Goal: Task Accomplishment & Management: Use online tool/utility

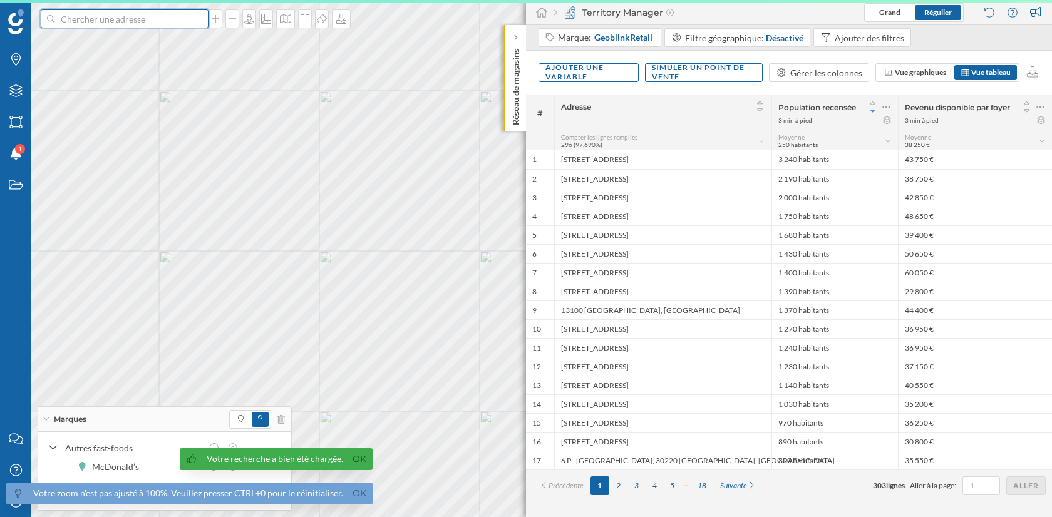
click at [125, 16] on input at bounding box center [124, 18] width 140 height 19
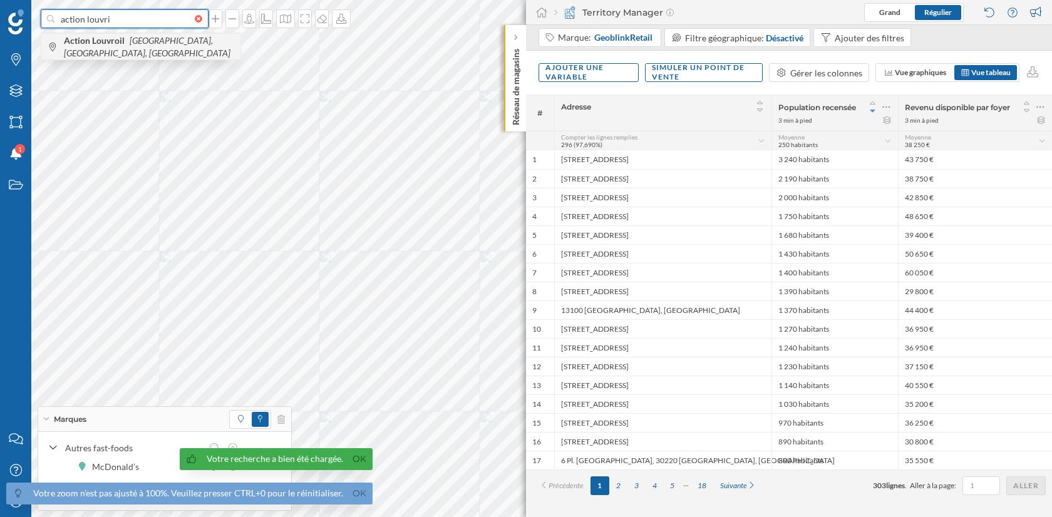
type input "action louvri"
click at [113, 51] on span "Action Louvroil Rue de l'Espérance, Louvroil, France" at bounding box center [149, 46] width 170 height 25
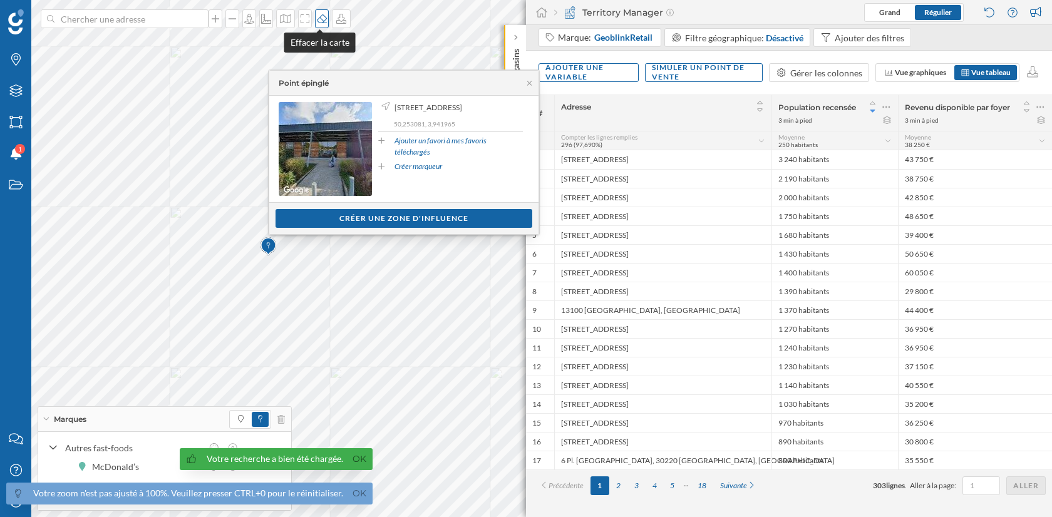
click at [316, 15] on icon at bounding box center [322, 19] width 13 height 10
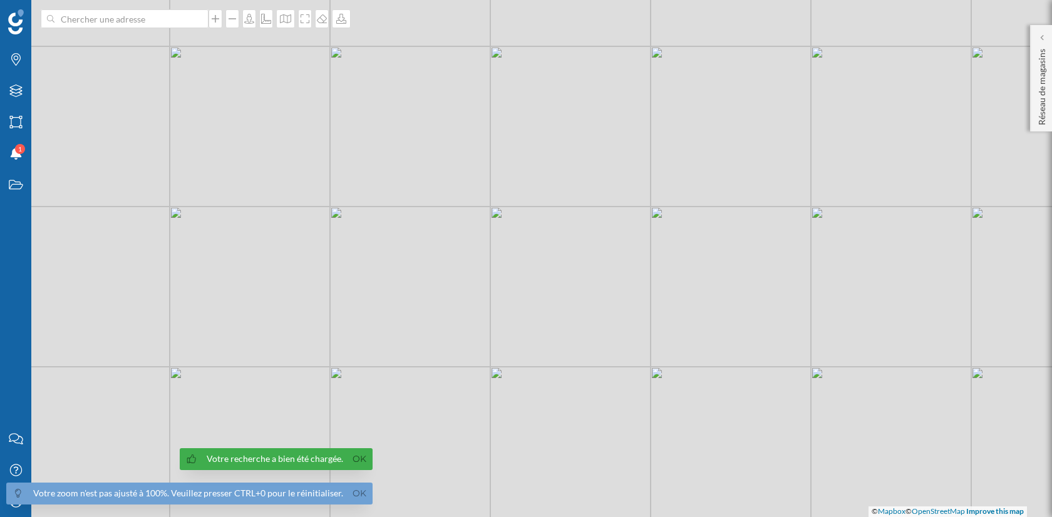
click at [155, 33] on div "© Mapbox © OpenStreetMap Improve this map" at bounding box center [526, 258] width 1052 height 517
click at [156, 20] on input at bounding box center [124, 18] width 140 height 19
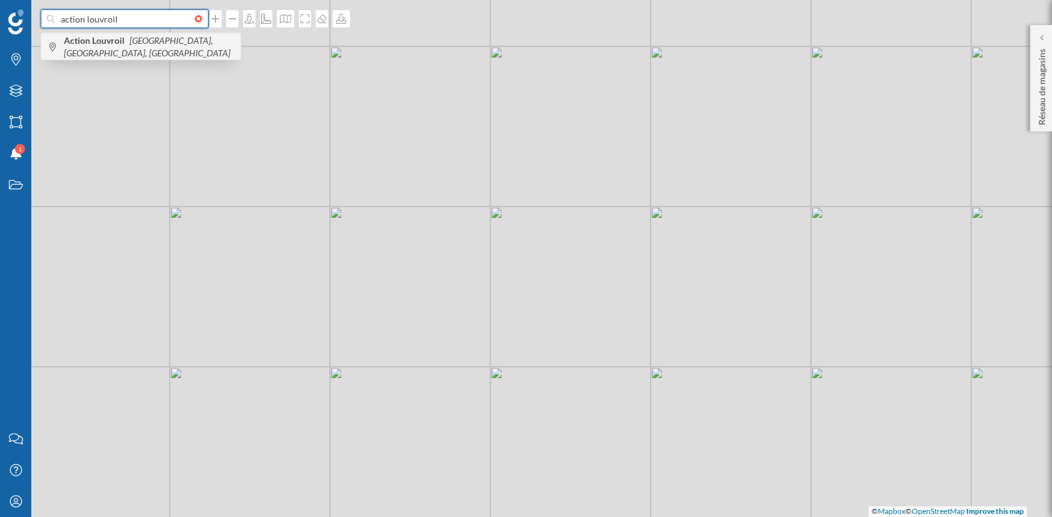
type input "action louvroil"
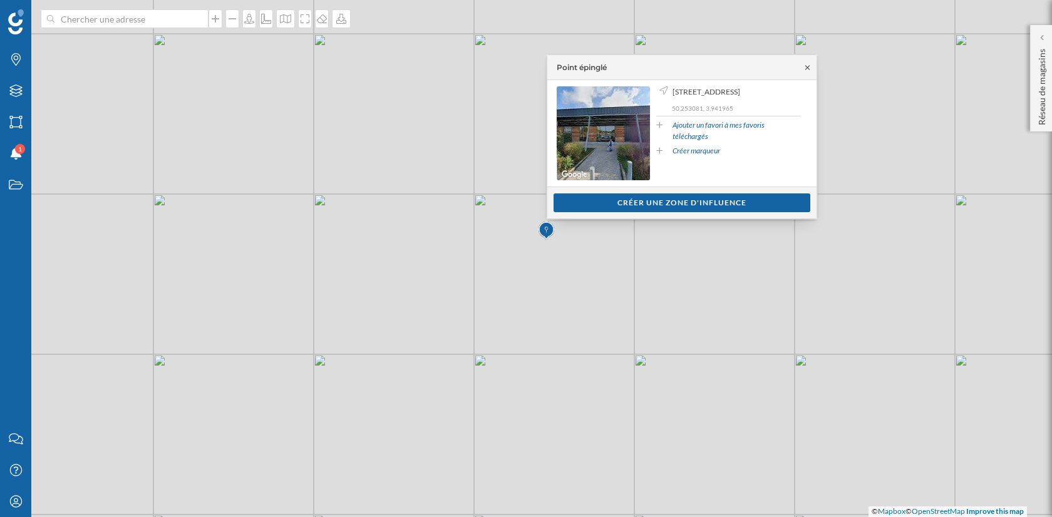
click at [809, 67] on icon at bounding box center [807, 68] width 9 height 8
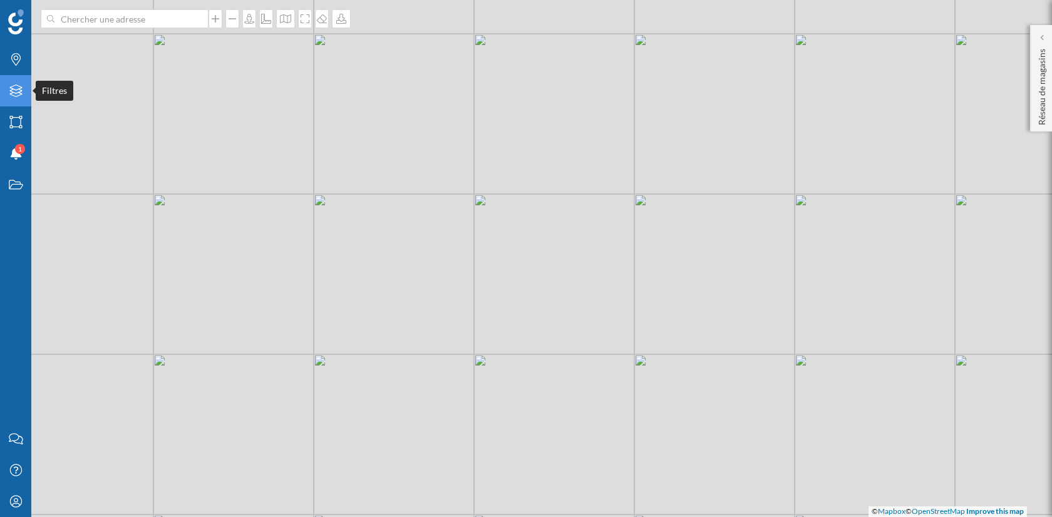
click at [25, 81] on div "Filtres" at bounding box center [15, 90] width 31 height 31
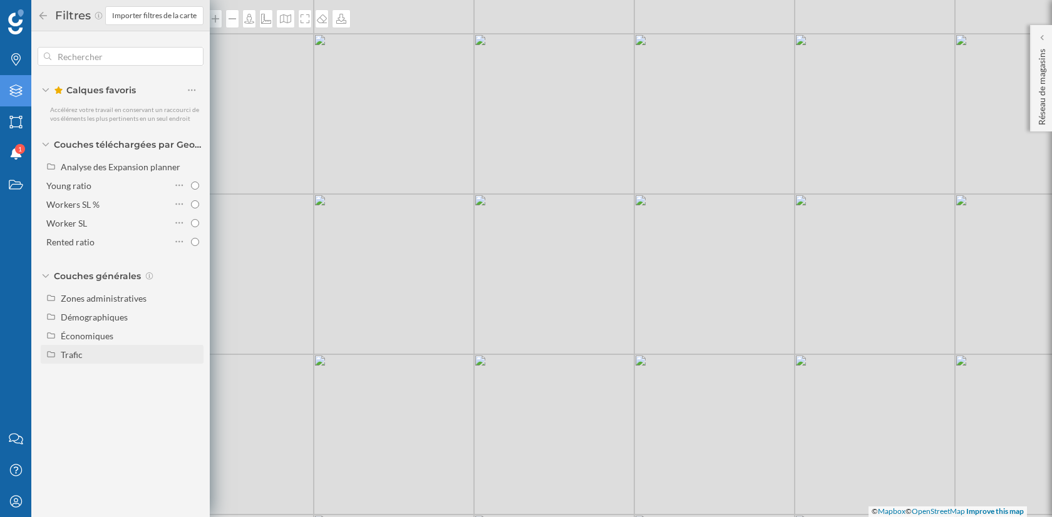
click at [88, 353] on div "Trafic" at bounding box center [130, 354] width 138 height 13
click at [153, 375] on div "Trafic routier" at bounding box center [132, 374] width 134 height 18
click at [191, 375] on input "Trafic routier" at bounding box center [195, 374] width 8 height 8
radio input "true"
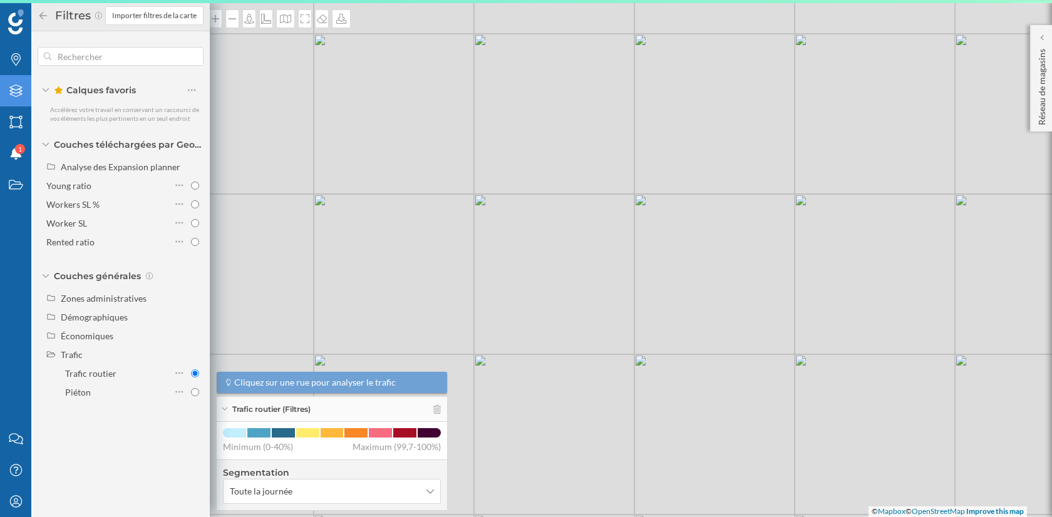
click at [41, 14] on icon at bounding box center [43, 15] width 11 height 9
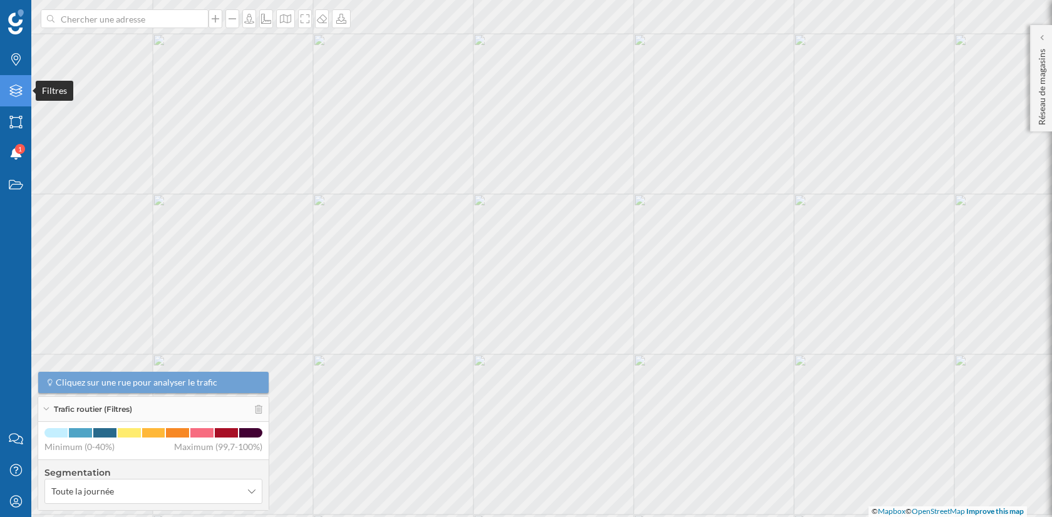
click at [16, 86] on icon "Filtres" at bounding box center [16, 91] width 16 height 13
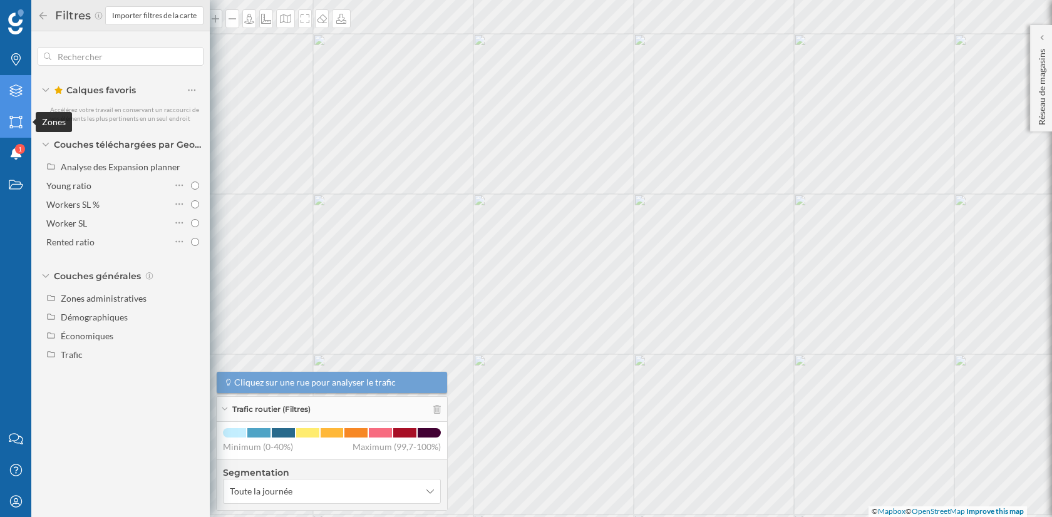
click at [13, 106] on div "Zones" at bounding box center [15, 121] width 31 height 31
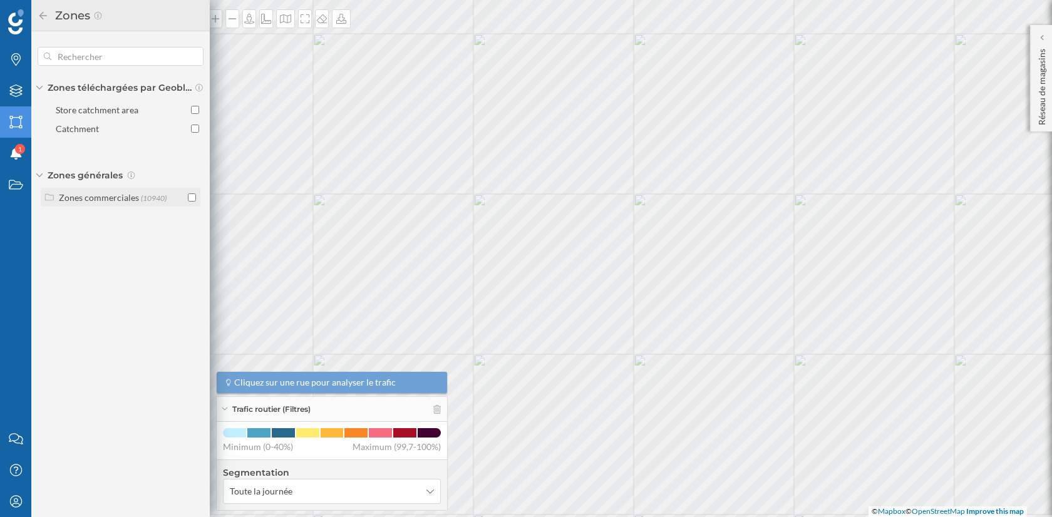
click at [194, 195] on input "checkbox" at bounding box center [192, 198] width 8 height 8
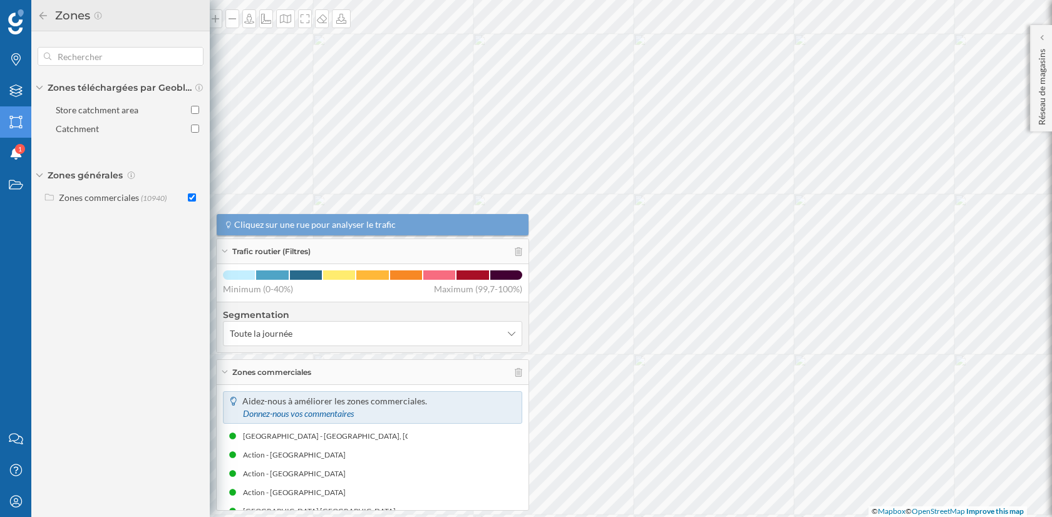
click at [225, 254] on div "Trafic routier (Filtres)" at bounding box center [373, 251] width 312 height 25
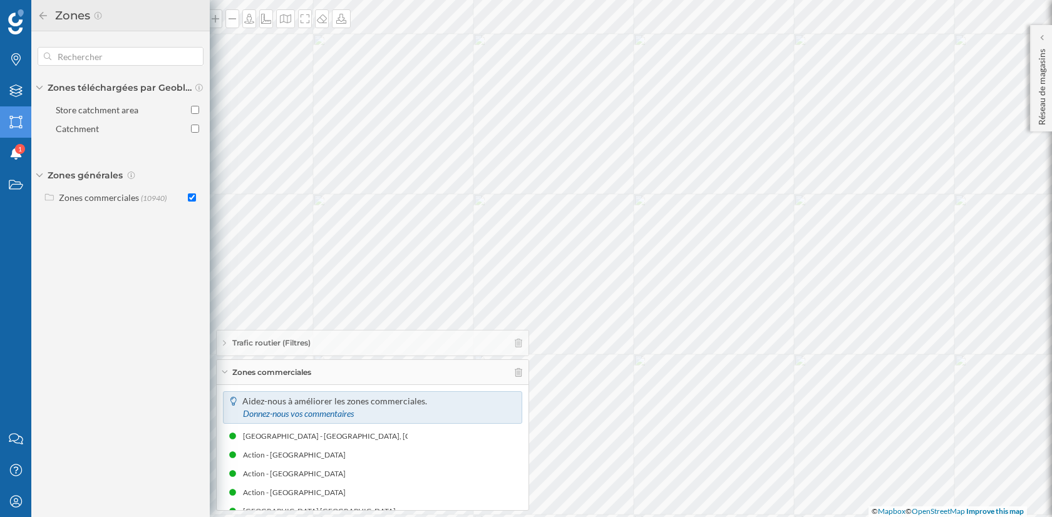
click at [225, 373] on icon at bounding box center [225, 372] width 6 height 3
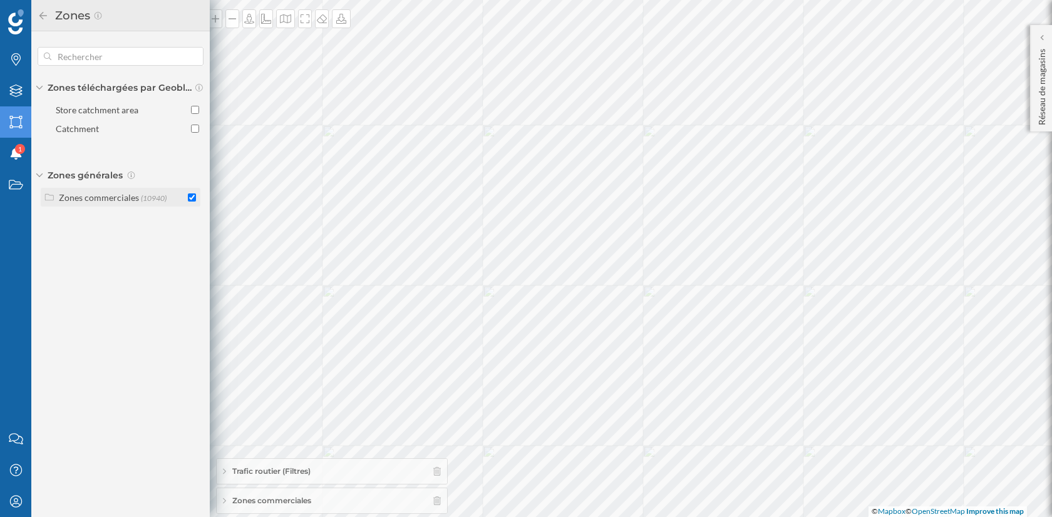
click at [133, 198] on div "Zones commerciales" at bounding box center [99, 197] width 80 height 11
click at [191, 220] on input "checkbox" at bounding box center [192, 223] width 8 height 8
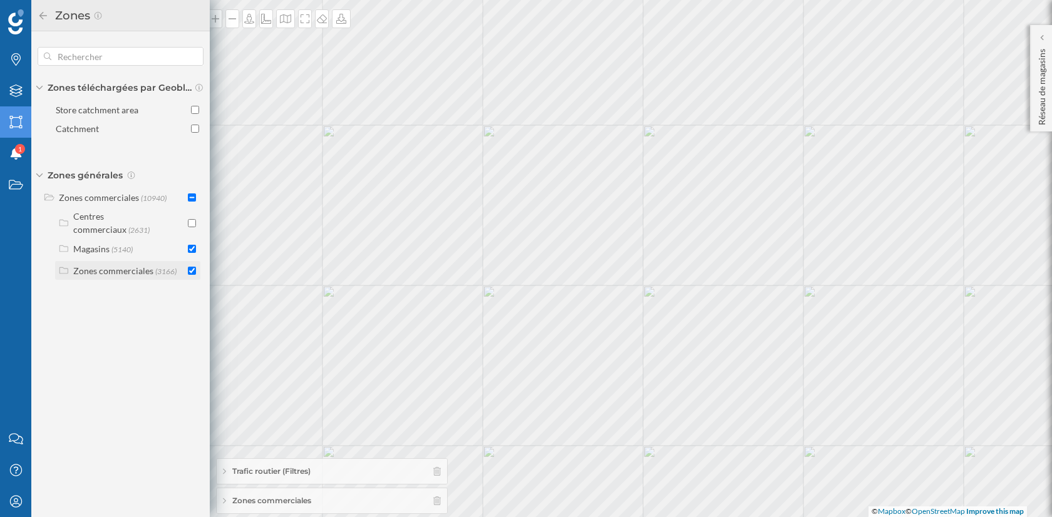
click at [191, 267] on div at bounding box center [192, 270] width 8 height 13
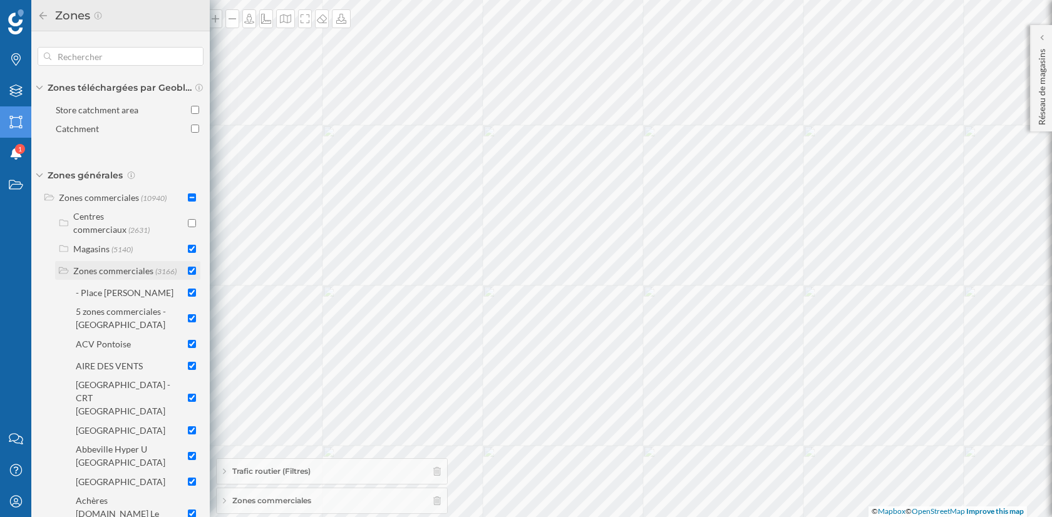
click at [188, 271] on input "checkbox" at bounding box center [192, 271] width 8 height 8
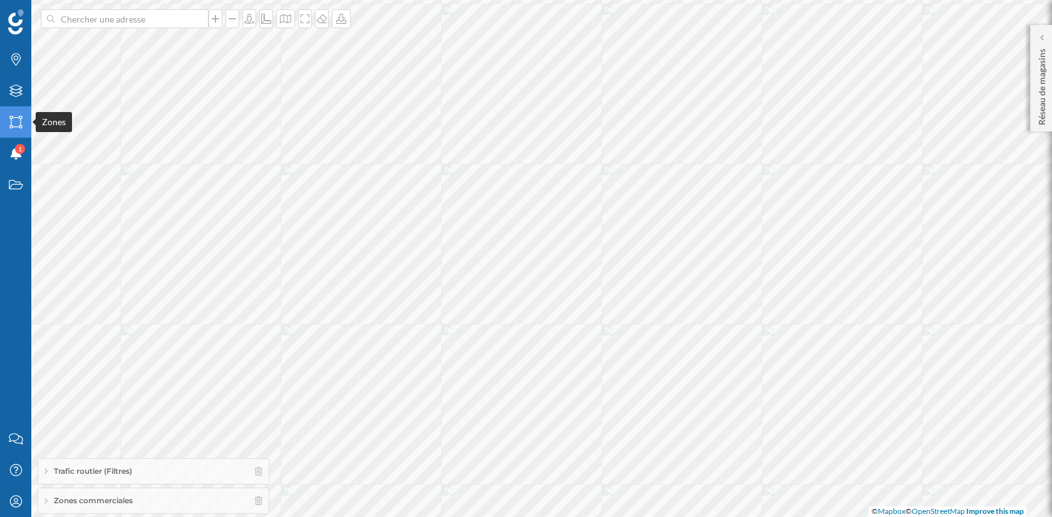
click at [18, 125] on icon "Zones" at bounding box center [16, 122] width 16 height 13
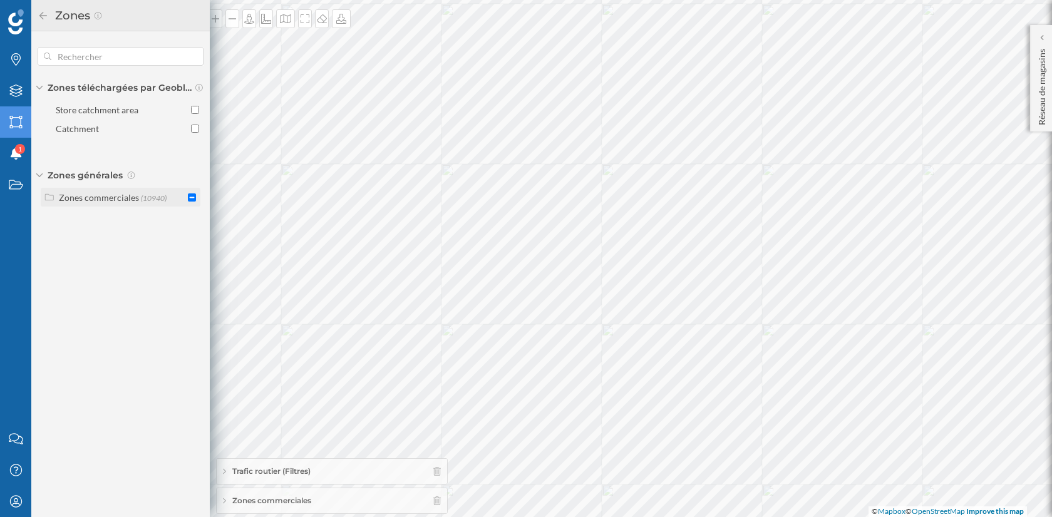
click at [193, 197] on input "checkbox" at bounding box center [192, 198] width 8 height 8
click at [190, 199] on input "checkbox" at bounding box center [192, 198] width 8 height 8
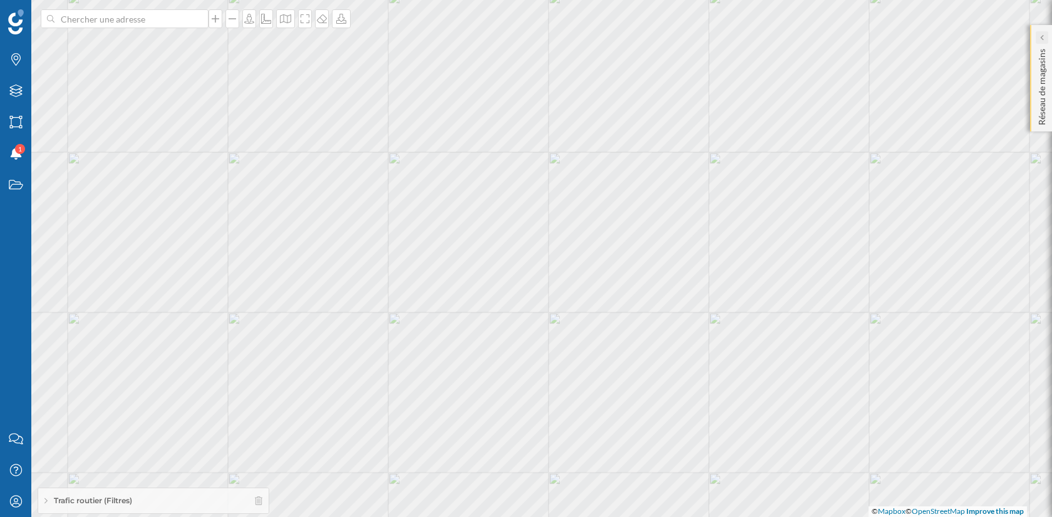
click at [1045, 39] on div at bounding box center [1042, 37] width 13 height 13
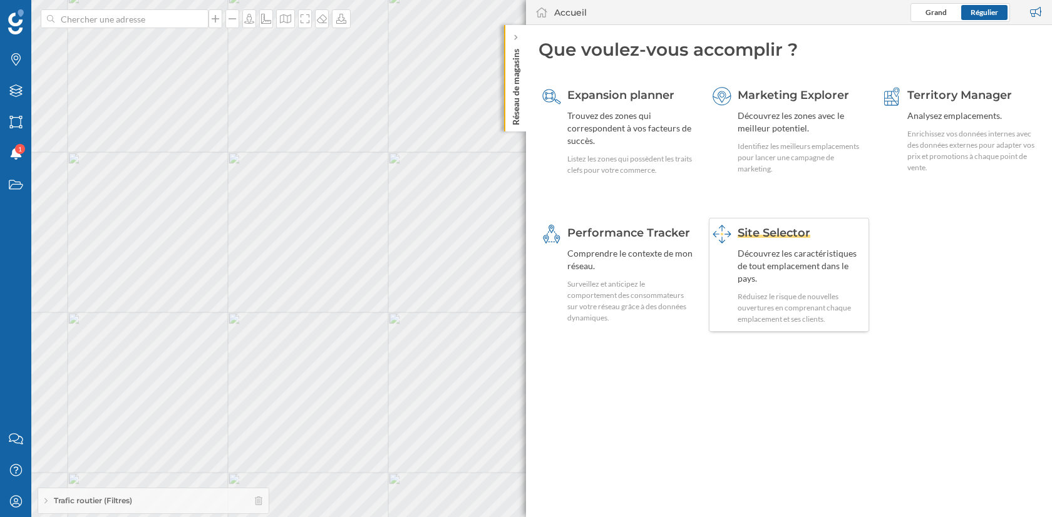
click at [810, 262] on div "Découvrez les caractéristiques de tout emplacement dans le pays." at bounding box center [802, 266] width 128 height 38
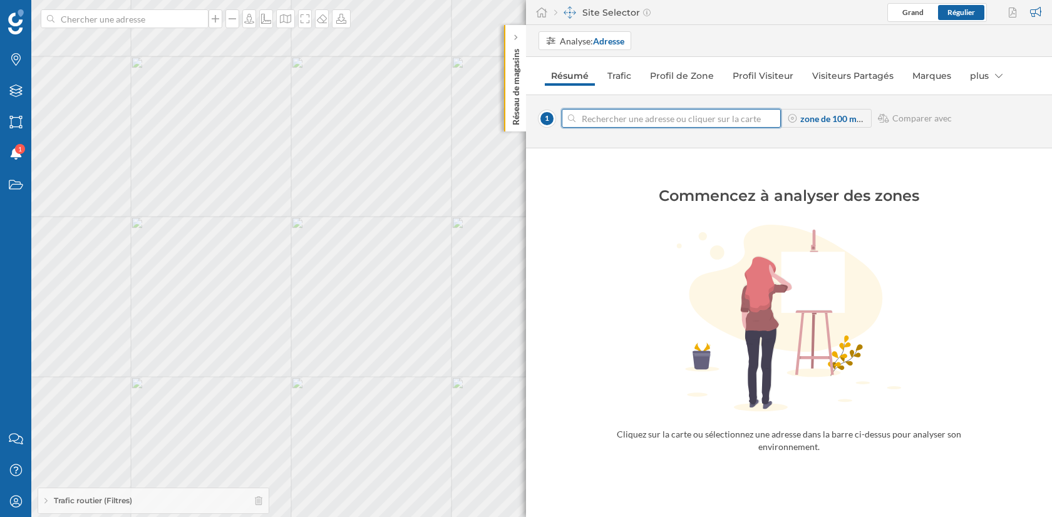
click at [645, 118] on input at bounding box center [672, 118] width 192 height 19
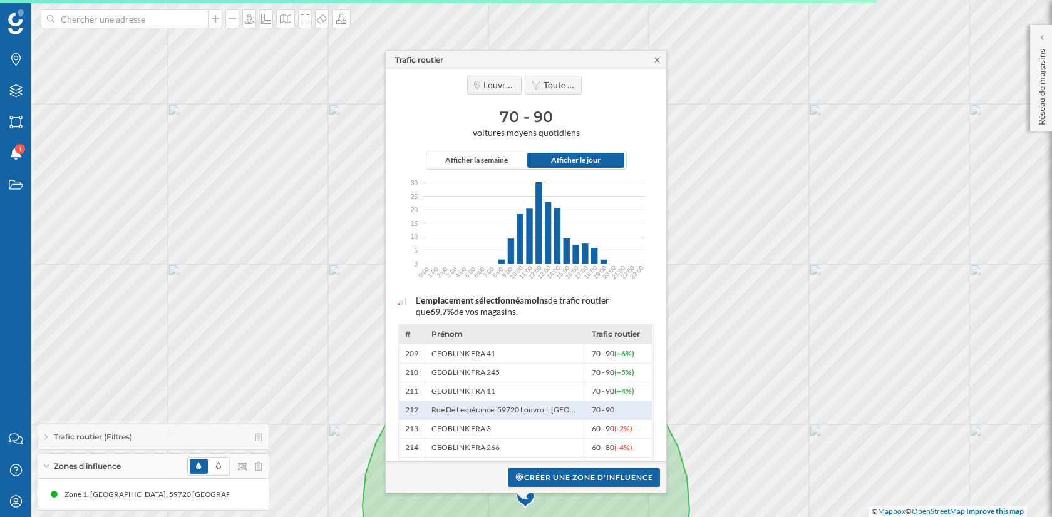
click at [655, 61] on icon at bounding box center [657, 60] width 9 height 8
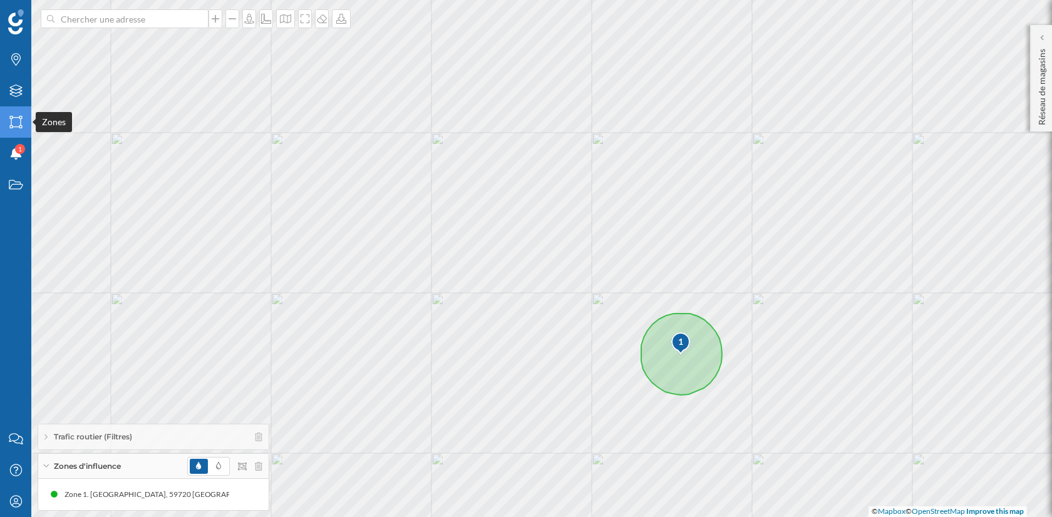
click at [16, 135] on div "Zones" at bounding box center [15, 121] width 31 height 31
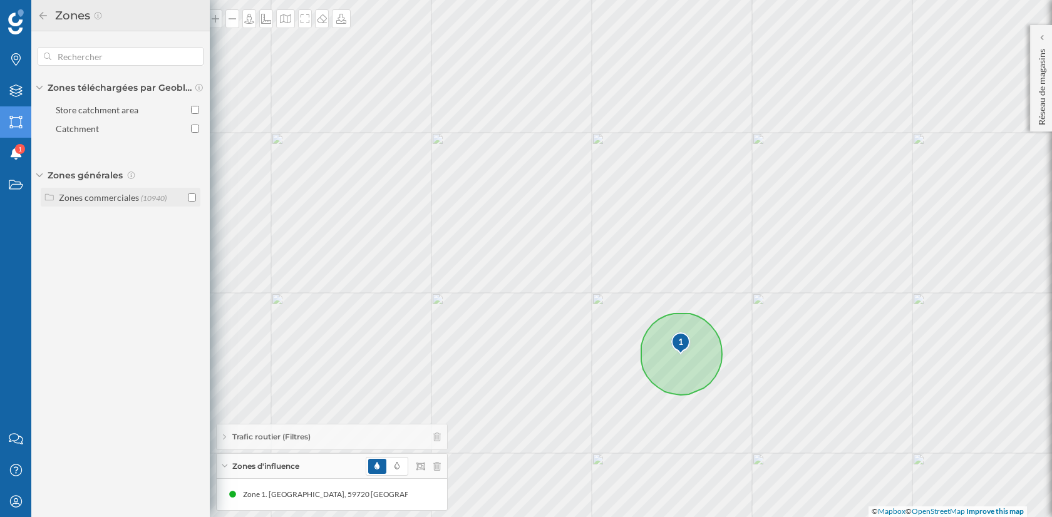
click at [165, 196] on div "Zones commerciales (10940)" at bounding box center [120, 197] width 123 height 13
click at [155, 267] on span "(3166)" at bounding box center [165, 271] width 21 height 9
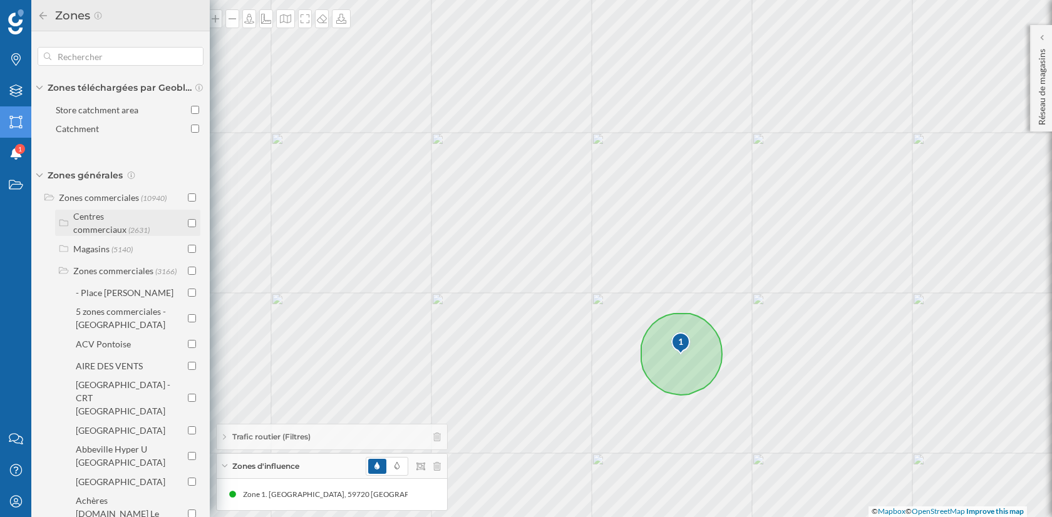
click at [193, 223] on div "Centres commerciaux (2631)" at bounding box center [127, 223] width 145 height 26
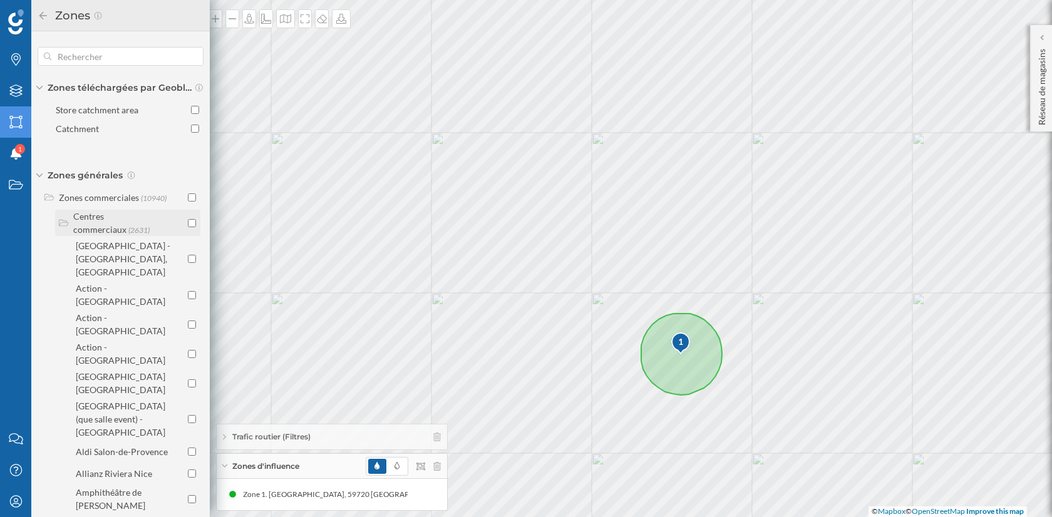
click at [190, 223] on input "checkbox" at bounding box center [192, 223] width 8 height 8
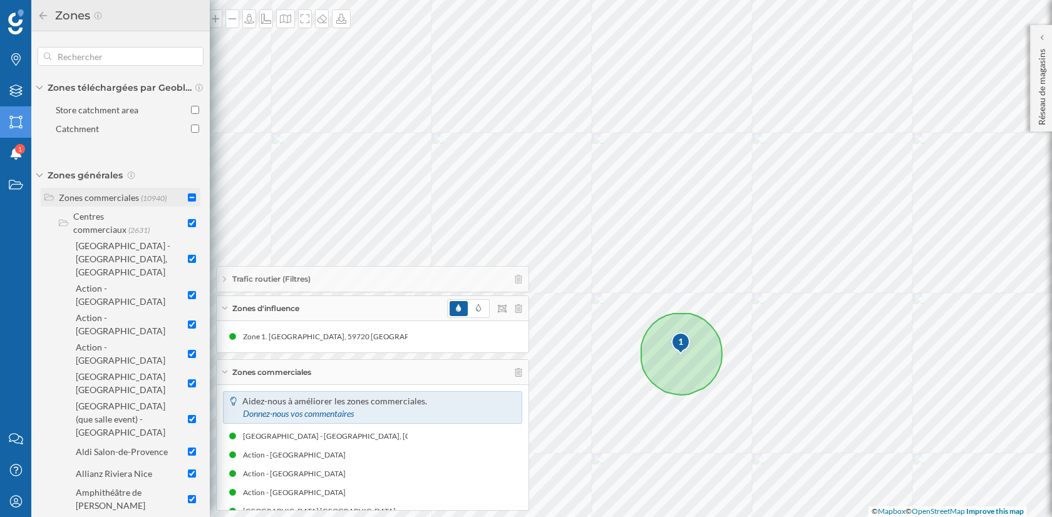
click at [188, 194] on input "checkbox" at bounding box center [192, 198] width 8 height 8
click at [225, 370] on div "Zones commerciales" at bounding box center [373, 372] width 312 height 25
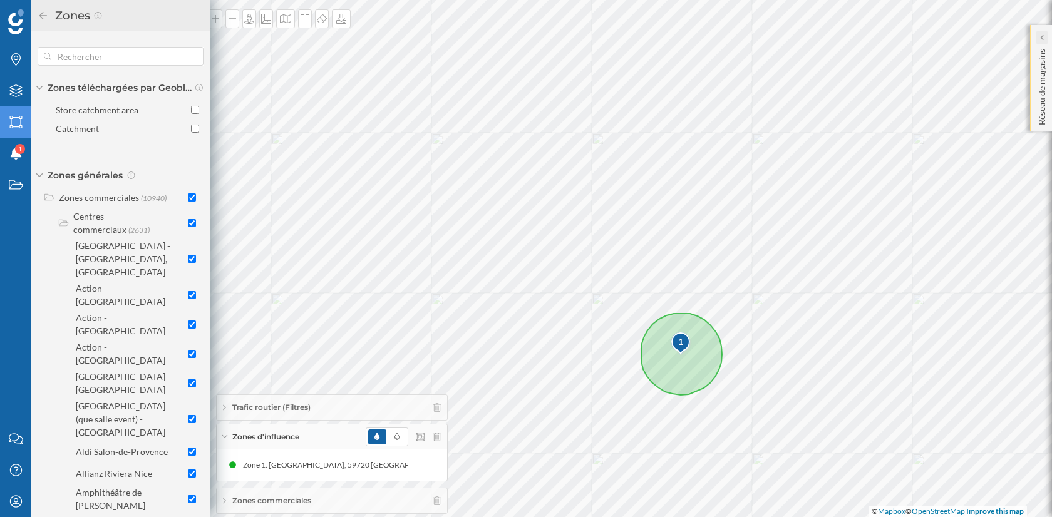
click at [1045, 39] on div at bounding box center [1042, 37] width 13 height 13
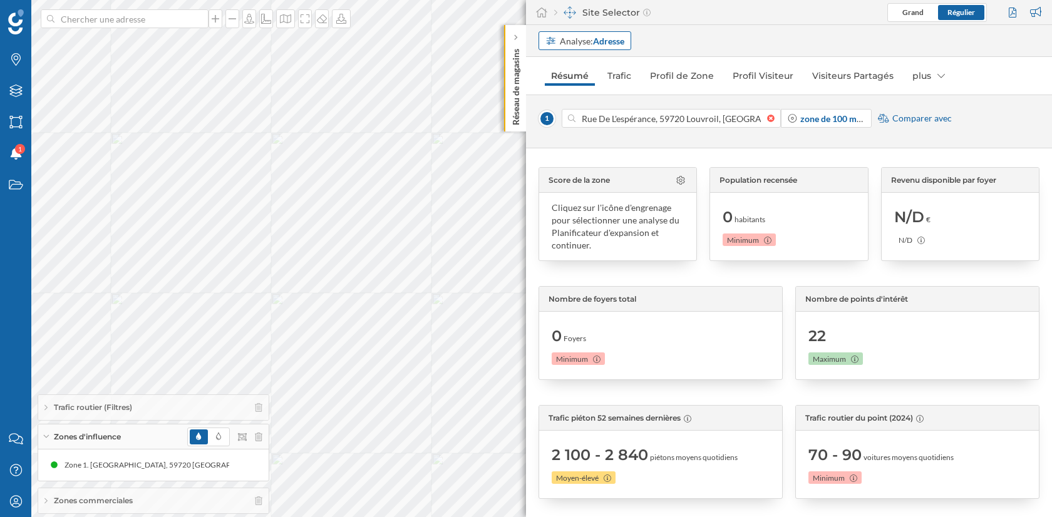
click at [607, 41] on strong "Adresse" at bounding box center [608, 41] width 31 height 11
click at [606, 91] on div "Zone commerciale" at bounding box center [582, 88] width 73 height 11
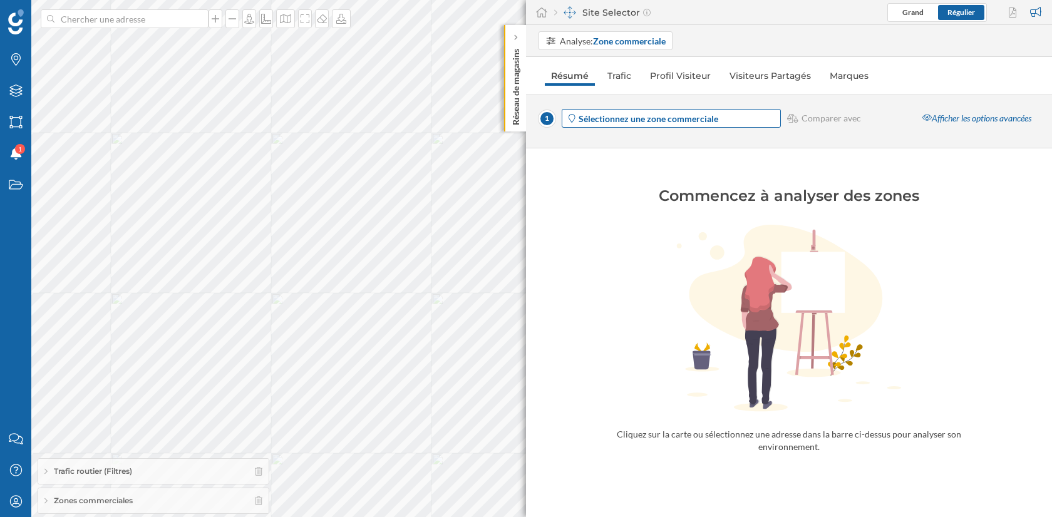
click at [689, 117] on strong "Sélectionnez une zone commerciale" at bounding box center [649, 118] width 140 height 11
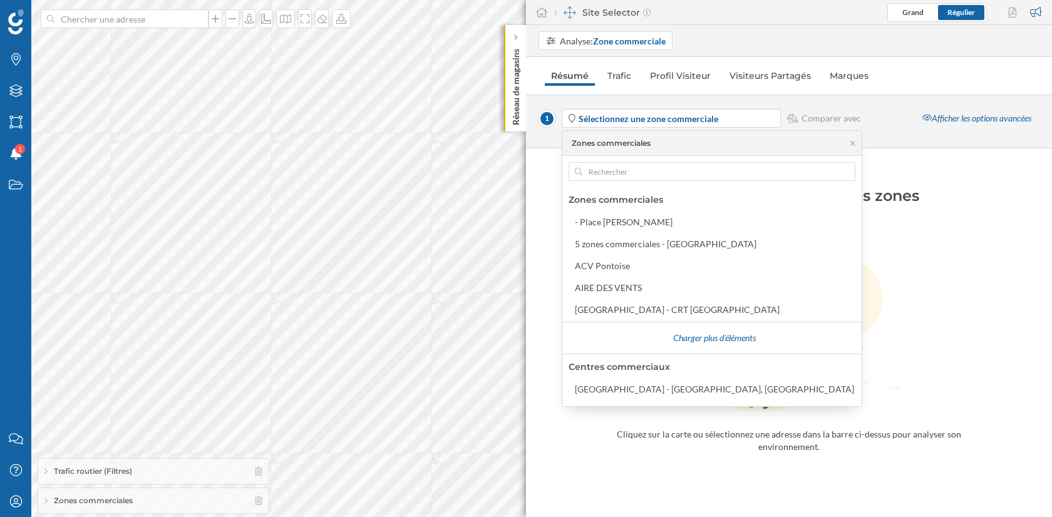
click at [625, 160] on div "Zones commerciales - Place Jeanne Hachette Beauvais 5 zones commerciales - Chel…" at bounding box center [712, 281] width 299 height 251
click at [623, 168] on input "text" at bounding box center [712, 171] width 259 height 19
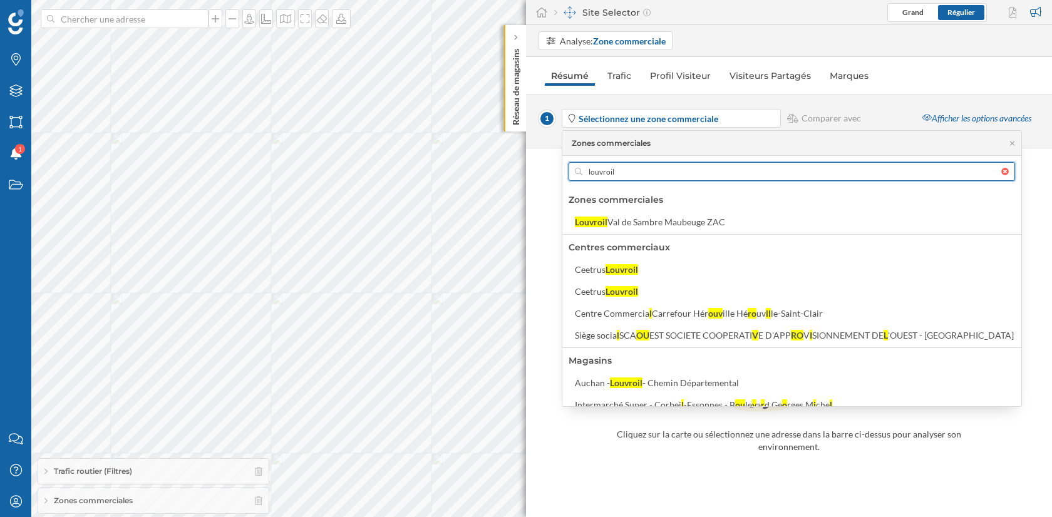
type input "louvroil"
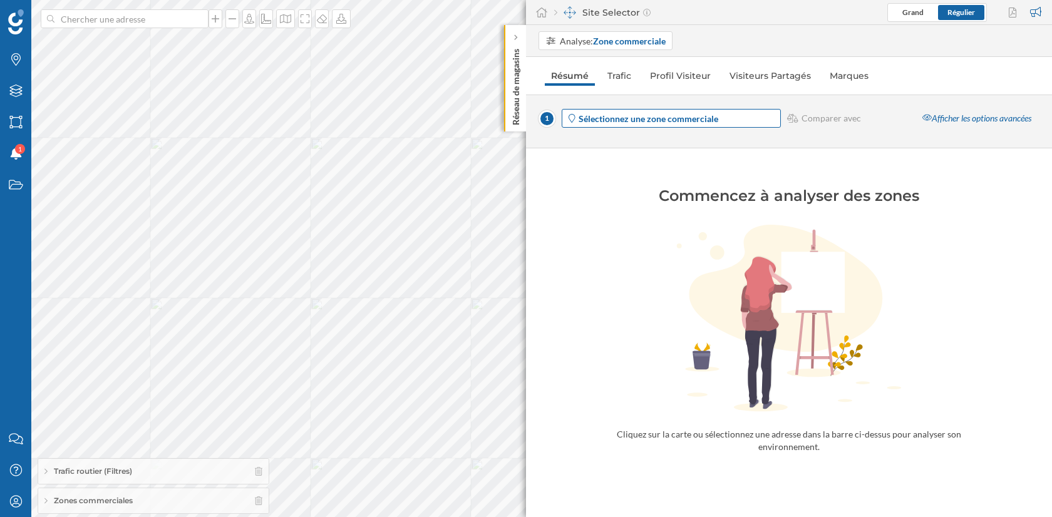
click at [634, 123] on span "Sélectionnez une zone commerciale" at bounding box center [649, 118] width 140 height 13
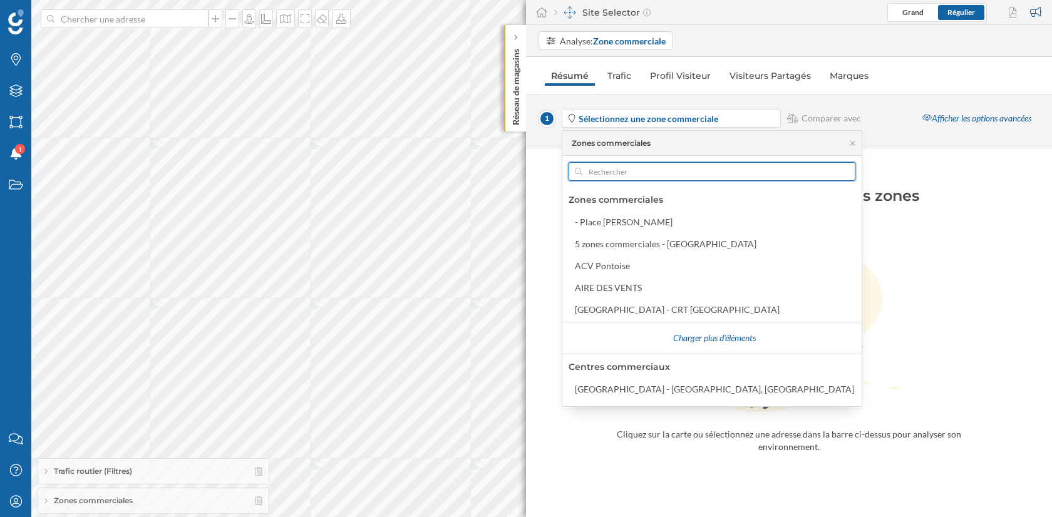
click at [618, 167] on input "text" at bounding box center [712, 171] width 259 height 19
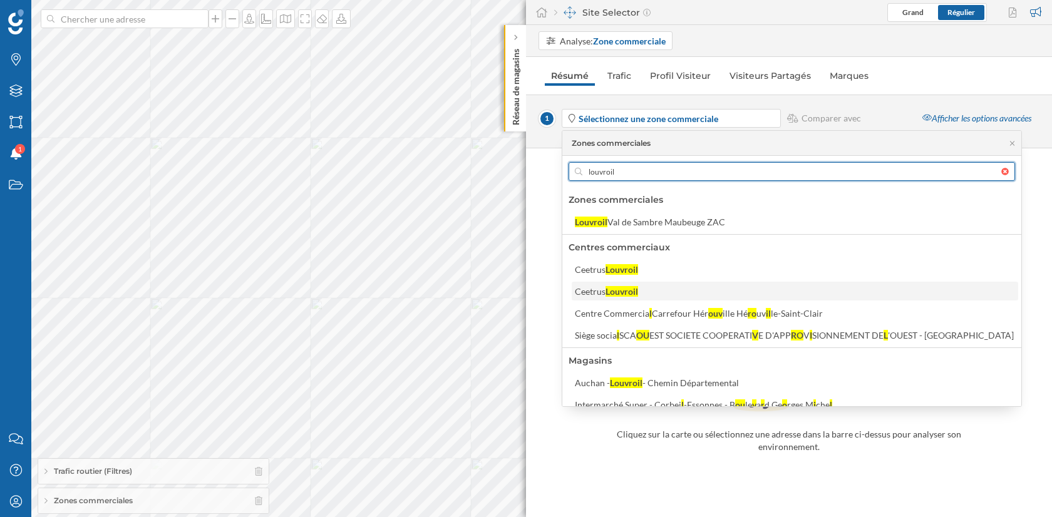
type input "louvroil"
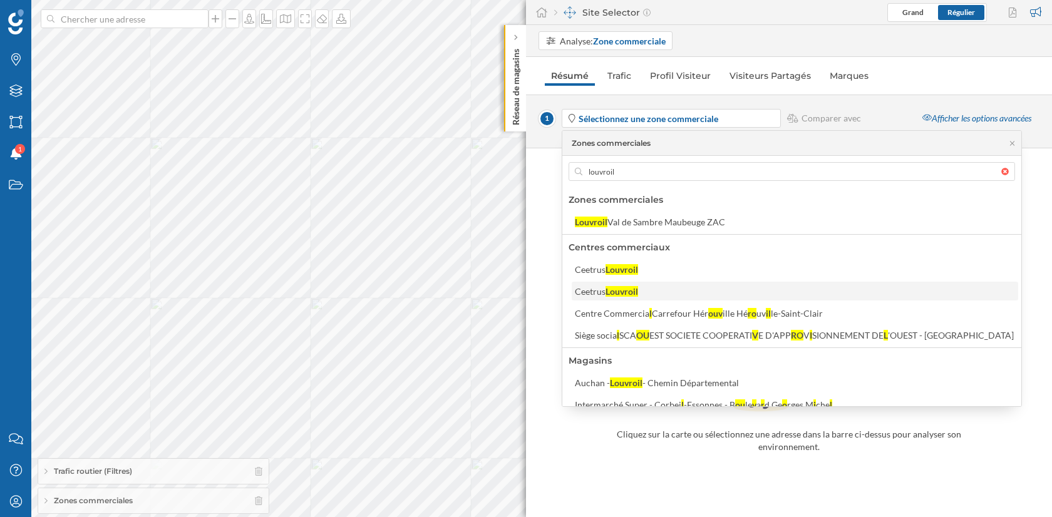
click at [640, 287] on div "Ceetrus Louvroil" at bounding box center [794, 291] width 439 height 13
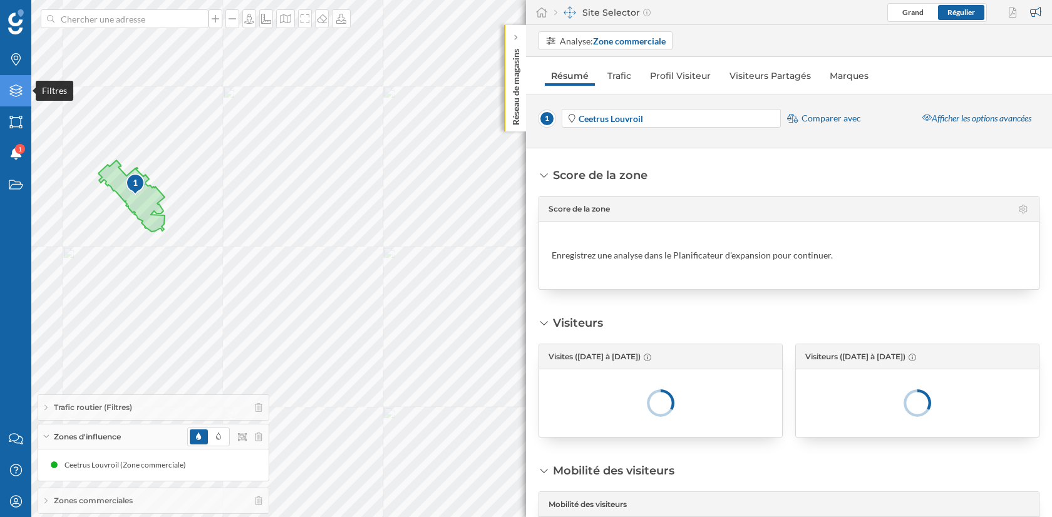
click at [15, 86] on icon "Filtres" at bounding box center [16, 91] width 16 height 13
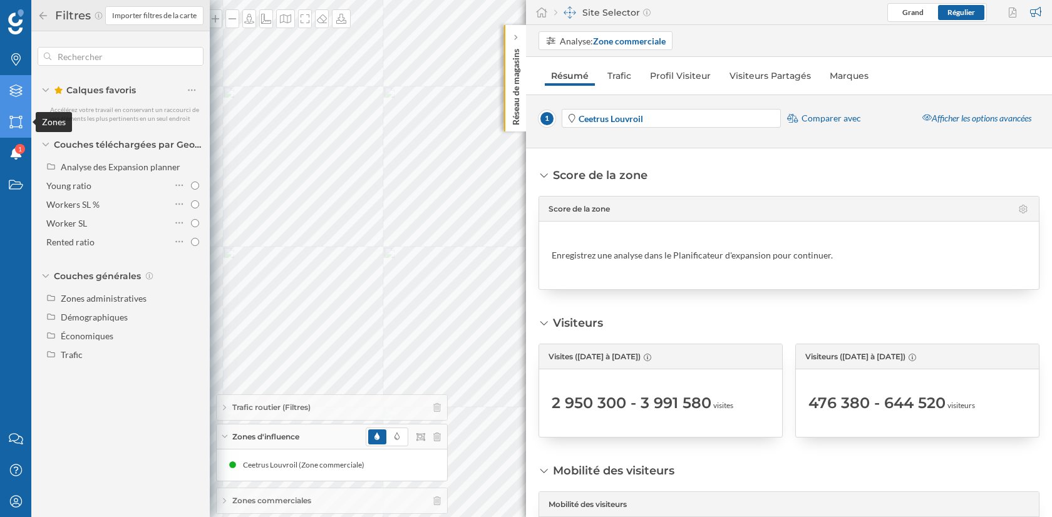
click at [24, 128] on div "Zones" at bounding box center [15, 121] width 31 height 31
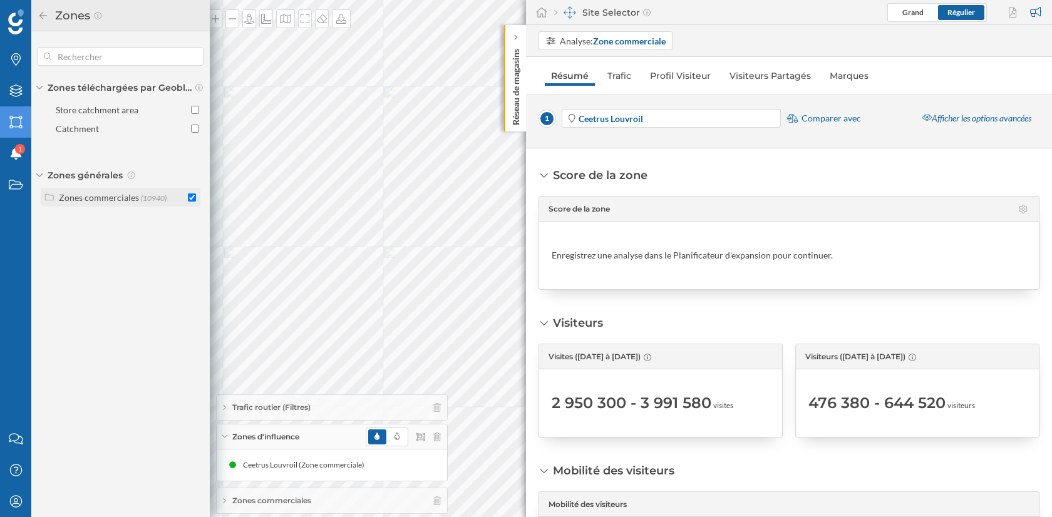
click at [189, 199] on input "checkbox" at bounding box center [192, 198] width 8 height 8
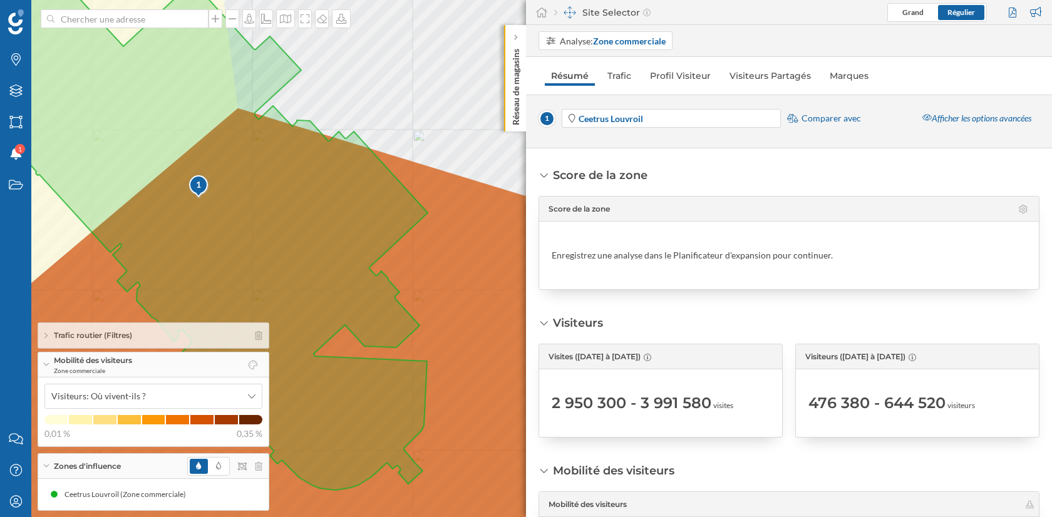
click at [856, 113] on span "Comparer avec" at bounding box center [832, 118] width 60 height 13
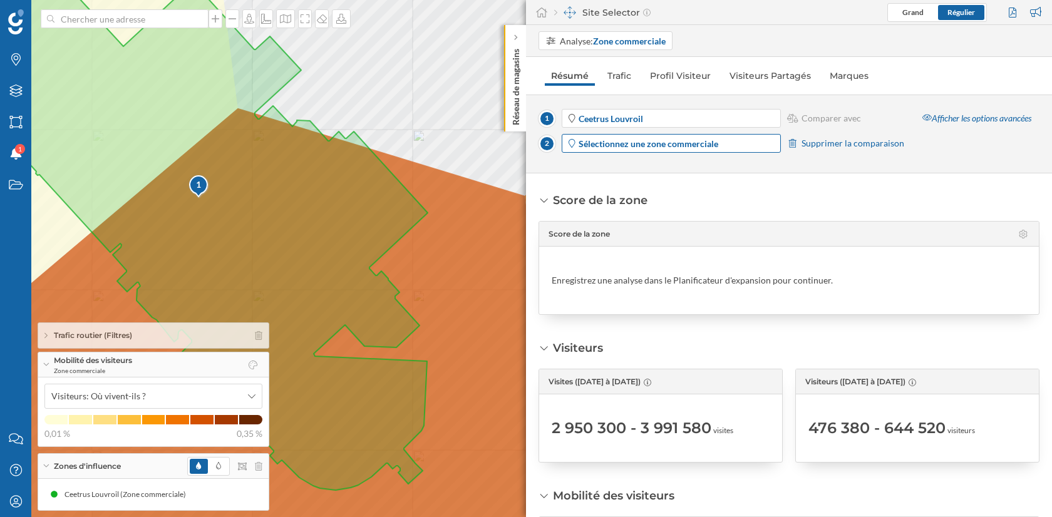
click at [620, 142] on strong "Sélectionnez une zone commerciale" at bounding box center [649, 143] width 140 height 11
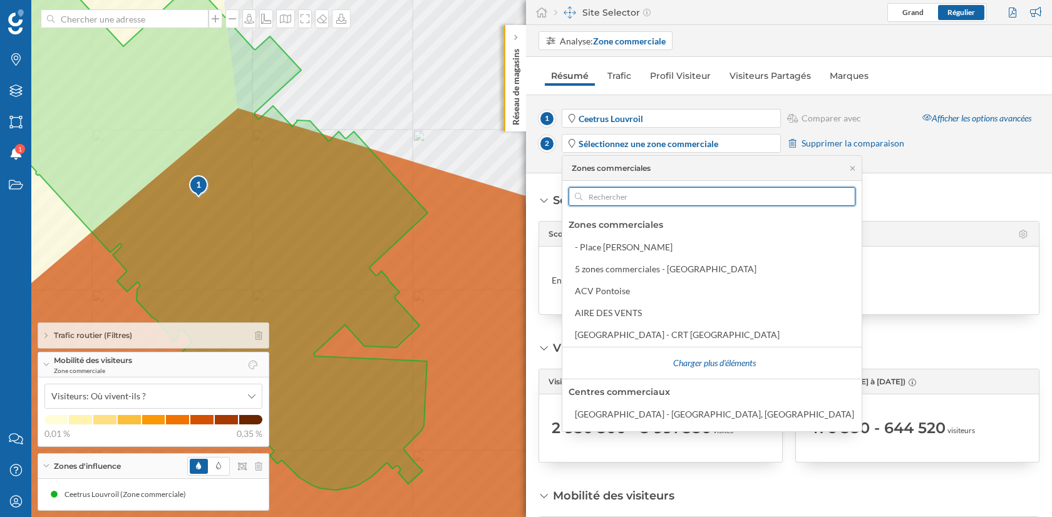
click at [615, 189] on input "text" at bounding box center [712, 196] width 259 height 19
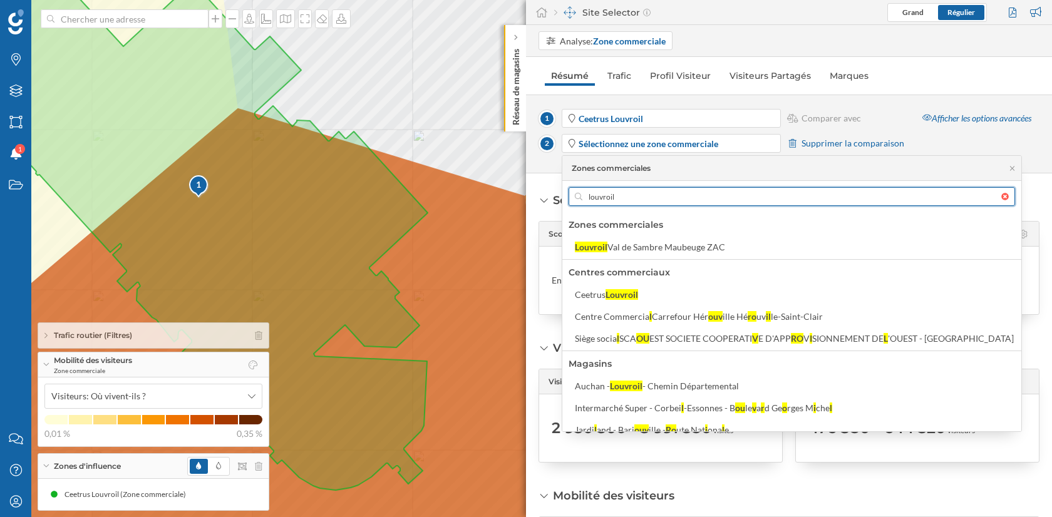
scroll to position [1, 0]
type input "louvroil"
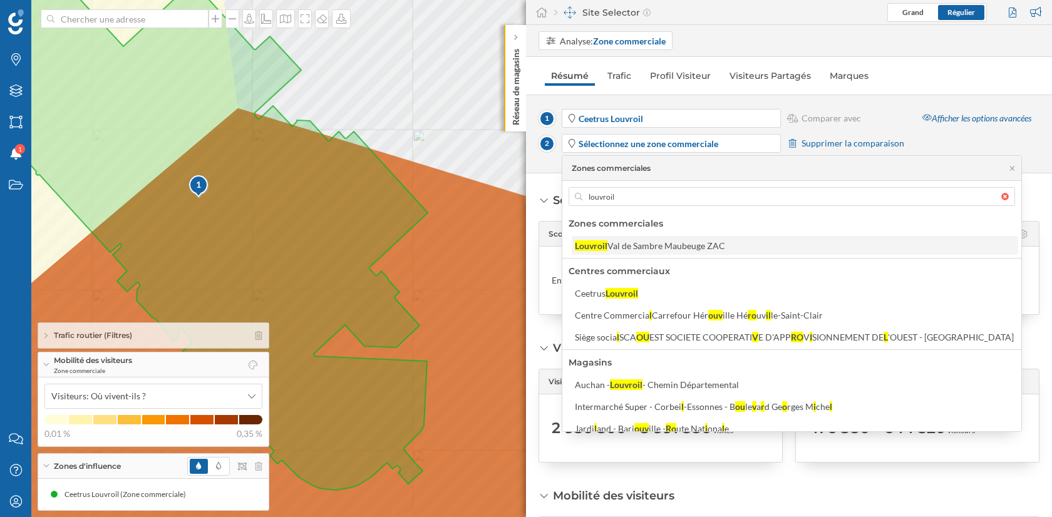
click at [657, 252] on div "Louvroil Val de Sambre Maubeuge ZAC" at bounding box center [795, 245] width 447 height 19
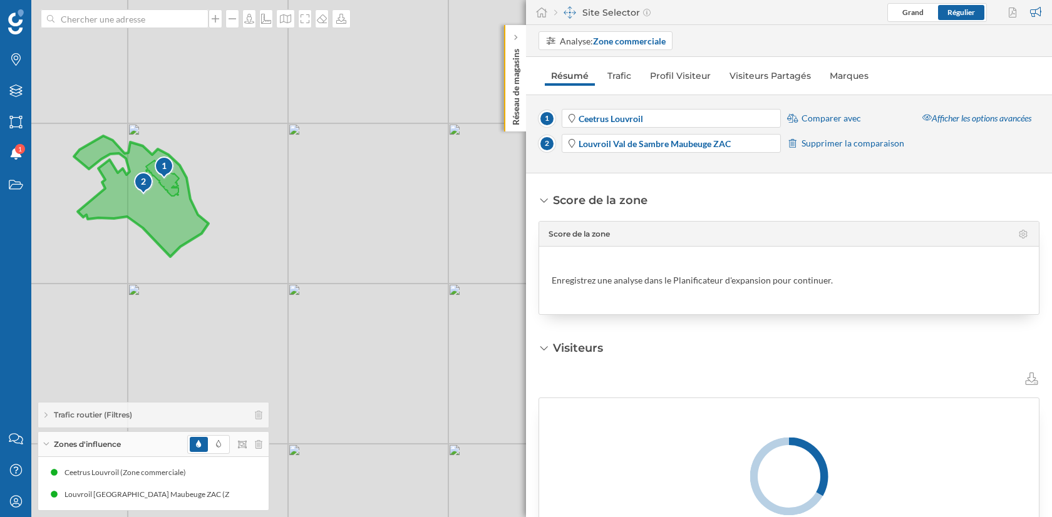
drag, startPoint x: 138, startPoint y: 194, endPoint x: 316, endPoint y: 194, distance: 178.5
click at [155, 194] on img at bounding box center [143, 184] width 21 height 24
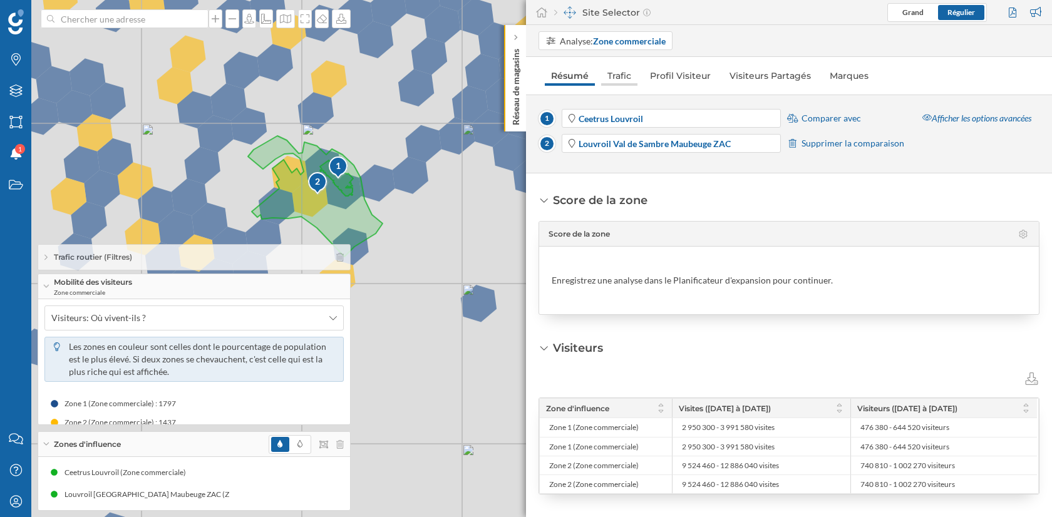
click at [624, 78] on link "Trafic" at bounding box center [619, 76] width 36 height 20
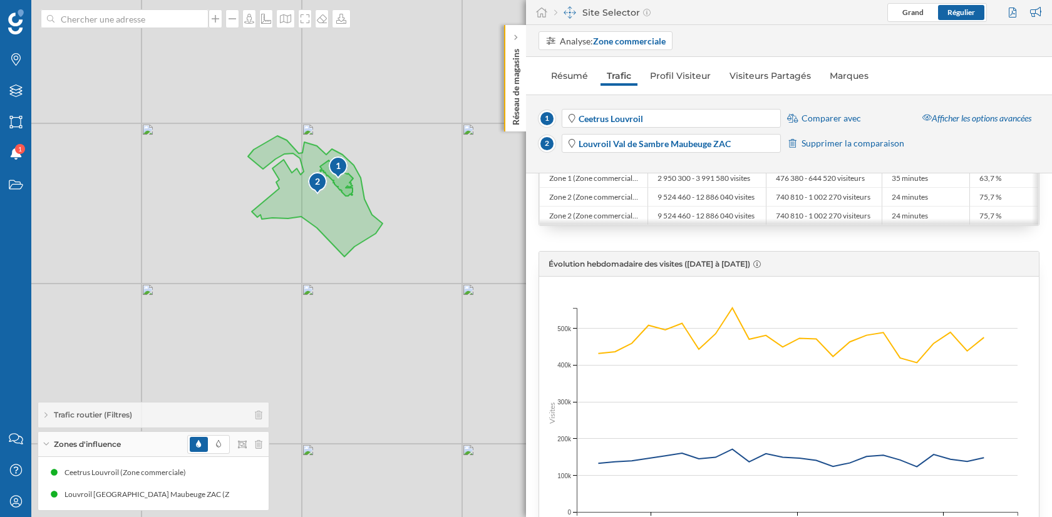
scroll to position [0, 0]
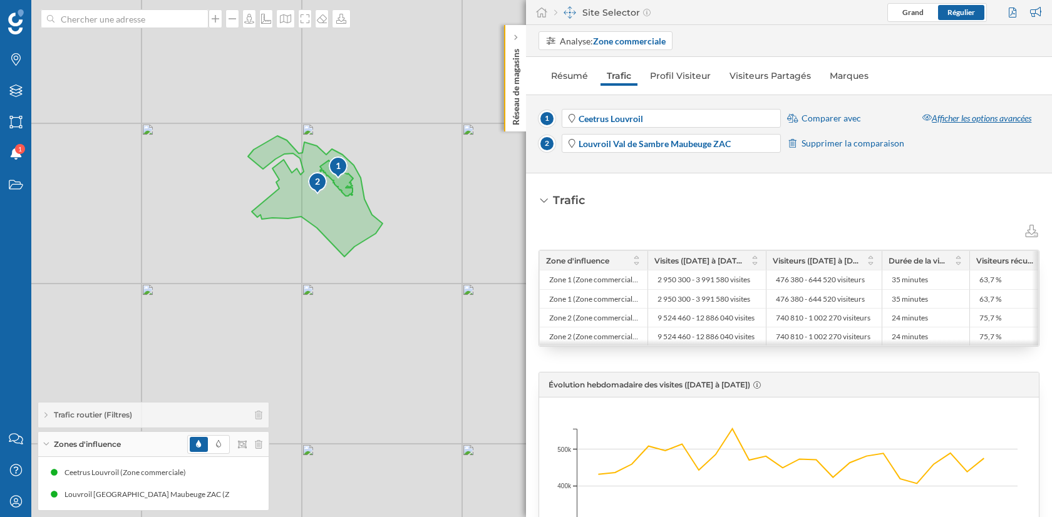
click at [973, 120] on div "Afficher les options avancées" at bounding box center [977, 118] width 125 height 19
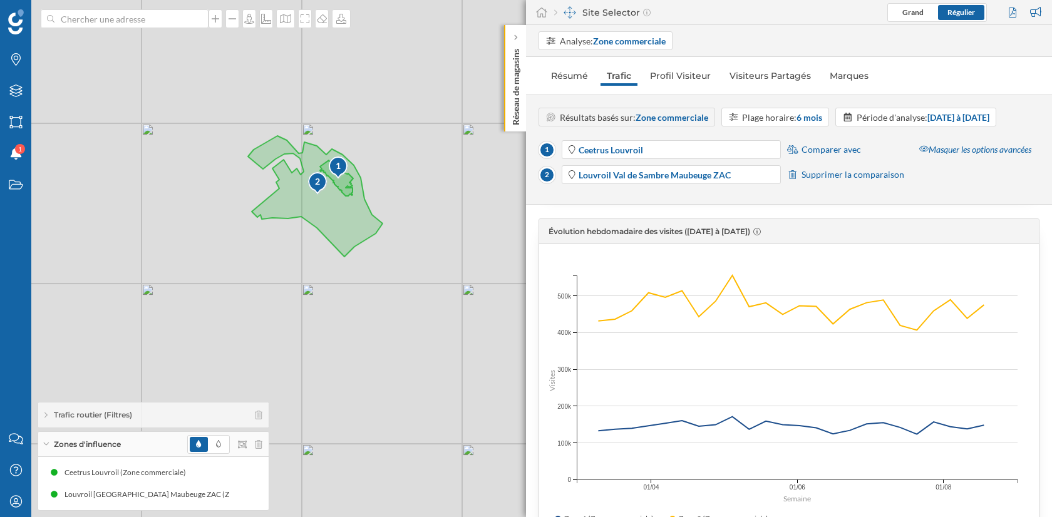
scroll to position [232, 0]
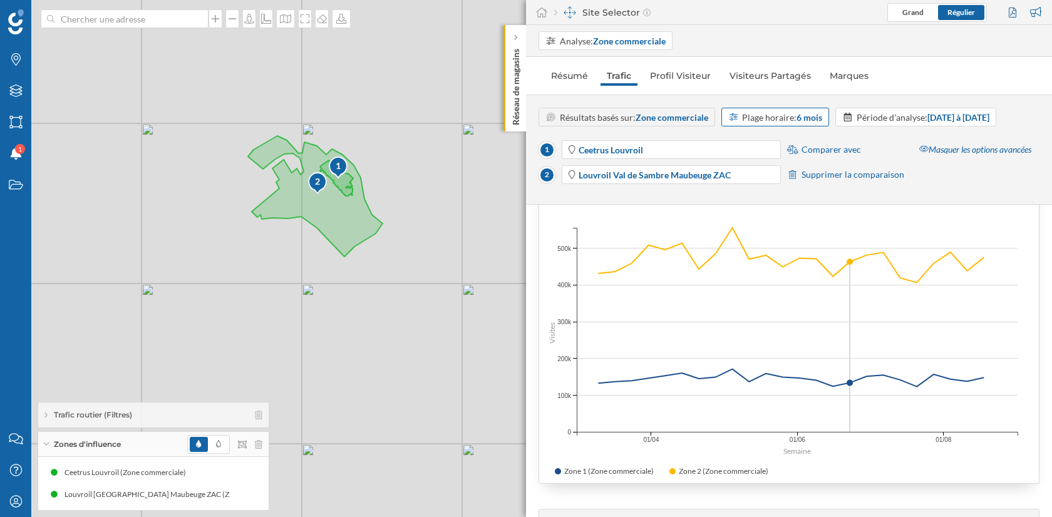
click at [784, 117] on div "Plage horaire: 6 mois" at bounding box center [782, 117] width 80 height 13
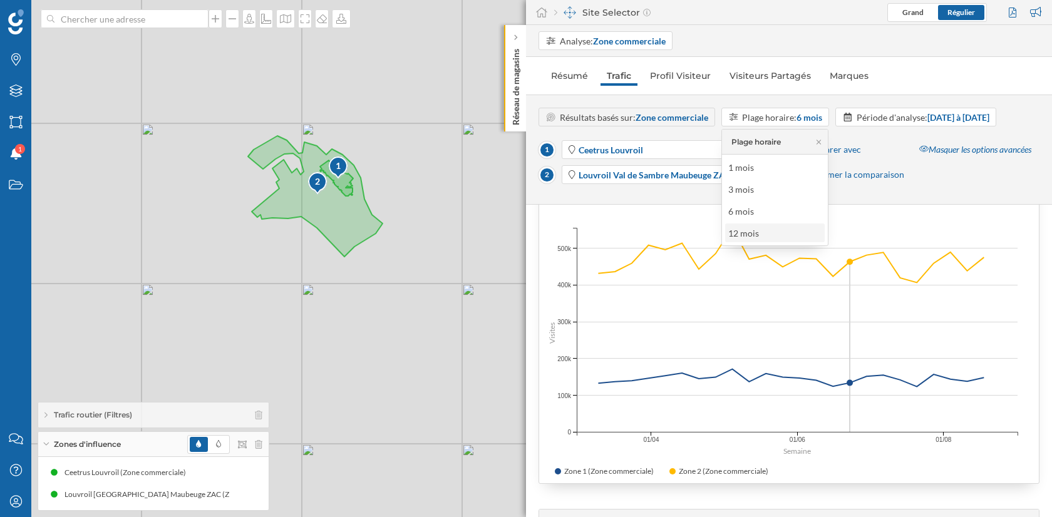
click at [775, 239] on div "12 mois" at bounding box center [775, 233] width 100 height 19
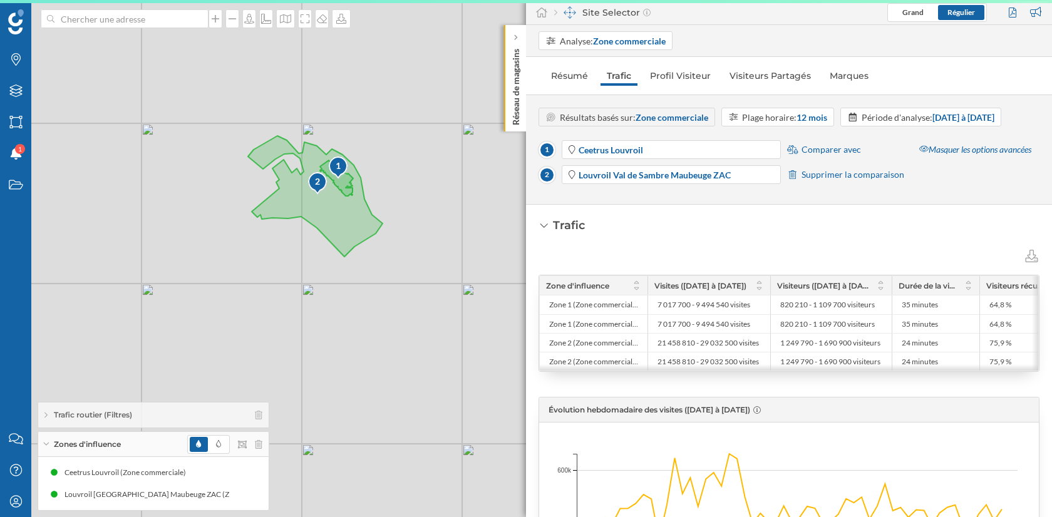
scroll to position [7, 0]
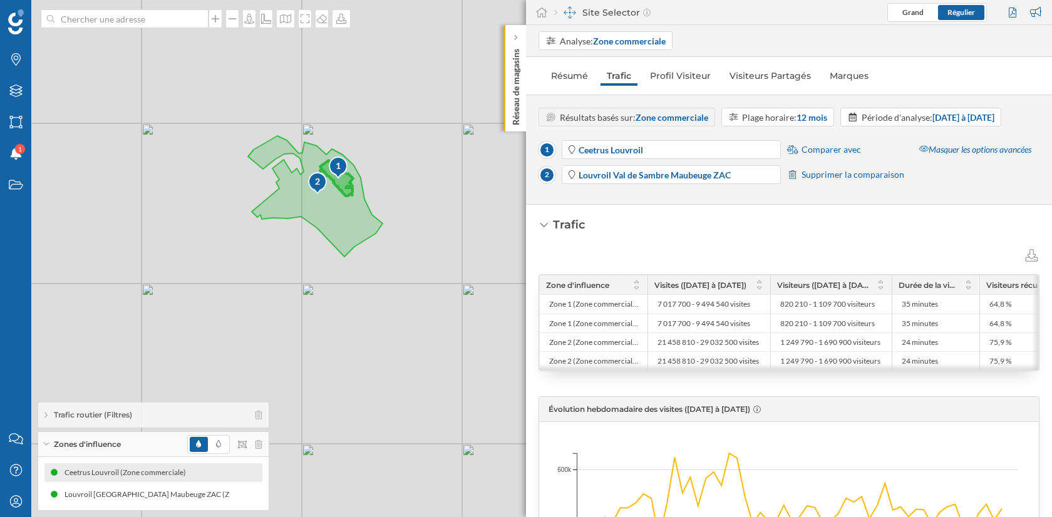
click at [227, 477] on div "Ceetrus Louvroil (Zone commerciale)" at bounding box center [153, 473] width 218 height 19
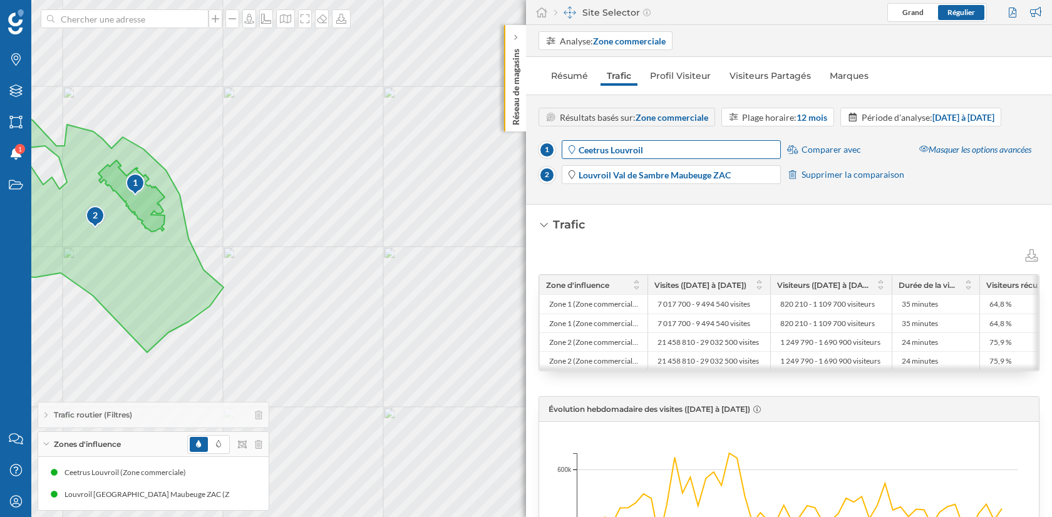
click at [704, 157] on span "Ceetrus Louvroil" at bounding box center [679, 149] width 200 height 13
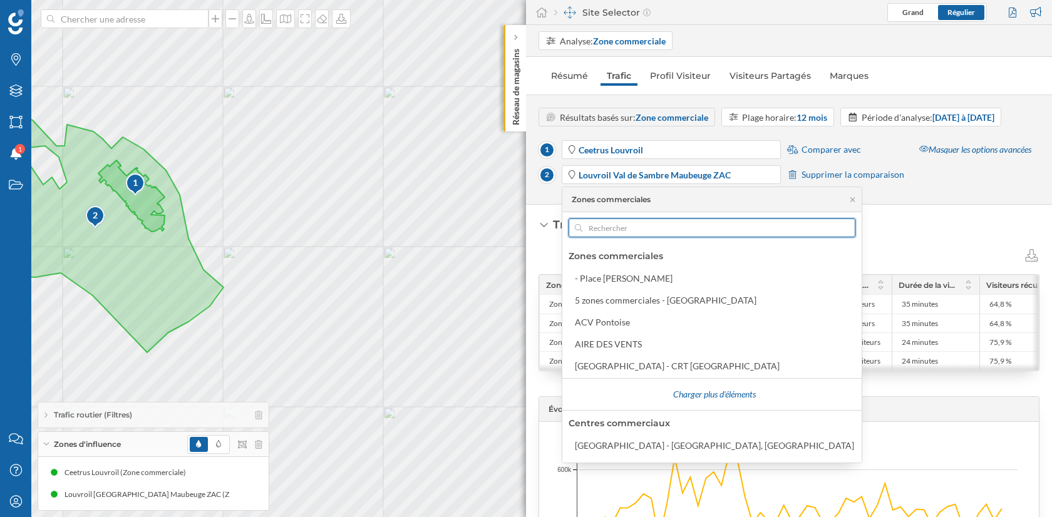
click at [647, 224] on input "text" at bounding box center [712, 228] width 259 height 19
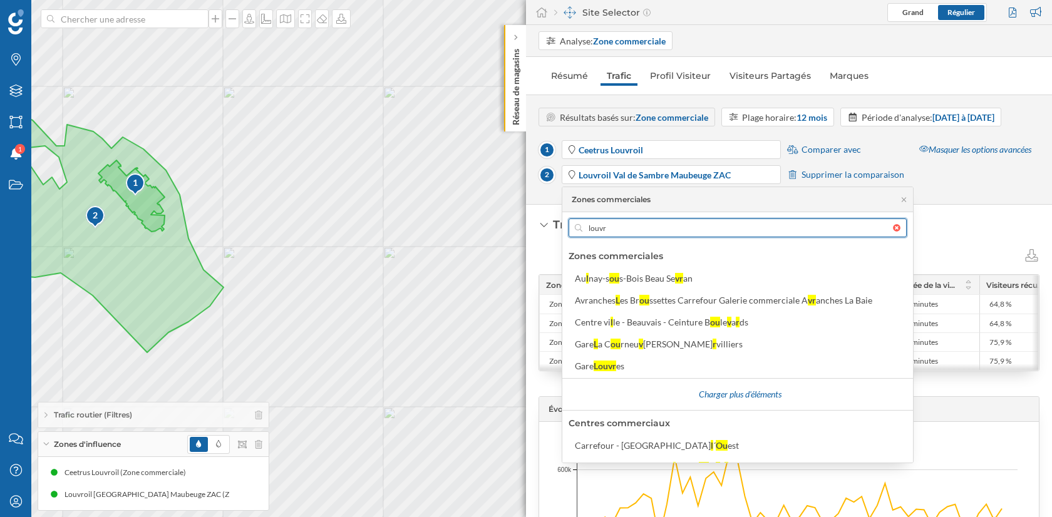
type input "louvr"
click at [988, 205] on div "Résultats basés sur: Zone commerciale Plage horaire: 12 mois Période d'analyse:…" at bounding box center [789, 150] width 526 height 110
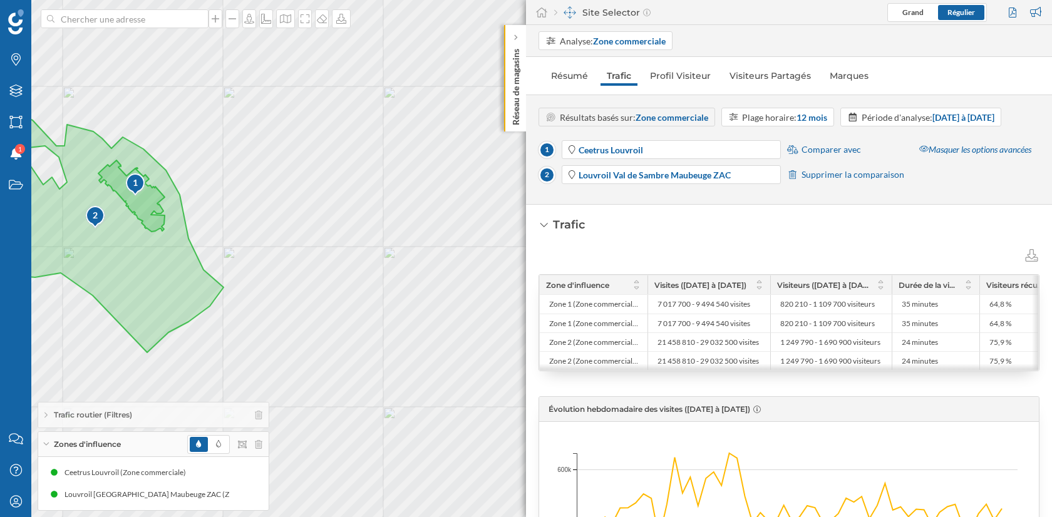
click at [819, 181] on span "Supprimer la comparaison" at bounding box center [853, 175] width 103 height 13
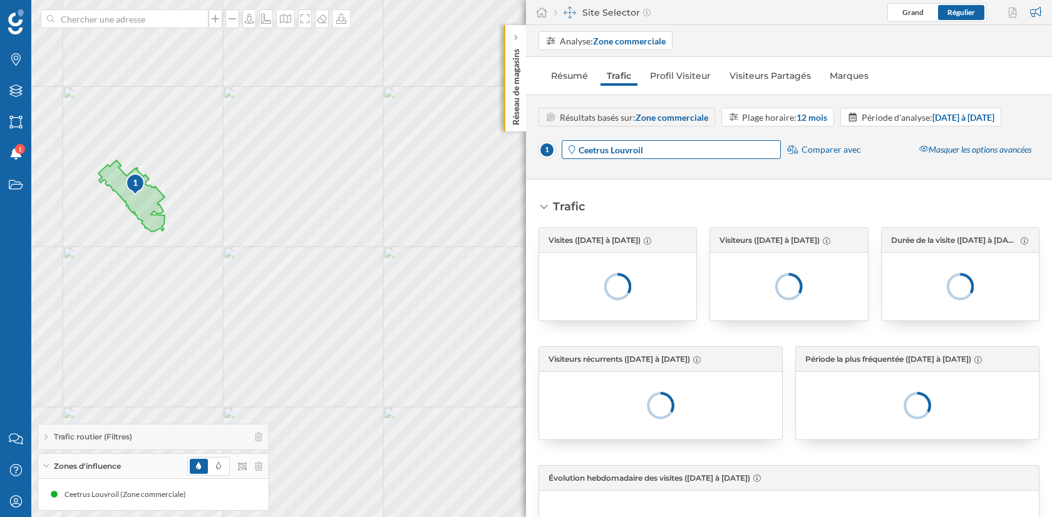
click at [659, 159] on div "Ceetrus Louvroil" at bounding box center [671, 149] width 219 height 19
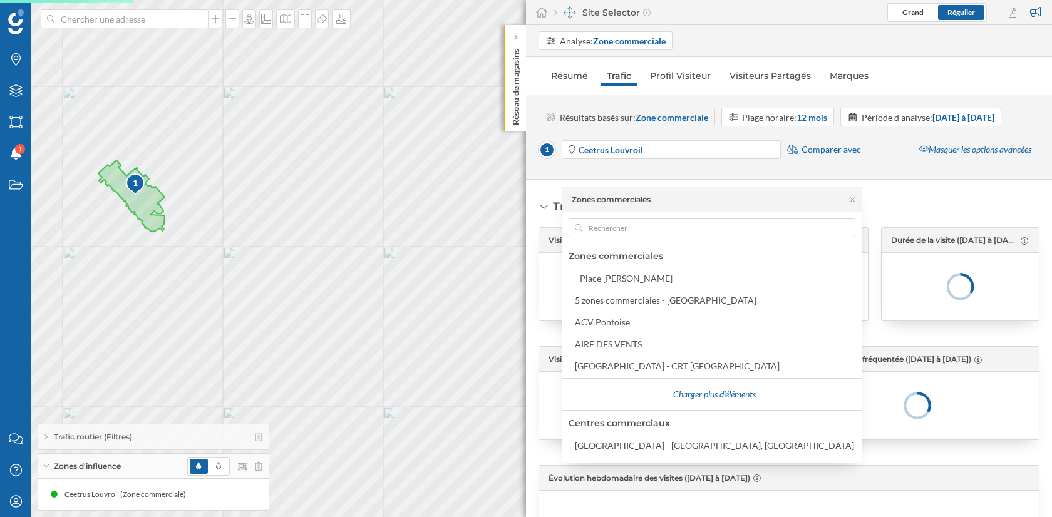
click at [648, 216] on div "Zones commerciales - Place Jeanne Hachette Beauvais 5 zones commerciales - Chel…" at bounding box center [712, 337] width 299 height 251
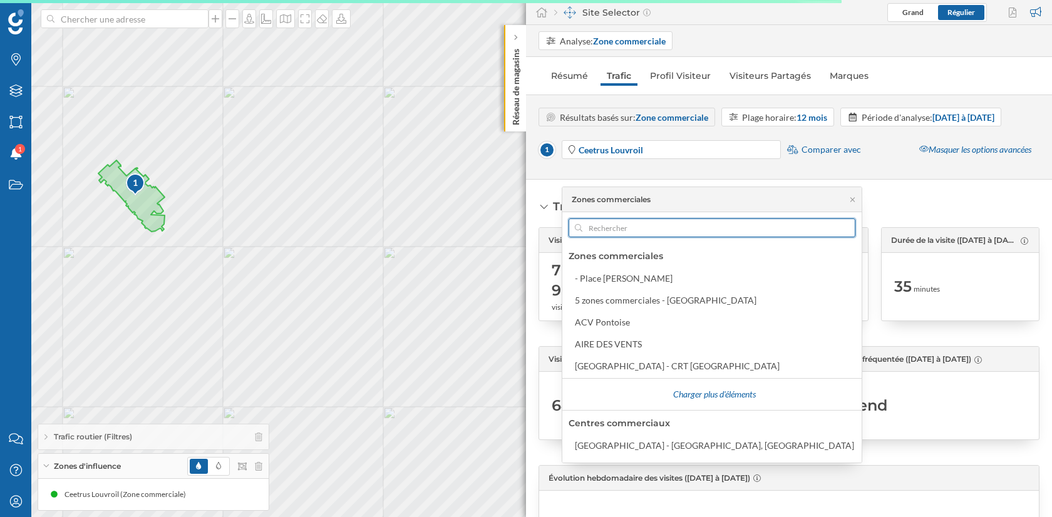
click at [644, 236] on input "text" at bounding box center [712, 228] width 259 height 19
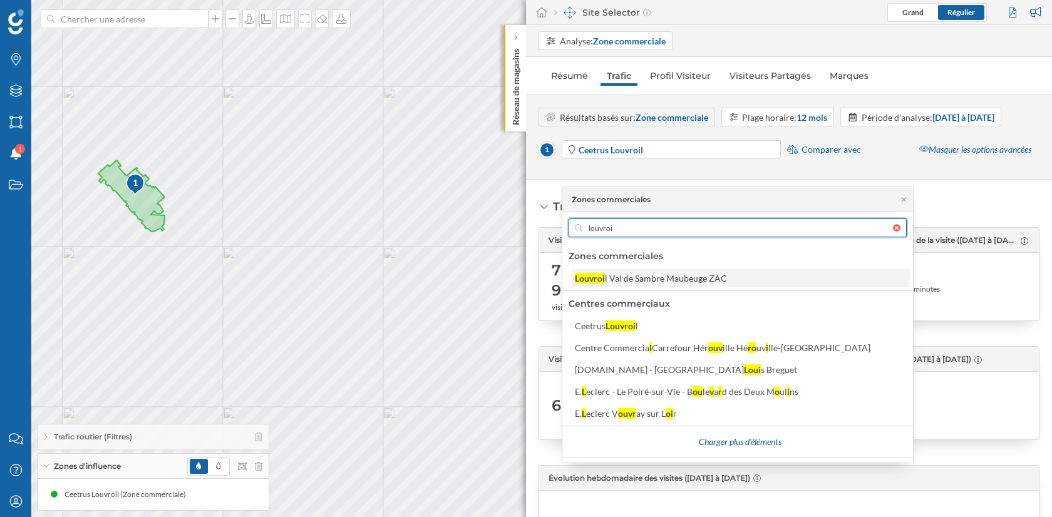
type input "louvroi"
click at [663, 280] on div "l Val de Sambre Maubeuge ZAC" at bounding box center [666, 278] width 122 height 11
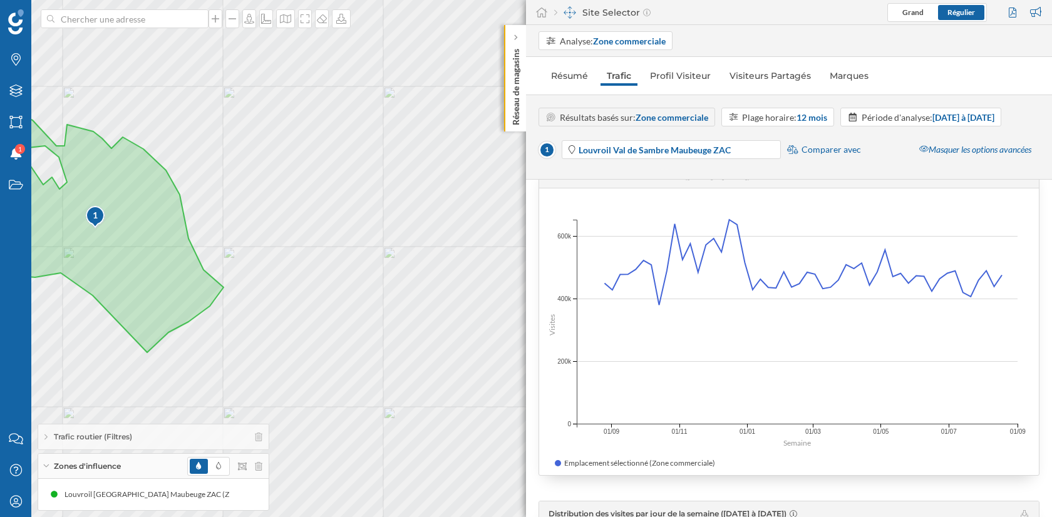
scroll to position [302, 0]
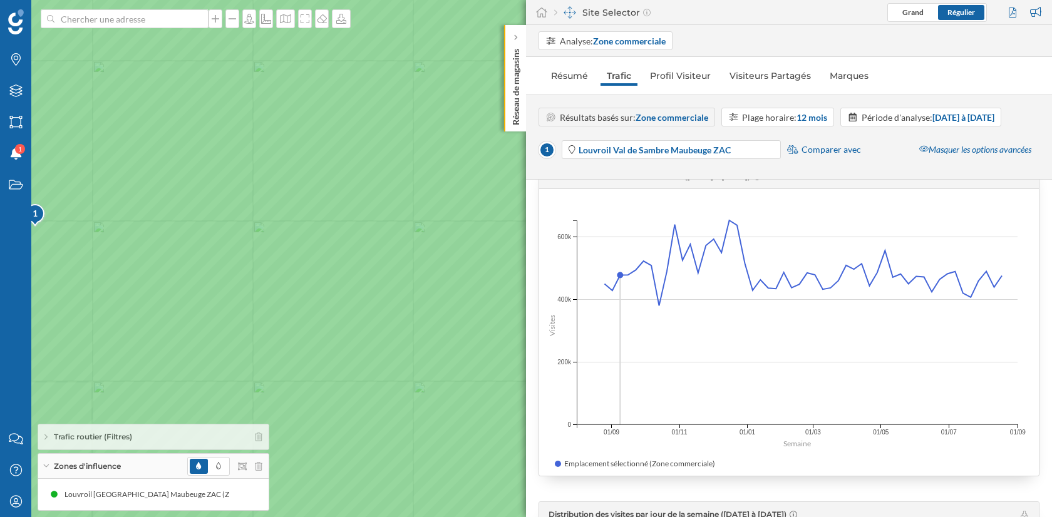
drag, startPoint x: 302, startPoint y: 264, endPoint x: 451, endPoint y: 300, distance: 153.3
click at [452, 300] on icon at bounding box center [440, 273] width 963 height 626
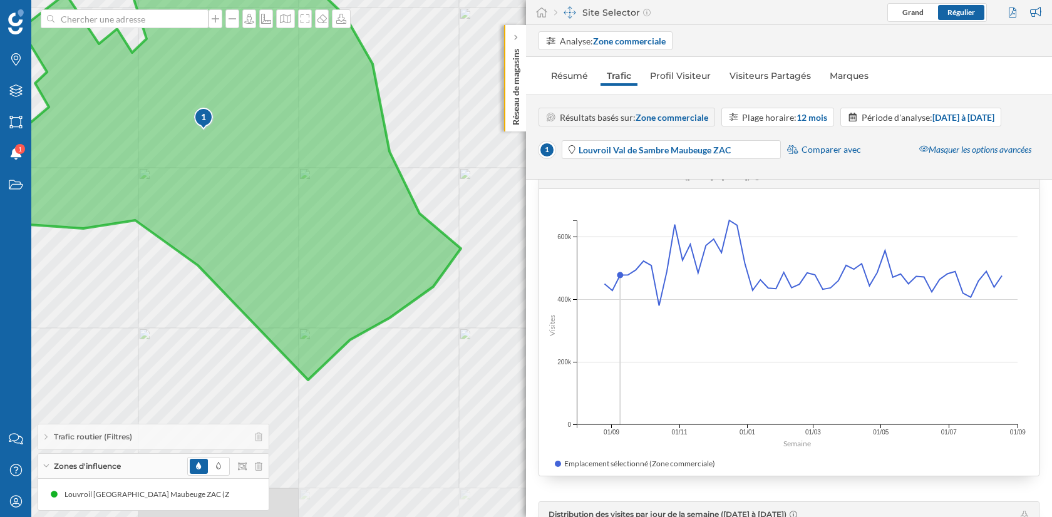
drag, startPoint x: 433, startPoint y: 288, endPoint x: 286, endPoint y: 152, distance: 200.4
click at [286, 152] on icon at bounding box center [191, 139] width 539 height 482
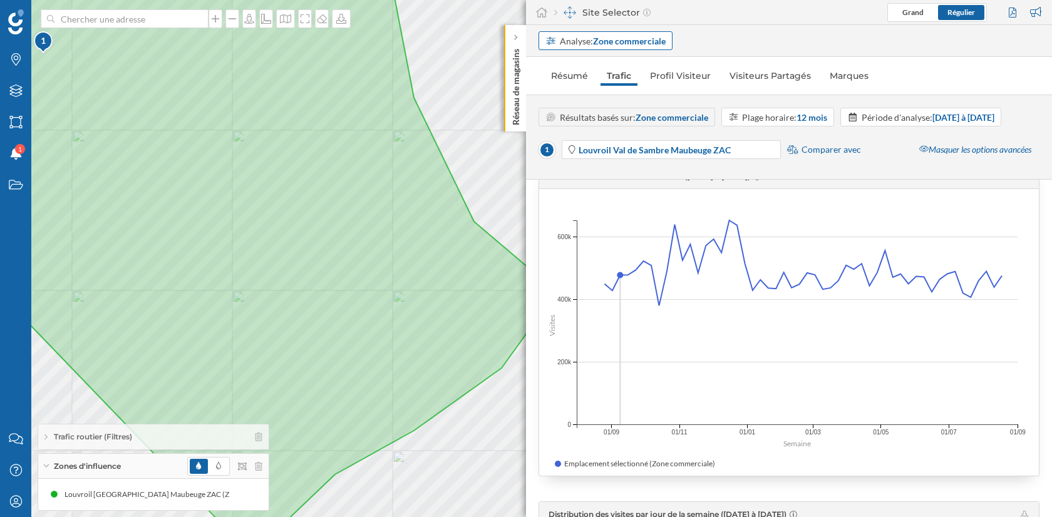
click at [589, 33] on div "Analyse: Zone commerciale" at bounding box center [606, 40] width 134 height 19
click at [586, 64] on div "Adresse" at bounding box center [605, 66] width 118 height 13
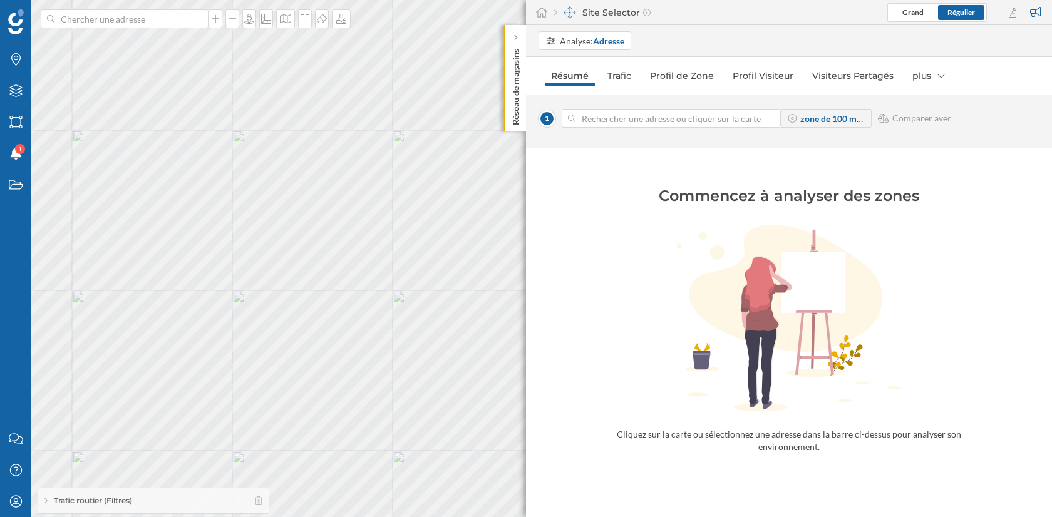
click at [608, 122] on input at bounding box center [672, 118] width 192 height 19
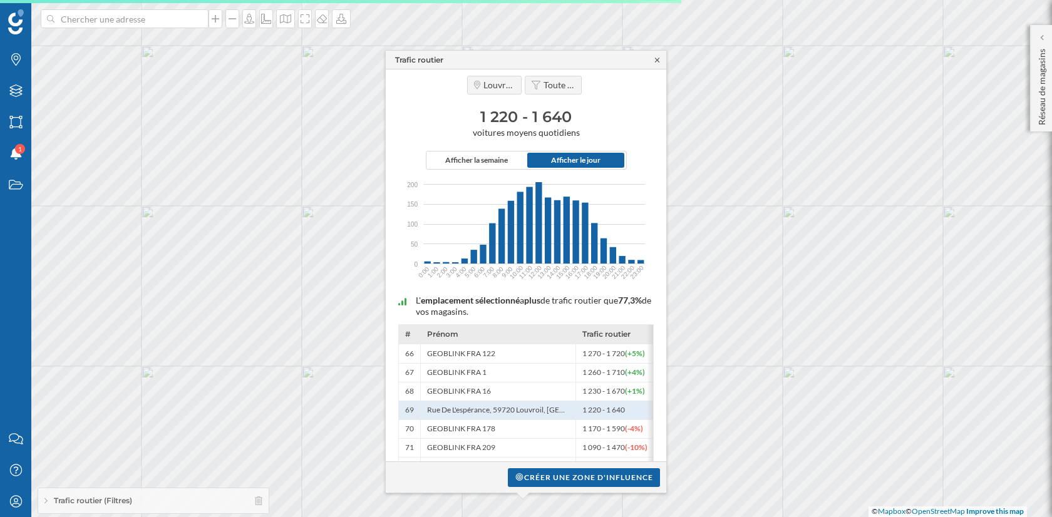
click at [657, 61] on icon at bounding box center [657, 60] width 9 height 8
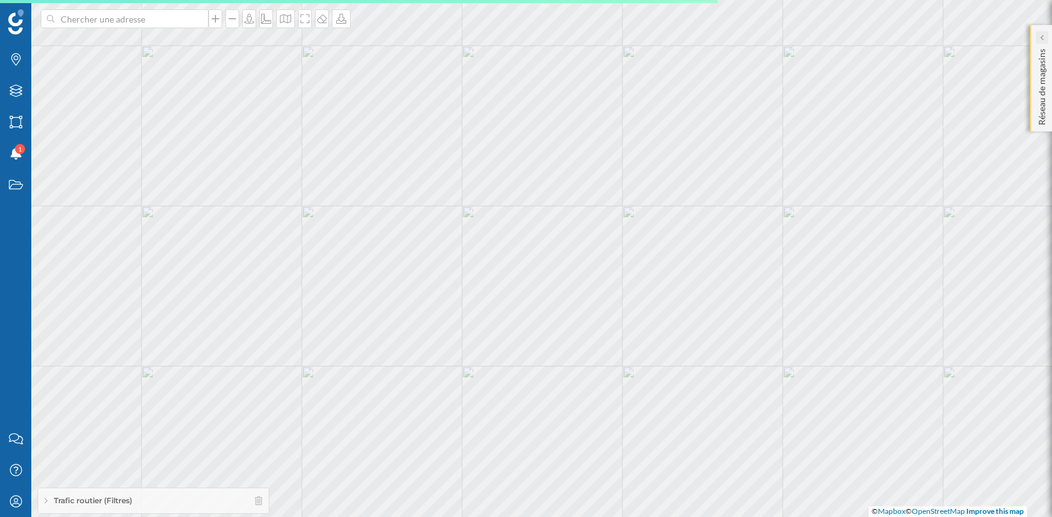
click at [1041, 40] on icon at bounding box center [1042, 37] width 4 height 6
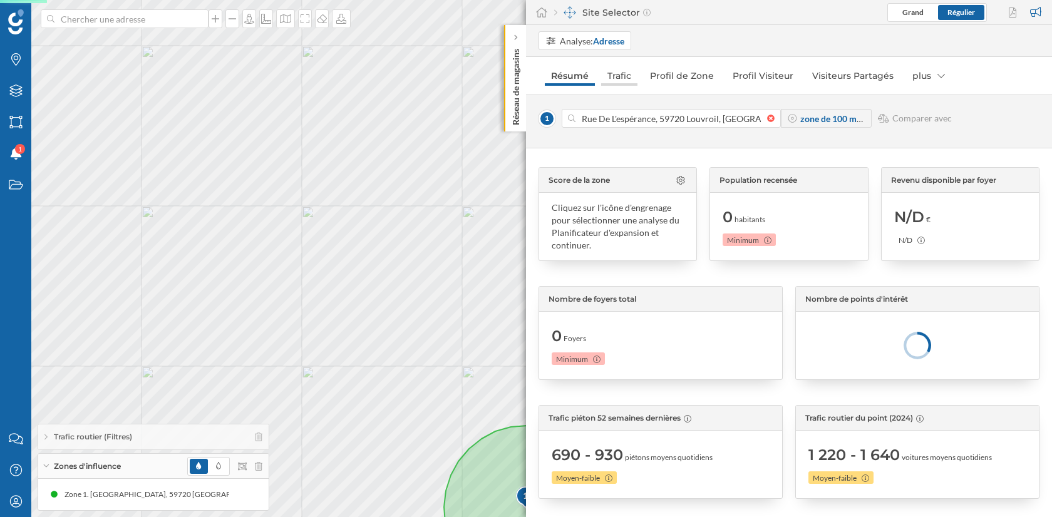
click at [622, 75] on link "Trafic" at bounding box center [619, 76] width 36 height 20
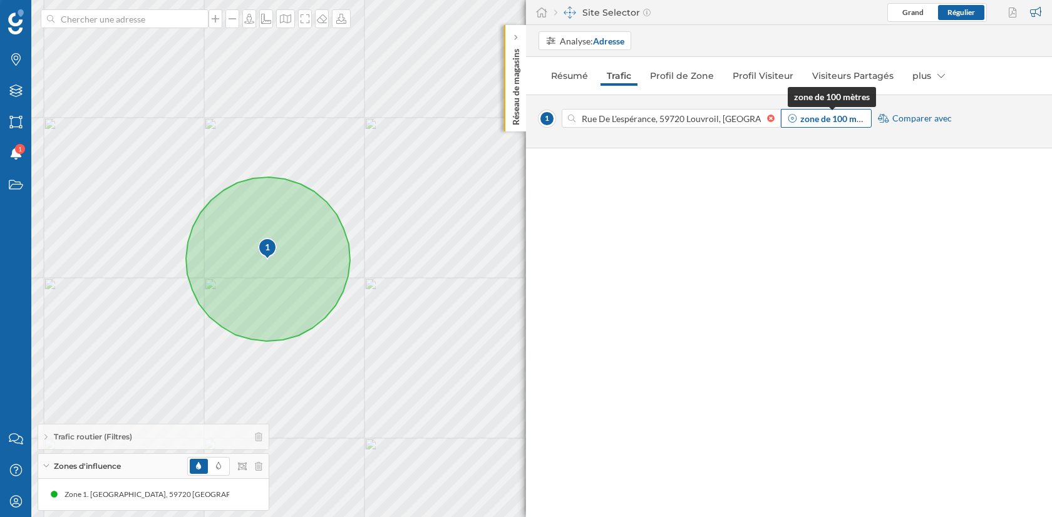
click at [822, 124] on span "zone de 100 mètres" at bounding box center [833, 118] width 65 height 13
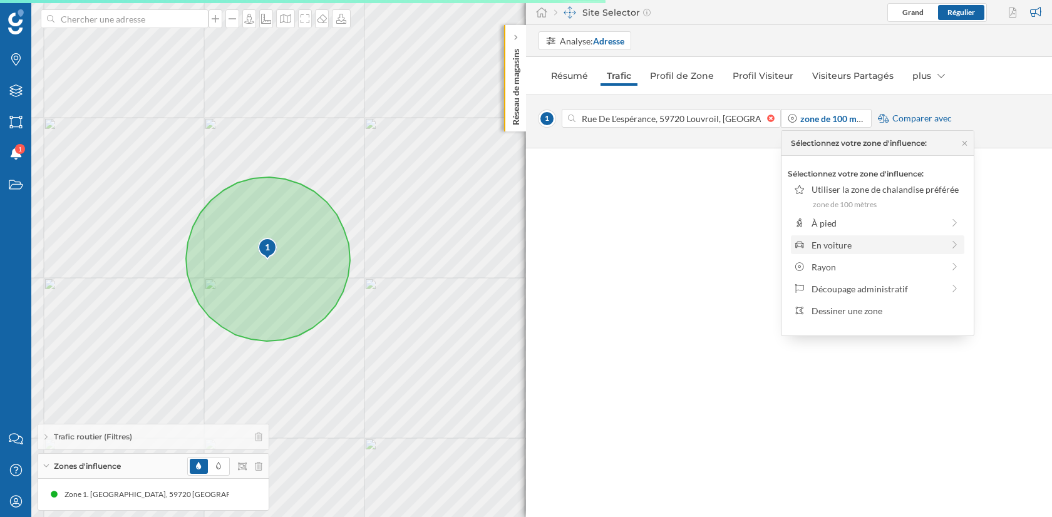
click at [830, 240] on div "En voiture" at bounding box center [878, 245] width 132 height 13
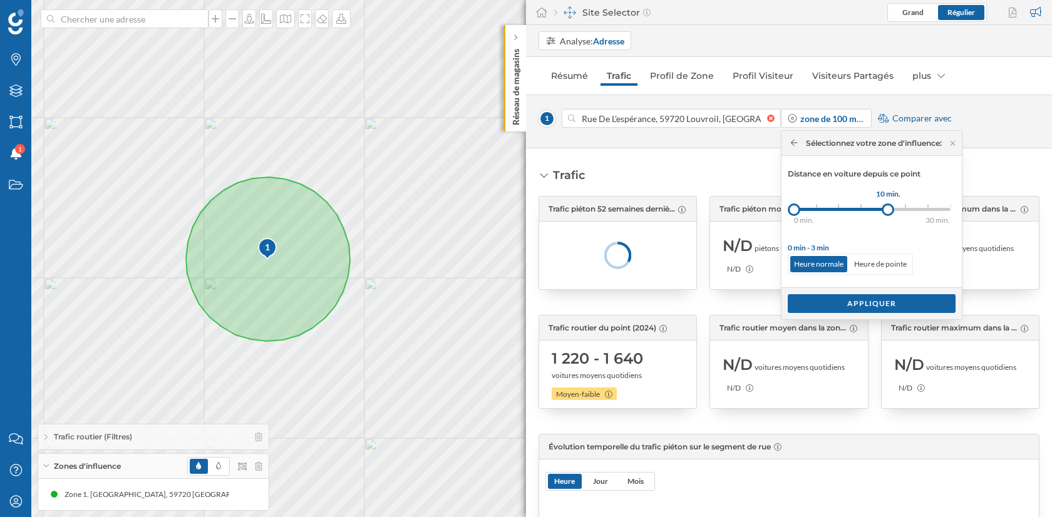
drag, startPoint x: 819, startPoint y: 209, endPoint x: 890, endPoint y: 210, distance: 70.8
click at [890, 210] on div at bounding box center [888, 210] width 13 height 13
click at [881, 303] on div "Appliquer" at bounding box center [872, 303] width 168 height 19
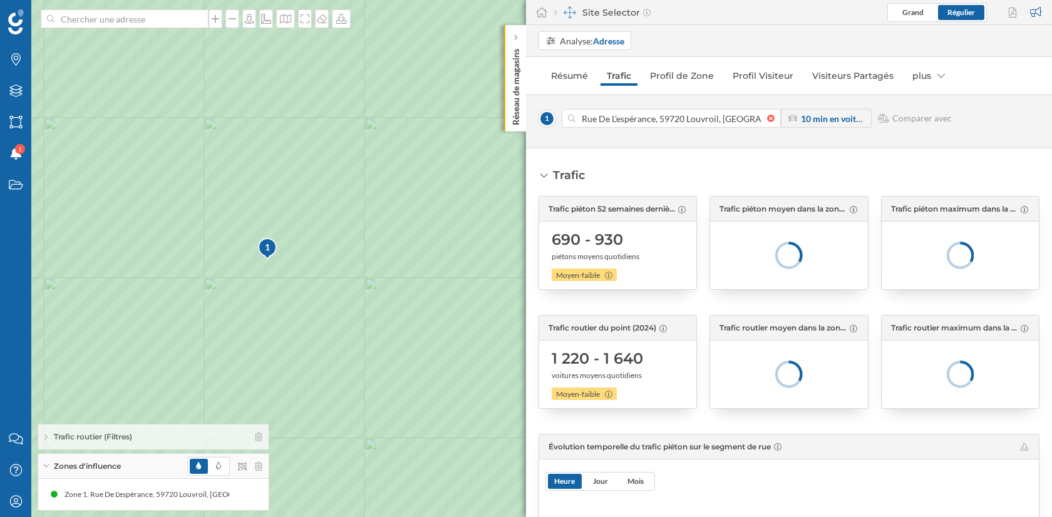
scroll to position [4, 0]
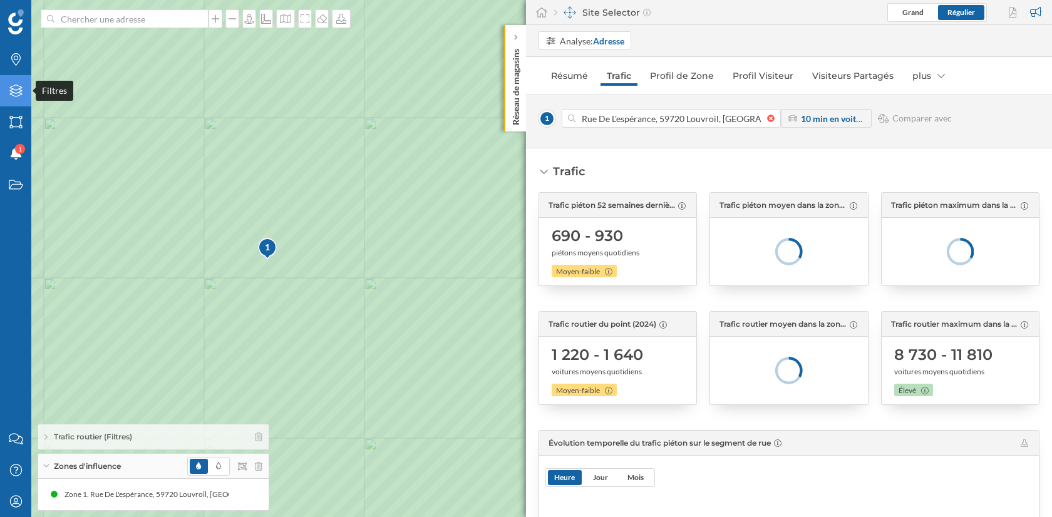
click at [20, 95] on icon at bounding box center [15, 91] width 13 height 13
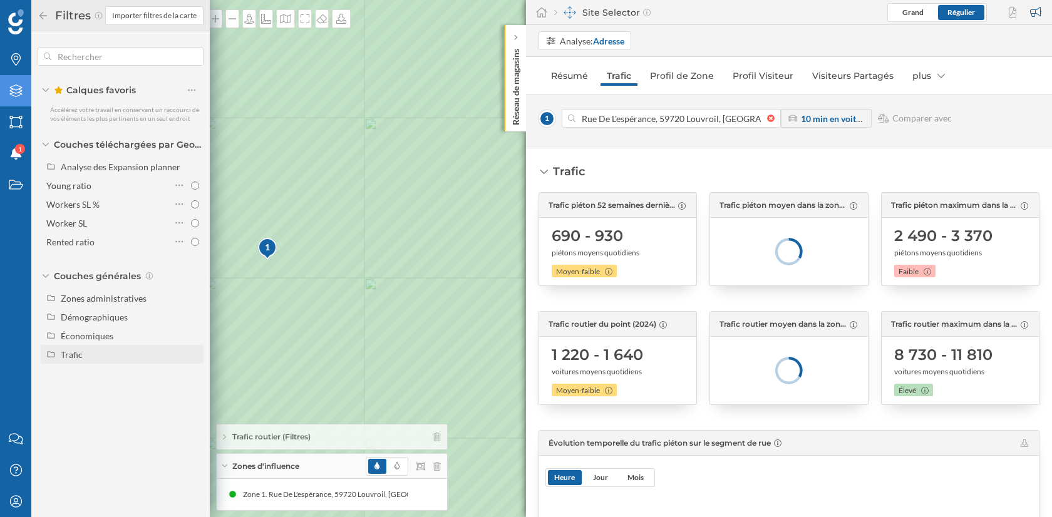
click at [80, 361] on div "Trafic" at bounding box center [130, 354] width 138 height 13
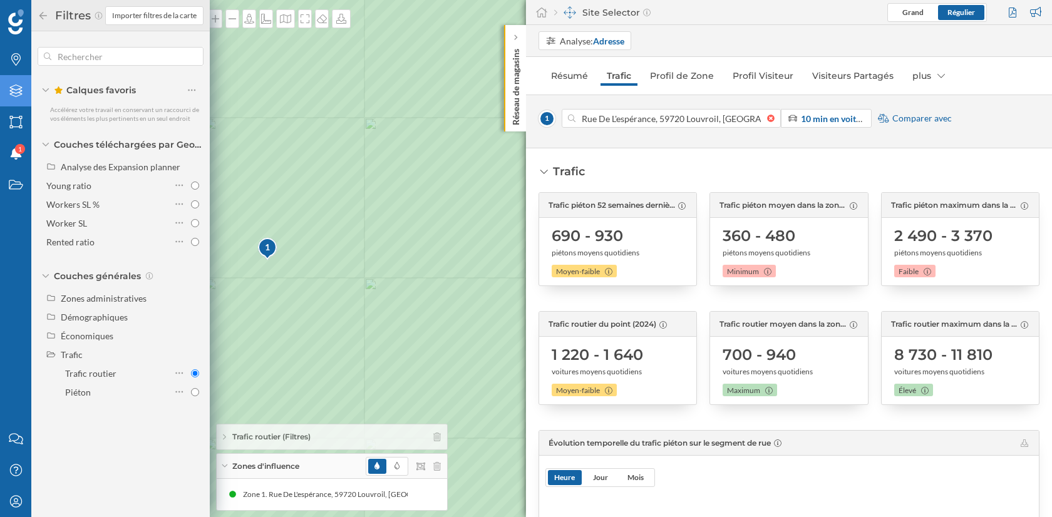
click at [113, 457] on div "Filtres Importer filtres de la carte Calques favoris Accélérez votre travail en…" at bounding box center [120, 258] width 179 height 517
click at [39, 18] on icon at bounding box center [43, 15] width 11 height 9
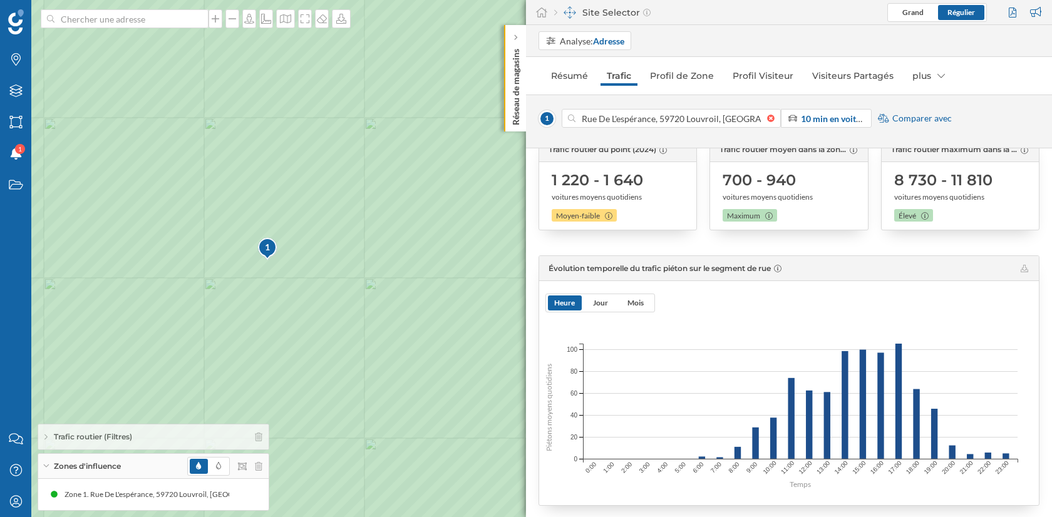
scroll to position [199, 0]
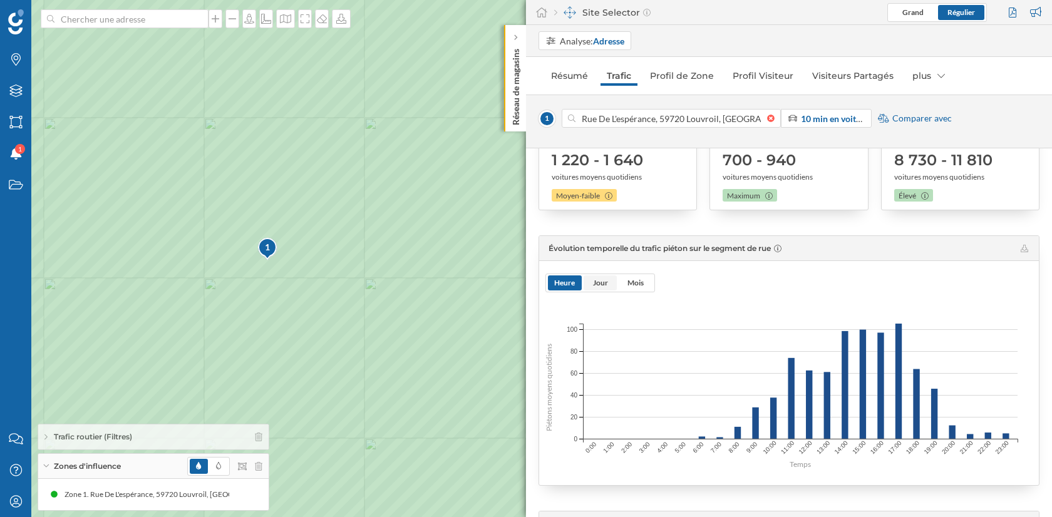
click at [603, 285] on span "Jour" at bounding box center [600, 282] width 15 height 9
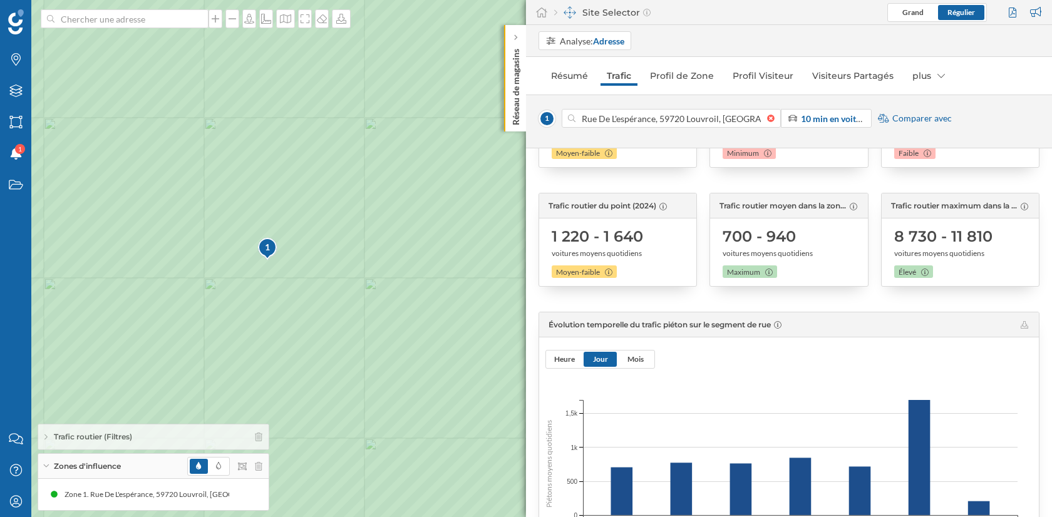
scroll to position [123, 0]
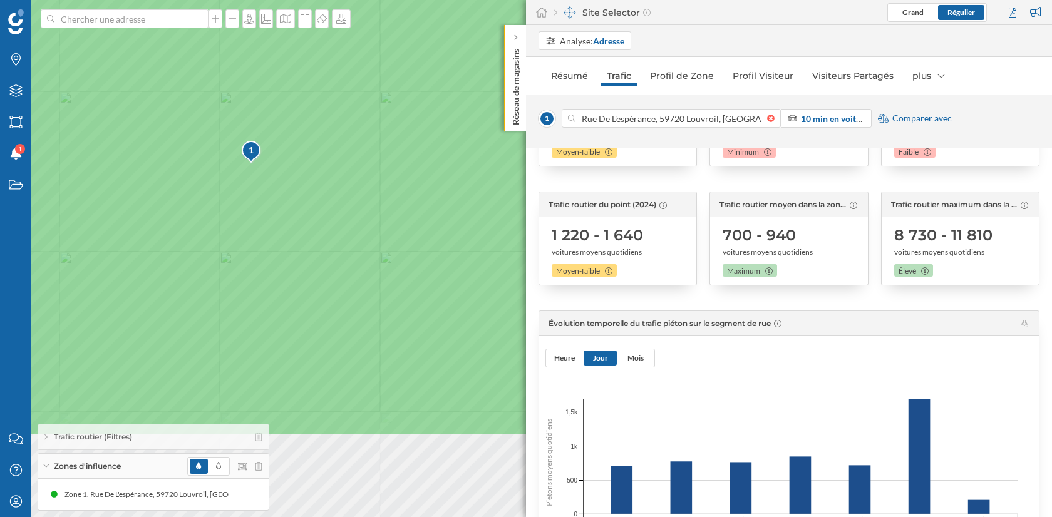
drag, startPoint x: 265, startPoint y: 314, endPoint x: 223, endPoint y: 180, distance: 140.5
click at [223, 180] on icon at bounding box center [488, 124] width 1268 height 626
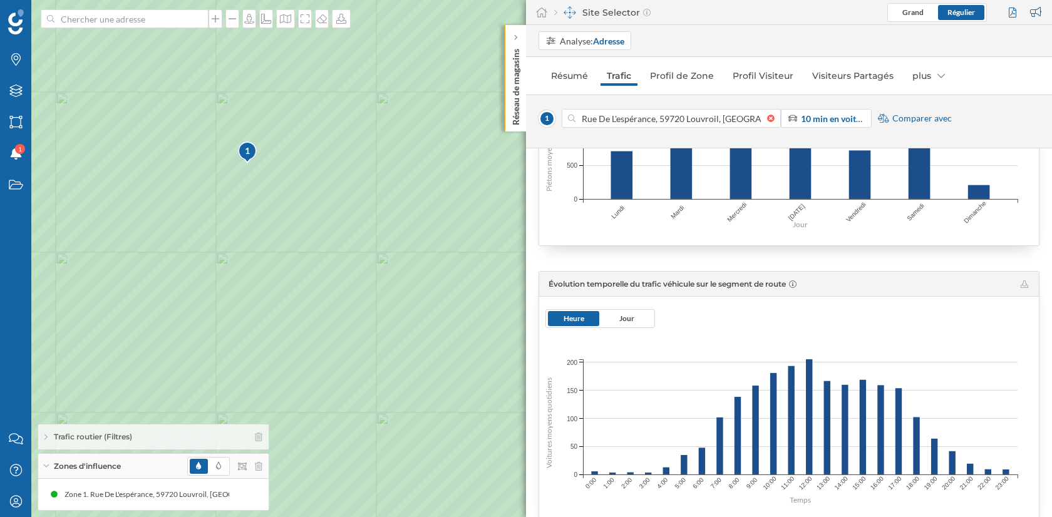
scroll to position [452, 0]
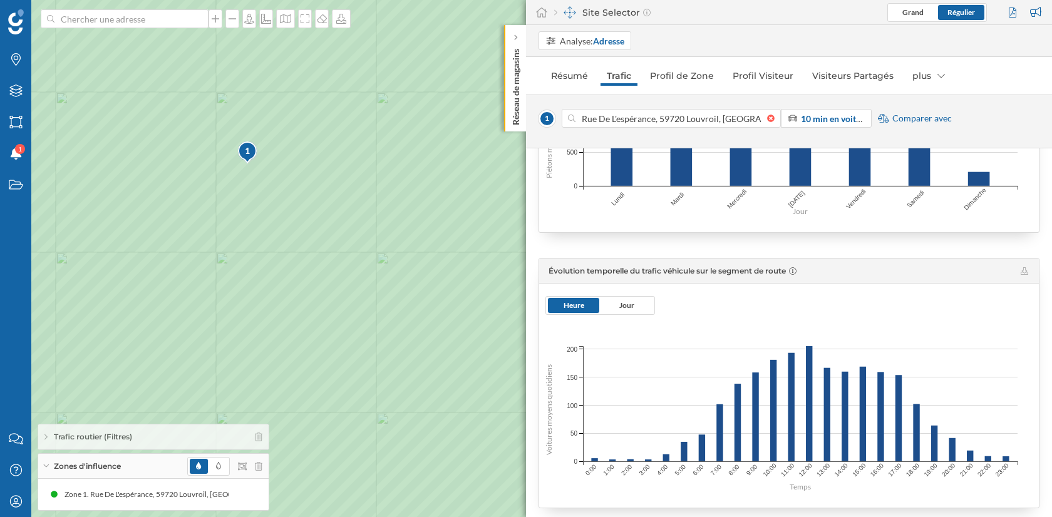
click at [638, 312] on div "Heure Jour" at bounding box center [601, 305] width 110 height 19
click at [641, 304] on span "Jour" at bounding box center [626, 305] width 51 height 15
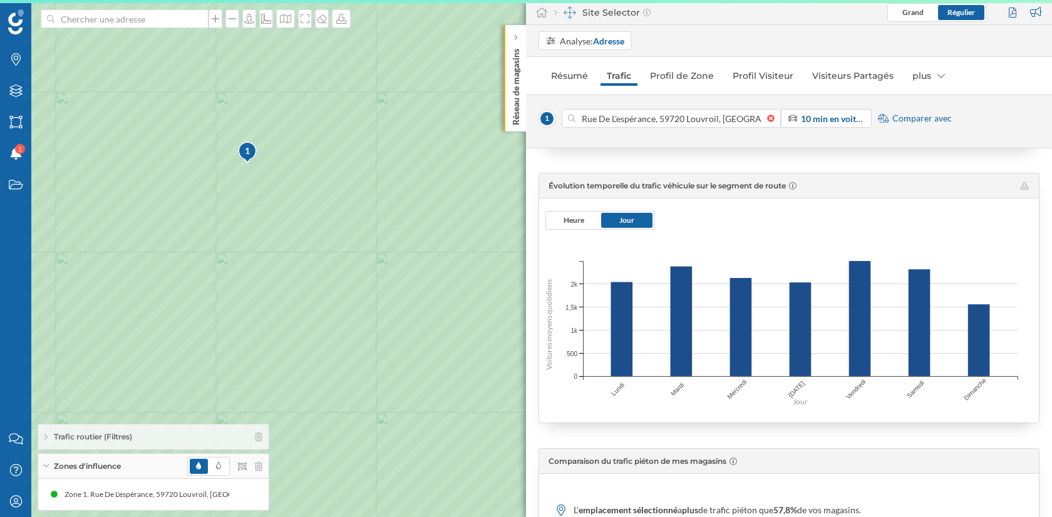
scroll to position [516, 0]
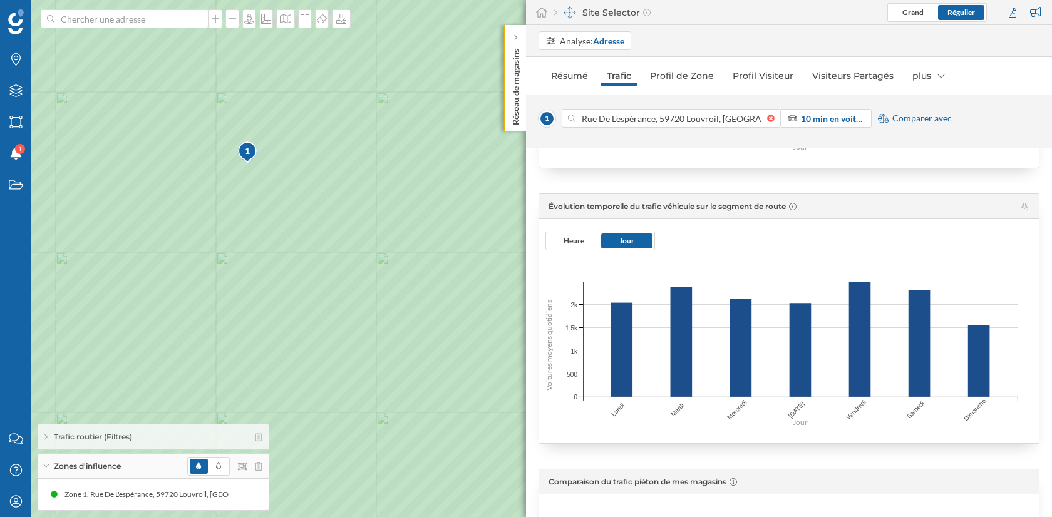
click at [901, 117] on span "Comparer avec" at bounding box center [923, 118] width 60 height 13
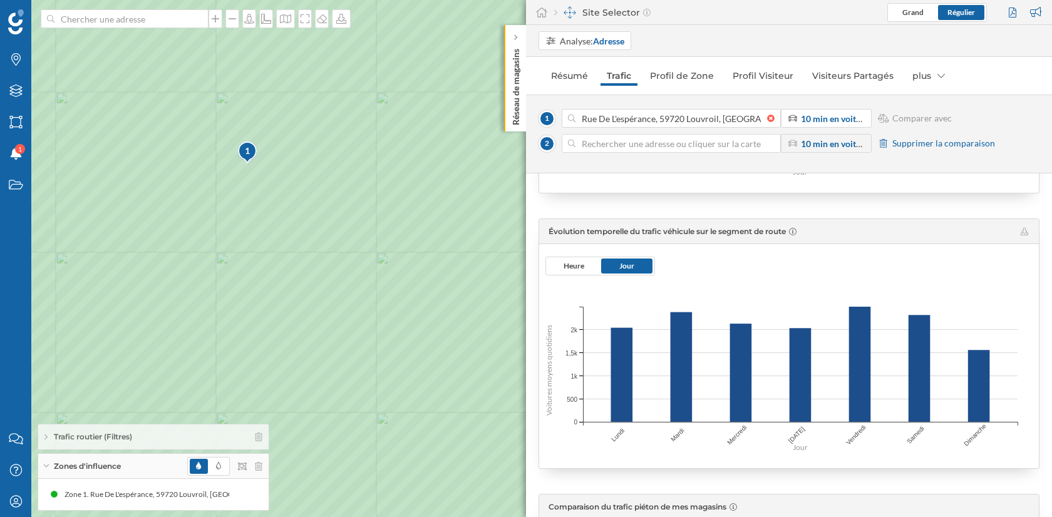
click at [597, 152] on input at bounding box center [672, 143] width 192 height 19
click at [131, 17] on input at bounding box center [124, 18] width 140 height 19
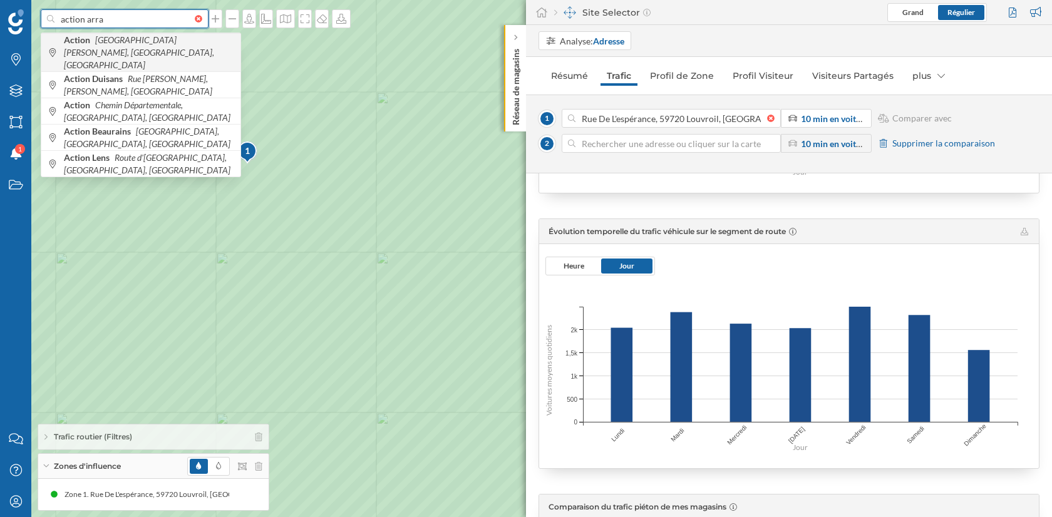
type input "action arra"
click at [138, 47] on icon "Avenue Jean Mermoz, Arras, France" at bounding box center [139, 52] width 150 height 36
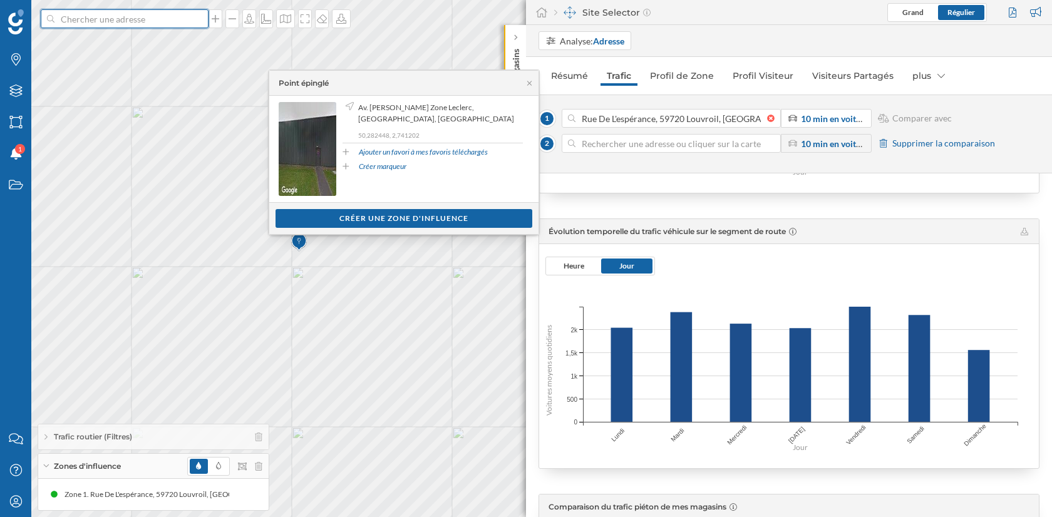
click at [125, 17] on input at bounding box center [124, 18] width 140 height 19
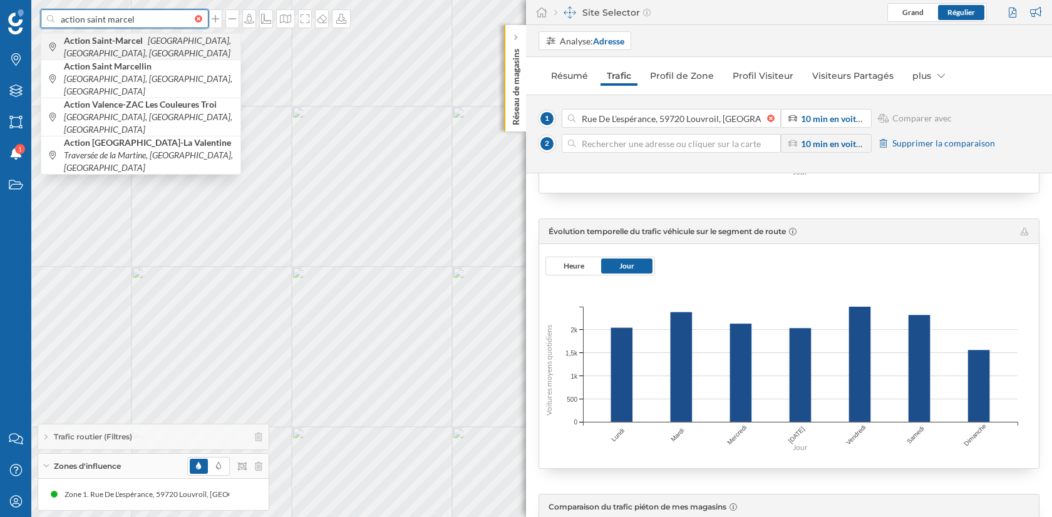
type input "action saint marcel"
click at [137, 44] on b "Action Saint-Marcel" at bounding box center [105, 40] width 82 height 11
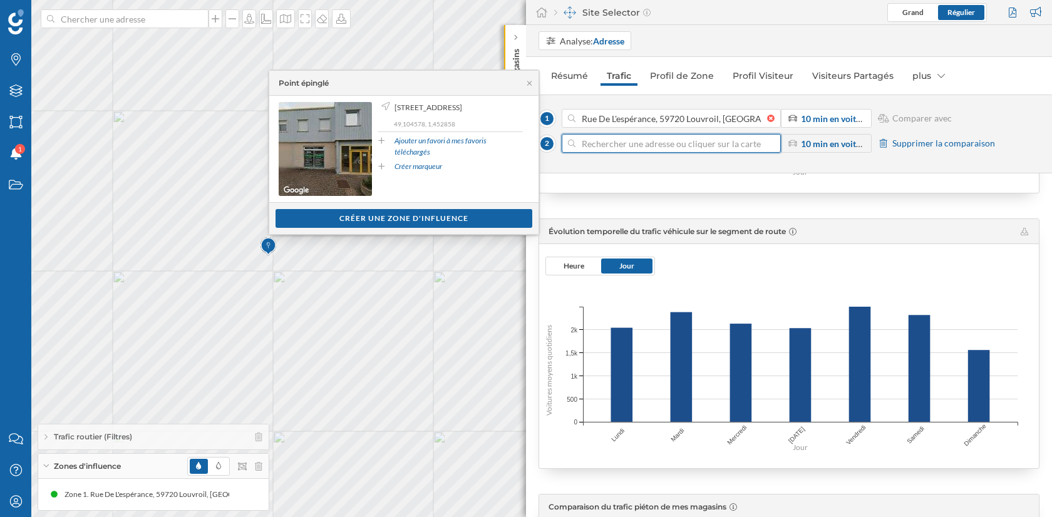
click at [621, 135] on input at bounding box center [672, 143] width 192 height 19
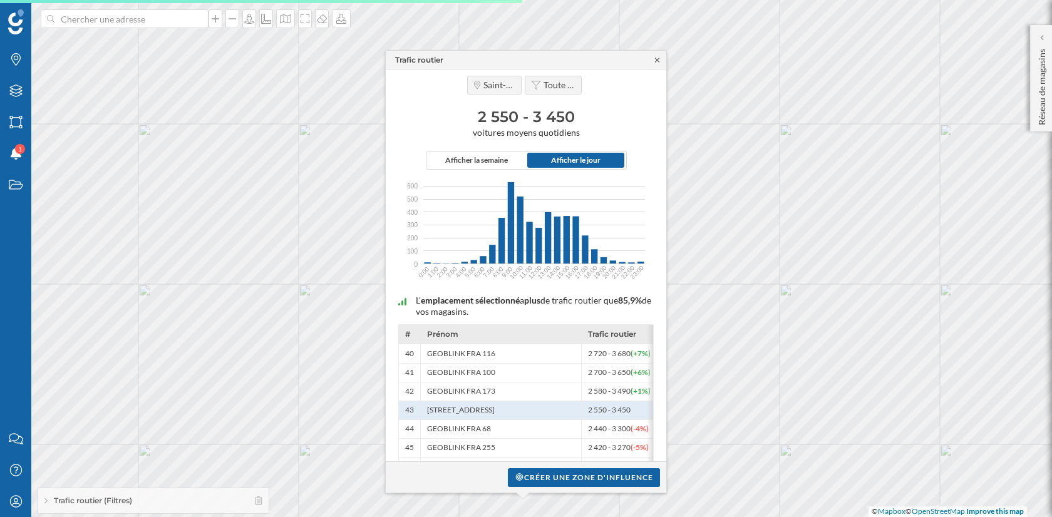
click at [656, 60] on icon at bounding box center [657, 60] width 9 height 8
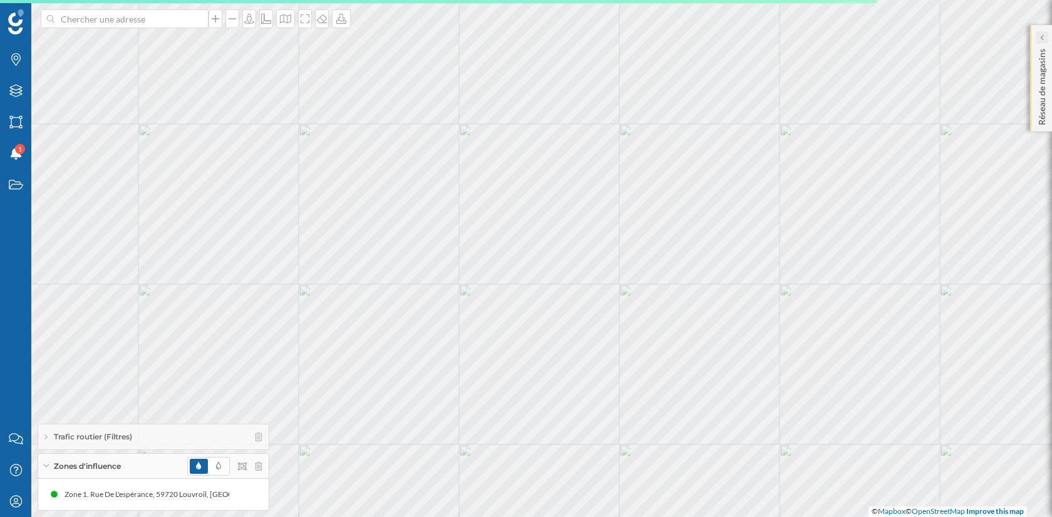
click at [1042, 41] on icon at bounding box center [1042, 38] width 4 height 8
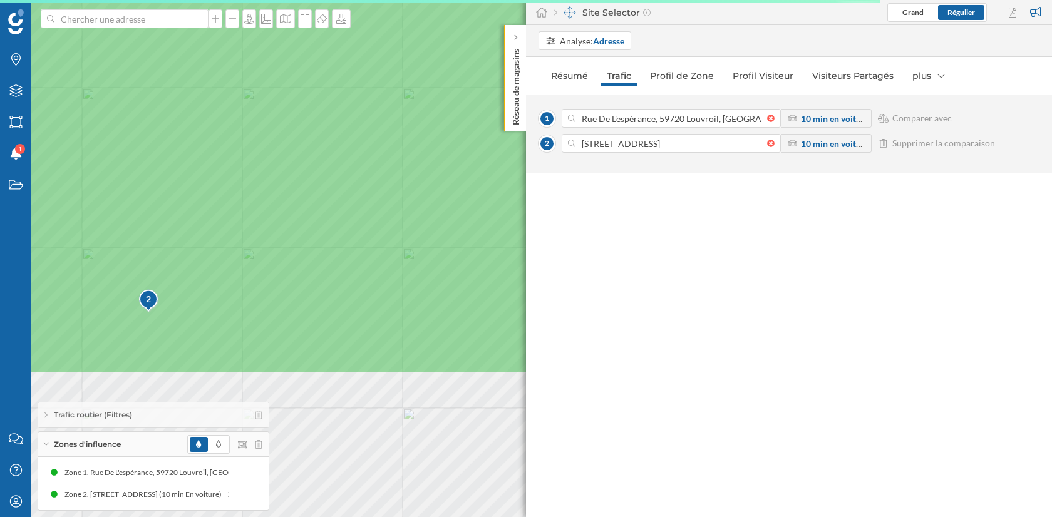
drag, startPoint x: 467, startPoint y: 341, endPoint x: 90, endPoint y: 145, distance: 424.5
click at [90, 145] on icon at bounding box center [148, 62] width 1265 height 624
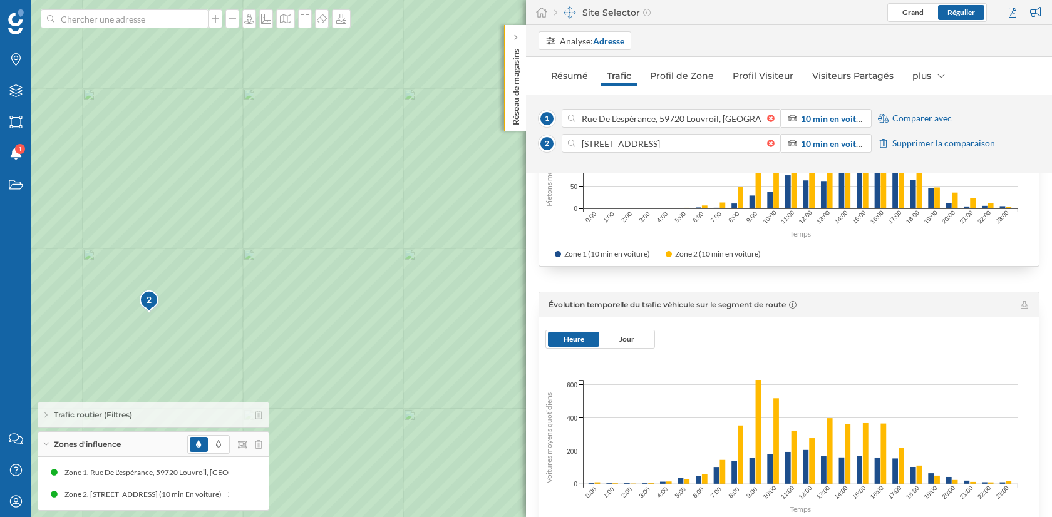
scroll to position [312, 0]
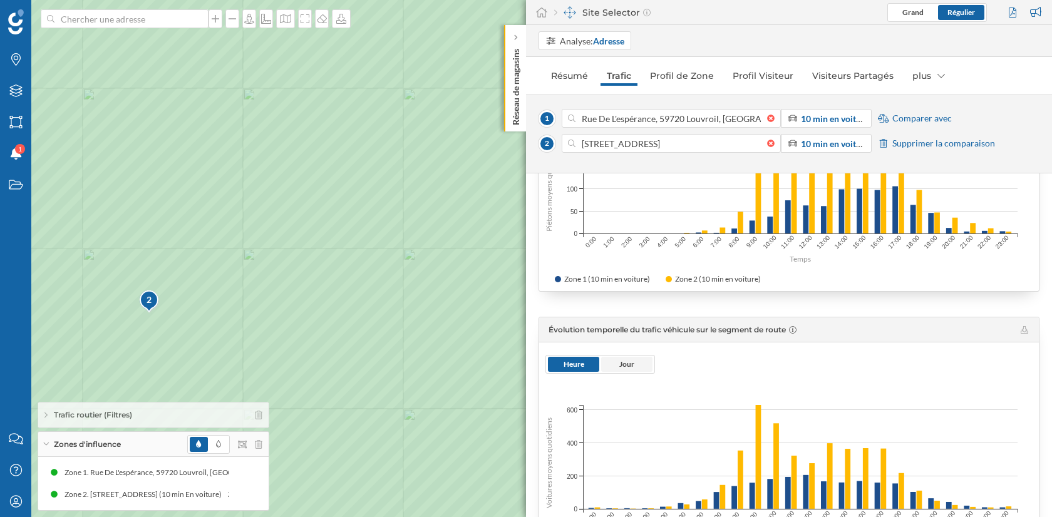
click at [631, 360] on span "Jour" at bounding box center [627, 364] width 15 height 9
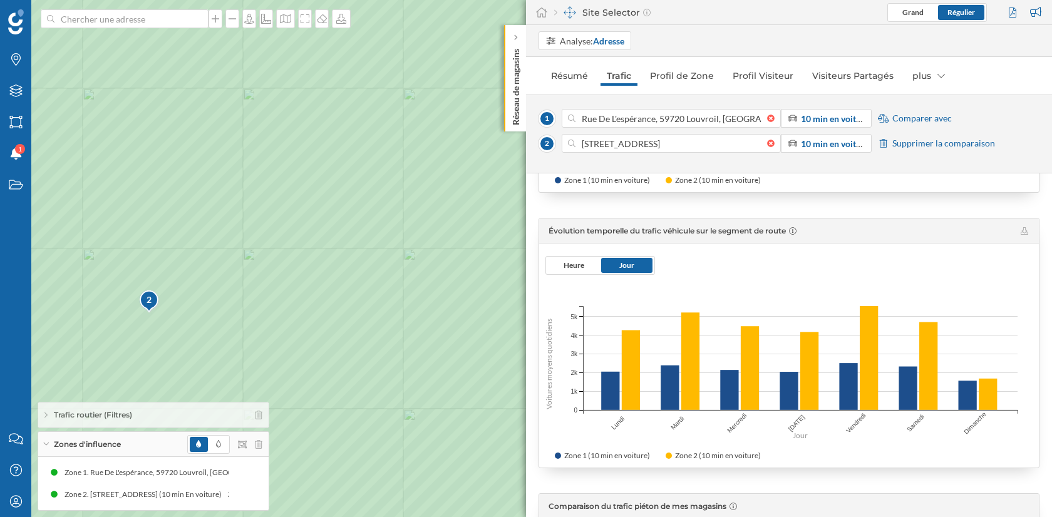
scroll to position [405, 0]
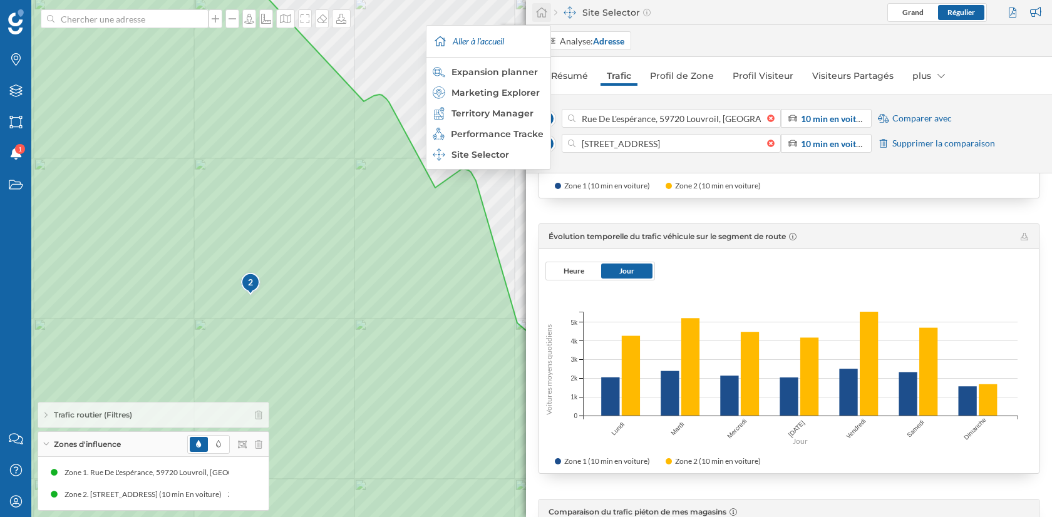
click at [539, 8] on icon at bounding box center [542, 12] width 13 height 11
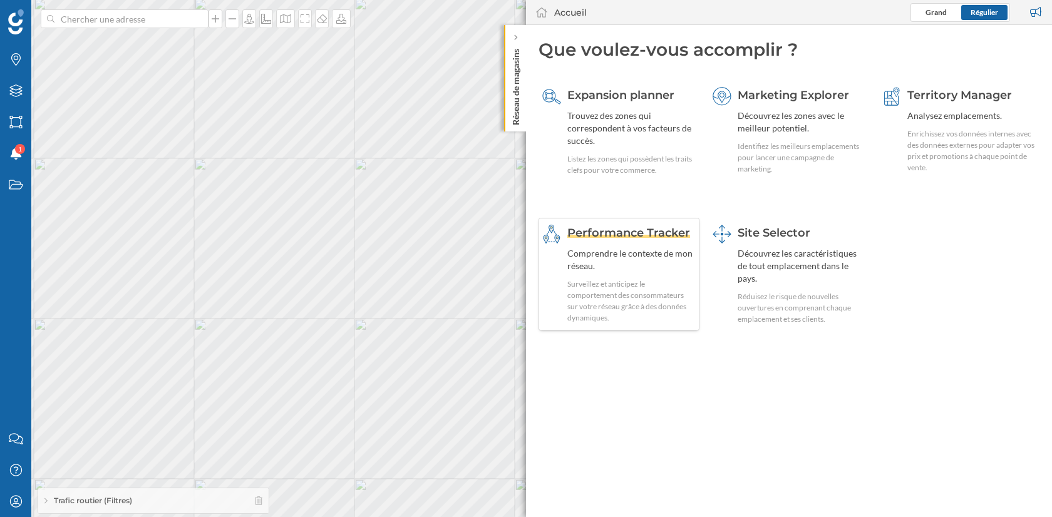
click at [658, 299] on div "Surveillez et anticipez le comportement des consommateurs sur votre réseau grâc…" at bounding box center [632, 301] width 128 height 45
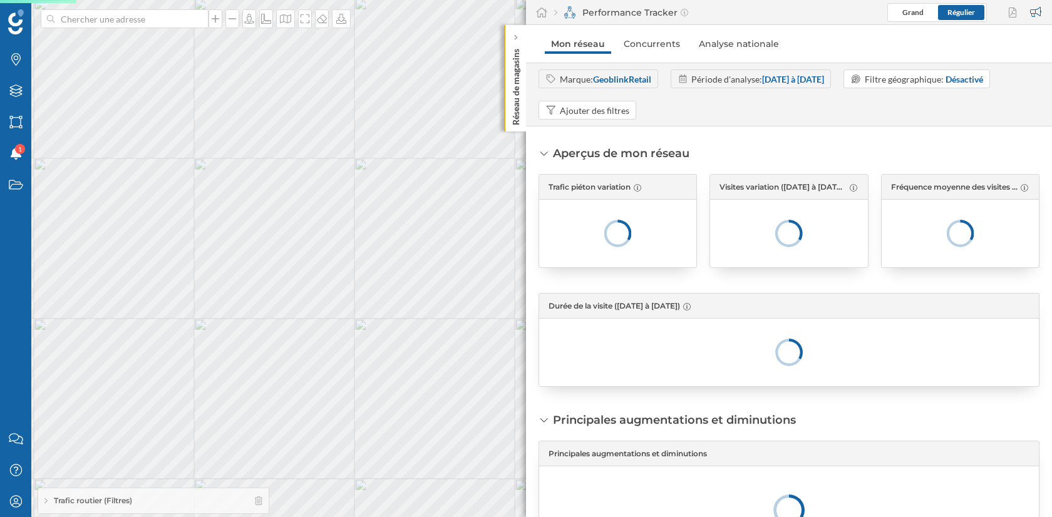
click at [927, 138] on div "Aperçus de mon réseau Trafic piéton variation Visites variation (18/08/2025 à 2…" at bounding box center [789, 322] width 526 height 391
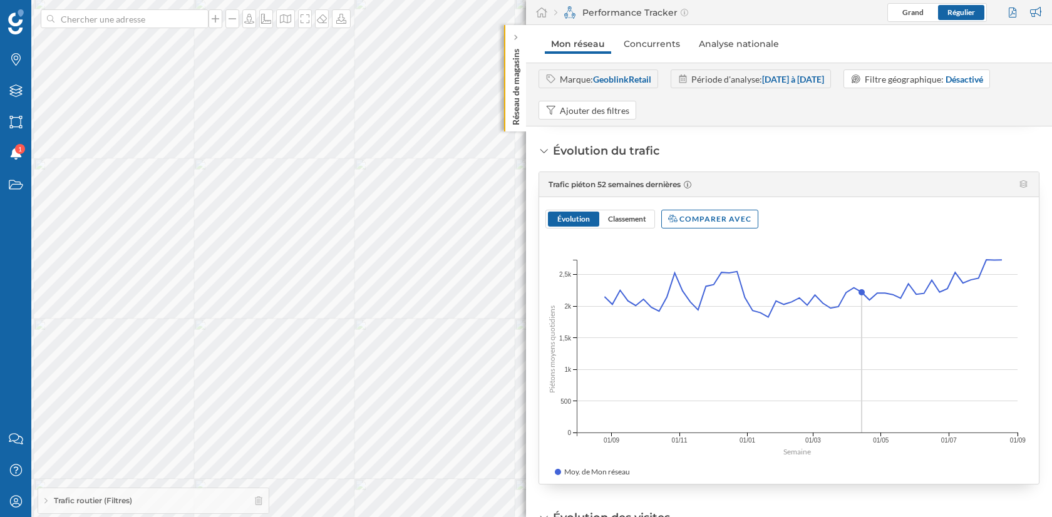
scroll to position [460, 0]
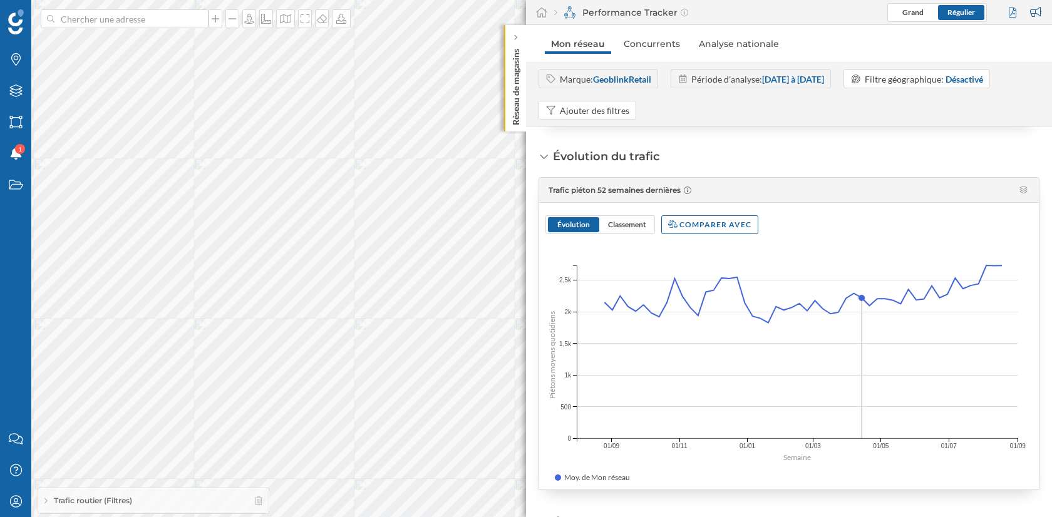
click at [621, 187] on span "Trafic piéton 52 semaines dernières" at bounding box center [615, 189] width 132 height 9
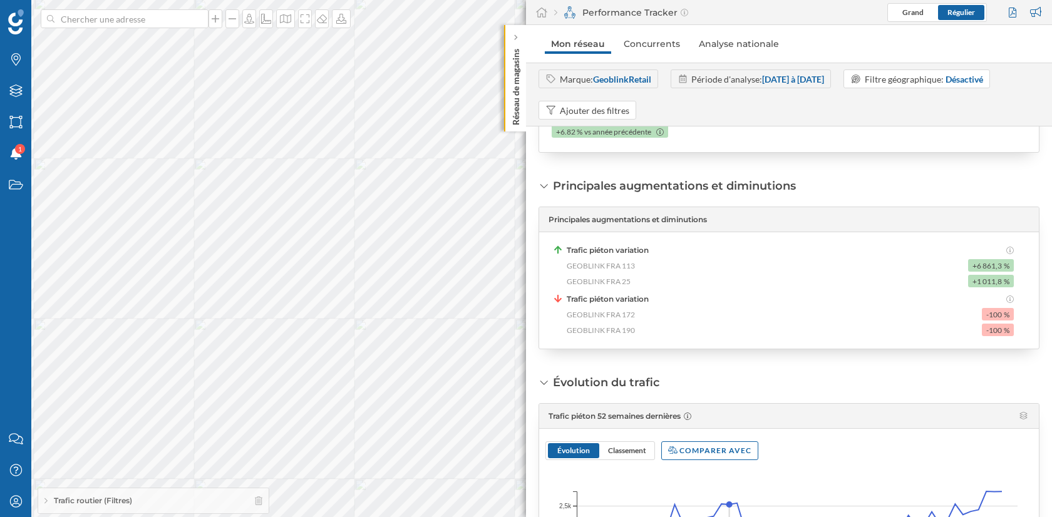
scroll to position [231, 0]
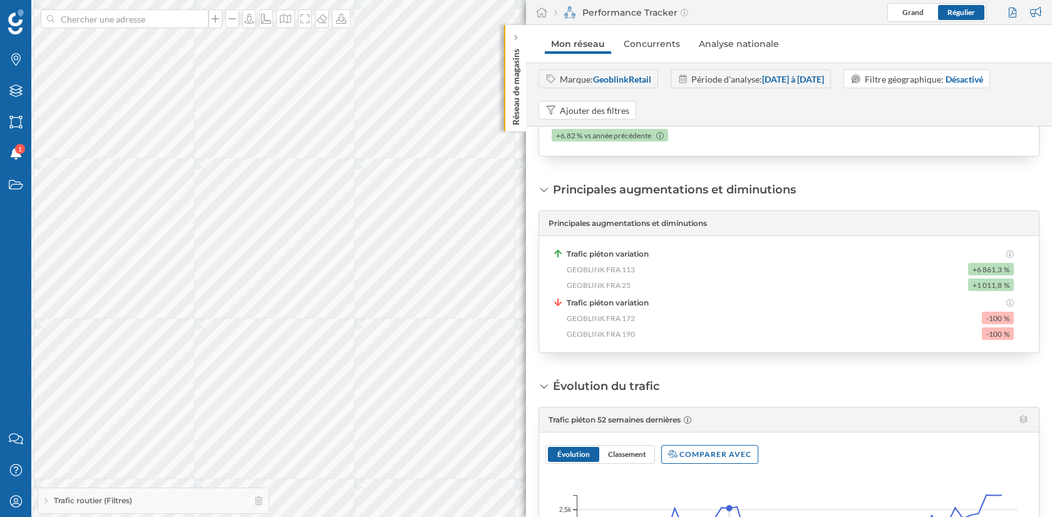
click at [811, 68] on div "Marque: GeoblinkRetail Période d'analyse: 26/08/2024 à 24/08/2025 Filtre géogra…" at bounding box center [789, 95] width 526 height 64
click at [809, 82] on strong "26/08/2024 à 24/08/2025" at bounding box center [793, 79] width 62 height 11
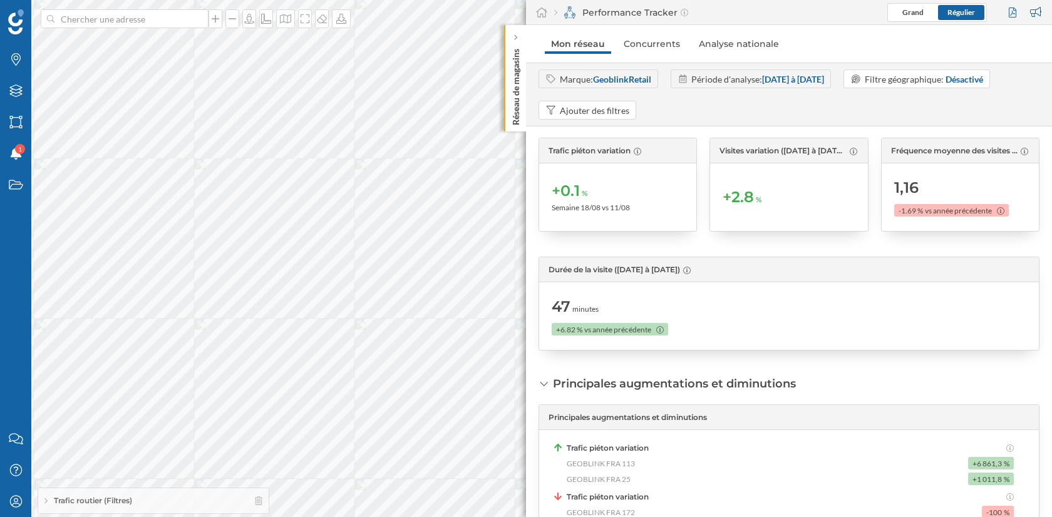
scroll to position [0, 0]
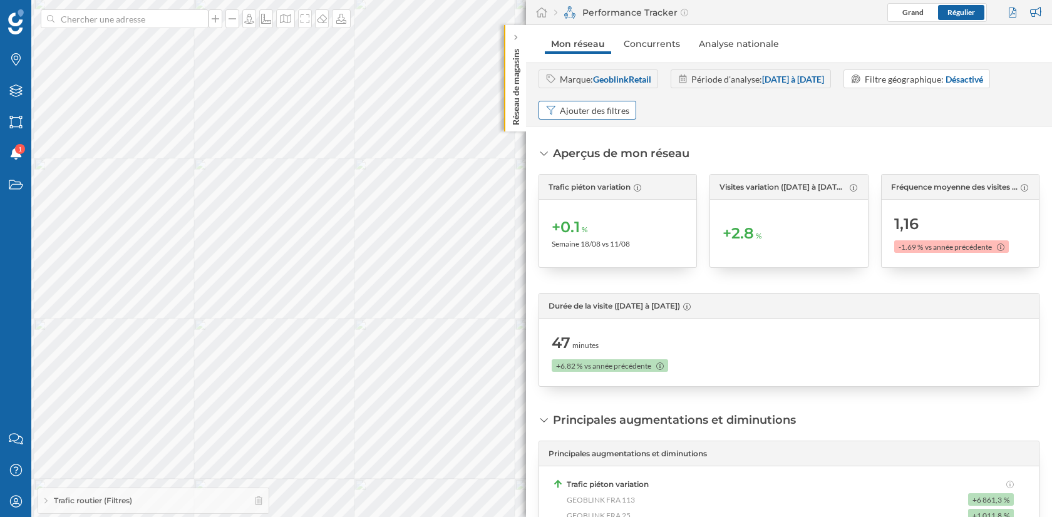
click at [591, 112] on div "Ajouter des filtres" at bounding box center [595, 110] width 70 height 13
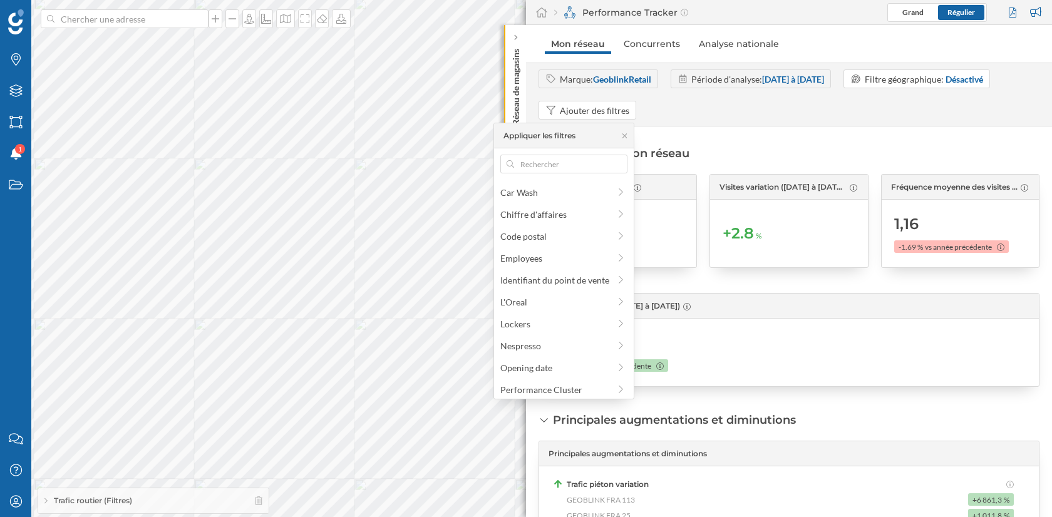
click at [807, 378] on div "47 minutes +6.82 % vs année précédente" at bounding box center [789, 352] width 475 height 55
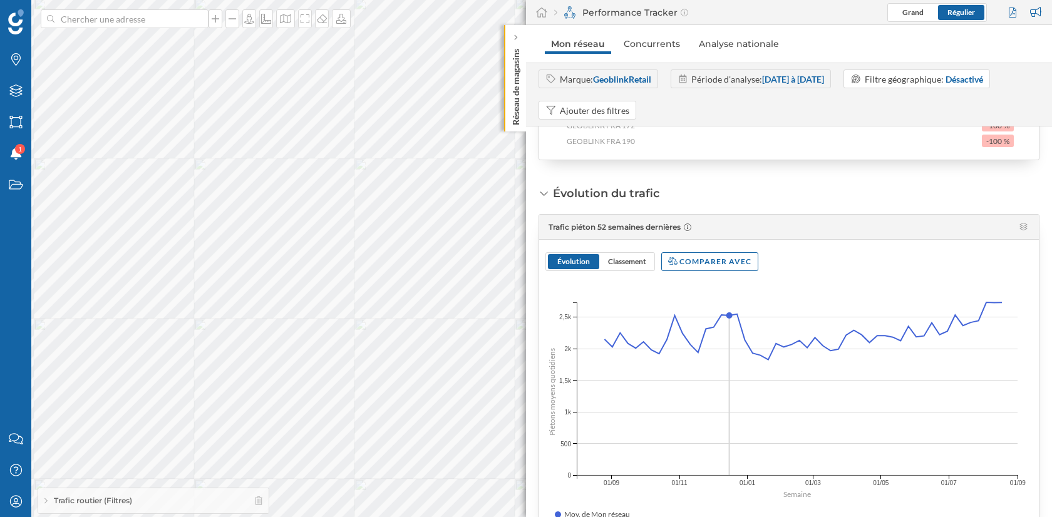
scroll to position [433, 0]
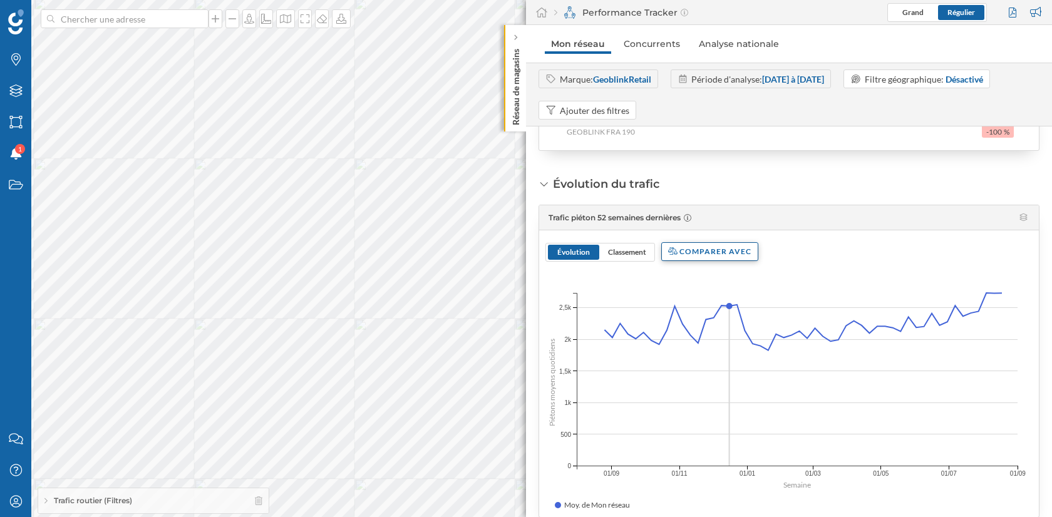
click at [708, 247] on div "Comparer avec" at bounding box center [709, 251] width 97 height 19
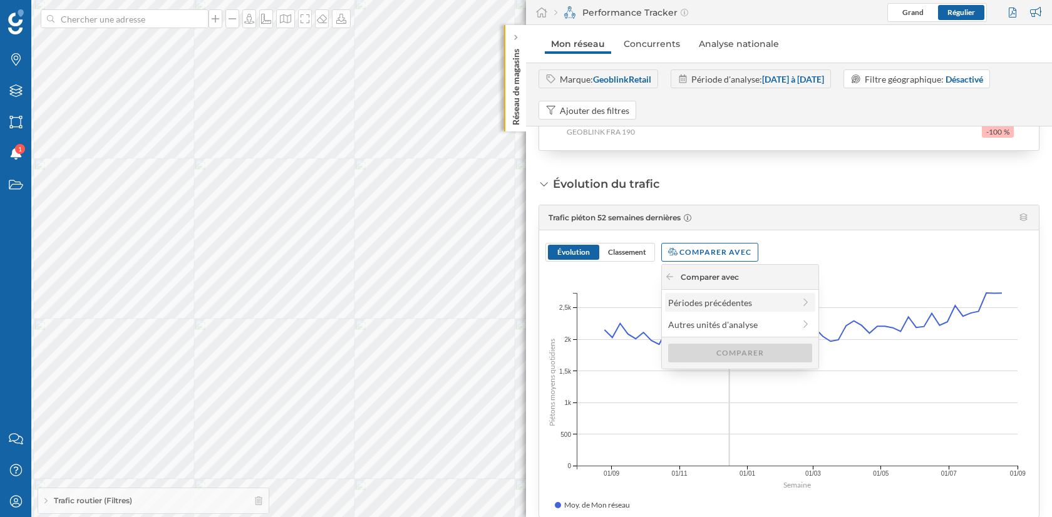
click at [732, 302] on div "Périodes précédentes" at bounding box center [731, 302] width 126 height 13
click at [722, 326] on div "Il y a 2 ans" at bounding box center [739, 324] width 143 height 13
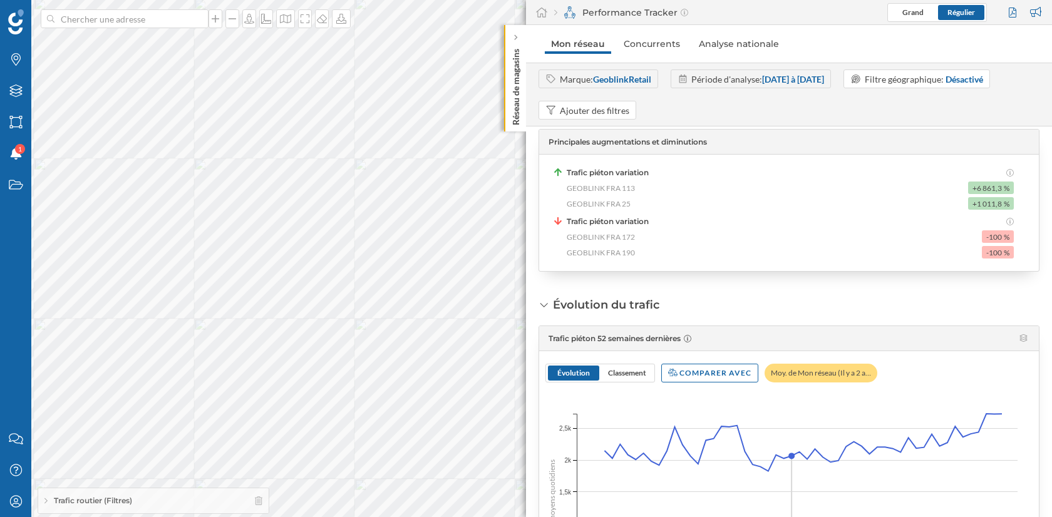
scroll to position [318, 0]
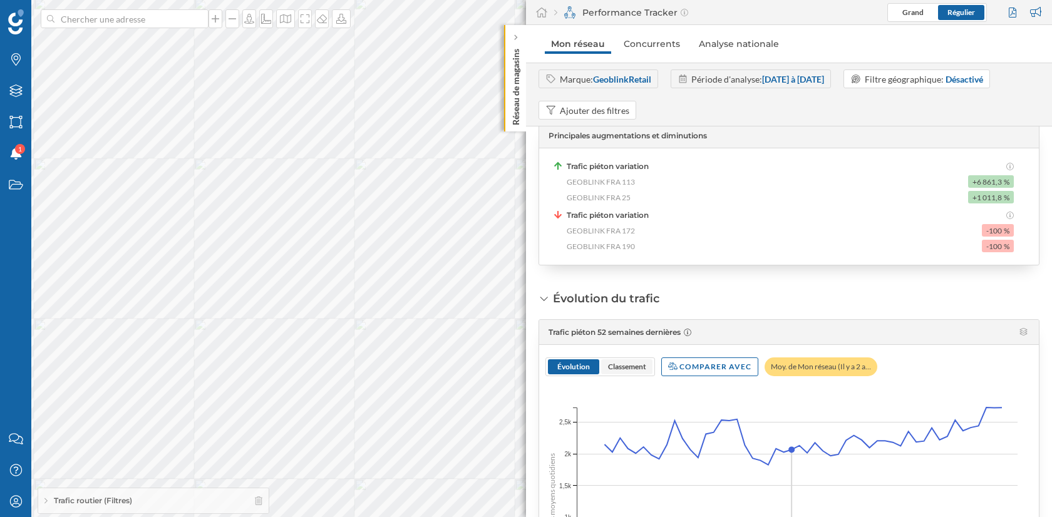
click at [636, 366] on span "Classement" at bounding box center [627, 366] width 38 height 9
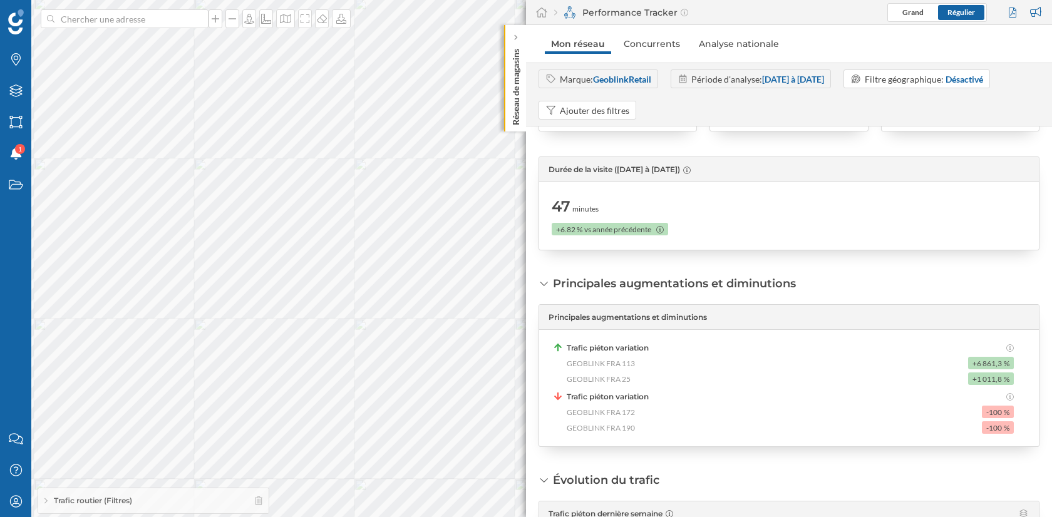
scroll to position [0, 0]
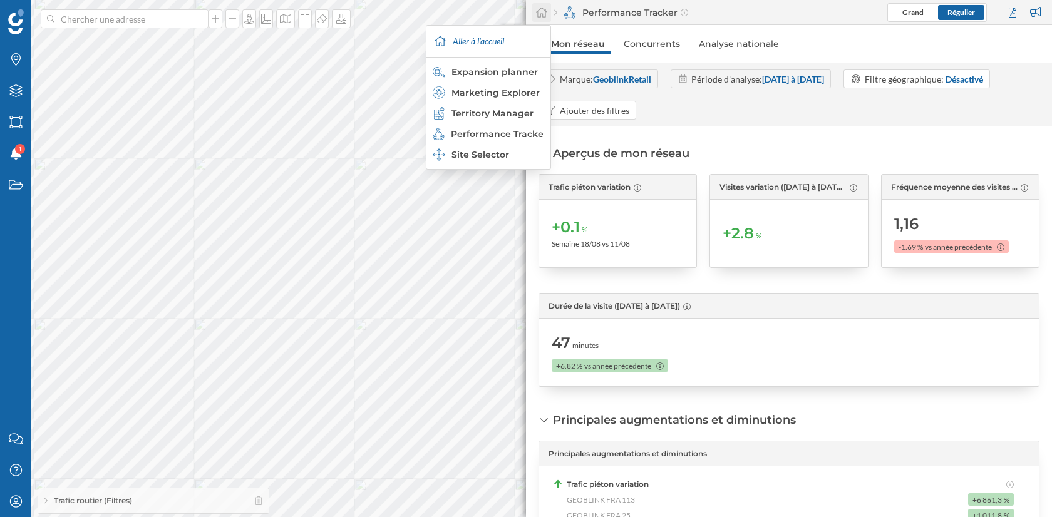
click at [546, 11] on icon at bounding box center [541, 13] width 11 height 10
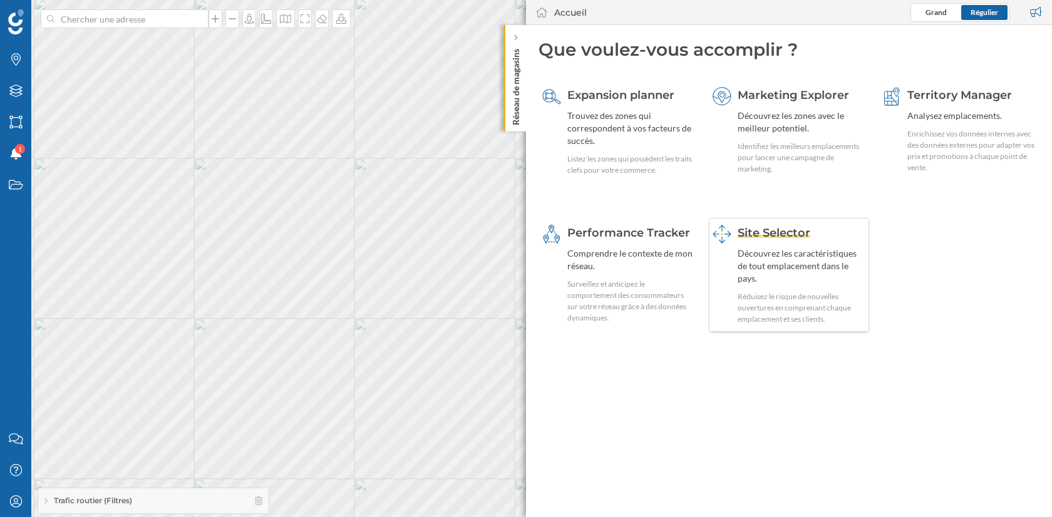
click at [767, 257] on div "Découvrez les caractéristiques de tout emplacement dans le pays." at bounding box center [802, 266] width 128 height 38
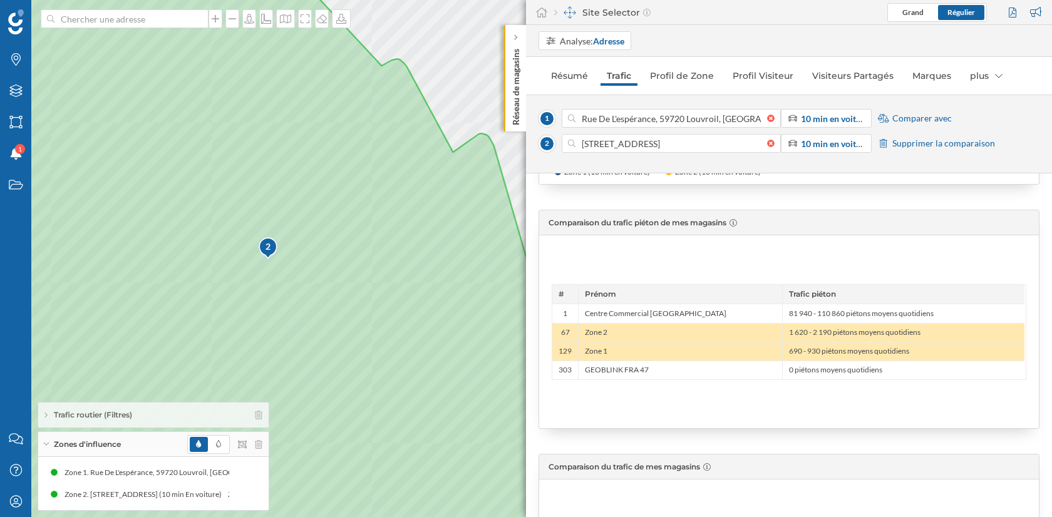
scroll to position [698, 0]
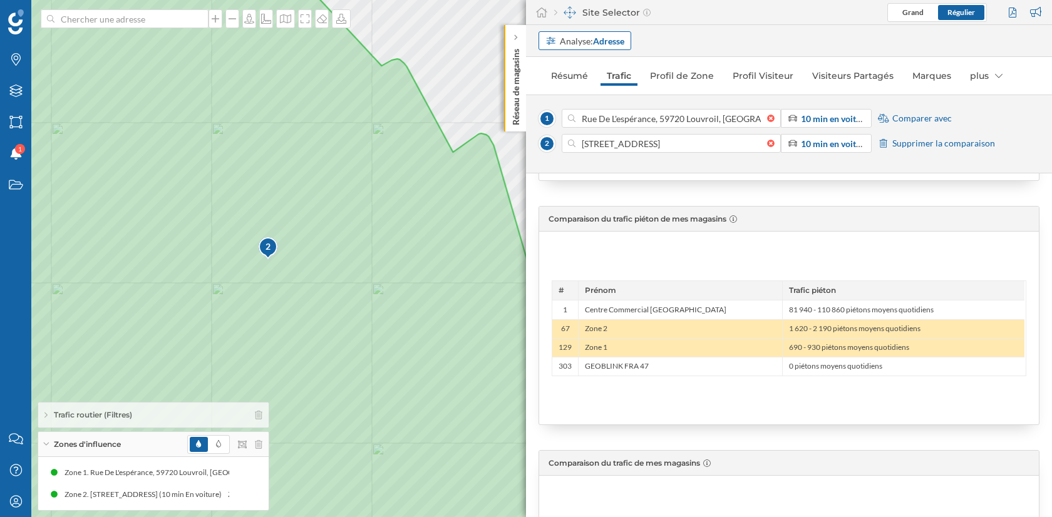
click at [592, 38] on div "Analyse: Adresse" at bounding box center [592, 40] width 65 height 13
click at [703, 21] on div "Site Selector Grand Régulier" at bounding box center [789, 12] width 526 height 25
click at [770, 143] on div at bounding box center [774, 144] width 14 height 8
click at [767, 143] on input at bounding box center [672, 143] width 192 height 19
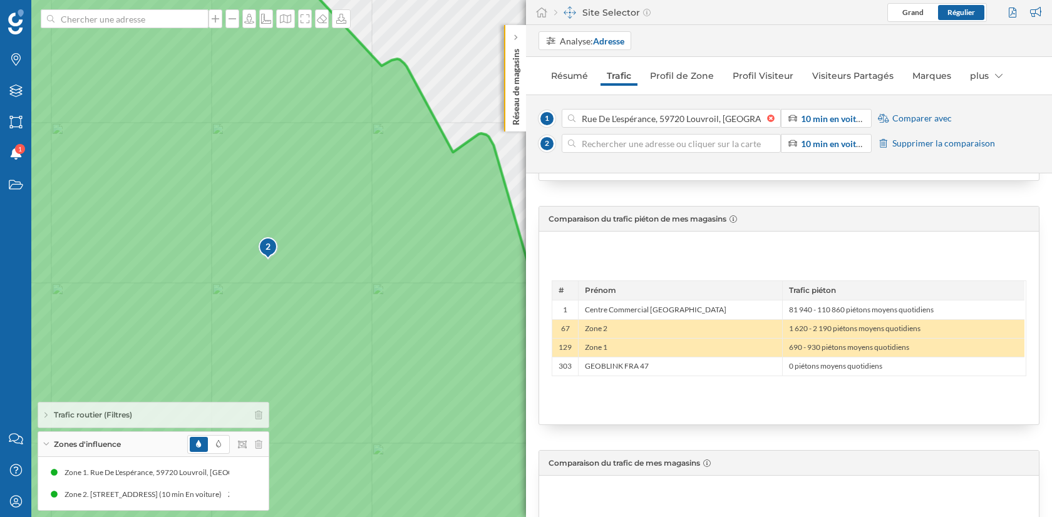
click at [290, 365] on icon at bounding box center [457, 259] width 1126 height 624
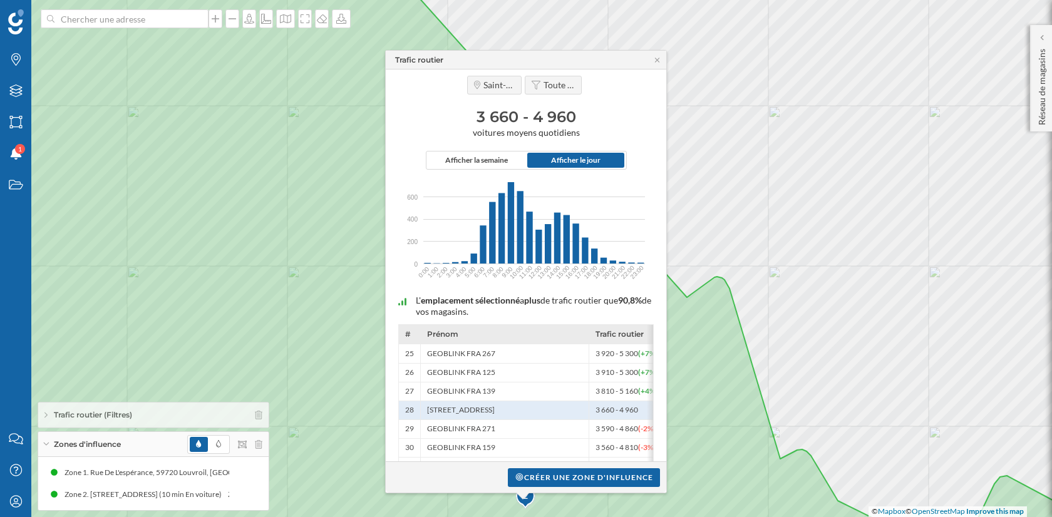
click at [485, 172] on icon "600 600 400 400 200 200 0 0 0:00 1:00 2:00 3:00 4:00 5:00 6:00 7:00 8:00 9:00 1…" at bounding box center [526, 226] width 268 height 113
click at [485, 163] on span "Afficher la semaine" at bounding box center [476, 160] width 63 height 11
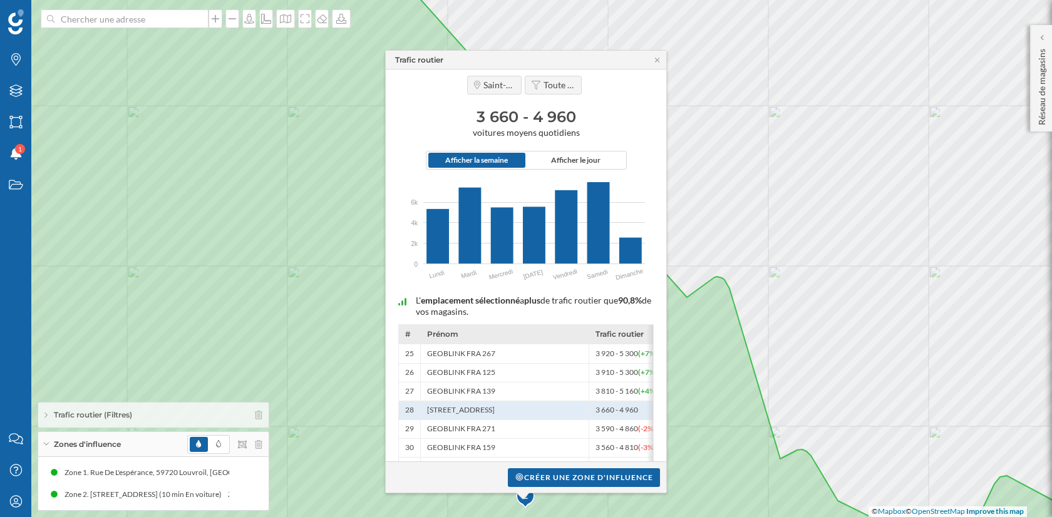
click at [572, 172] on icon "6k 6k 4k 4k 2k 2k 0 0 Lundi Mardi Mercredi Jeudi Vendredi Samedi Dimanche" at bounding box center [526, 226] width 268 height 113
click at [583, 157] on span "Afficher le jour" at bounding box center [575, 160] width 49 height 11
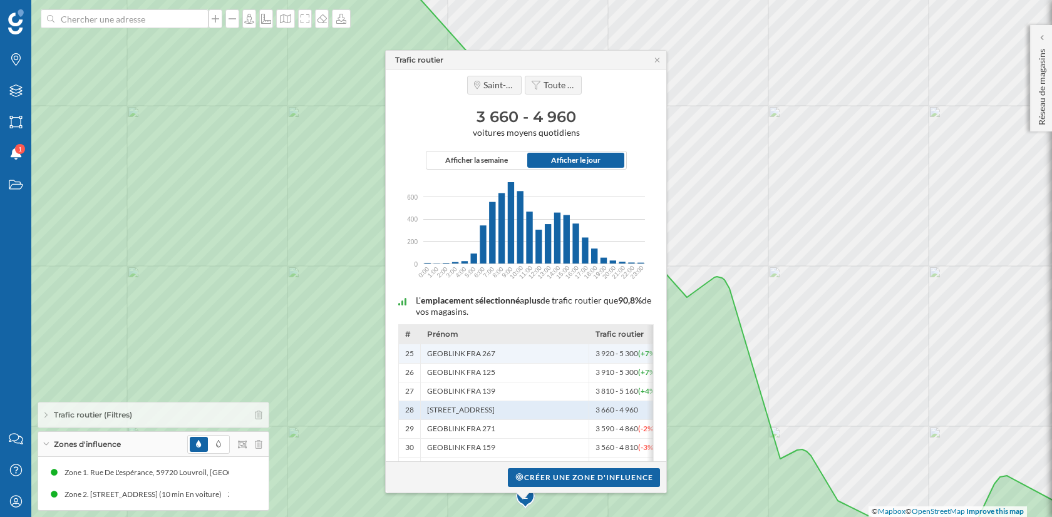
scroll to position [29, 0]
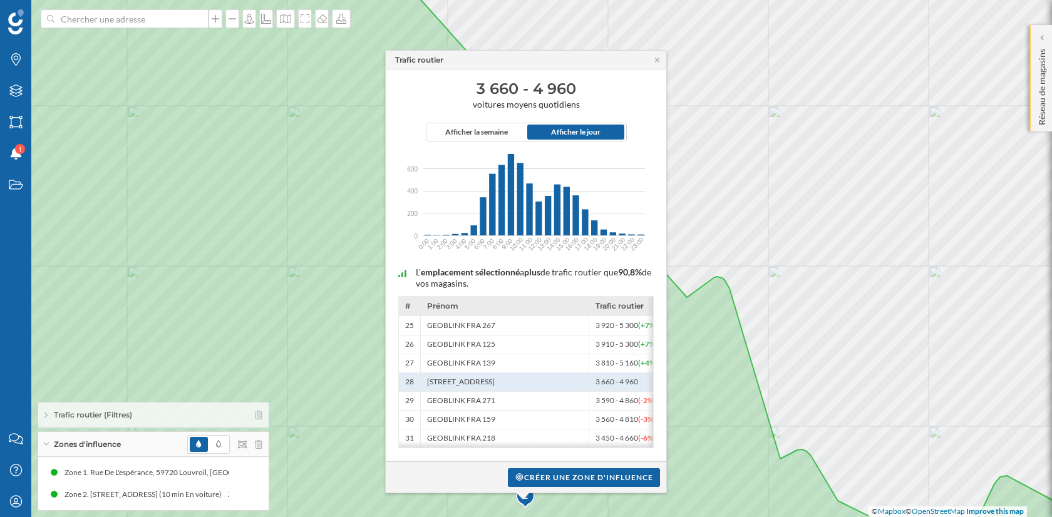
click at [1032, 41] on div "Réseau de magasins" at bounding box center [1041, 78] width 22 height 106
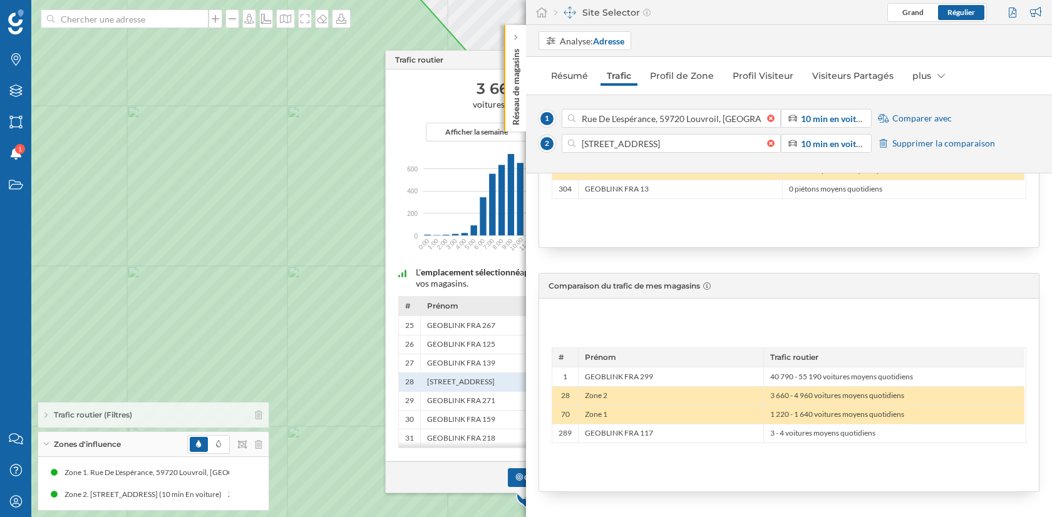
scroll to position [0, 0]
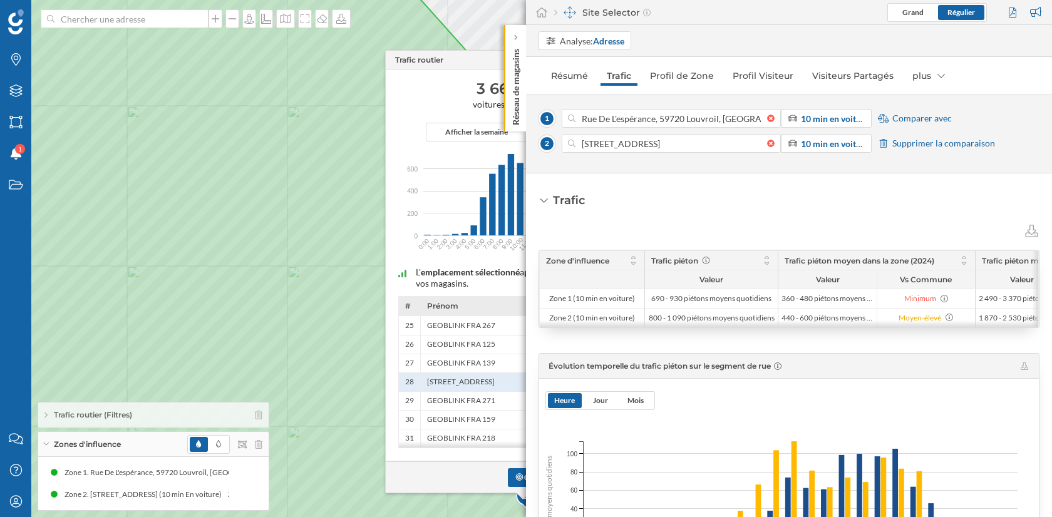
drag, startPoint x: 733, startPoint y: 328, endPoint x: 927, endPoint y: 328, distance: 194.2
click at [927, 327] on div "Zone d'influence Trafic piéton Trafic piéton moyen dans la zone (2024) Trafic p…" at bounding box center [789, 289] width 499 height 76
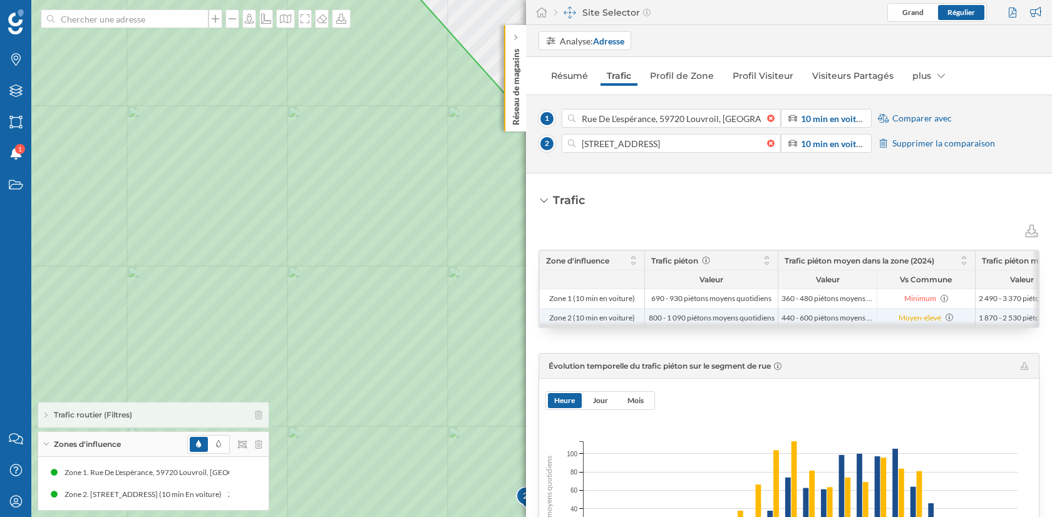
scroll to position [1, 0]
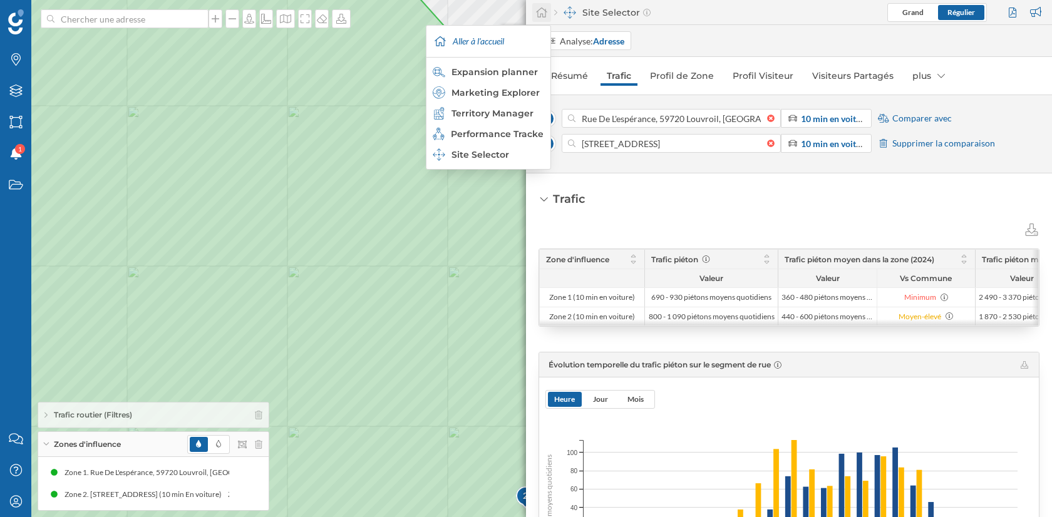
click at [541, 15] on icon at bounding box center [542, 12] width 13 height 11
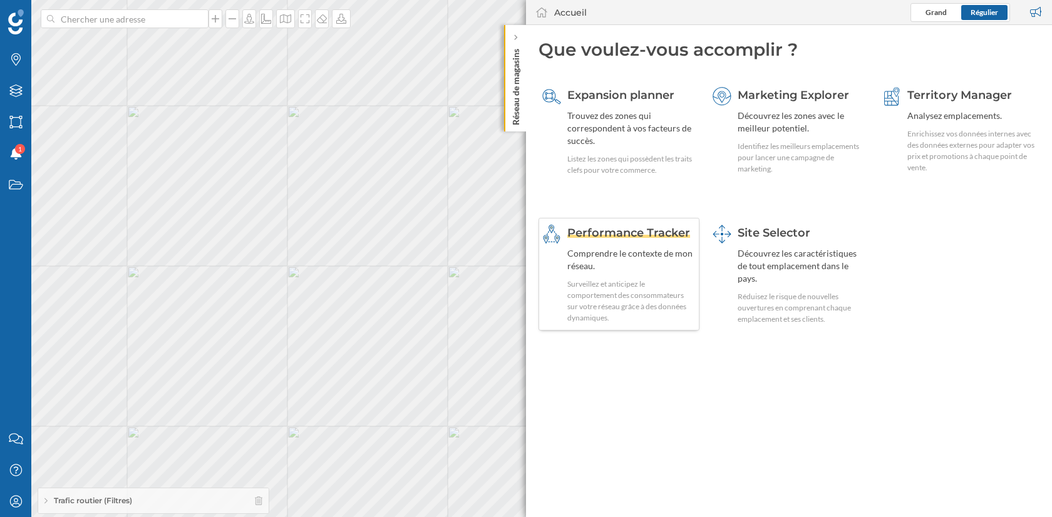
click at [641, 268] on div "Comprendre le contexte de mon réseau." at bounding box center [632, 259] width 128 height 25
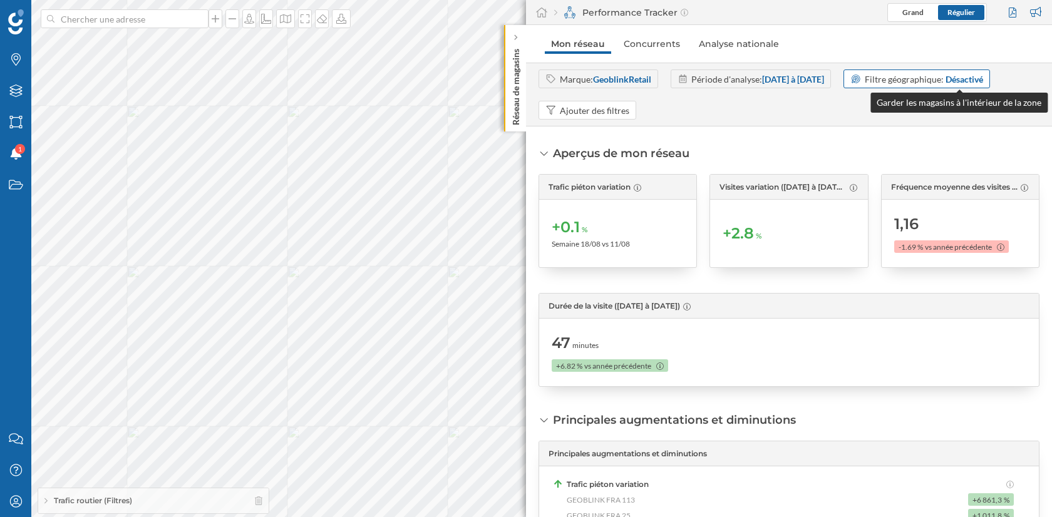
click at [983, 79] on div "Désactivé" at bounding box center [965, 79] width 38 height 13
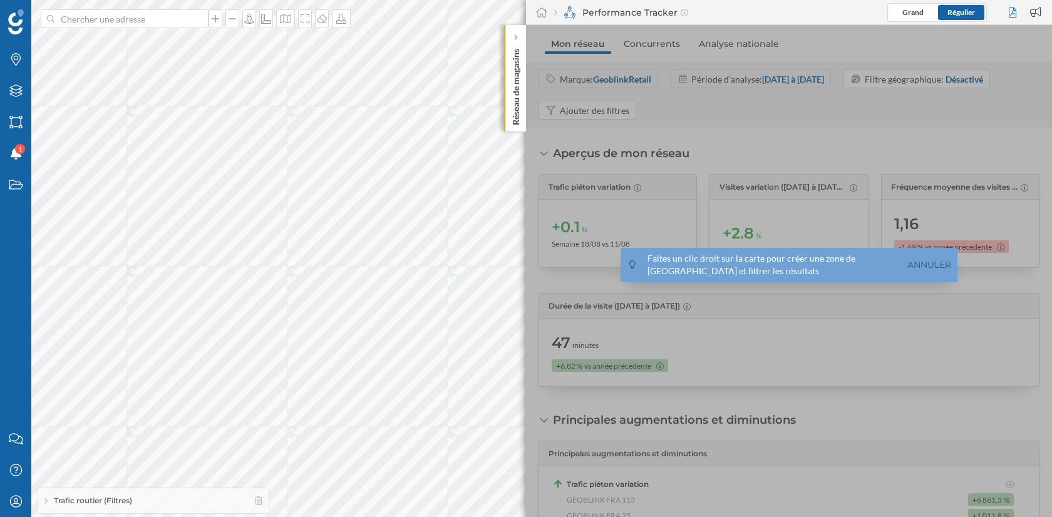
click at [944, 112] on div at bounding box center [789, 271] width 526 height 493
click at [921, 265] on link "Annuler" at bounding box center [930, 265] width 50 height 14
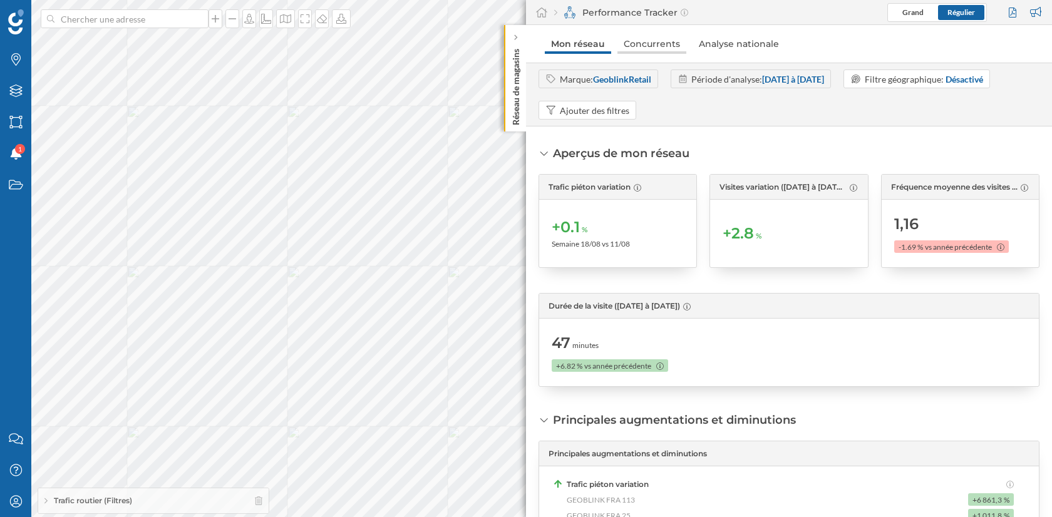
click at [656, 43] on link "Concurrents" at bounding box center [652, 44] width 69 height 20
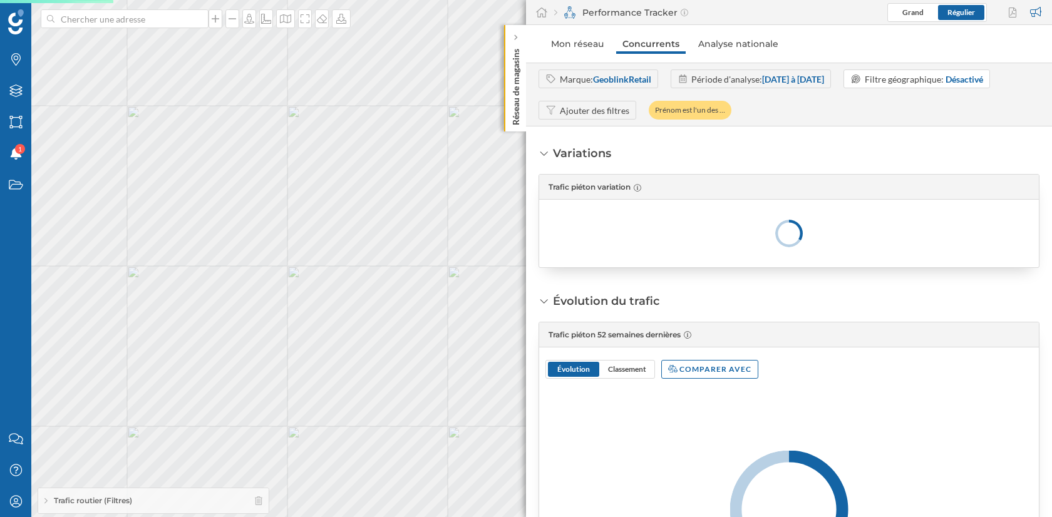
click at [599, 105] on div "Ajouter des filtres" at bounding box center [595, 110] width 70 height 13
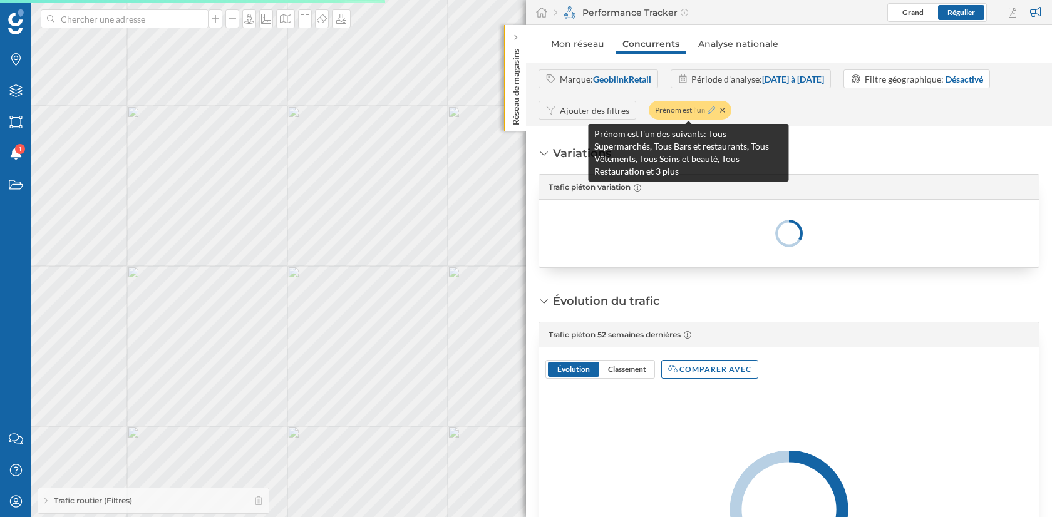
click at [712, 110] on icon at bounding box center [712, 110] width 8 height 8
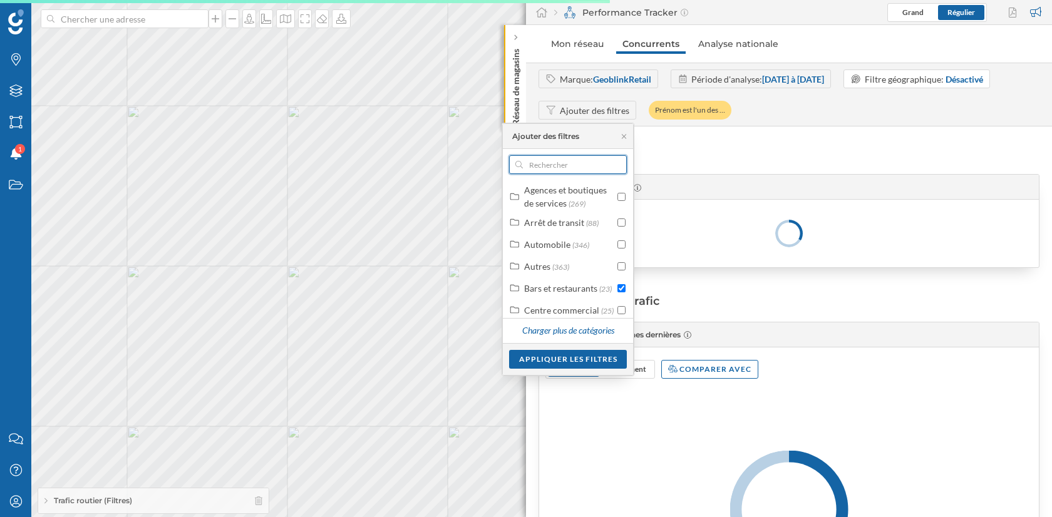
click at [563, 160] on input "text" at bounding box center [568, 164] width 90 height 19
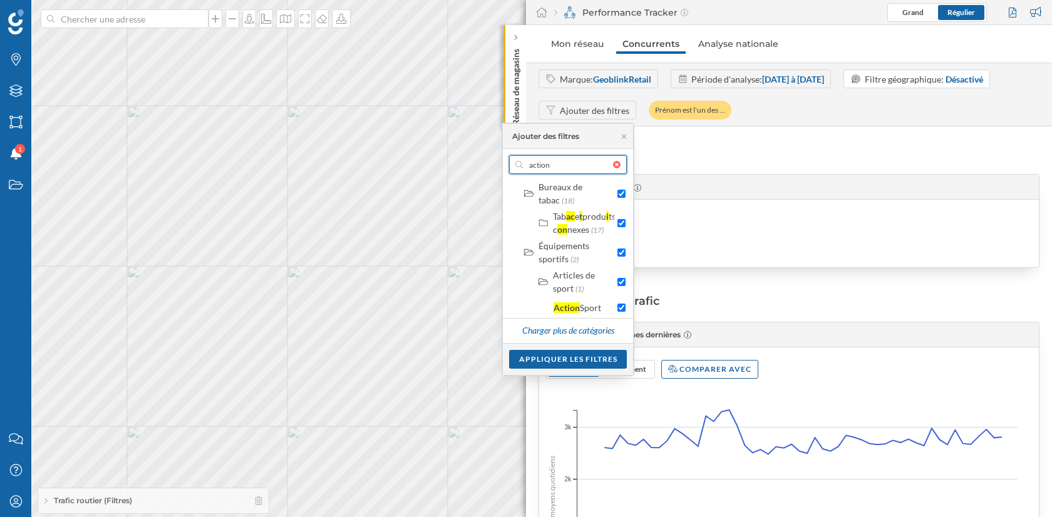
scroll to position [1845, 0]
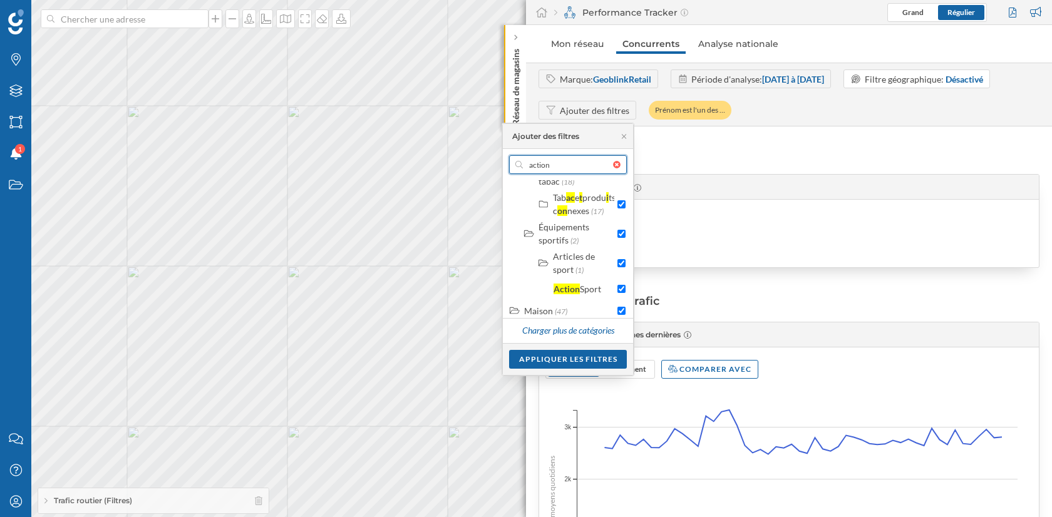
type input "action"
click at [621, 150] on input "checkbox" at bounding box center [622, 146] width 8 height 8
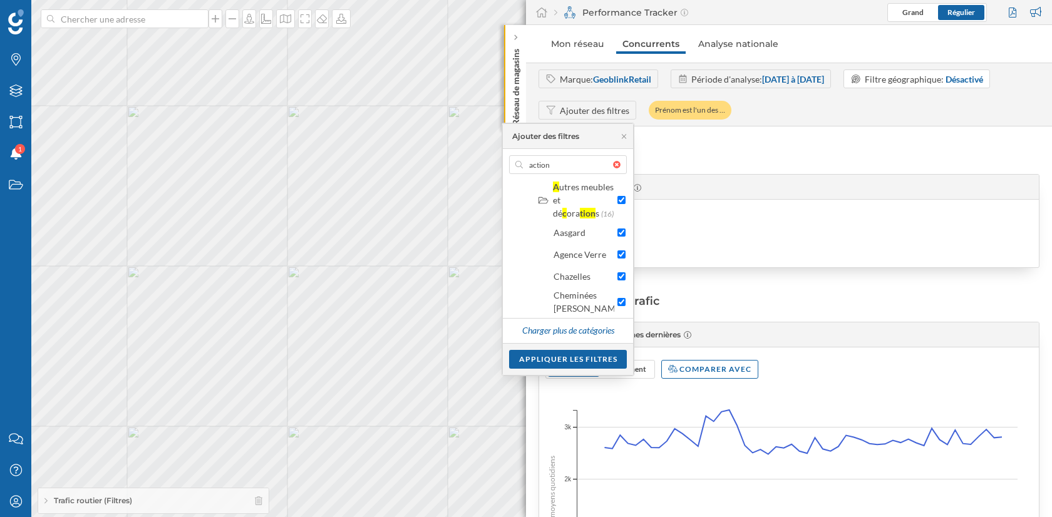
scroll to position [2058, 0]
click at [621, 101] on input "checkbox" at bounding box center [622, 97] width 8 height 8
click at [620, 84] on input "checkbox" at bounding box center [622, 80] width 8 height 8
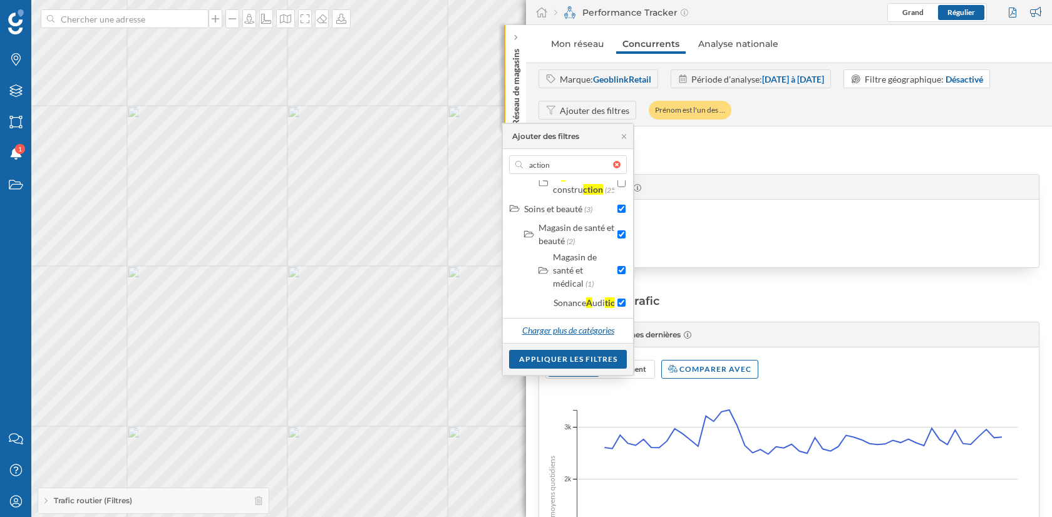
click at [591, 329] on div "Charger plus de catégories" at bounding box center [568, 331] width 108 height 19
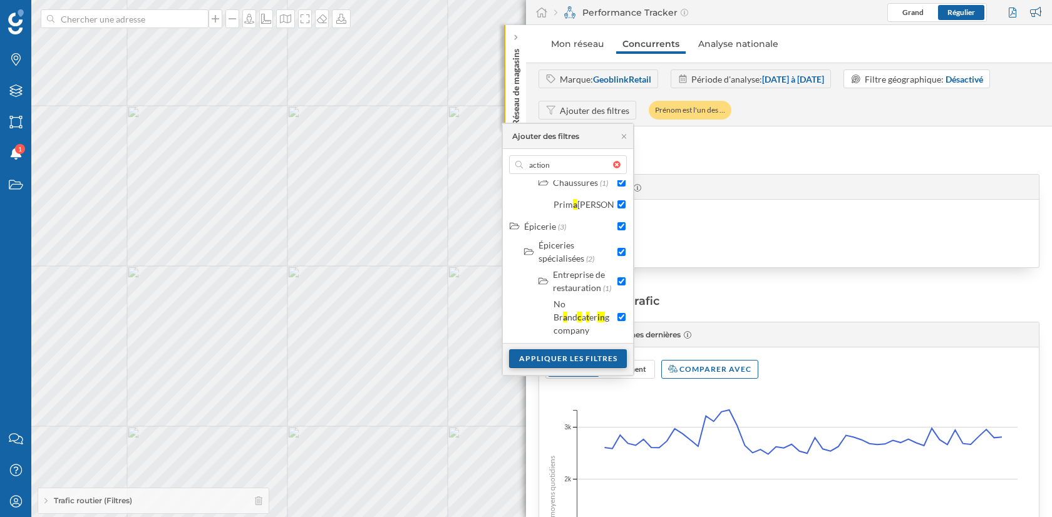
click at [586, 356] on div "Appliquer les filtres" at bounding box center [568, 359] width 118 height 19
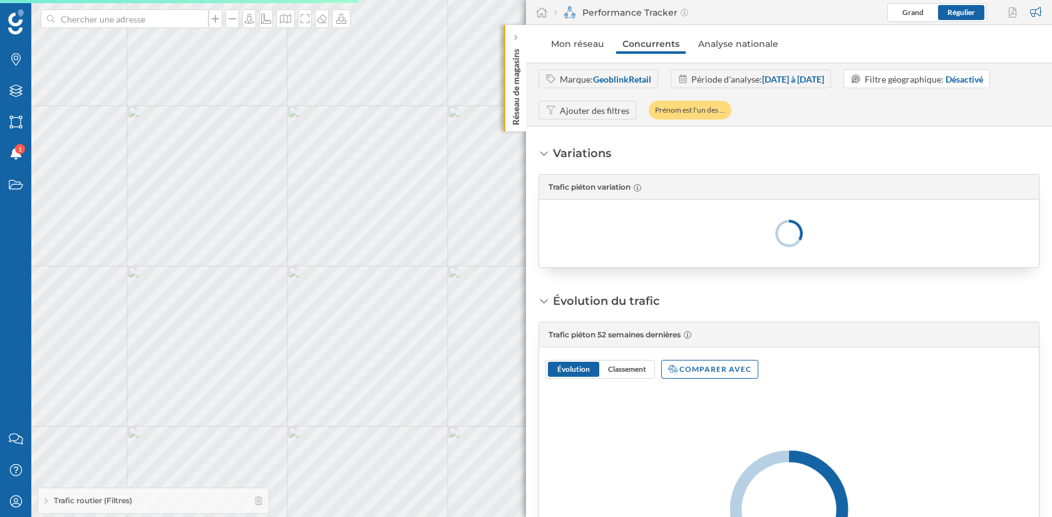
click at [586, 106] on div "Ajouter des filtres" at bounding box center [595, 110] width 70 height 13
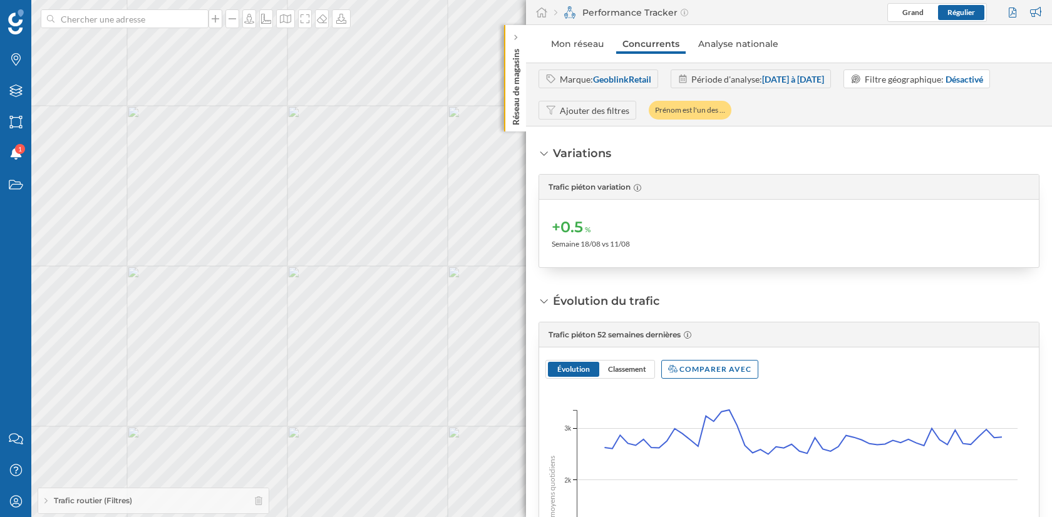
scroll to position [142, 0]
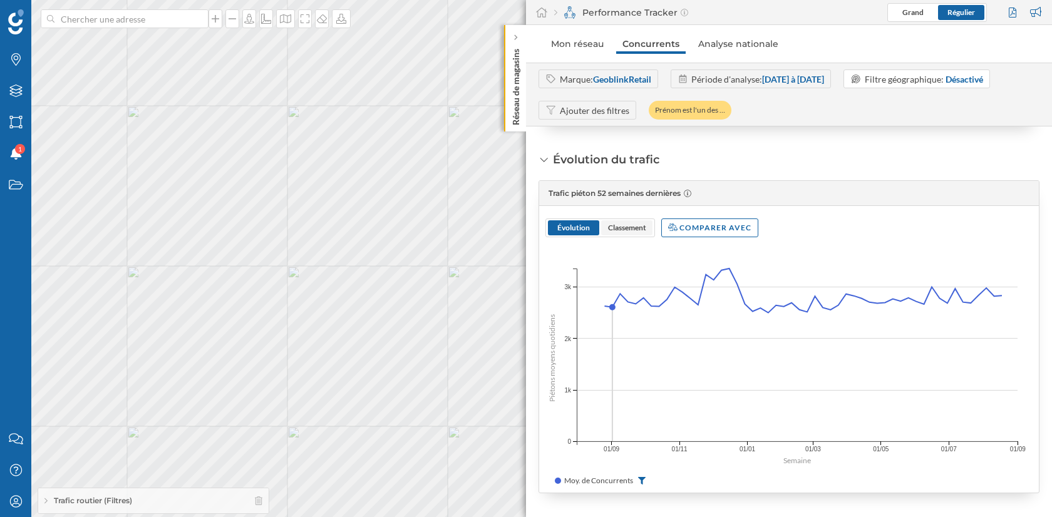
click at [624, 228] on span "Classement" at bounding box center [627, 227] width 38 height 9
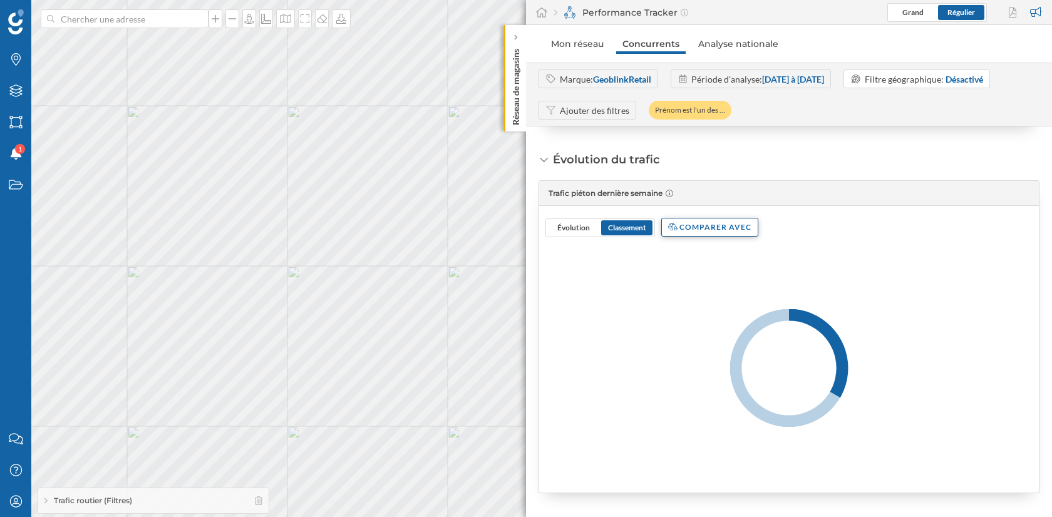
click at [734, 221] on div "Comparer avec" at bounding box center [709, 227] width 97 height 19
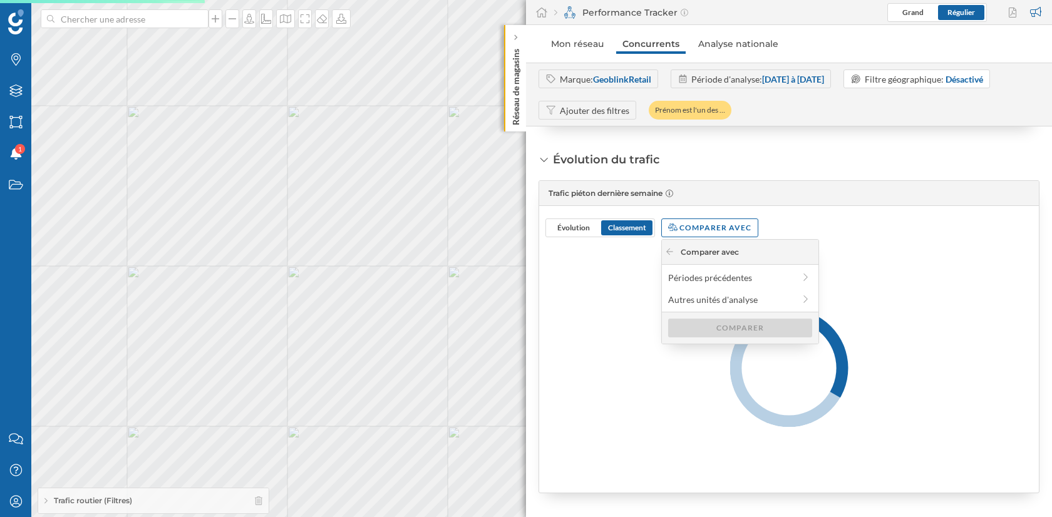
click at [784, 160] on div "Évolution du trafic Trafic piéton dernière semaine Évolution Classement Compare…" at bounding box center [789, 323] width 501 height 342
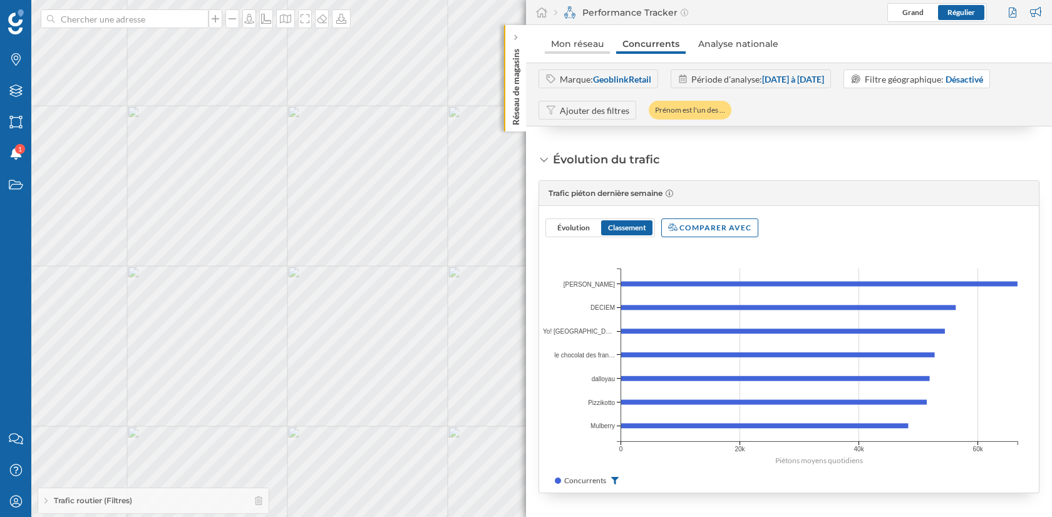
click at [579, 43] on link "Mon réseau" at bounding box center [577, 44] width 65 height 20
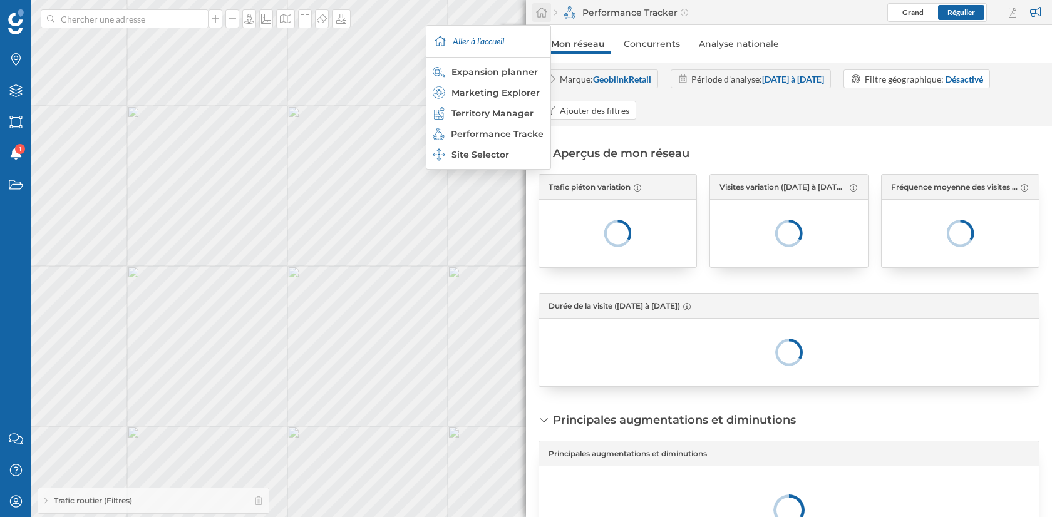
click at [542, 16] on icon at bounding box center [542, 12] width 13 height 11
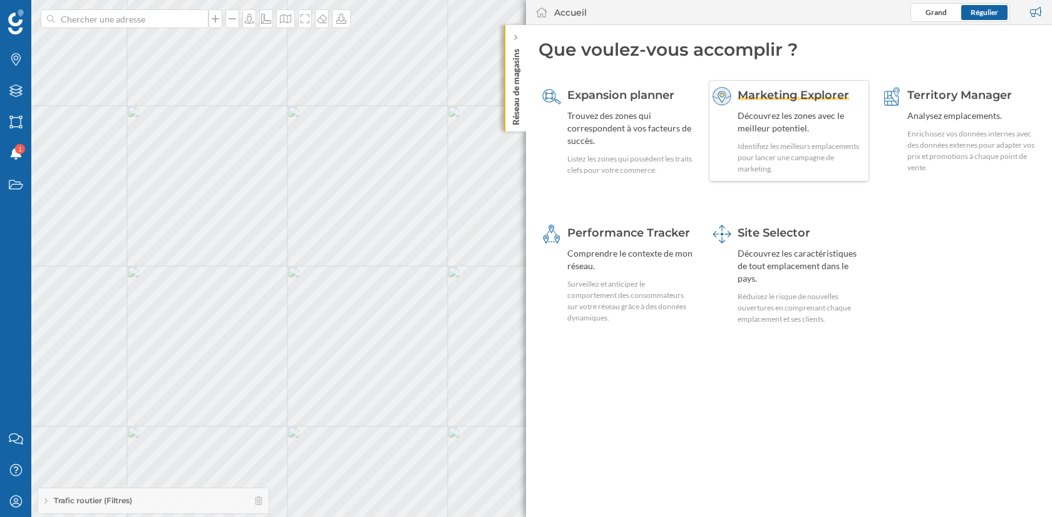
click at [811, 110] on div "Découvrez les zones avec le meilleur potentiel." at bounding box center [802, 122] width 128 height 25
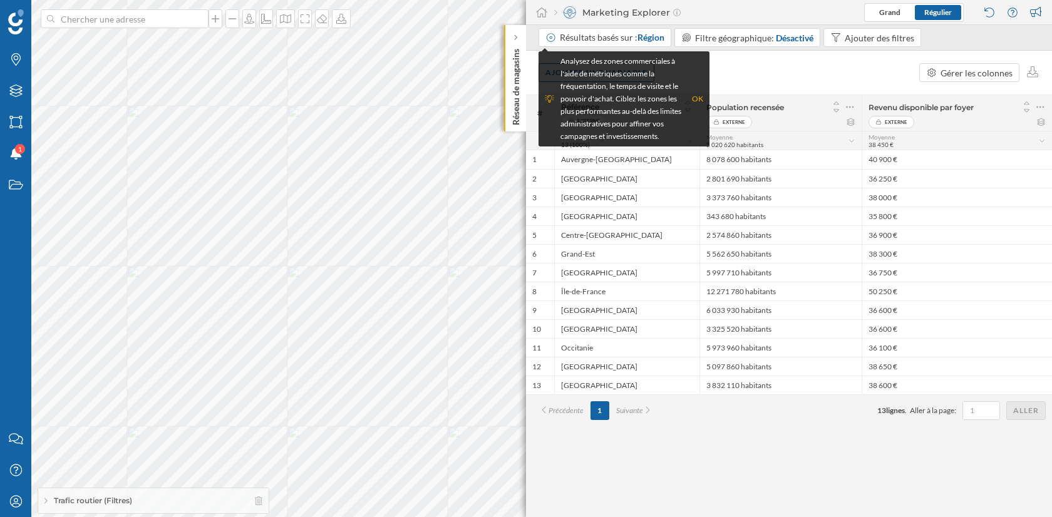
click at [695, 97] on div "OK" at bounding box center [697, 99] width 11 height 13
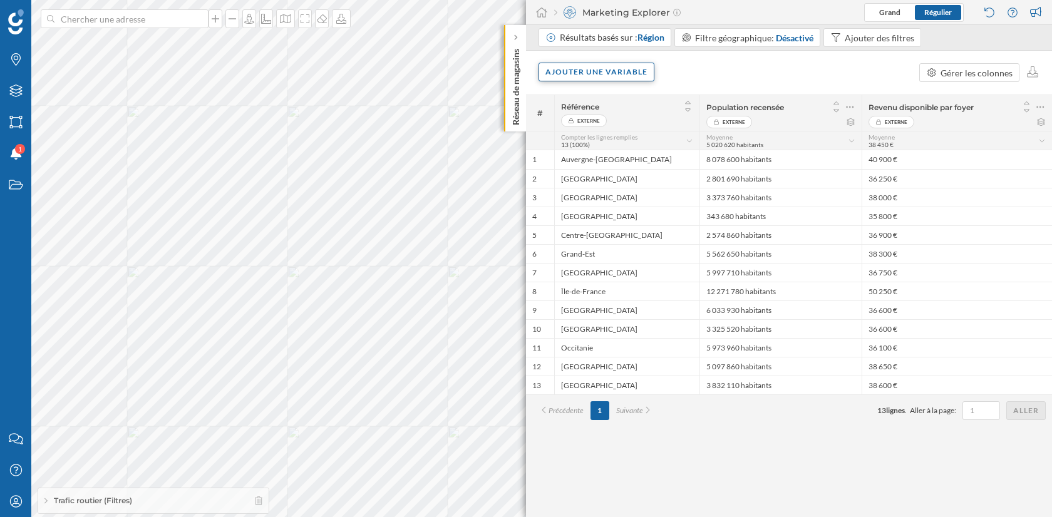
click at [596, 72] on div "Ajouter une variable" at bounding box center [597, 72] width 116 height 19
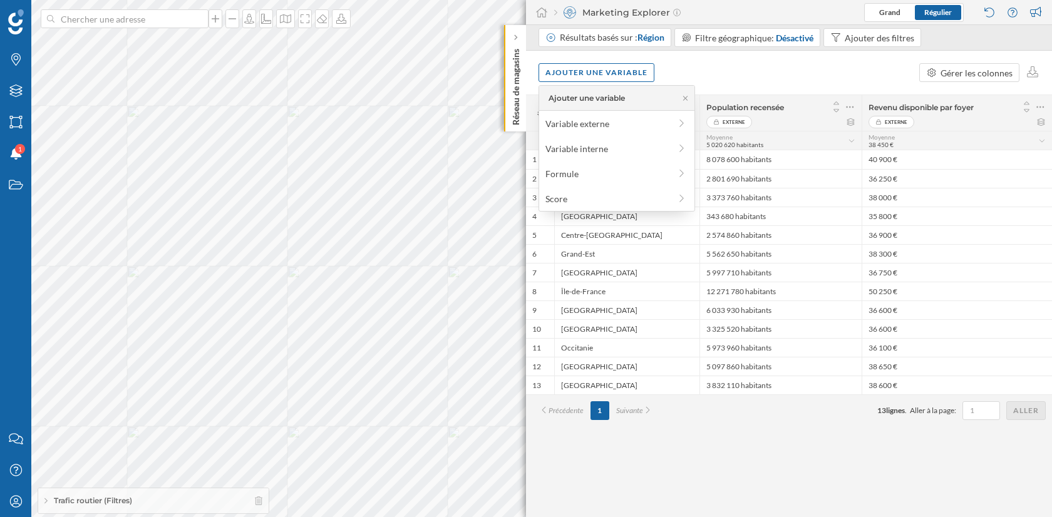
click at [801, 75] on div "Ajouter une variable Gérer les colonnes" at bounding box center [789, 73] width 526 height 44
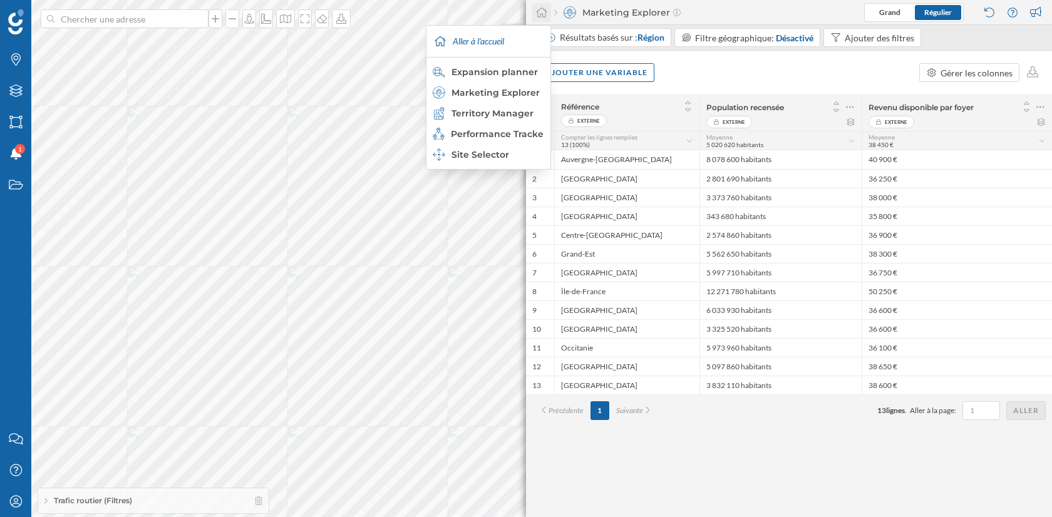
click at [542, 12] on icon at bounding box center [542, 12] width 13 height 11
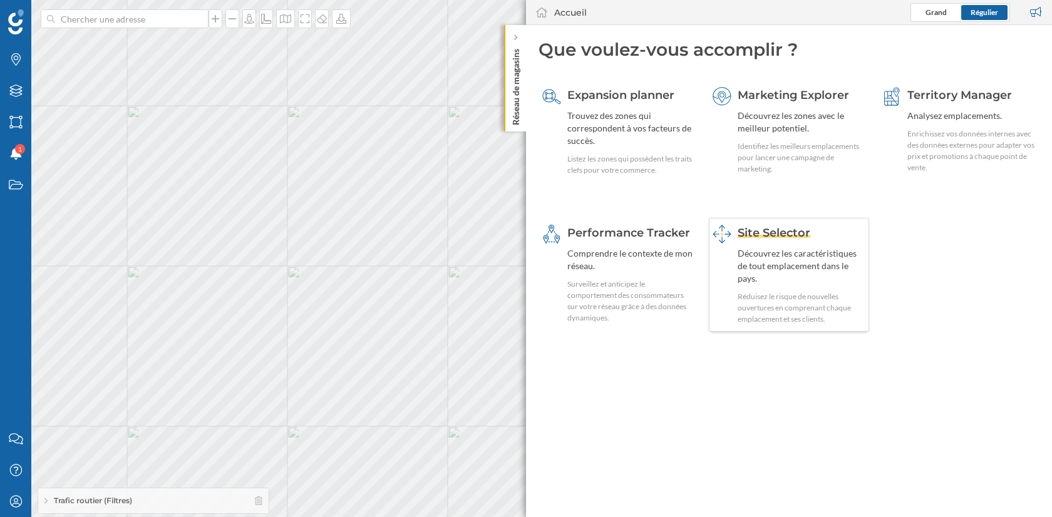
click at [766, 263] on div "Découvrez les caractéristiques de tout emplacement dans le pays." at bounding box center [802, 266] width 128 height 38
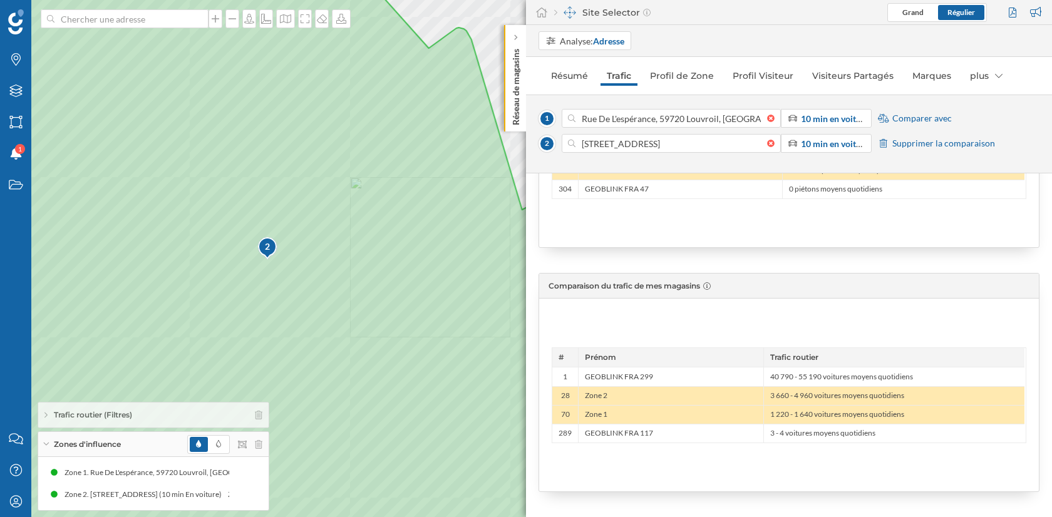
scroll to position [0, 0]
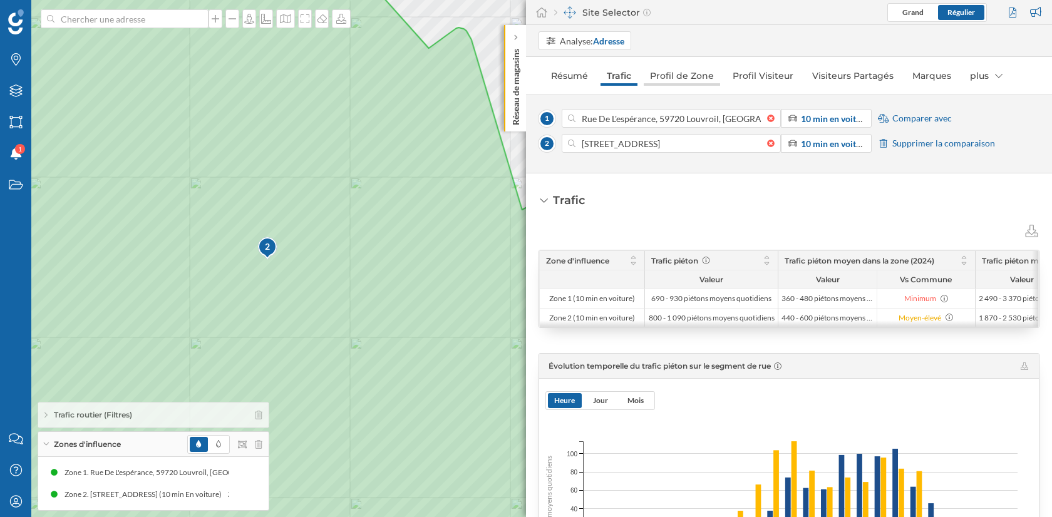
click at [685, 75] on link "Profil de Zone" at bounding box center [682, 76] width 76 height 20
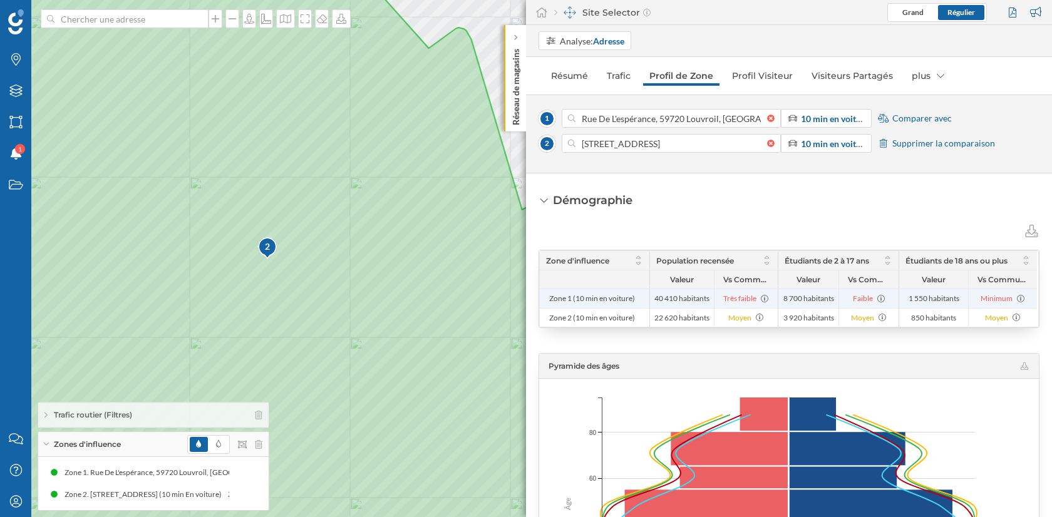
click at [667, 298] on span "40 410 habitants" at bounding box center [682, 299] width 55 height 10
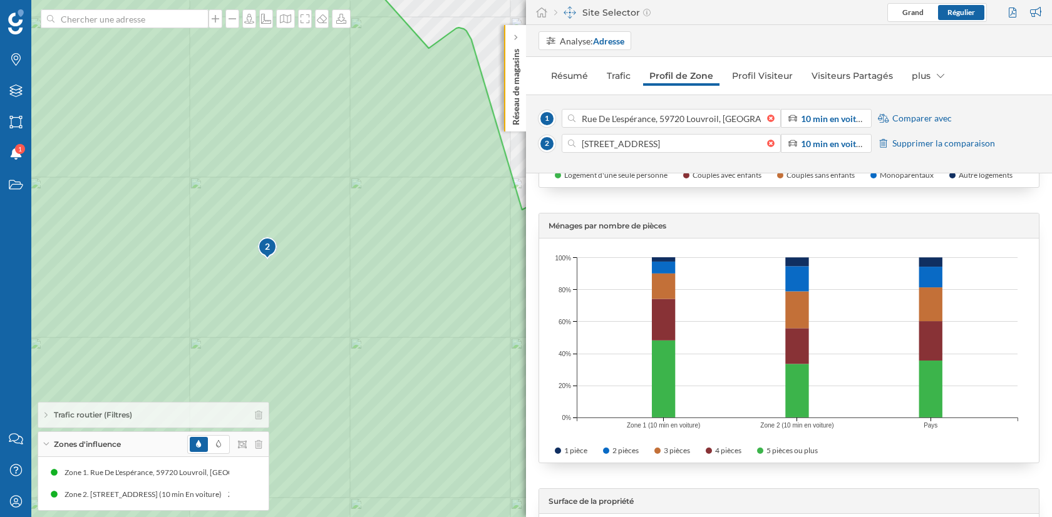
scroll to position [2856, 0]
click at [759, 84] on link "Profil Visiteur" at bounding box center [762, 76] width 73 height 20
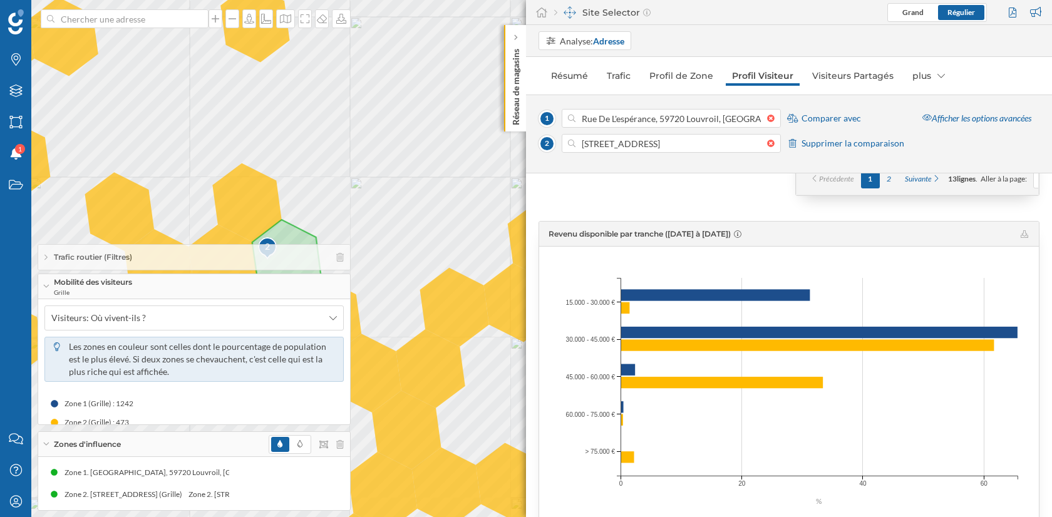
scroll to position [1862, 0]
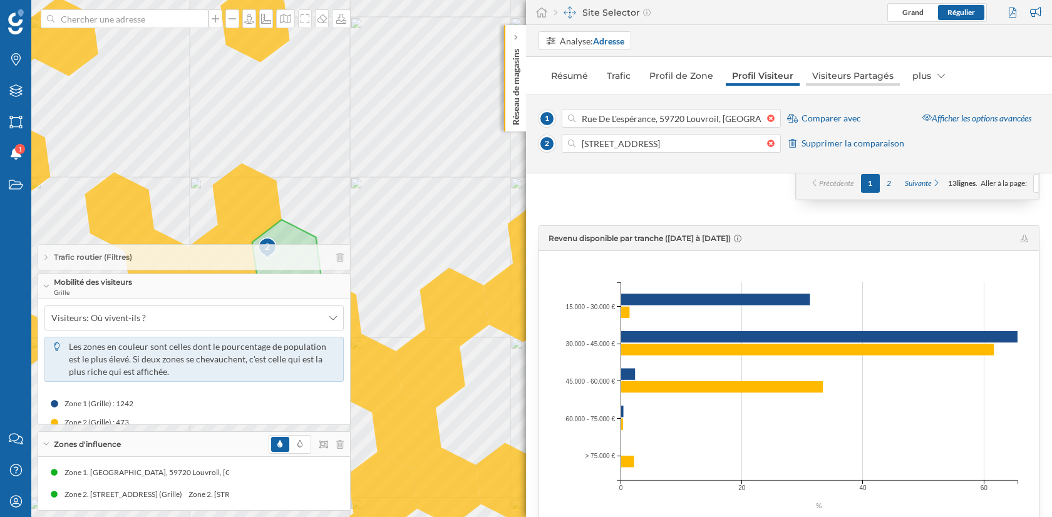
click at [831, 82] on link "Visiteurs Partagés" at bounding box center [853, 76] width 94 height 20
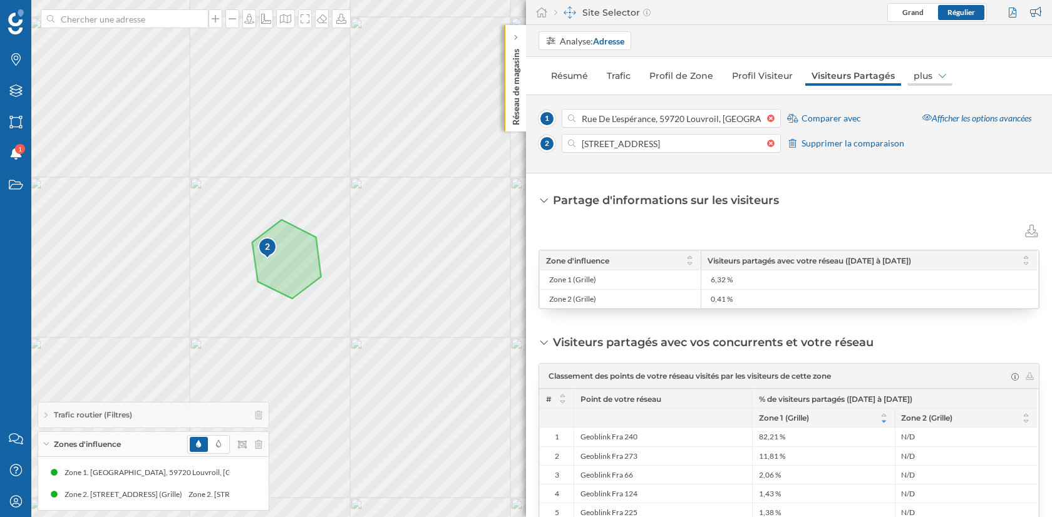
click at [924, 85] on div "plus" at bounding box center [930, 76] width 45 height 20
click at [658, 80] on link "Profil de Zone" at bounding box center [681, 76] width 76 height 20
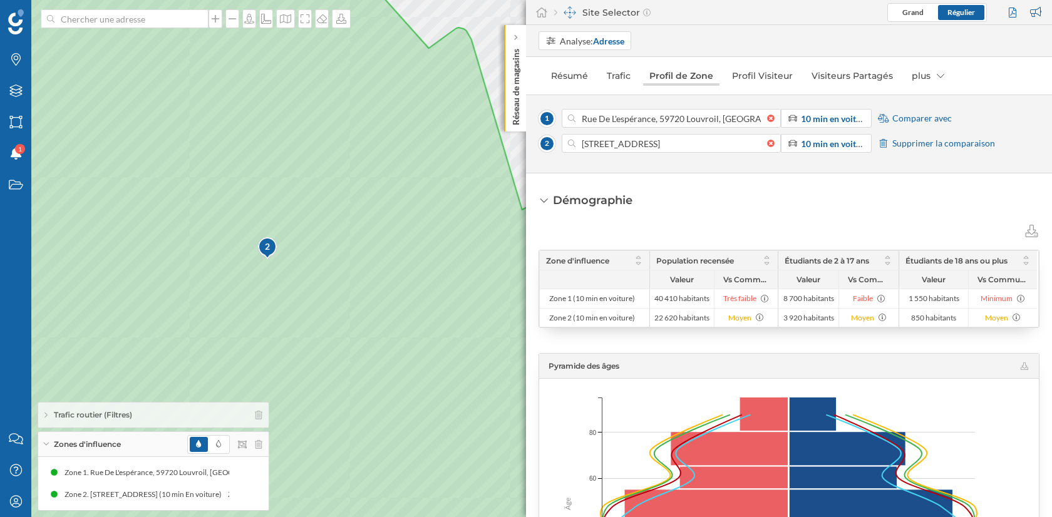
scroll to position [32, 0]
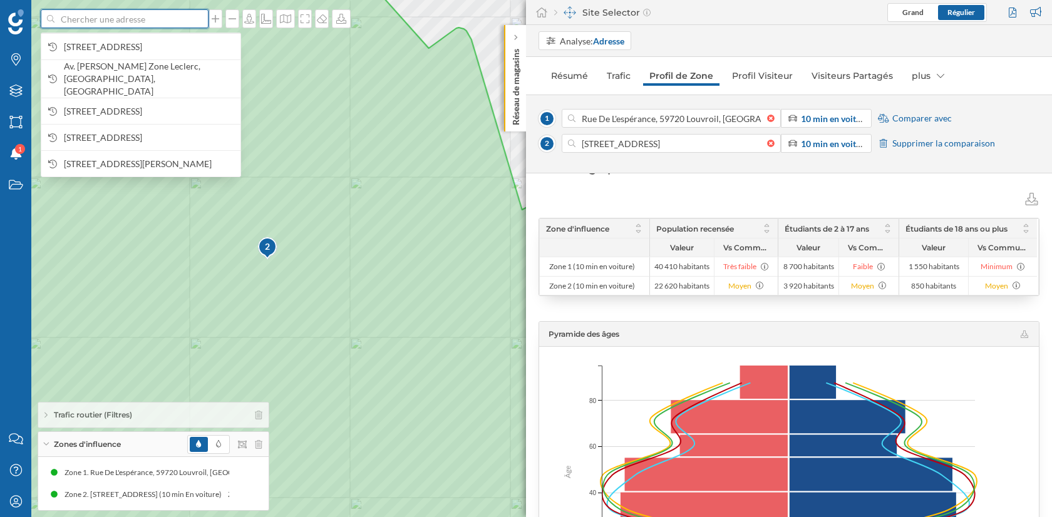
click at [88, 24] on input at bounding box center [124, 18] width 140 height 19
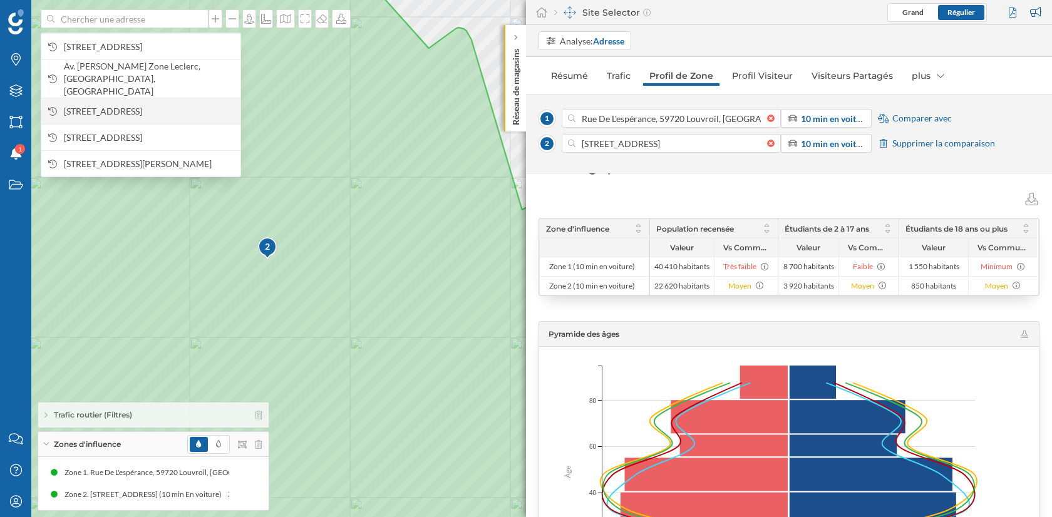
click at [137, 105] on span "9006 Rue de l'Espérance, 59720 Louvroil, France" at bounding box center [149, 111] width 170 height 13
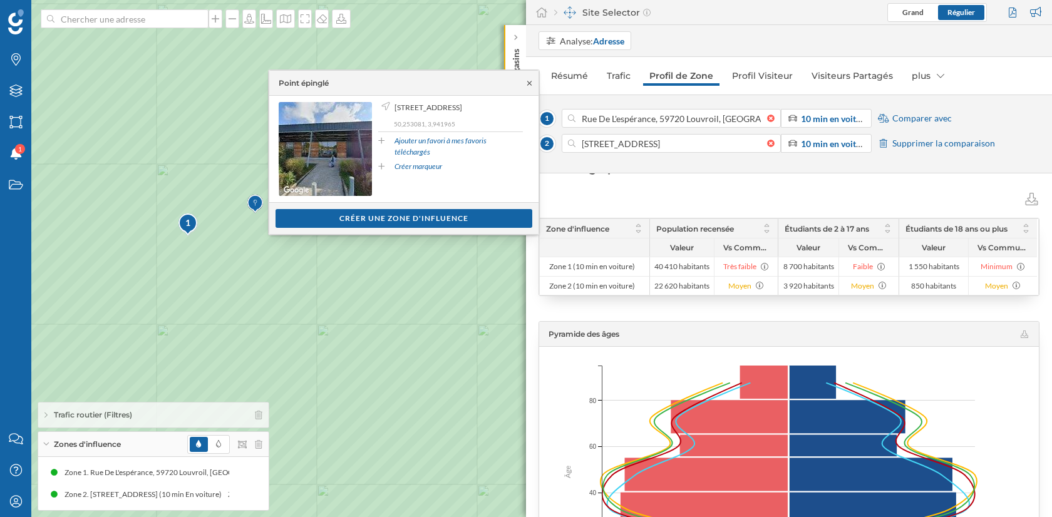
click at [531, 85] on icon at bounding box center [529, 84] width 9 height 8
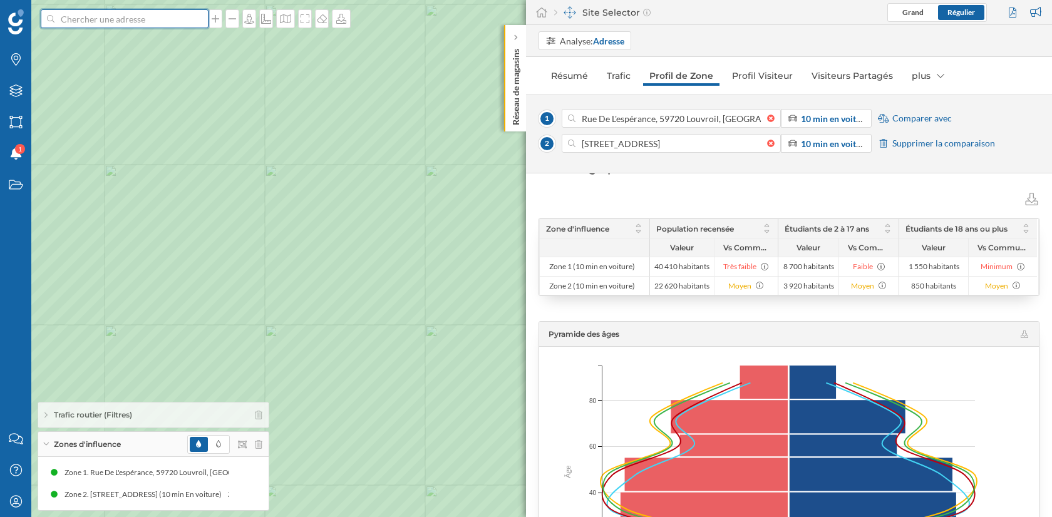
click at [143, 16] on input at bounding box center [124, 18] width 140 height 19
type input "picard louvroil"
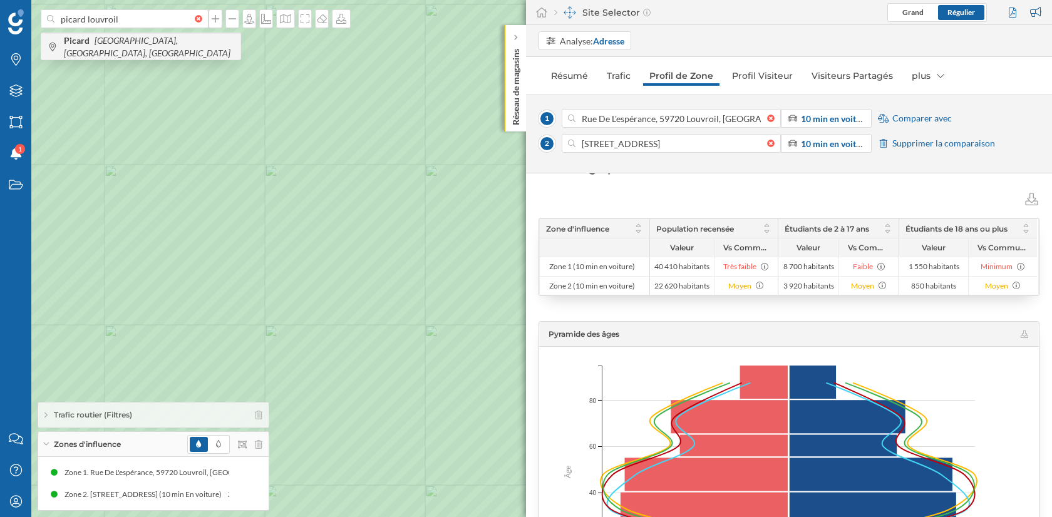
click at [171, 44] on icon "Rue de l'Espérance, Louvroil, France" at bounding box center [147, 46] width 167 height 23
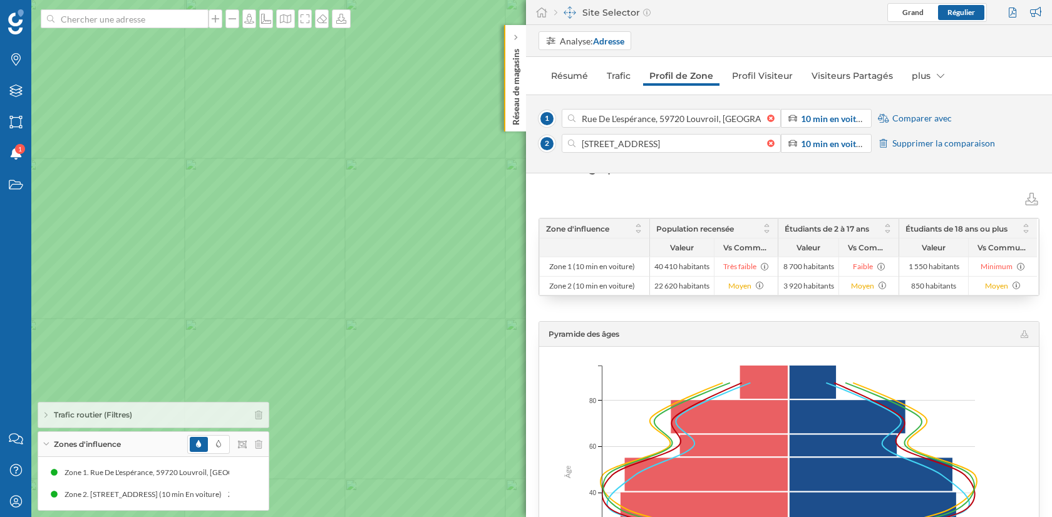
drag, startPoint x: 259, startPoint y: 284, endPoint x: 246, endPoint y: 338, distance: 55.6
click at [246, 338] on icon at bounding box center [526, 266] width 1268 height 626
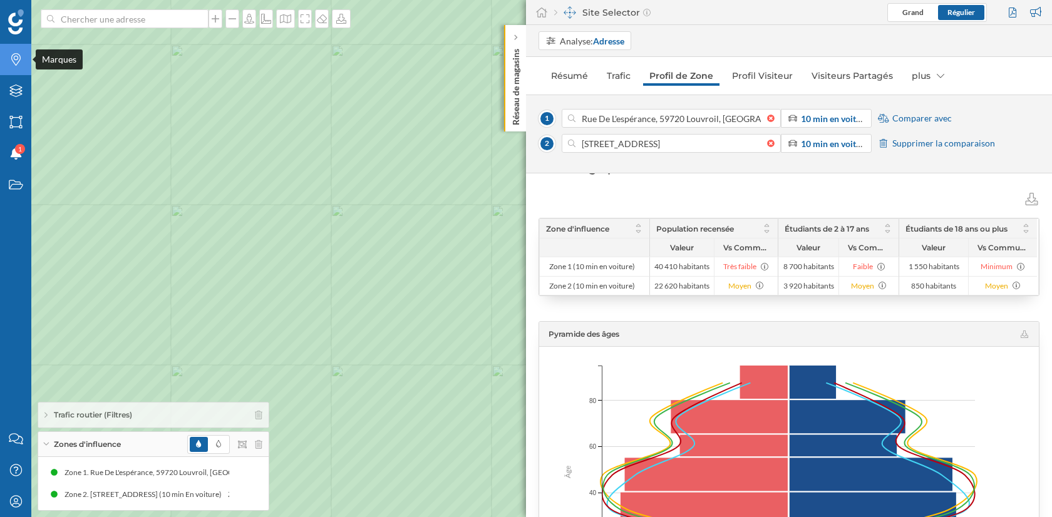
click at [22, 59] on icon "Marques" at bounding box center [16, 59] width 16 height 13
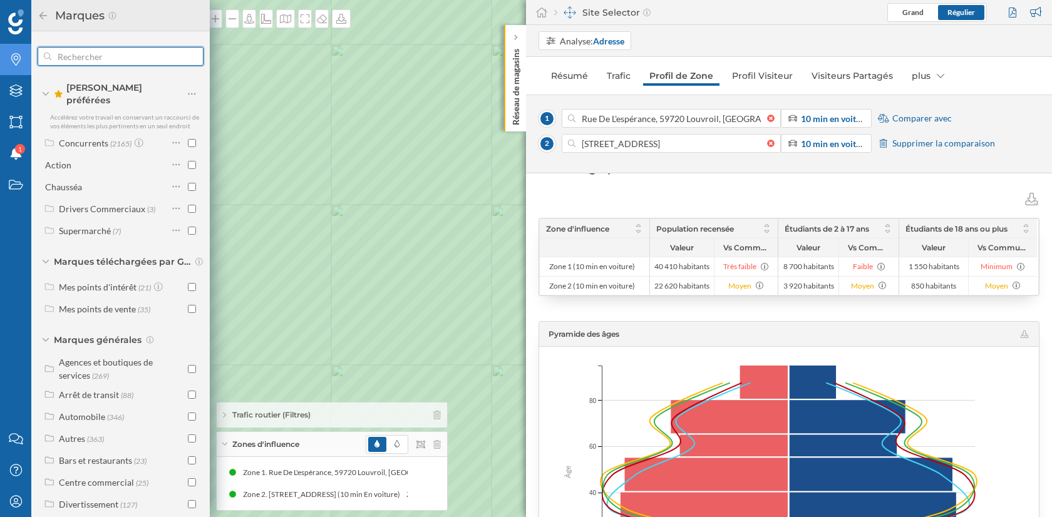
click at [100, 54] on input "text" at bounding box center [120, 56] width 138 height 25
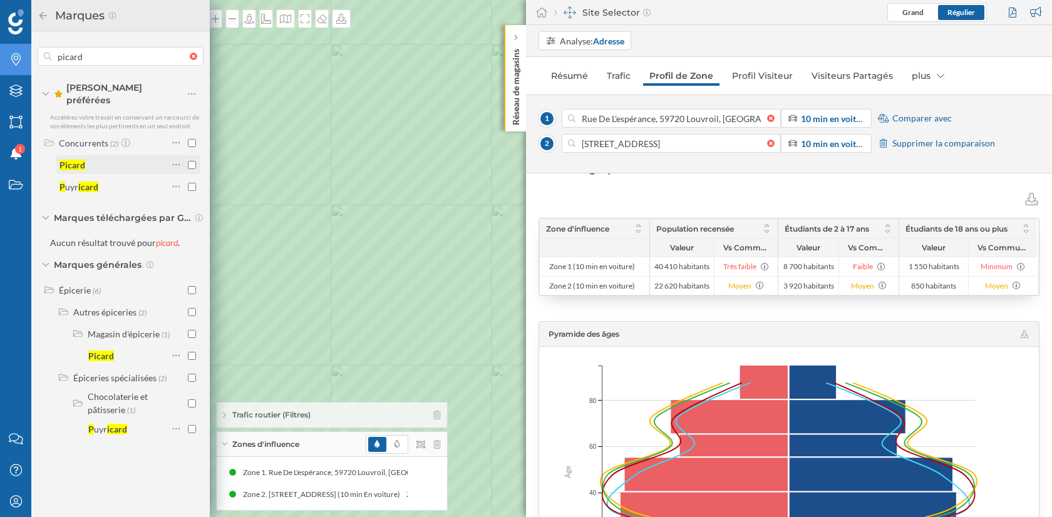
click at [190, 161] on input "checkbox" at bounding box center [192, 165] width 8 height 8
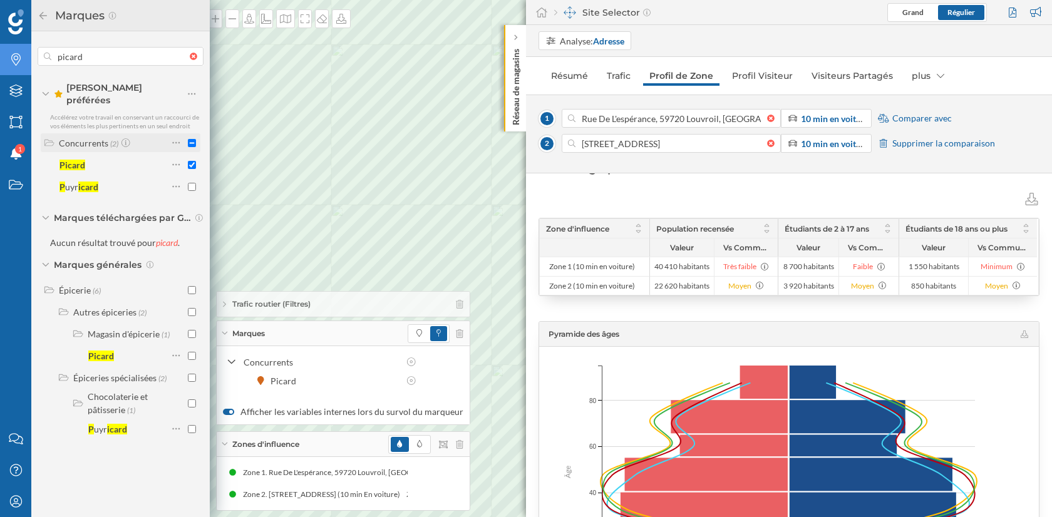
click at [193, 139] on input "checkbox" at bounding box center [192, 143] width 8 height 8
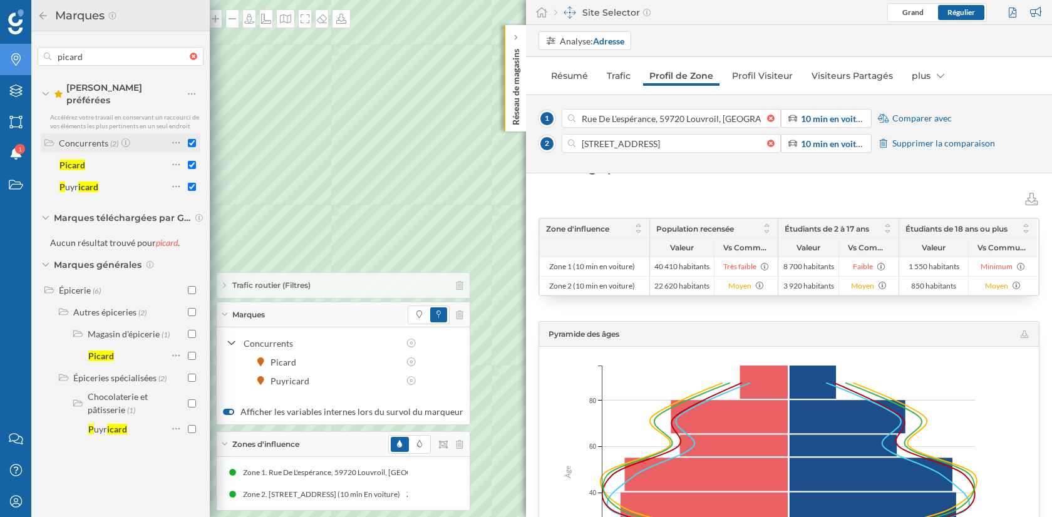
click at [190, 139] on input "checkbox" at bounding box center [192, 143] width 8 height 8
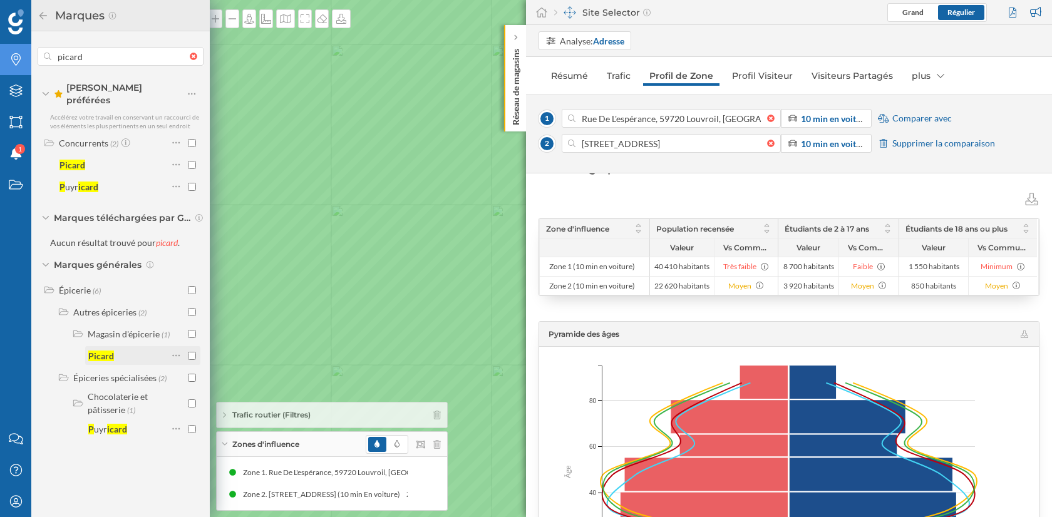
click at [191, 352] on input "checkbox" at bounding box center [192, 356] width 8 height 8
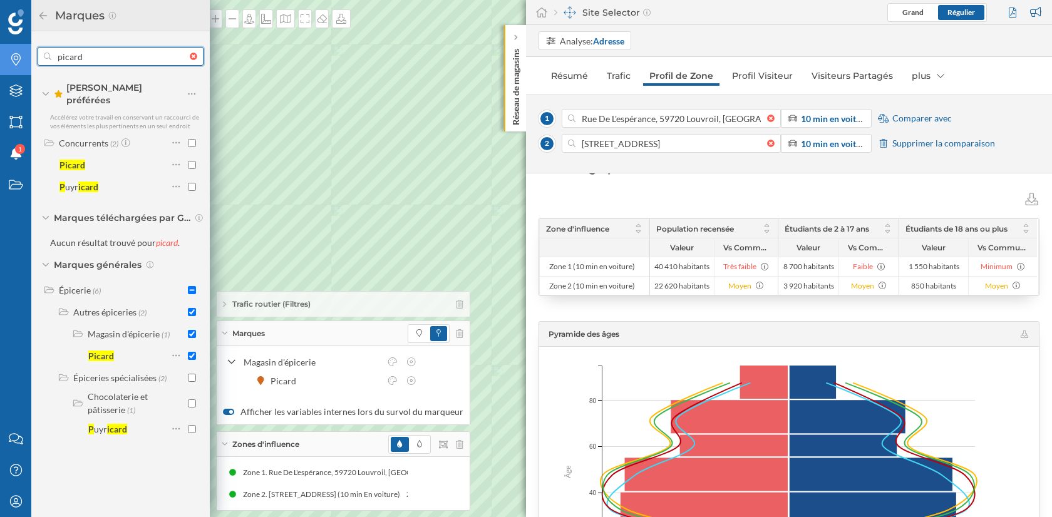
click at [127, 54] on input "picard" at bounding box center [120, 56] width 138 height 25
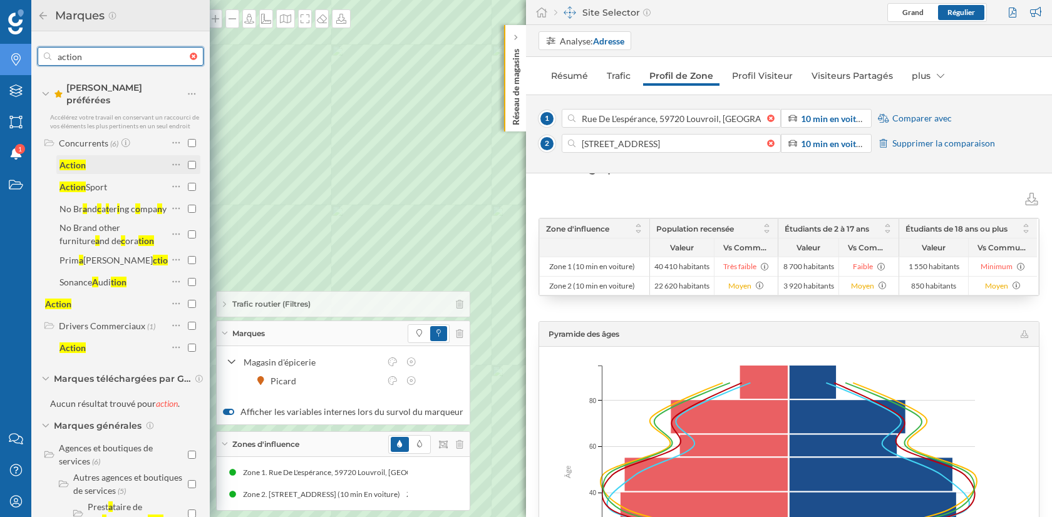
type input "action"
click at [188, 161] on input "checkbox" at bounding box center [192, 165] width 8 height 8
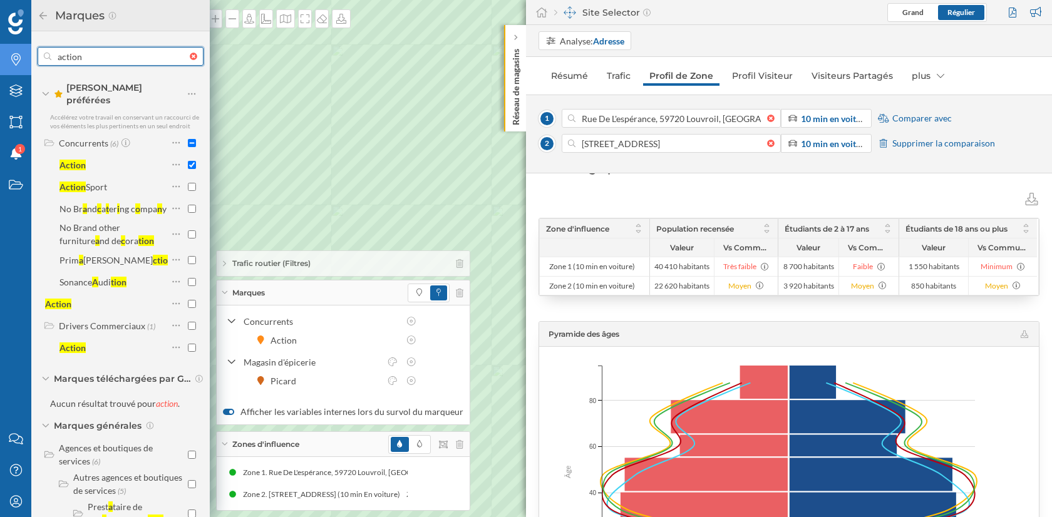
click at [114, 55] on input "action" at bounding box center [120, 56] width 138 height 25
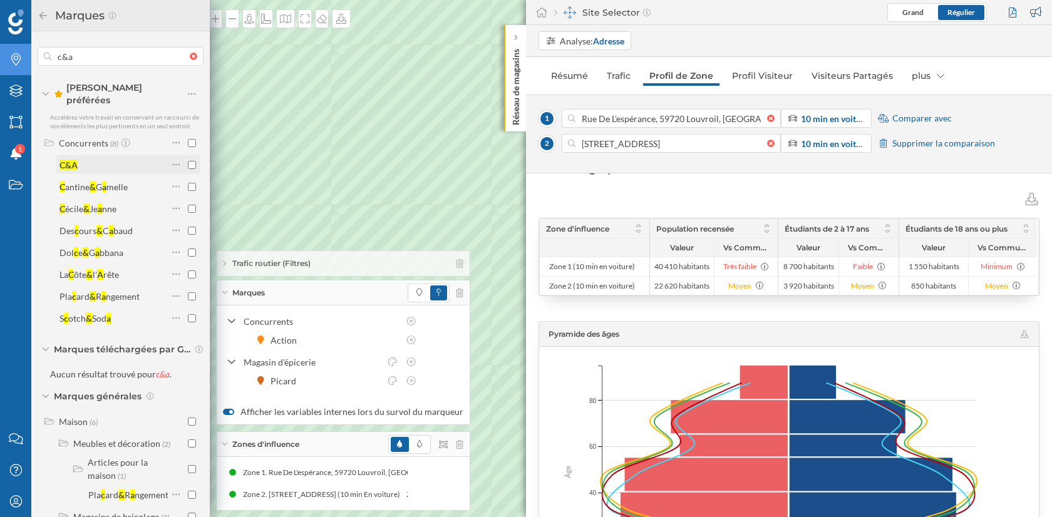
click at [188, 161] on input "checkbox" at bounding box center [192, 165] width 8 height 8
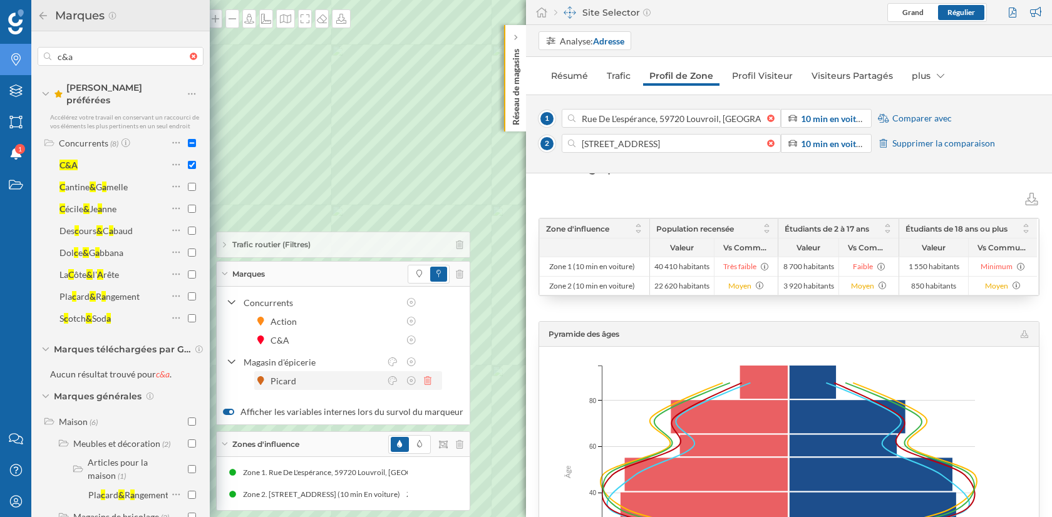
click at [427, 381] on icon at bounding box center [428, 380] width 8 height 9
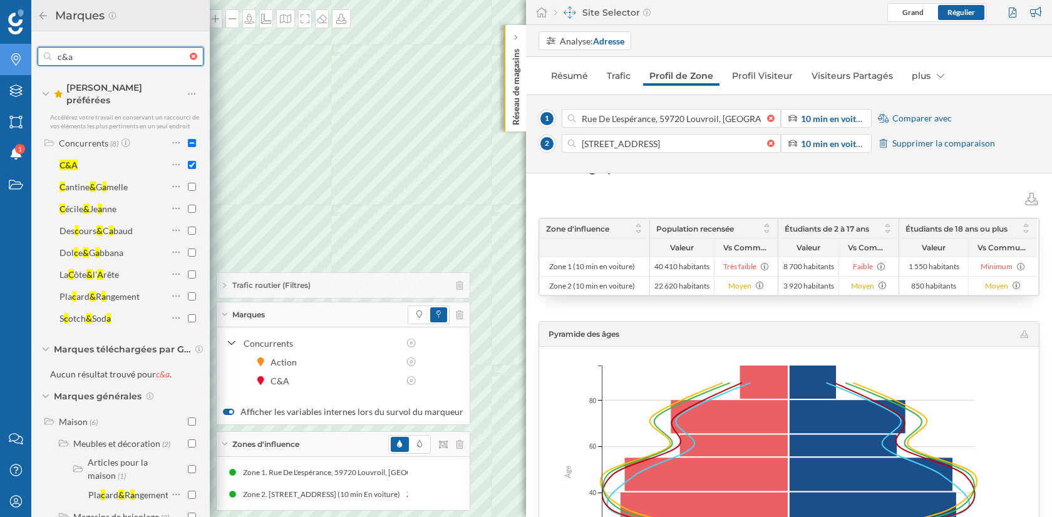
click at [105, 66] on input "c&a" at bounding box center [120, 56] width 138 height 25
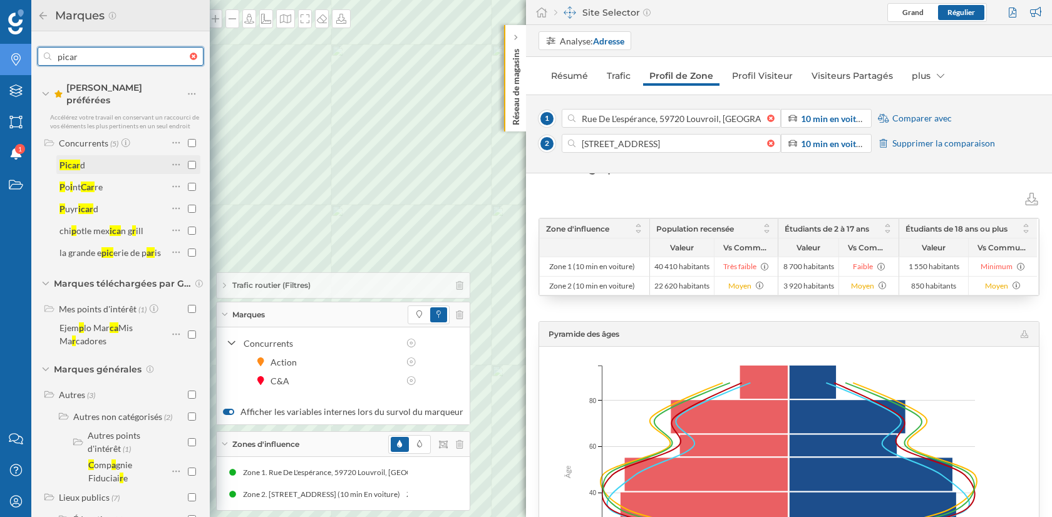
type input "picar"
click at [188, 161] on input "checkbox" at bounding box center [192, 165] width 8 height 8
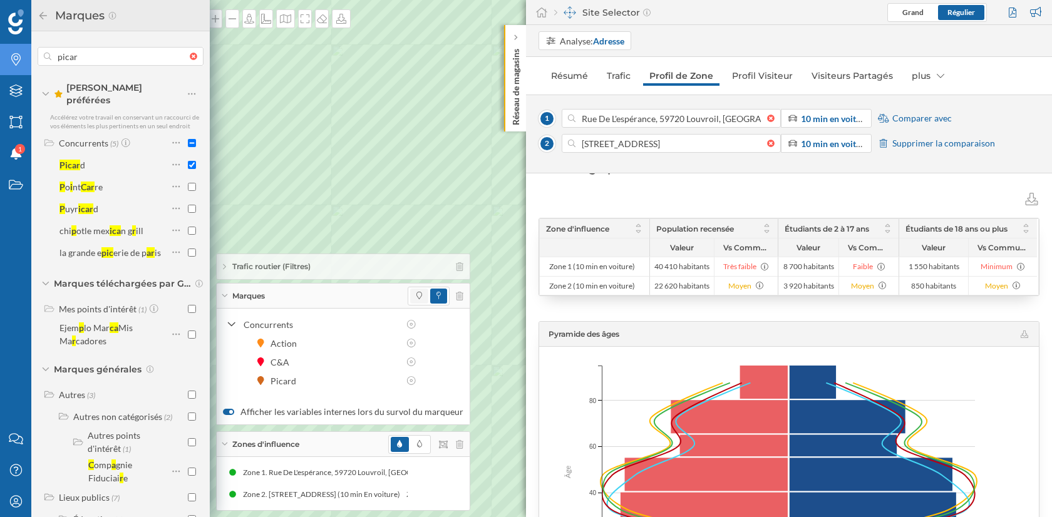
click at [410, 297] on span at bounding box center [419, 296] width 18 height 15
click at [40, 16] on icon at bounding box center [43, 15] width 8 height 8
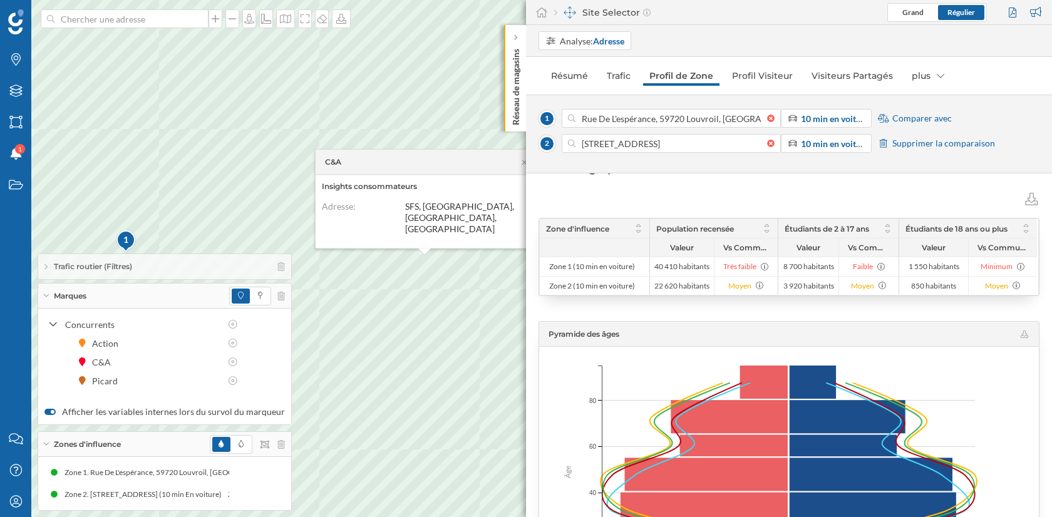
click at [923, 143] on span "Supprimer la comparaison" at bounding box center [944, 143] width 103 height 13
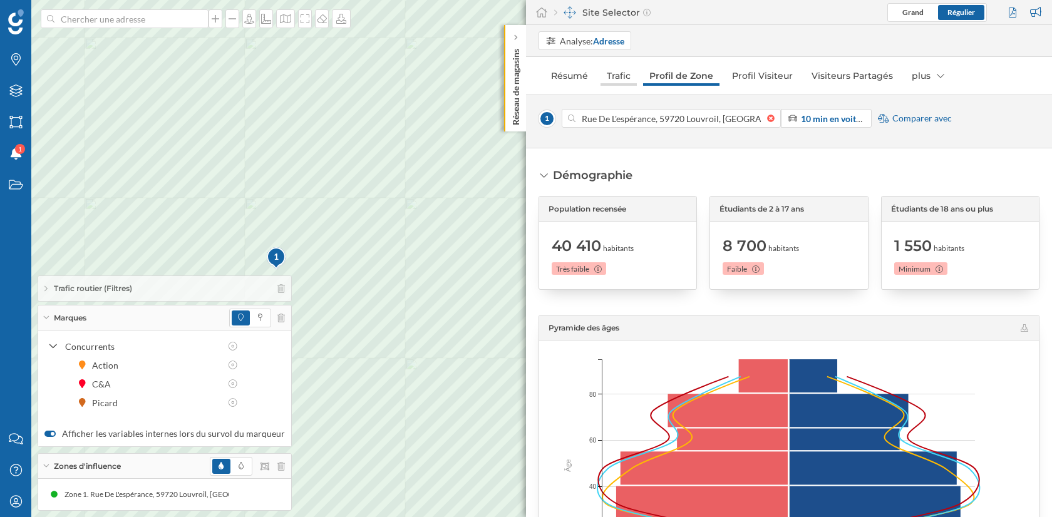
click at [623, 77] on link "Trafic" at bounding box center [619, 76] width 36 height 20
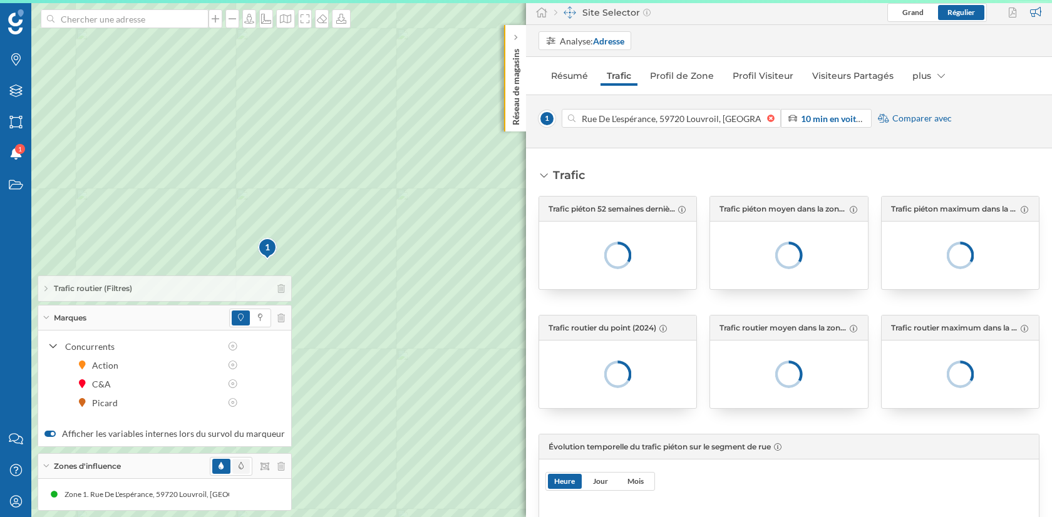
click at [239, 467] on span at bounding box center [241, 466] width 18 height 15
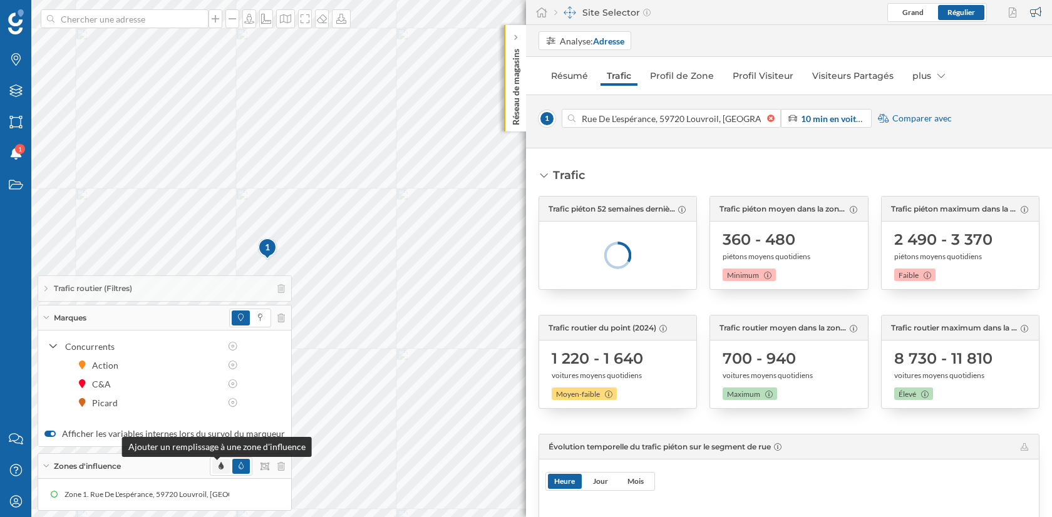
click at [219, 468] on icon at bounding box center [221, 466] width 5 height 8
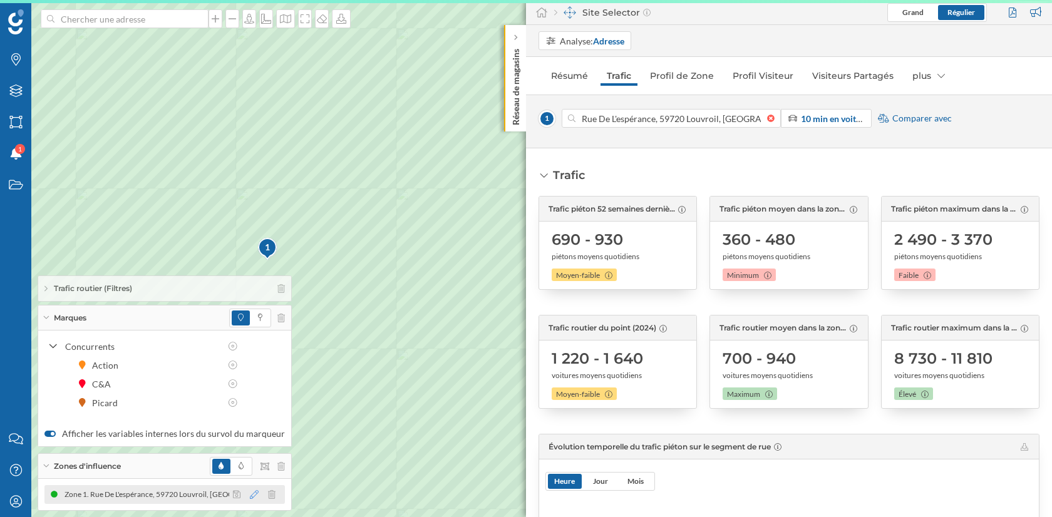
click at [250, 497] on icon at bounding box center [254, 494] width 9 height 9
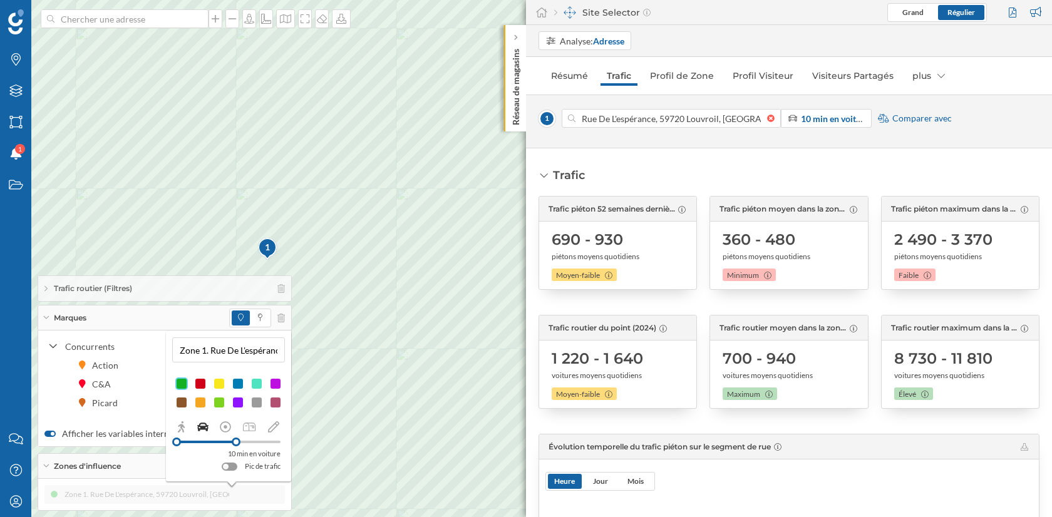
click at [220, 383] on div at bounding box center [219, 384] width 13 height 13
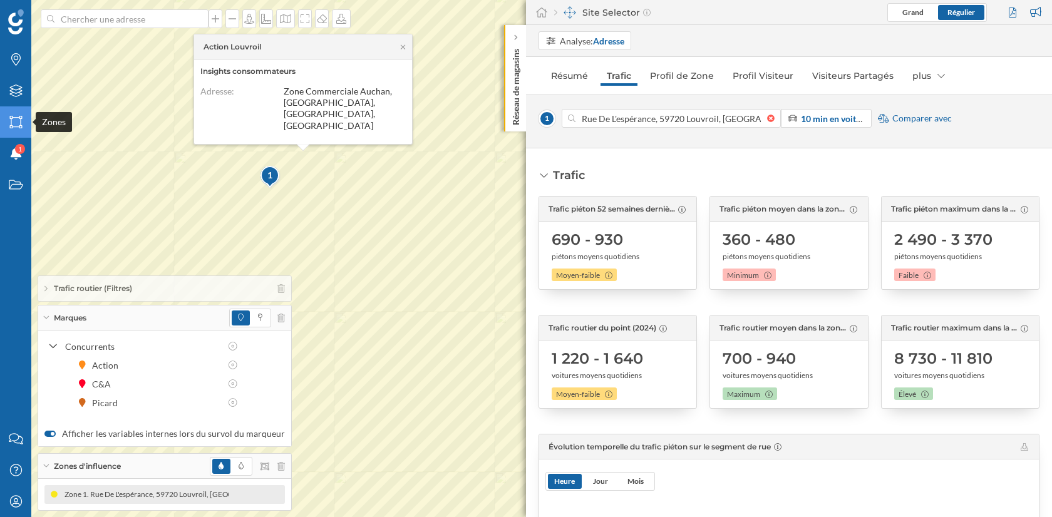
click at [13, 120] on icon "Zones" at bounding box center [16, 122] width 16 height 13
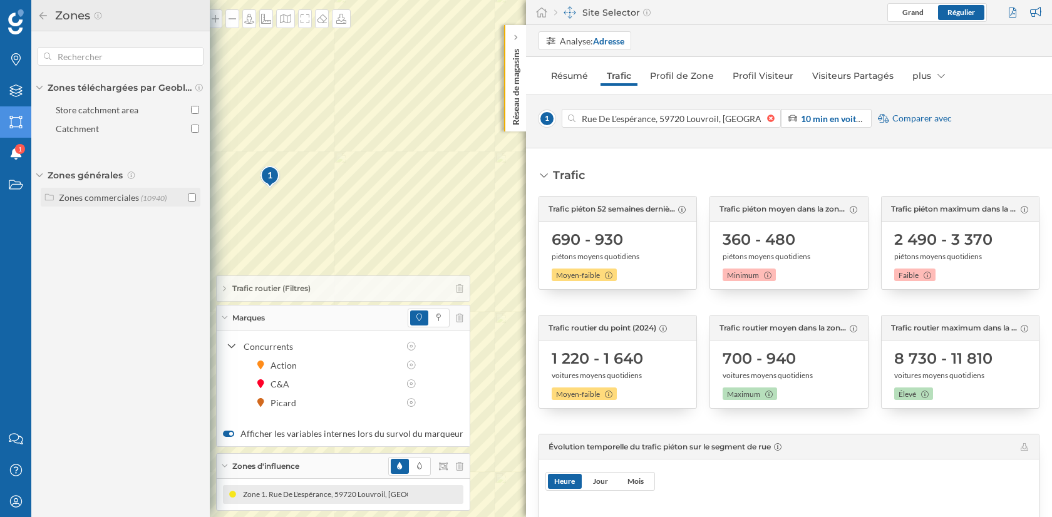
click at [108, 194] on div "Zones commerciales" at bounding box center [99, 197] width 80 height 11
click at [118, 266] on div "Zones commerciales" at bounding box center [113, 271] width 80 height 11
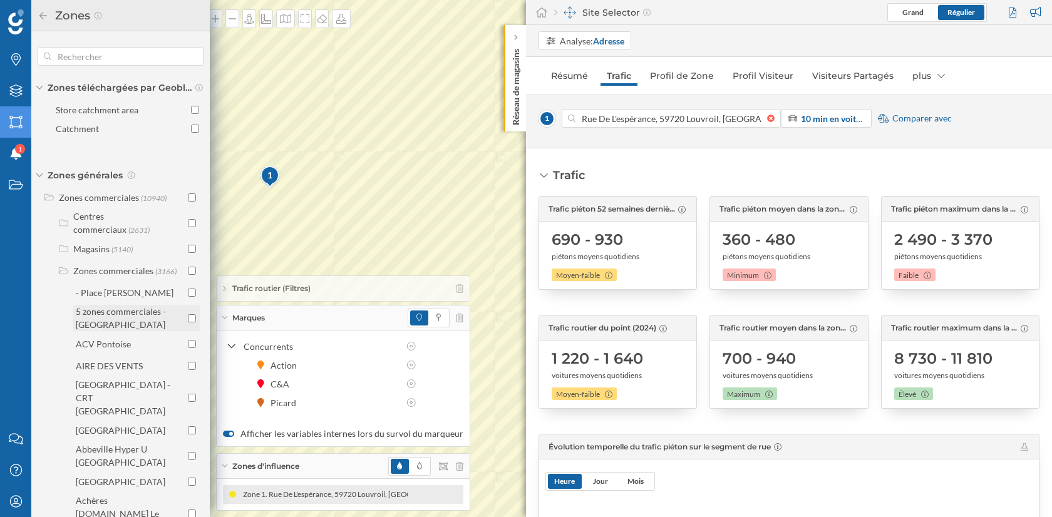
scroll to position [319, 0]
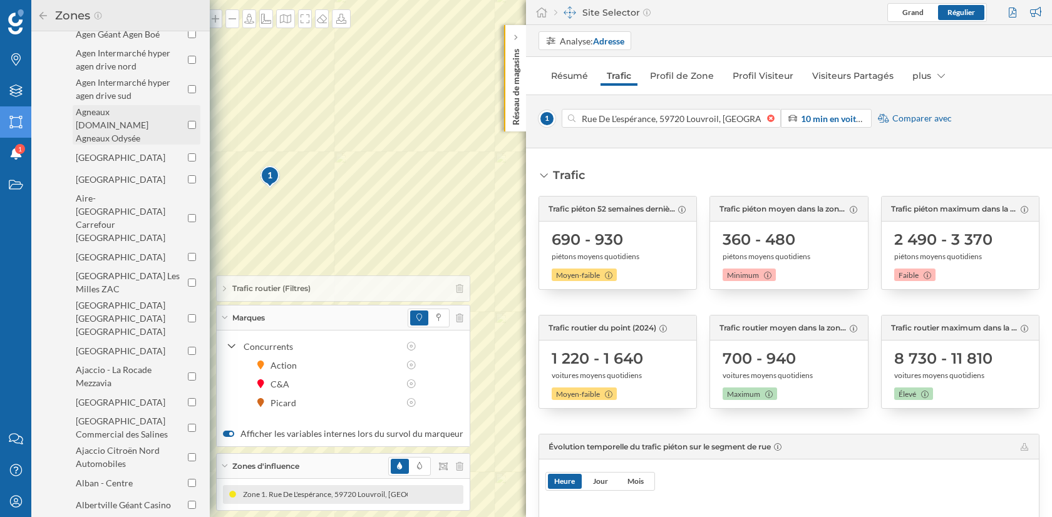
scroll to position [811, 0]
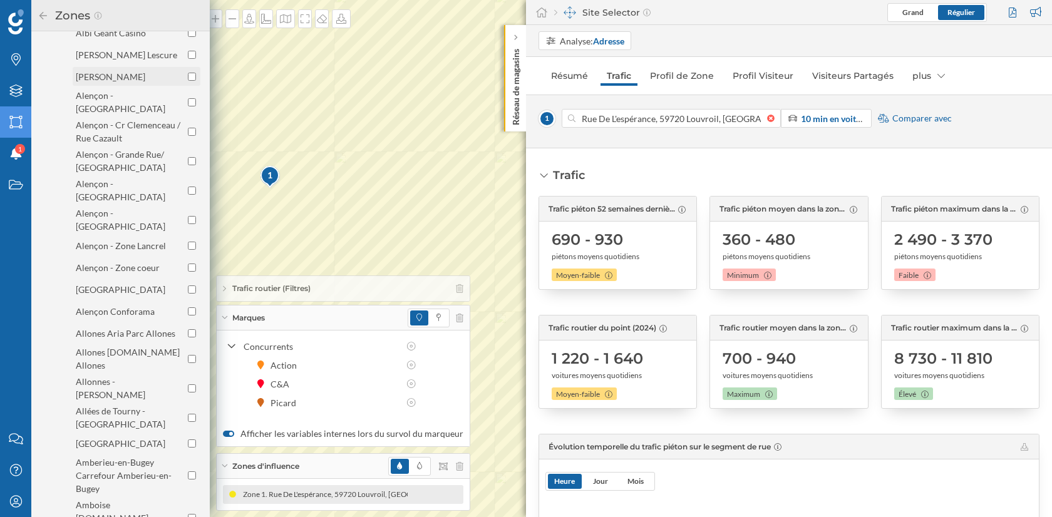
scroll to position [1315, 0]
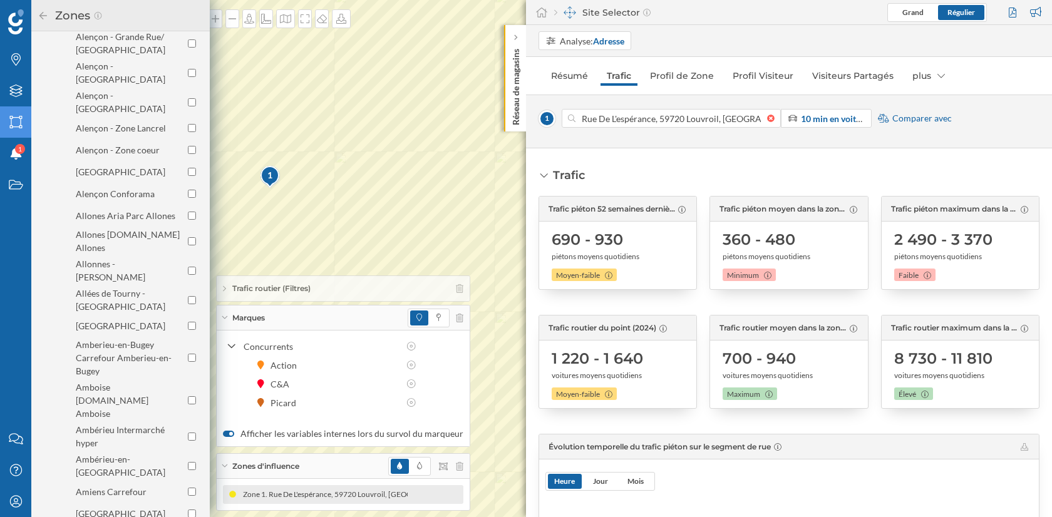
click at [40, 16] on icon at bounding box center [43, 15] width 8 height 8
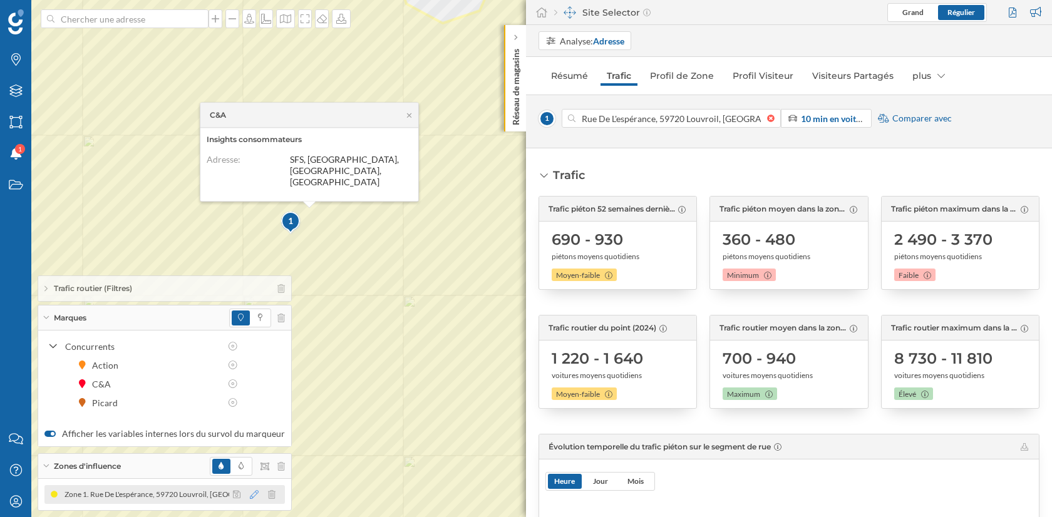
click at [250, 497] on icon at bounding box center [254, 494] width 9 height 9
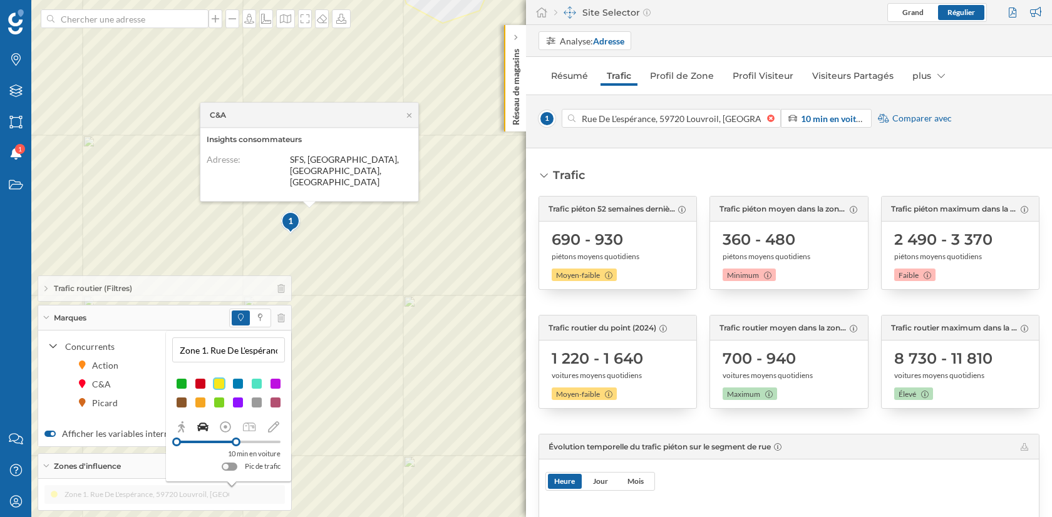
click at [233, 348] on input "Zone 1. Rue De L'espérance, 59720 Louvroil, [GEOGRAPHIC_DATA] (10 min En voitur…" at bounding box center [228, 350] width 105 height 19
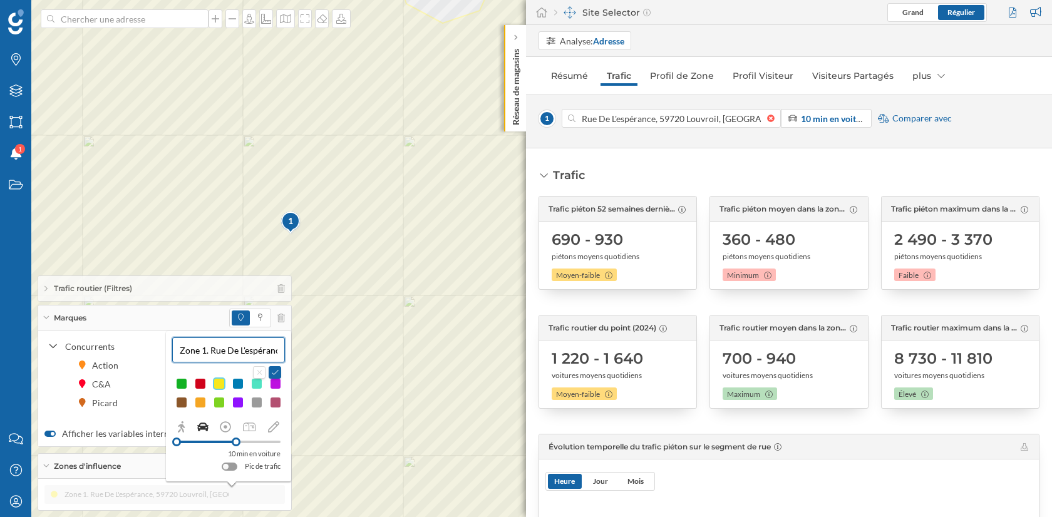
click at [233, 348] on input "Zone 1. Rue De L'espérance, 59720 Louvroil, [GEOGRAPHIC_DATA] (10 min En voitur…" at bounding box center [228, 350] width 105 height 19
type input "Louvroil"
click at [273, 368] on button at bounding box center [275, 372] width 13 height 13
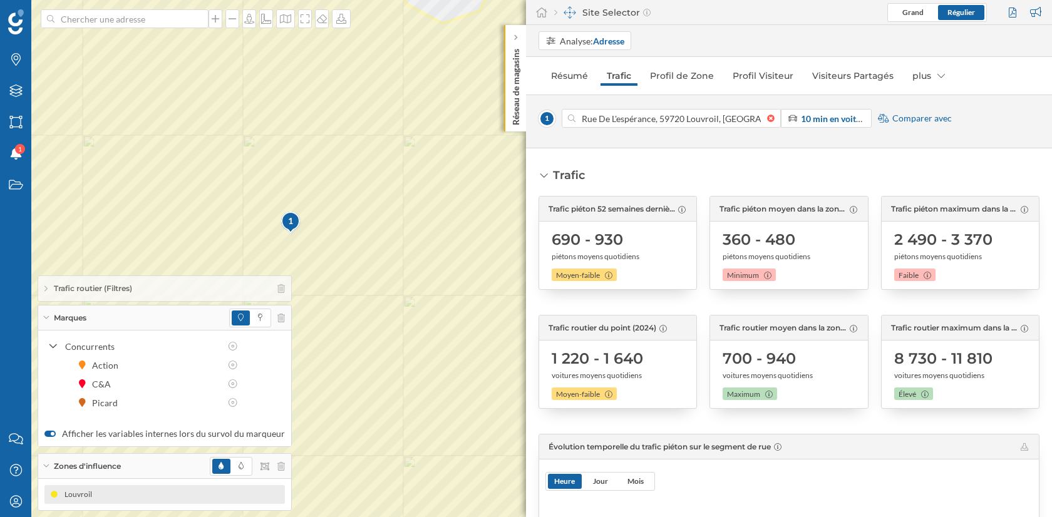
click at [926, 118] on span "Comparer avec" at bounding box center [923, 118] width 60 height 13
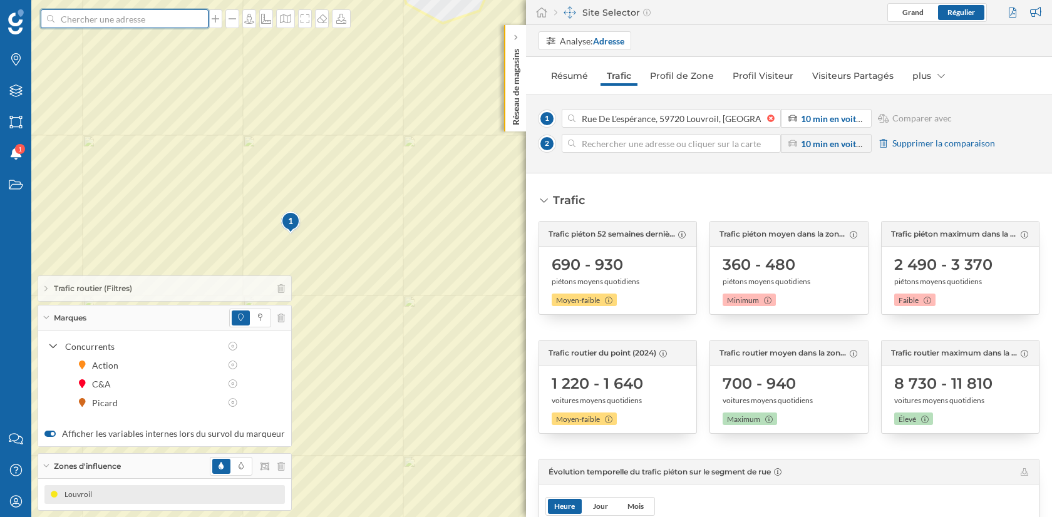
click at [106, 21] on input at bounding box center [124, 18] width 140 height 19
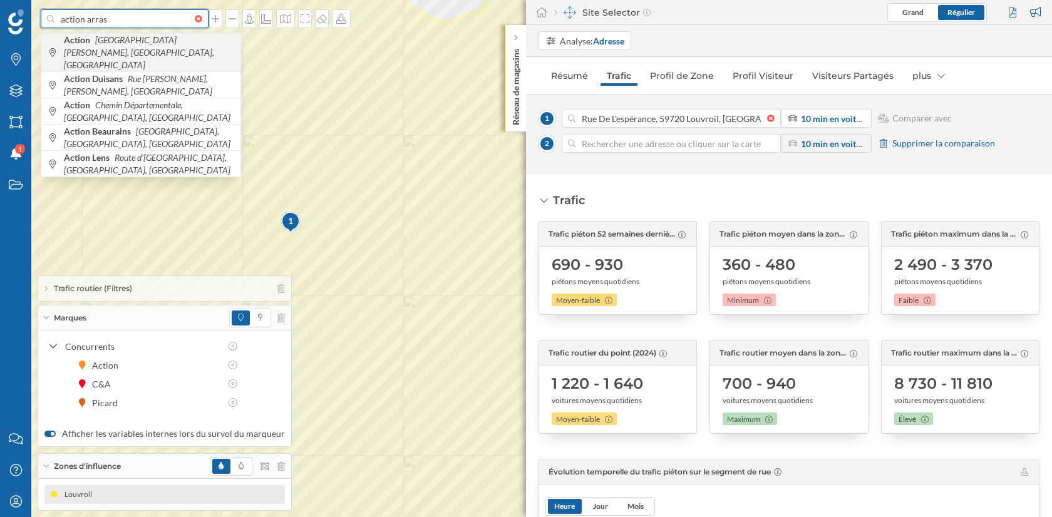
type input "action arras"
click at [106, 43] on icon "Avenue Jean Mermoz, Arras, France" at bounding box center [139, 52] width 150 height 36
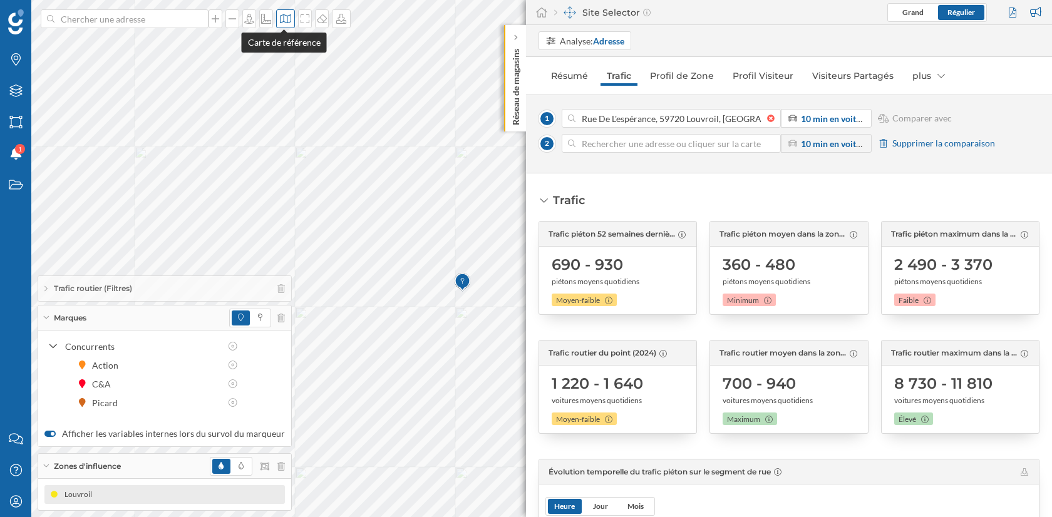
click at [281, 23] on icon at bounding box center [285, 19] width 13 height 10
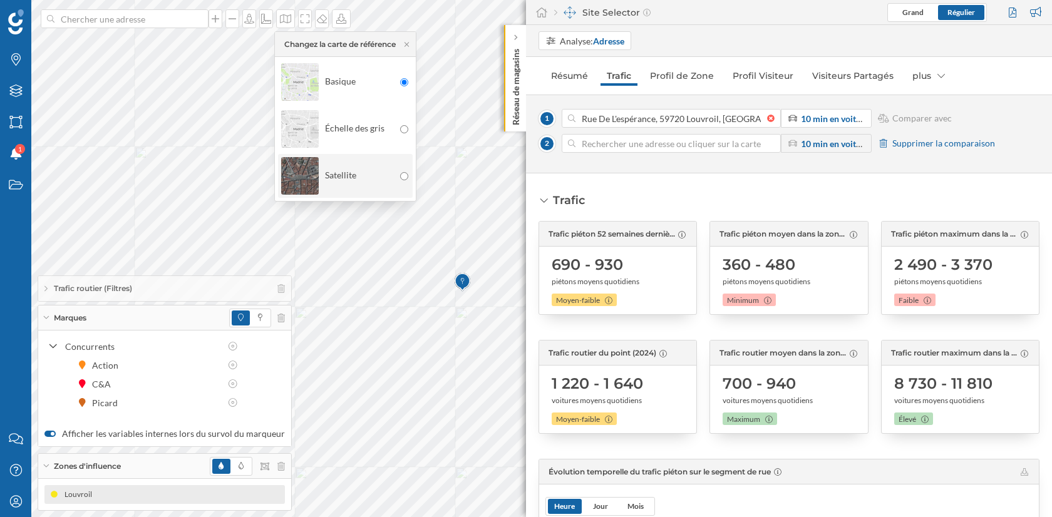
click at [328, 160] on div "Satellite" at bounding box center [337, 176] width 113 height 44
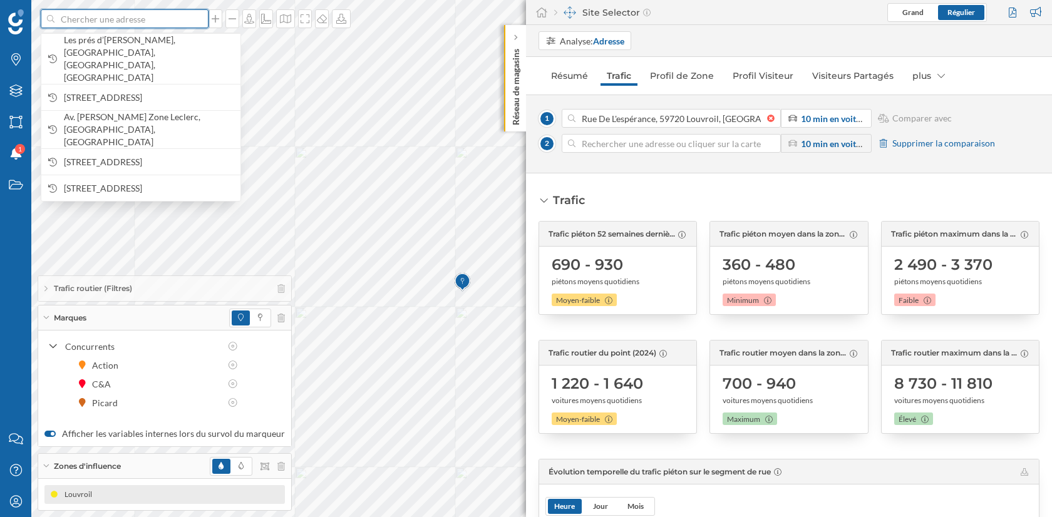
click at [172, 21] on input at bounding box center [124, 18] width 140 height 19
click at [175, 156] on span "[STREET_ADDRESS]" at bounding box center [149, 162] width 170 height 13
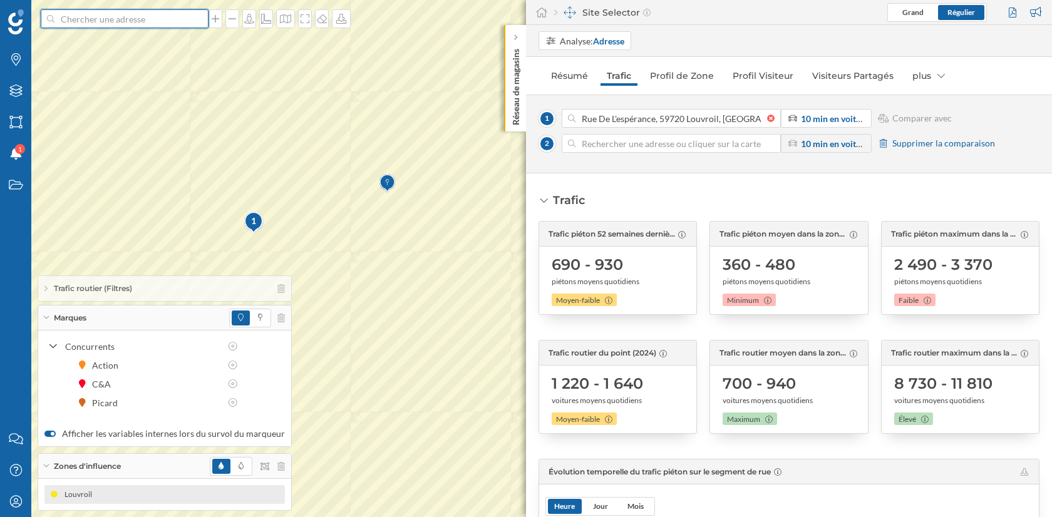
click at [177, 18] on input at bounding box center [124, 18] width 140 height 19
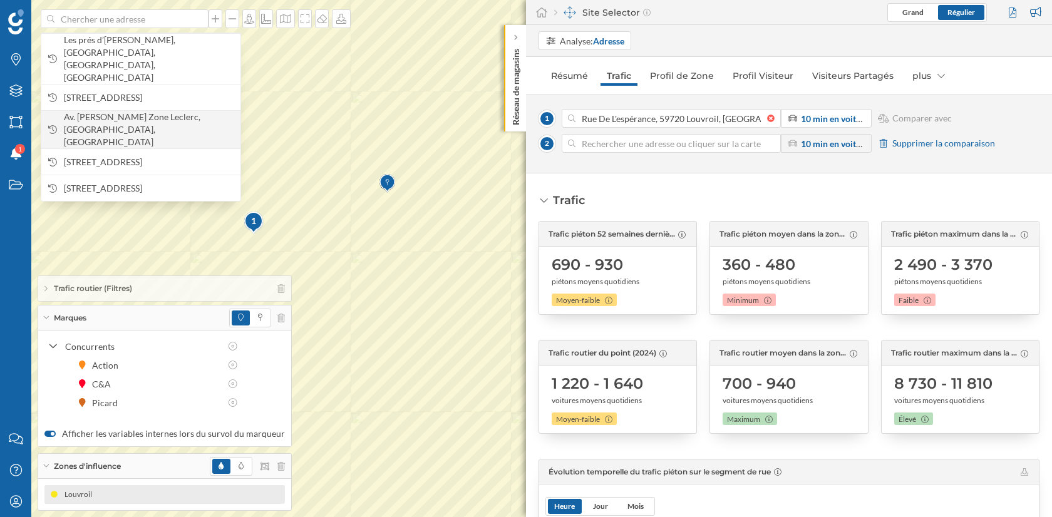
click at [174, 111] on span "Av. [PERSON_NAME] Zone Leclerc, [GEOGRAPHIC_DATA], [GEOGRAPHIC_DATA]" at bounding box center [149, 130] width 170 height 38
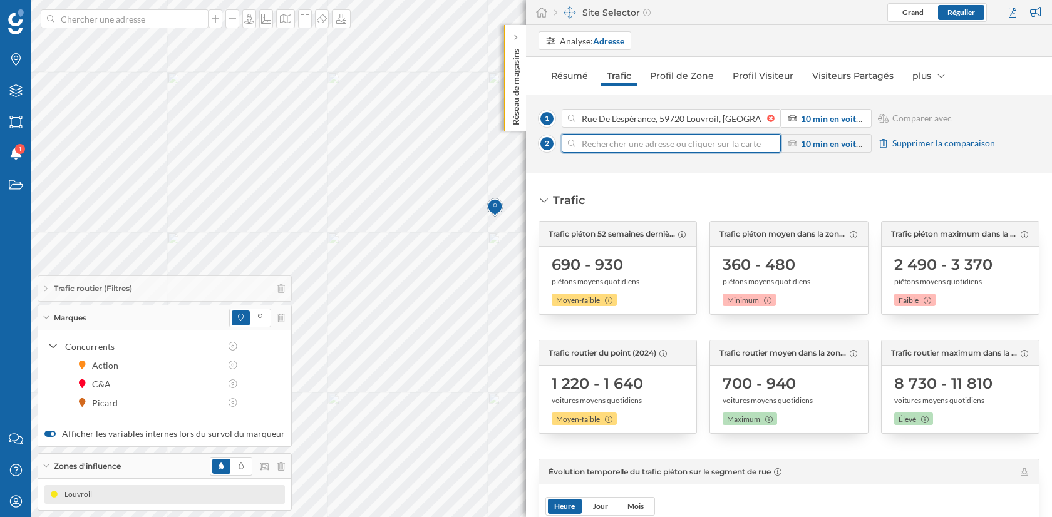
click at [625, 145] on input at bounding box center [672, 143] width 192 height 19
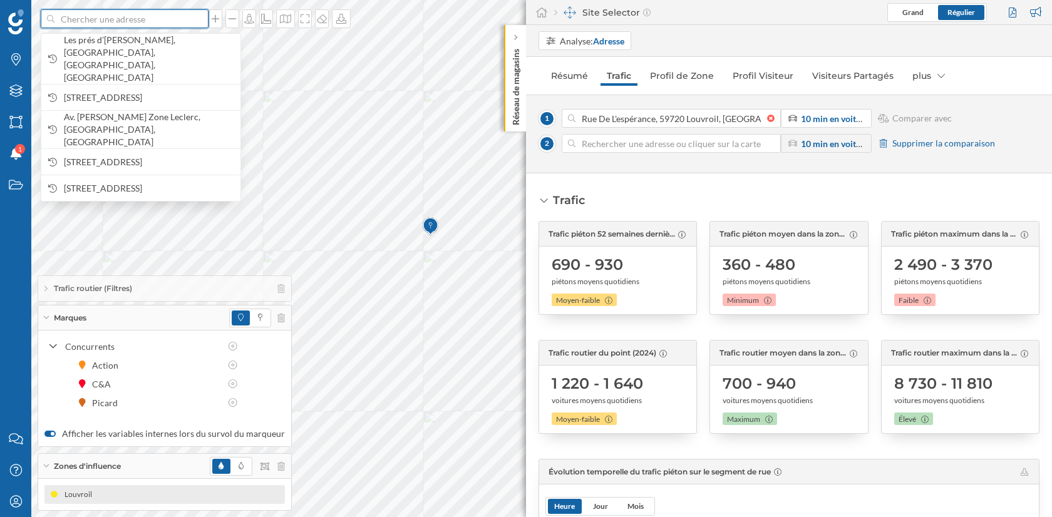
click at [177, 20] on input at bounding box center [124, 18] width 140 height 19
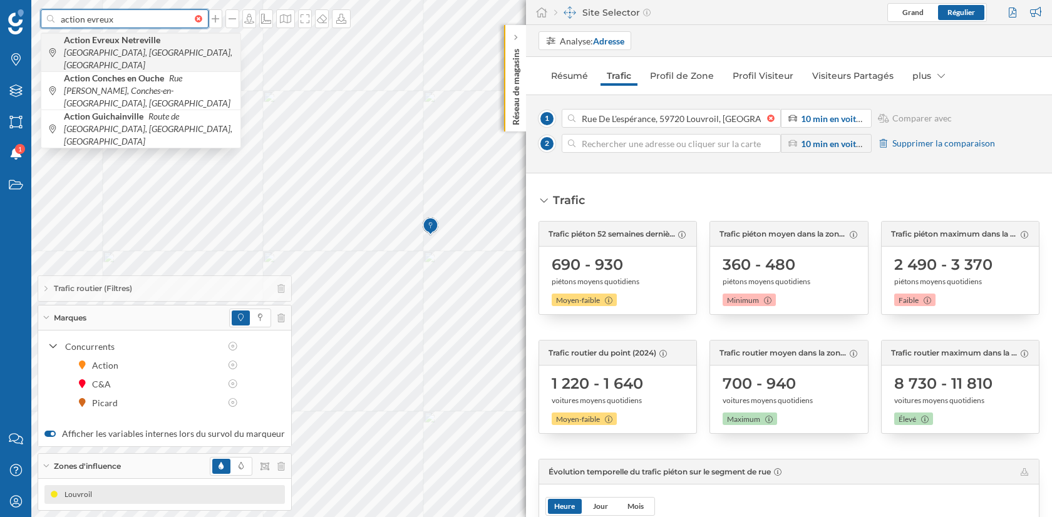
type input "action evreux"
click at [172, 49] on span "Action Evreux Netreville Rue de Fauville, Évreux, France" at bounding box center [149, 53] width 170 height 38
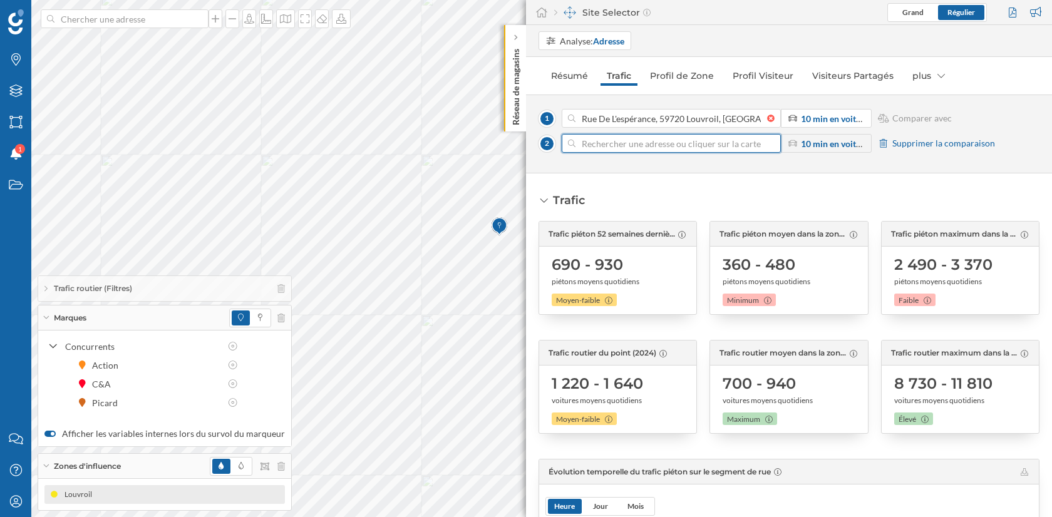
click at [650, 139] on input at bounding box center [672, 143] width 192 height 19
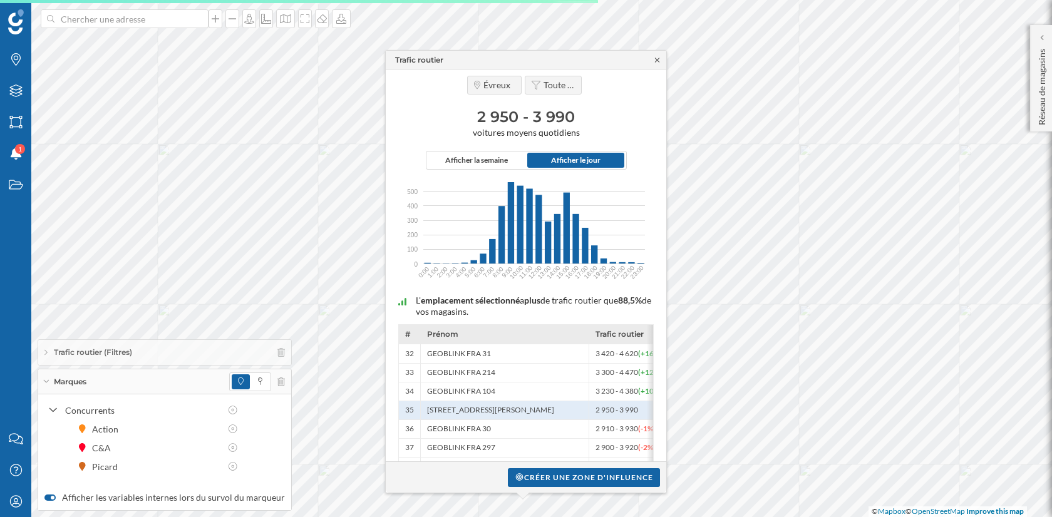
click at [653, 57] on icon at bounding box center [657, 60] width 9 height 8
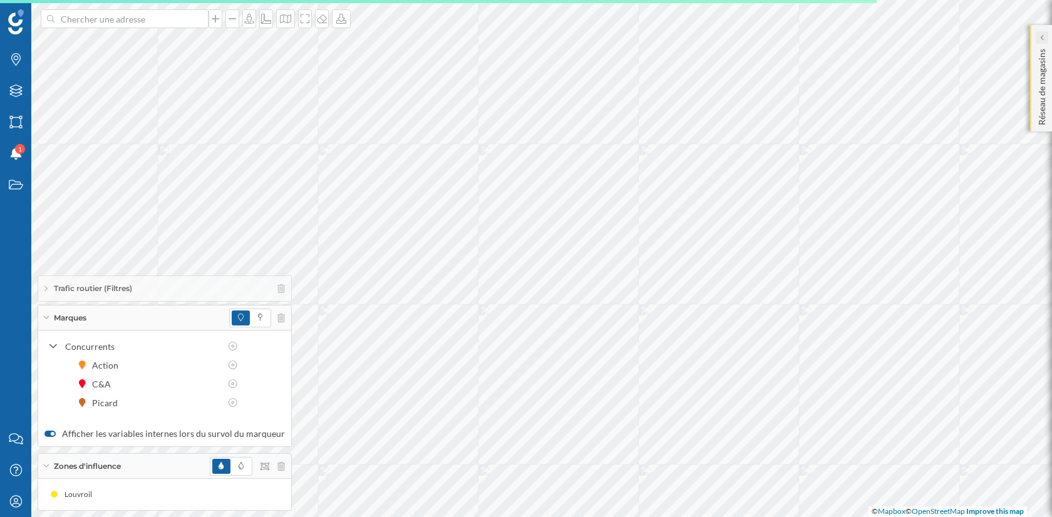
click at [1040, 38] on icon at bounding box center [1042, 37] width 4 height 6
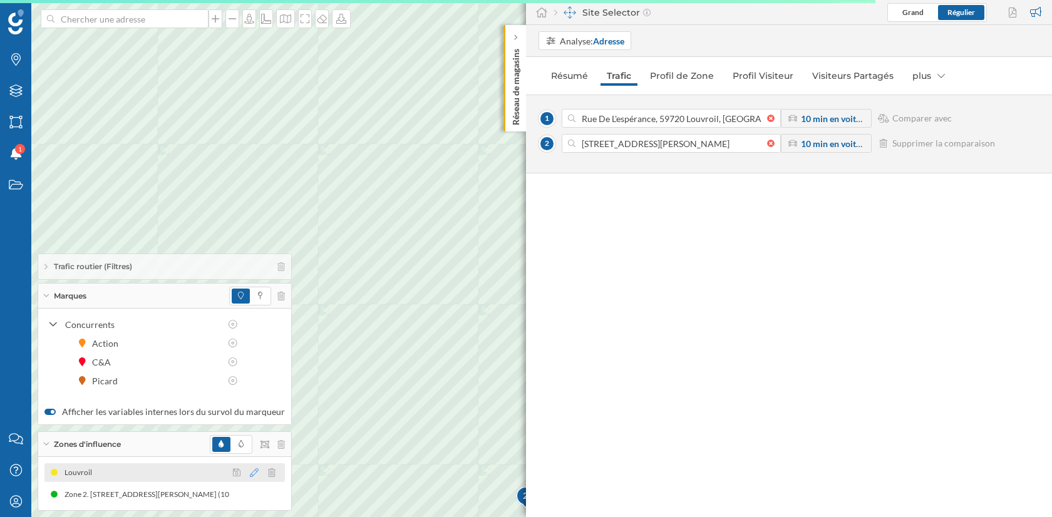
click at [250, 472] on icon at bounding box center [254, 473] width 9 height 9
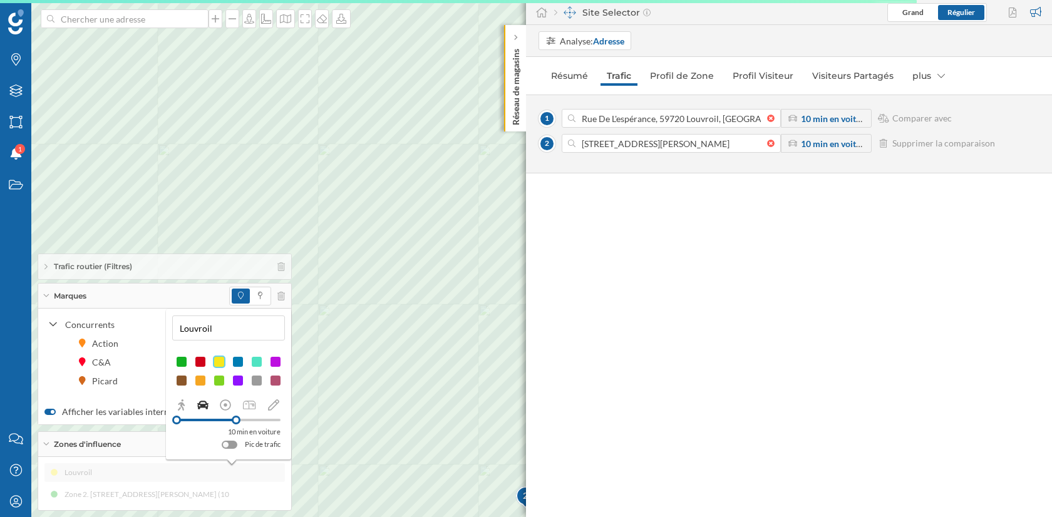
click at [236, 327] on input "Louvroil" at bounding box center [228, 328] width 105 height 19
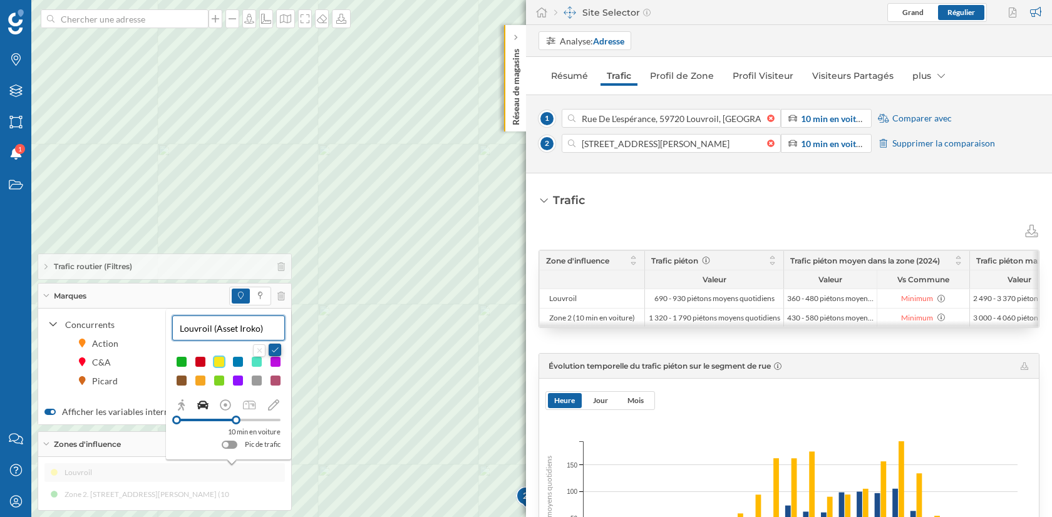
type input "Louvroil (Asset Iroko)"
click at [278, 350] on button at bounding box center [275, 350] width 13 height 13
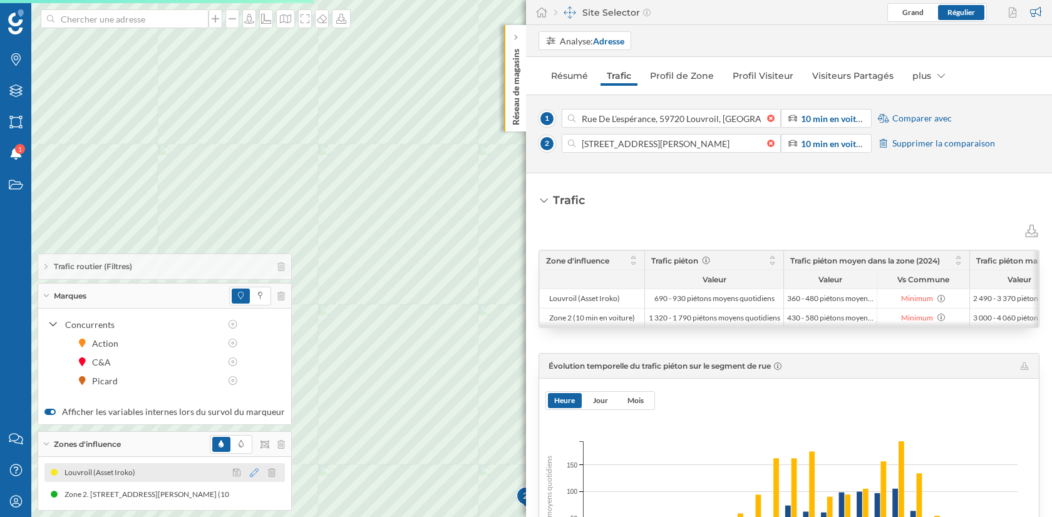
click at [250, 474] on icon at bounding box center [254, 473] width 9 height 9
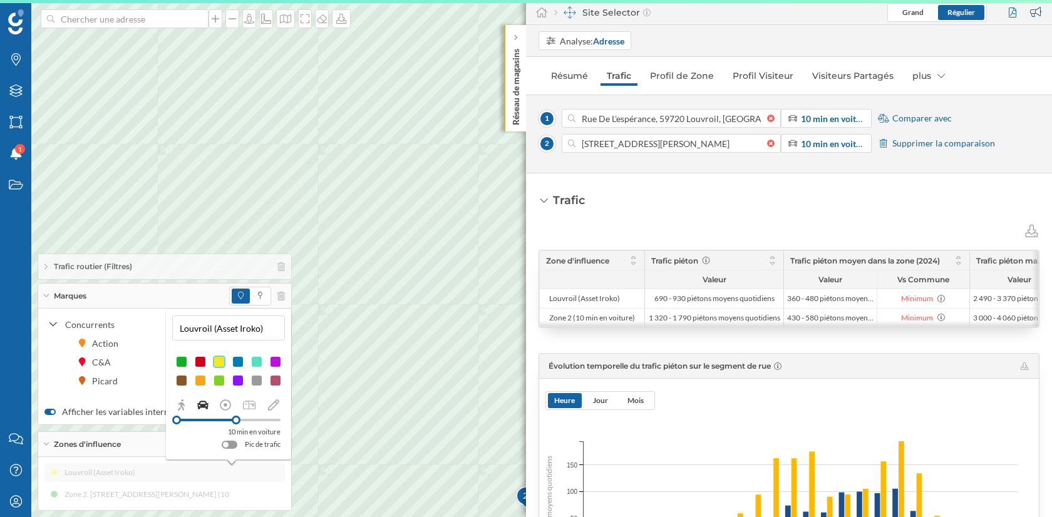
click at [237, 329] on input "Louvroil (Asset Iroko)" at bounding box center [228, 328] width 105 height 19
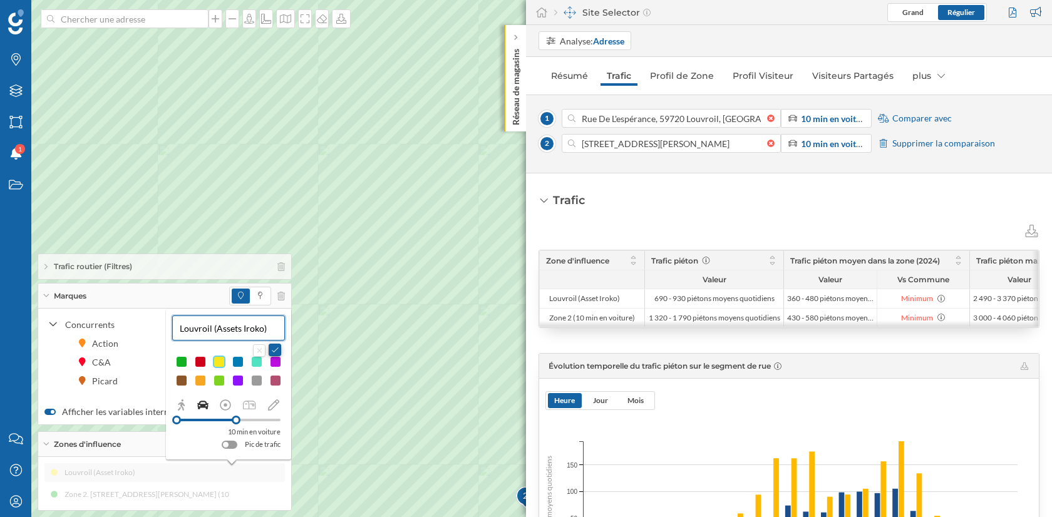
type input "Louvroil (Assets Iroko)"
click at [278, 350] on button at bounding box center [275, 350] width 13 height 13
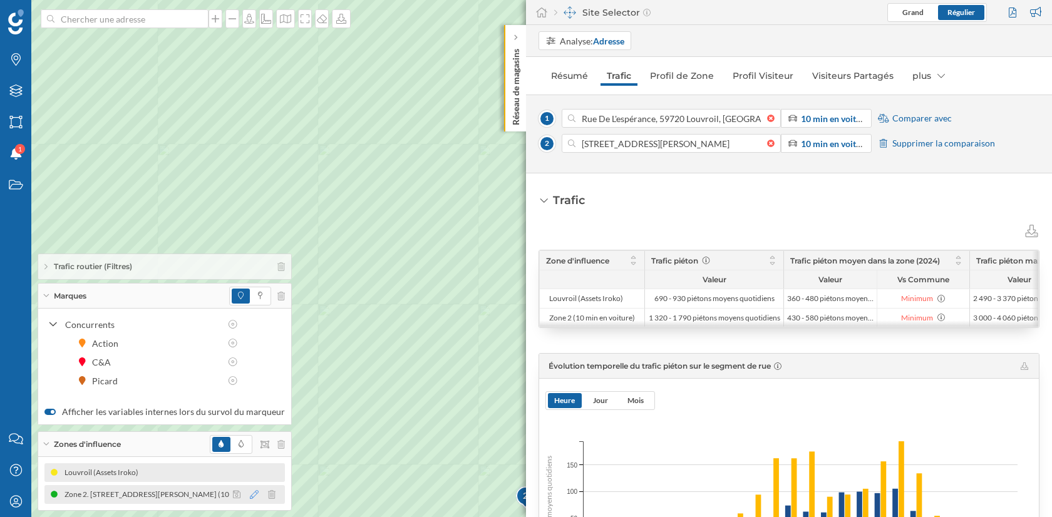
click at [250, 495] on icon at bounding box center [254, 494] width 9 height 9
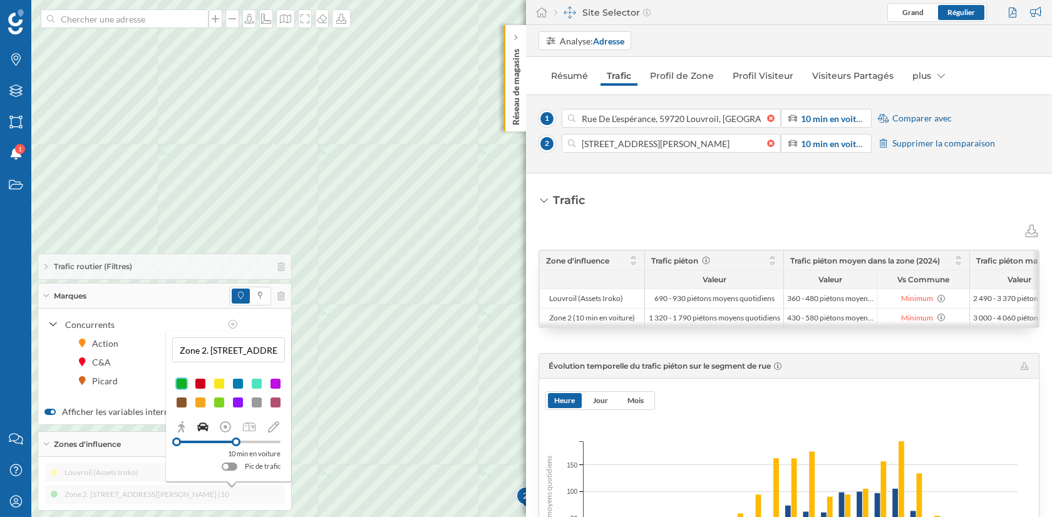
click at [224, 347] on input "Zone 2. 795 Rue Jacques Monod, 27000 Évreux, France (10 min En voiture)" at bounding box center [228, 350] width 105 height 19
type input "Evreux (IM)"
click at [217, 383] on div at bounding box center [219, 384] width 13 height 13
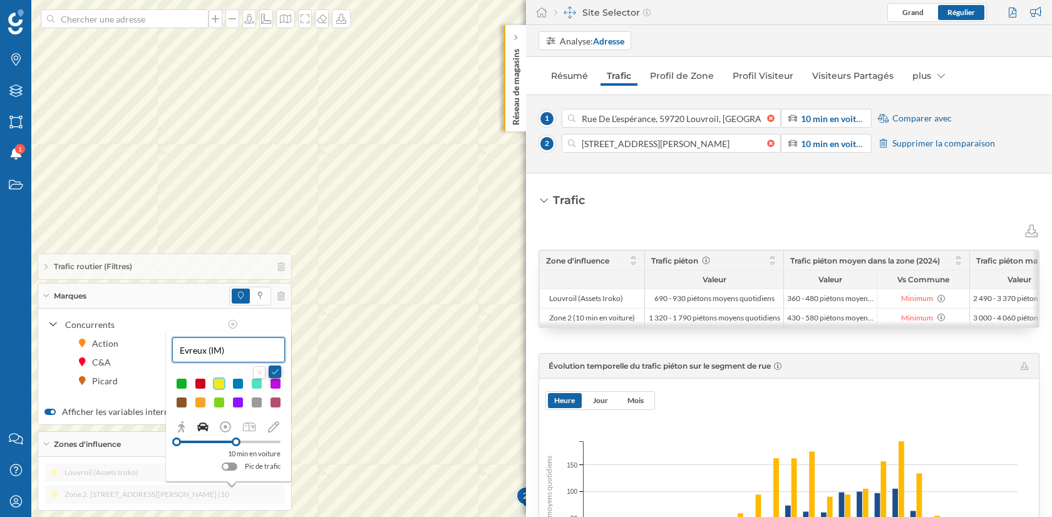
click at [275, 372] on button at bounding box center [275, 372] width 13 height 13
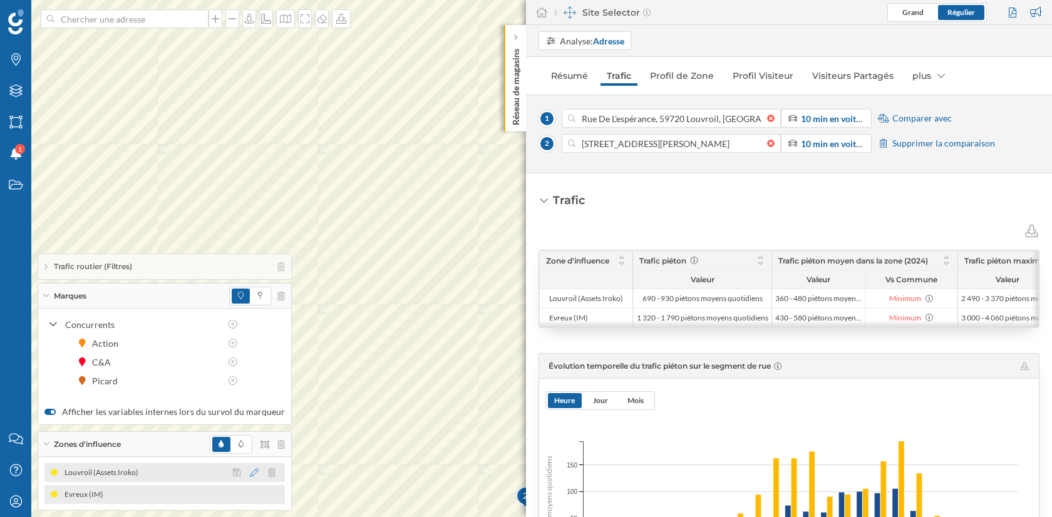
click at [250, 474] on icon at bounding box center [254, 473] width 9 height 9
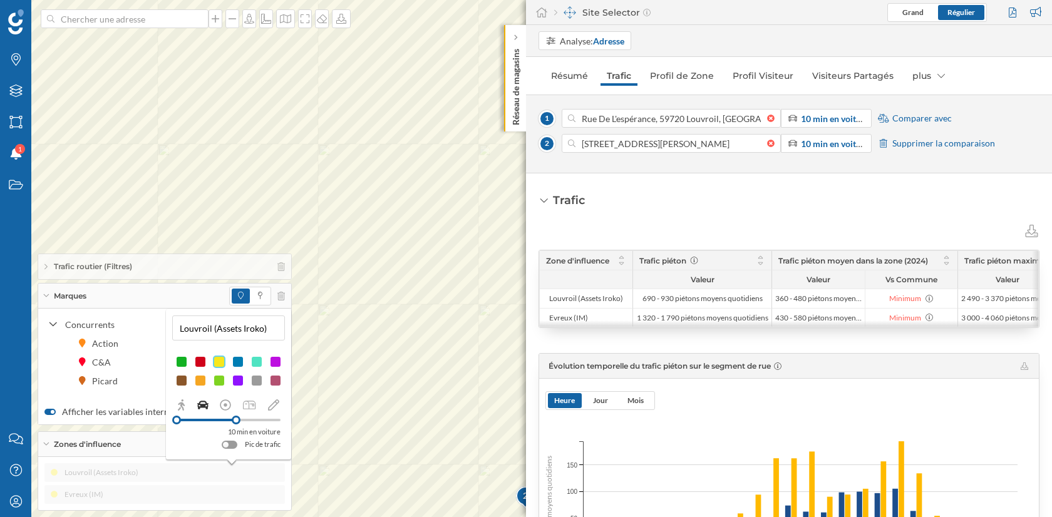
drag, startPoint x: 215, startPoint y: 328, endPoint x: 261, endPoint y: 328, distance: 46.4
click at [261, 328] on input "Louvroil (Assets Iroko)" at bounding box center [228, 328] width 105 height 19
type input "Louvroil (AM)"
click at [222, 381] on div at bounding box center [219, 381] width 13 height 13
click at [280, 351] on button at bounding box center [275, 350] width 13 height 13
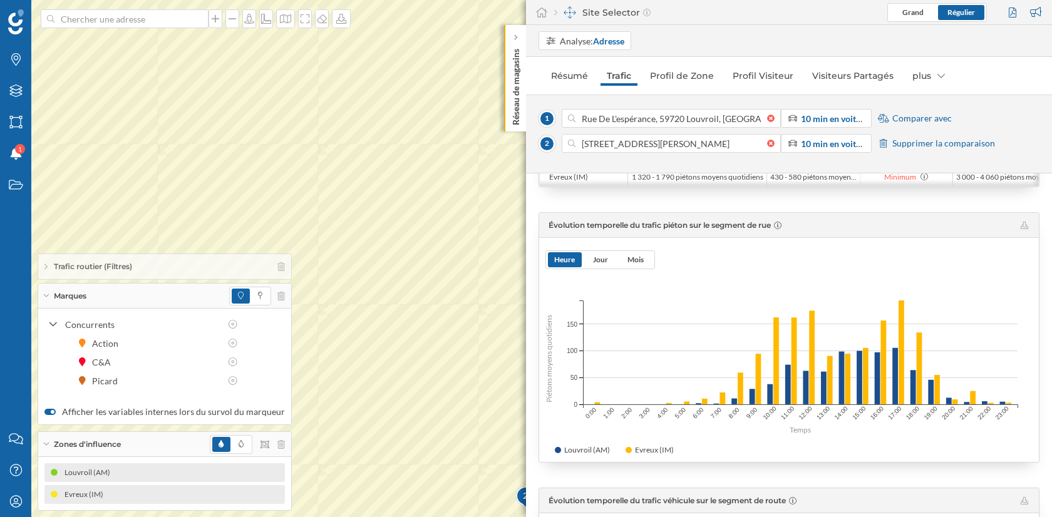
scroll to position [142, 0]
click at [599, 262] on span "Jour" at bounding box center [600, 258] width 15 height 9
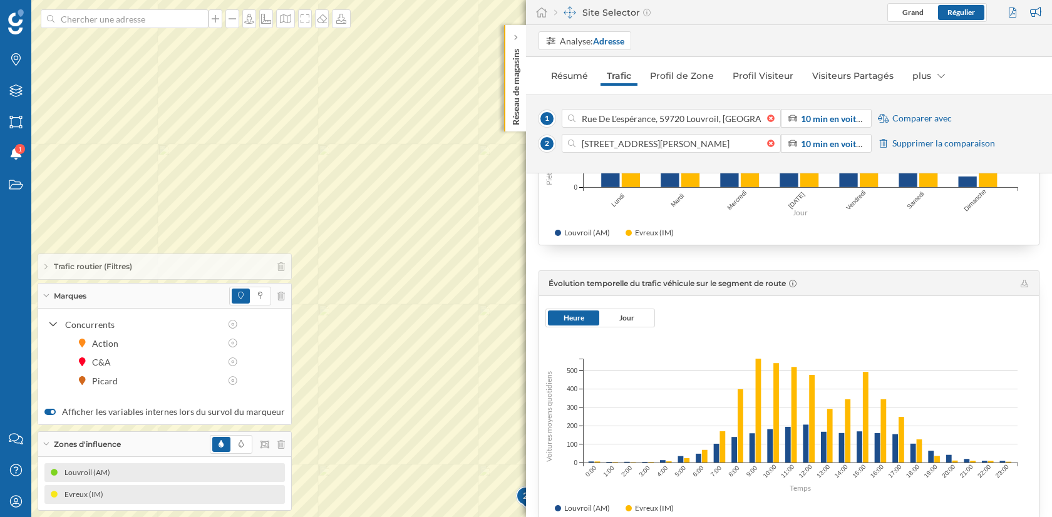
scroll to position [368, 0]
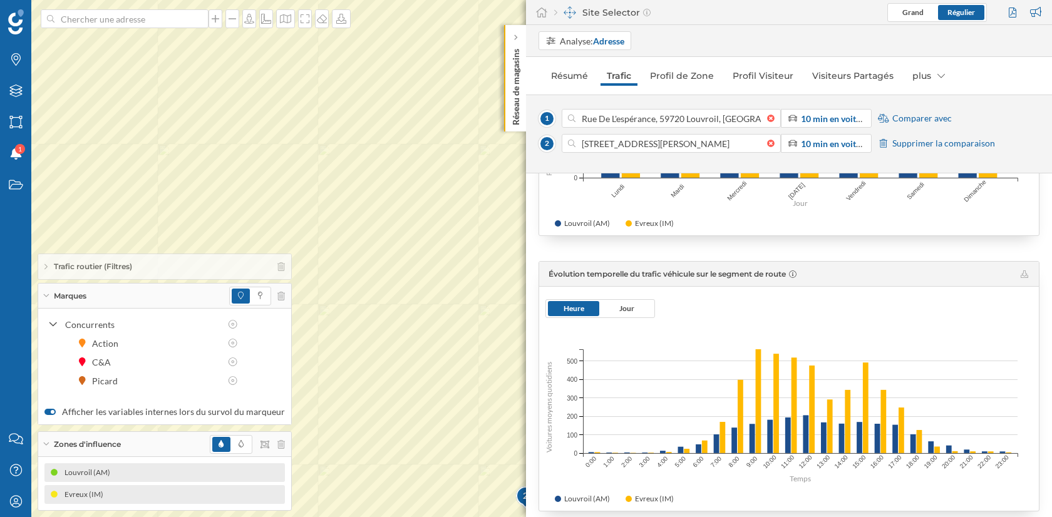
click at [621, 301] on div "Heure Jour" at bounding box center [601, 308] width 110 height 19
click at [622, 308] on span "Jour" at bounding box center [627, 308] width 15 height 9
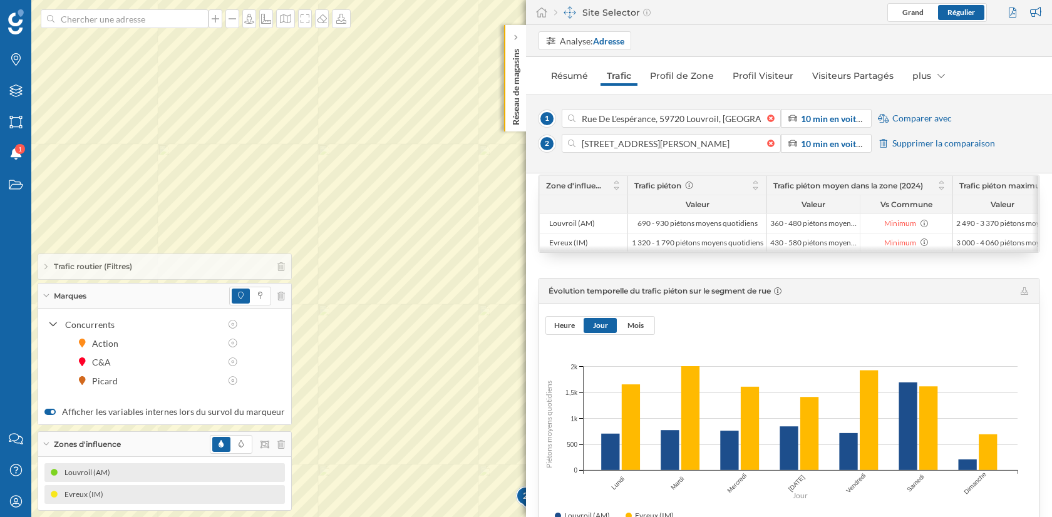
scroll to position [0, 0]
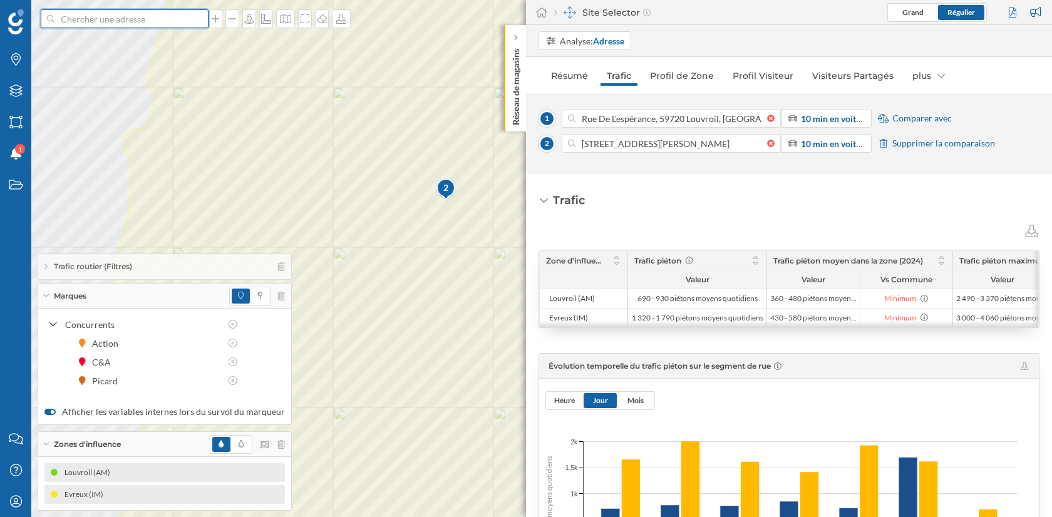
click at [106, 15] on input at bounding box center [124, 18] width 140 height 19
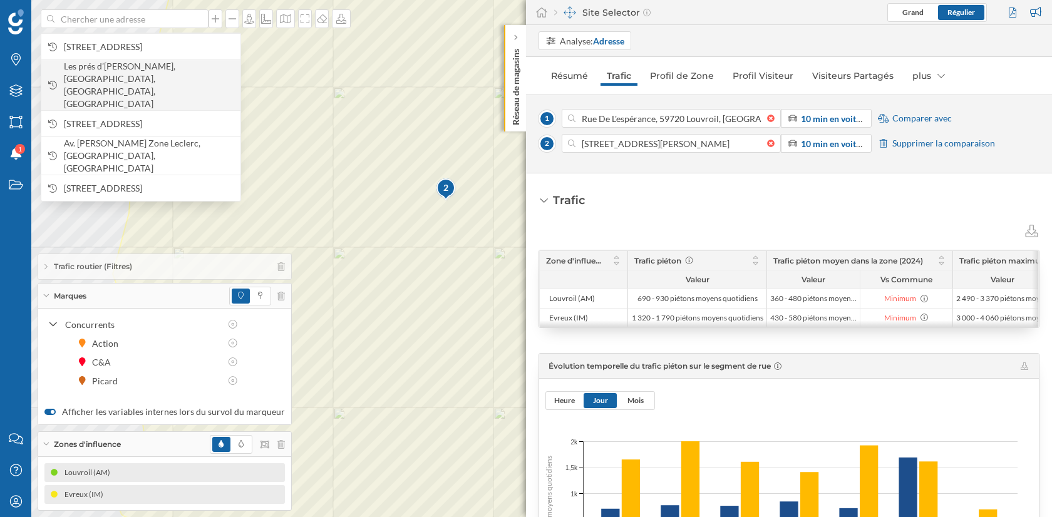
click at [163, 75] on span "Les prés d’[PERSON_NAME], [GEOGRAPHIC_DATA], [GEOGRAPHIC_DATA], [GEOGRAPHIC_DAT…" at bounding box center [149, 85] width 170 height 50
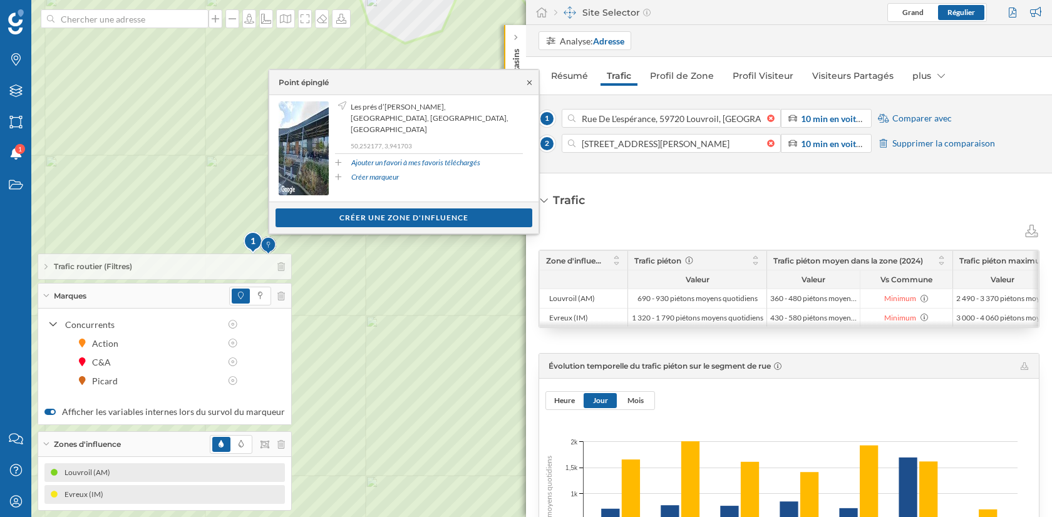
click at [527, 83] on icon at bounding box center [529, 82] width 4 height 4
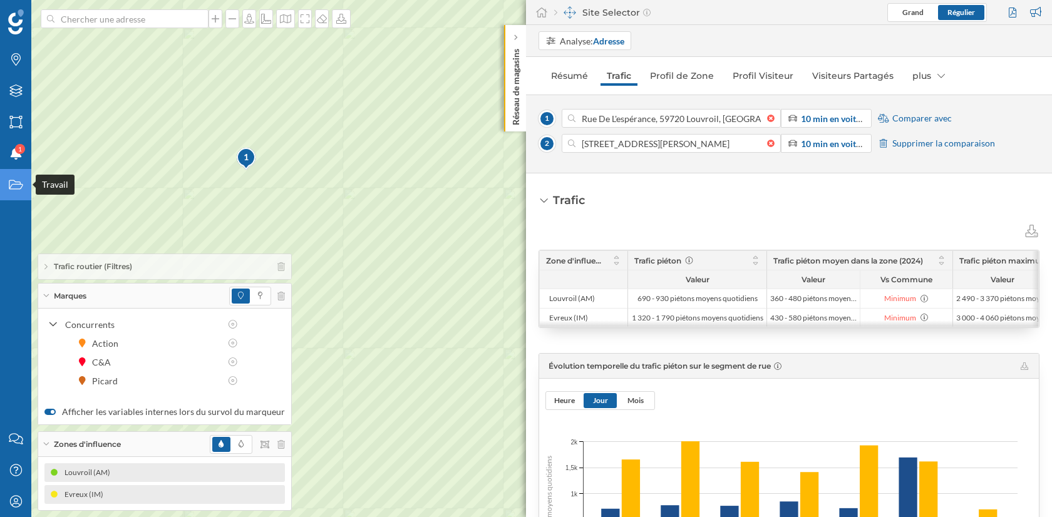
click at [14, 189] on icon at bounding box center [16, 184] width 14 height 9
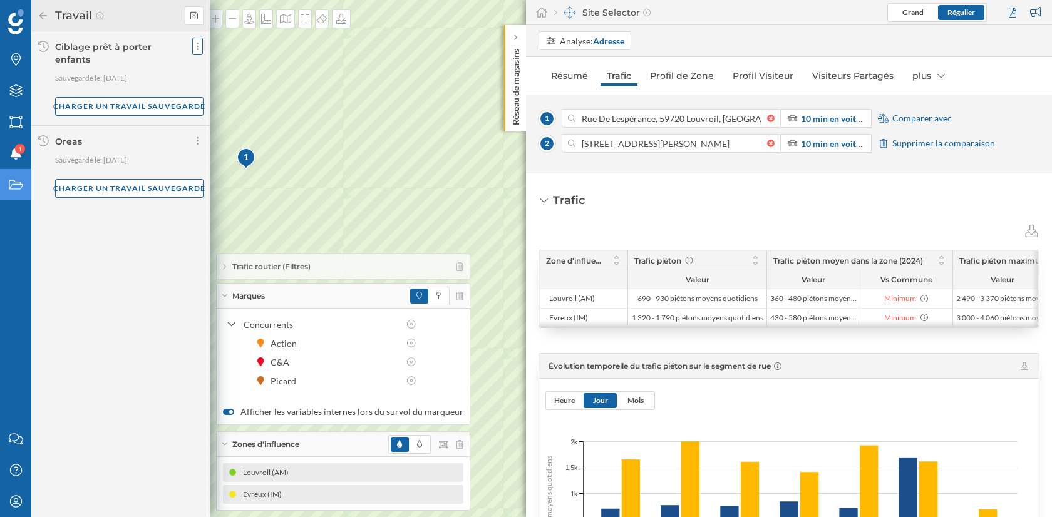
click at [195, 46] on div at bounding box center [197, 47] width 11 height 18
click at [236, 100] on span "Supprimer votre travail" at bounding box center [244, 96] width 91 height 11
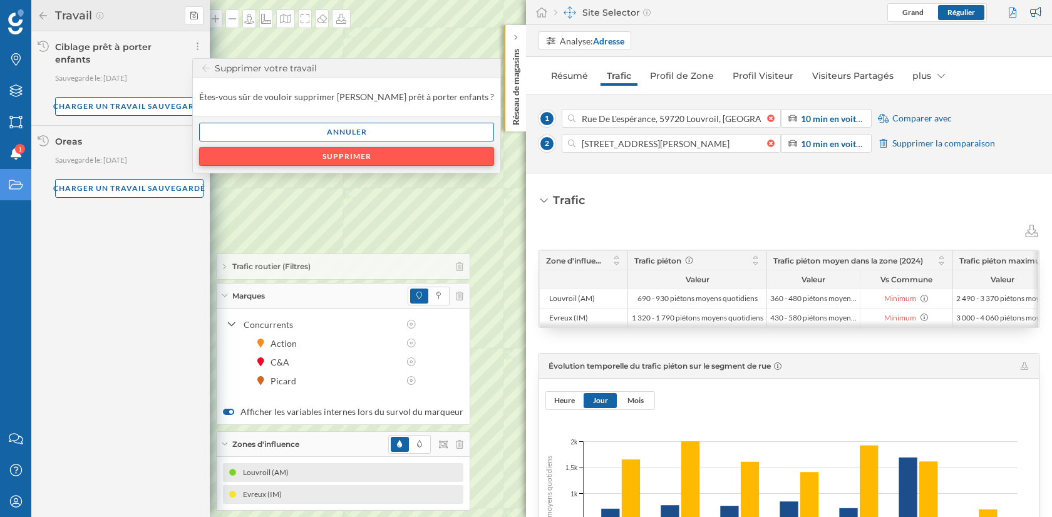
click at [317, 153] on div "Supprimer" at bounding box center [346, 156] width 295 height 19
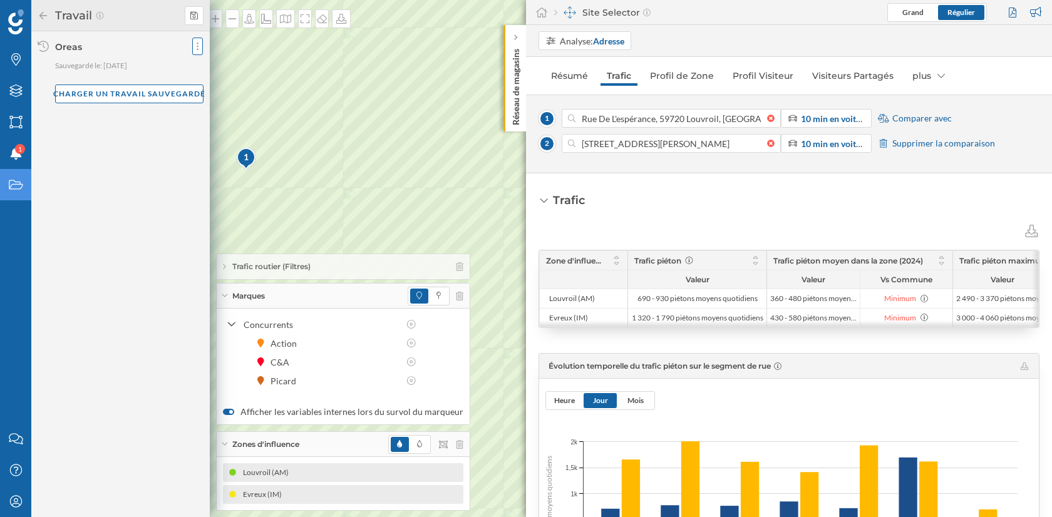
click at [193, 47] on div at bounding box center [197, 47] width 11 height 18
click at [223, 98] on span "Supprimer votre travail" at bounding box center [244, 96] width 91 height 11
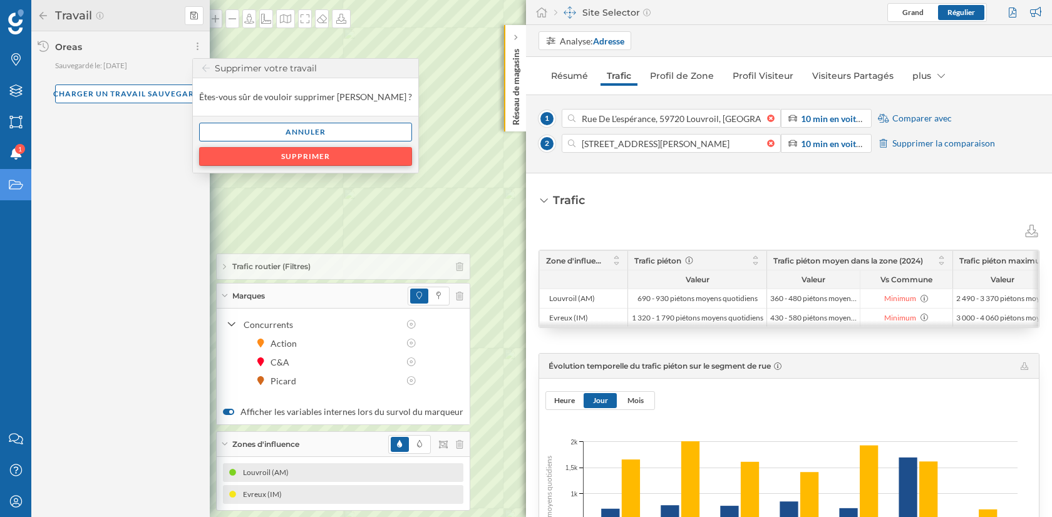
click at [276, 153] on div "Supprimer" at bounding box center [305, 156] width 213 height 19
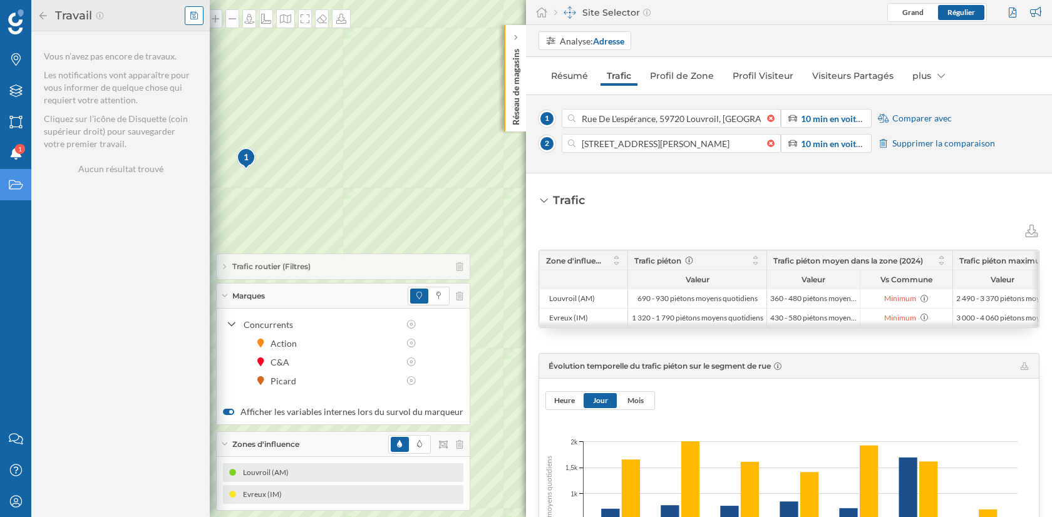
click at [191, 13] on icon at bounding box center [194, 15] width 8 height 9
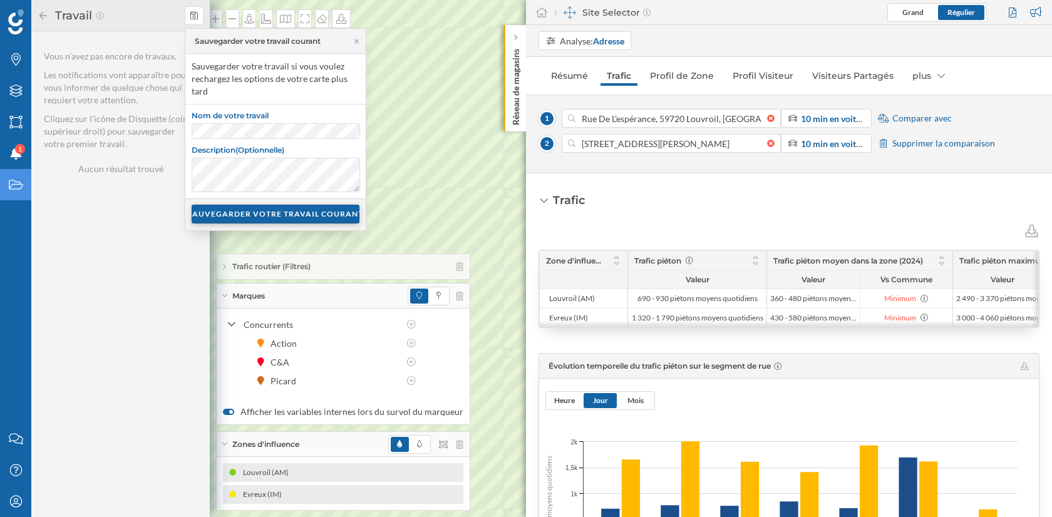
click at [333, 212] on div "SAUVEGARDER VOTRE TRAVAIL COURANT" at bounding box center [276, 214] width 168 height 19
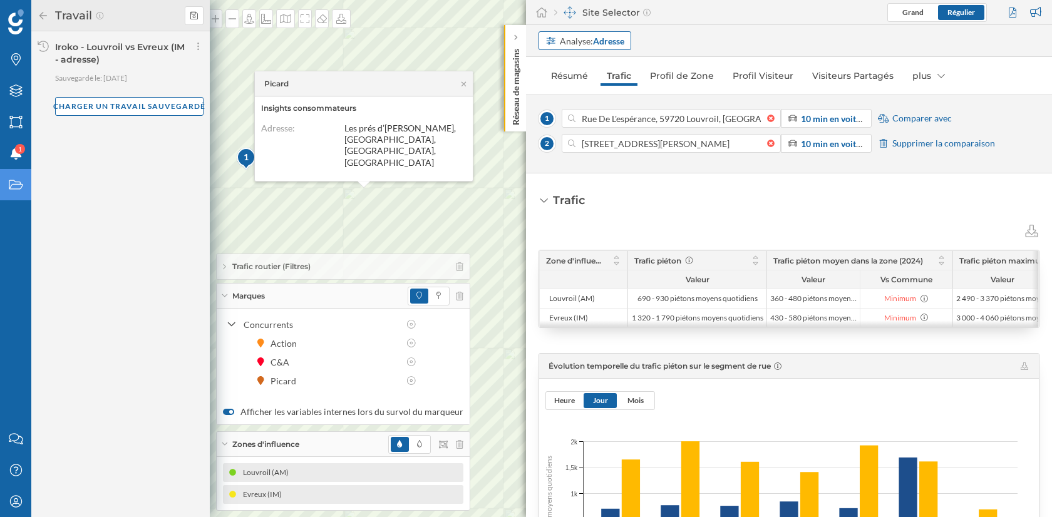
click at [605, 46] on div "Analyse: Adresse" at bounding box center [592, 40] width 65 height 13
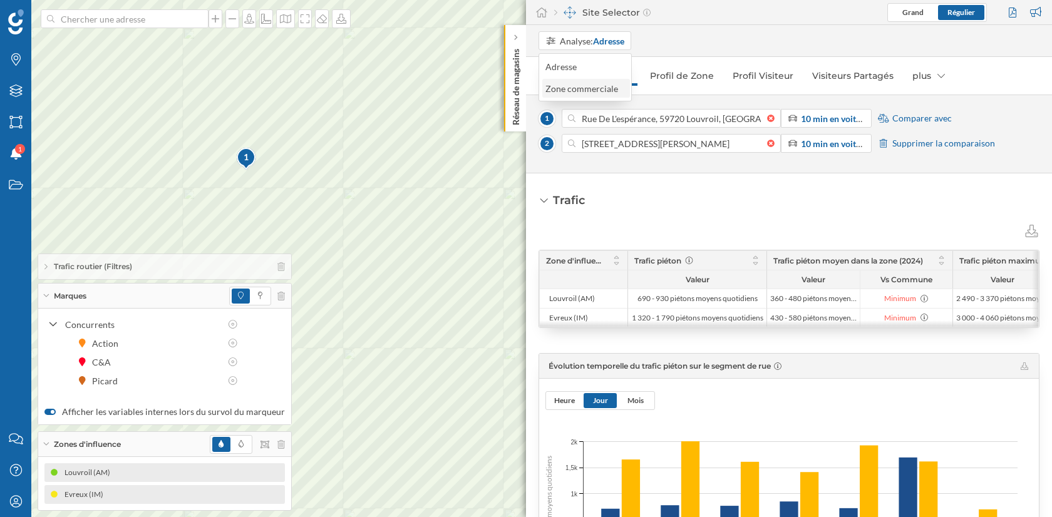
click at [604, 91] on div "Zone commerciale" at bounding box center [582, 88] width 73 height 11
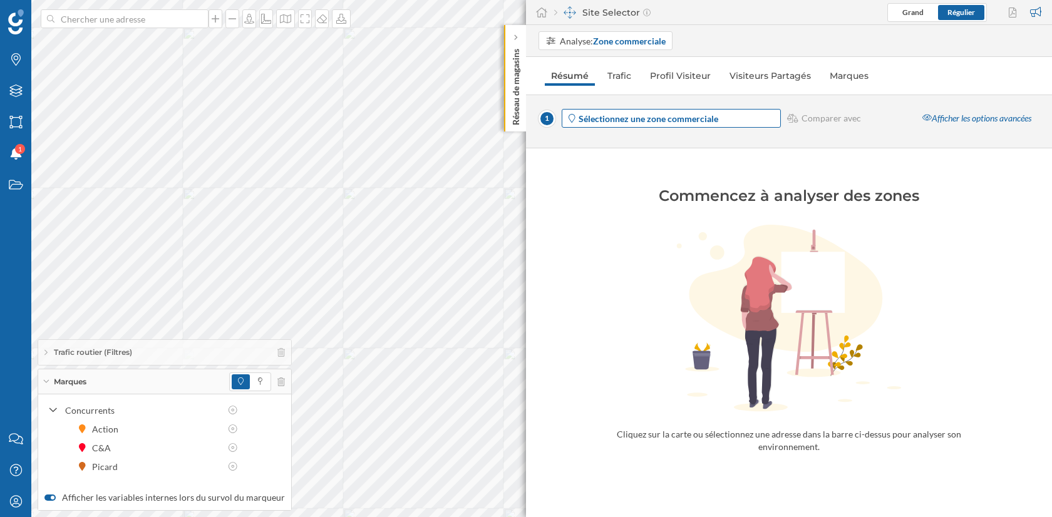
click at [606, 115] on strong "Sélectionnez une zone commerciale" at bounding box center [649, 118] width 140 height 11
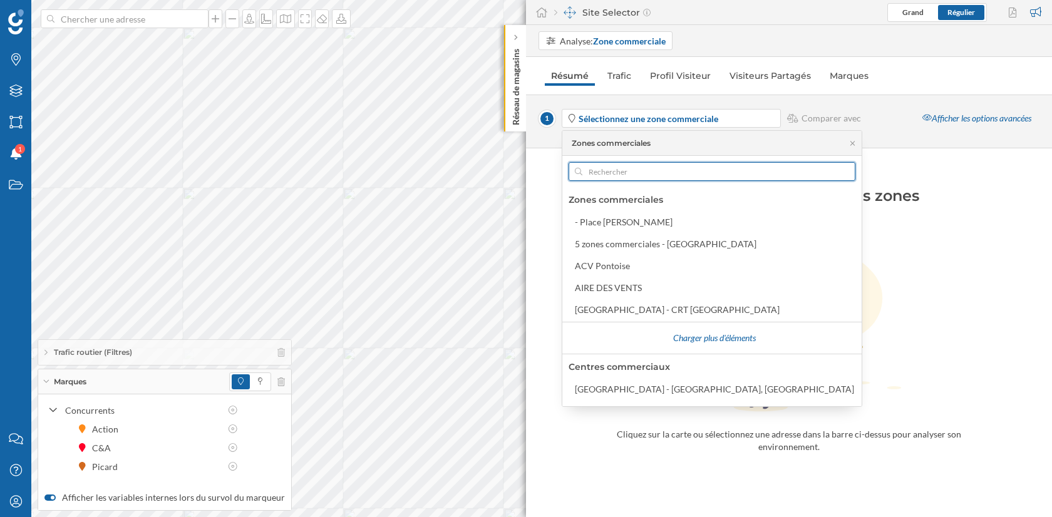
click at [601, 166] on input "text" at bounding box center [712, 171] width 259 height 19
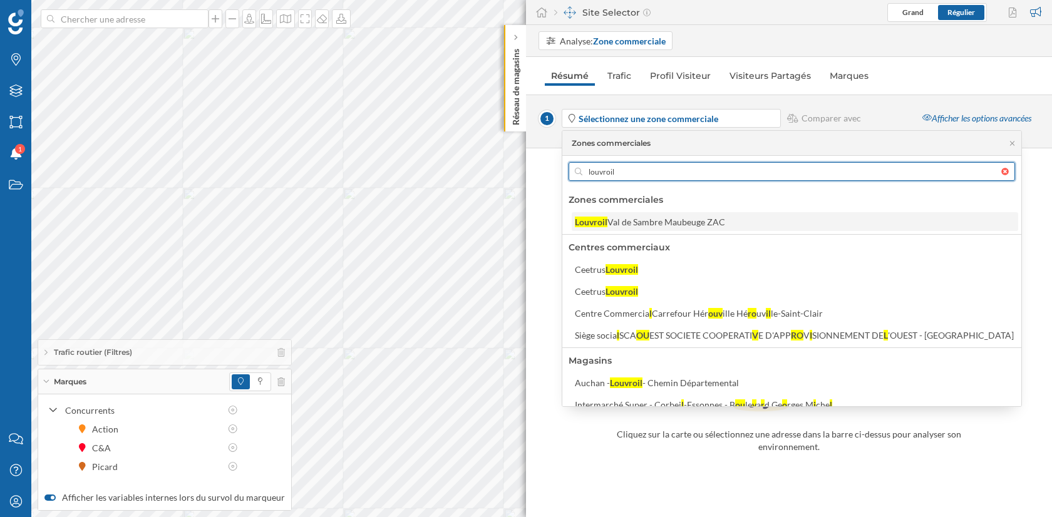
type input "louvroil"
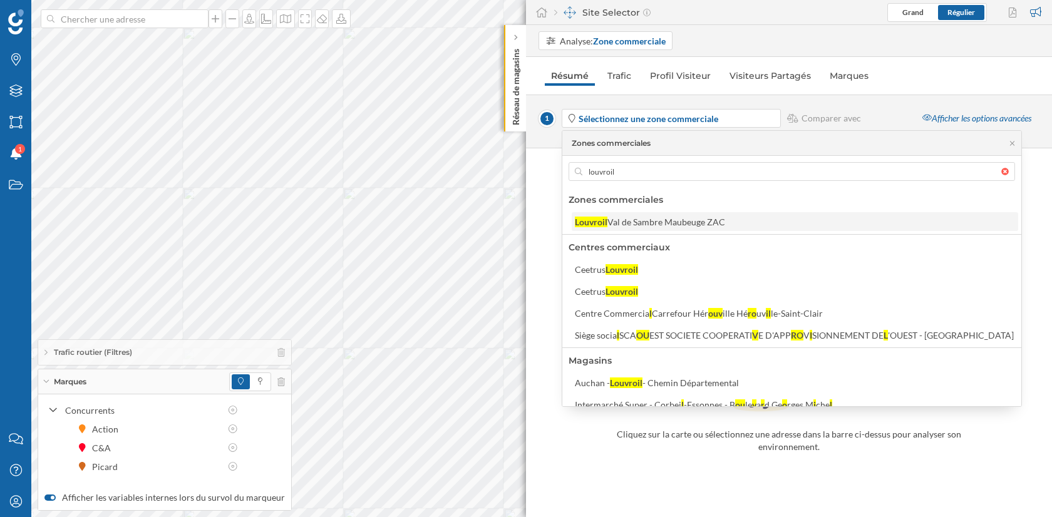
click at [627, 222] on div "Val de Sambre Maubeuge ZAC" at bounding box center [667, 222] width 118 height 11
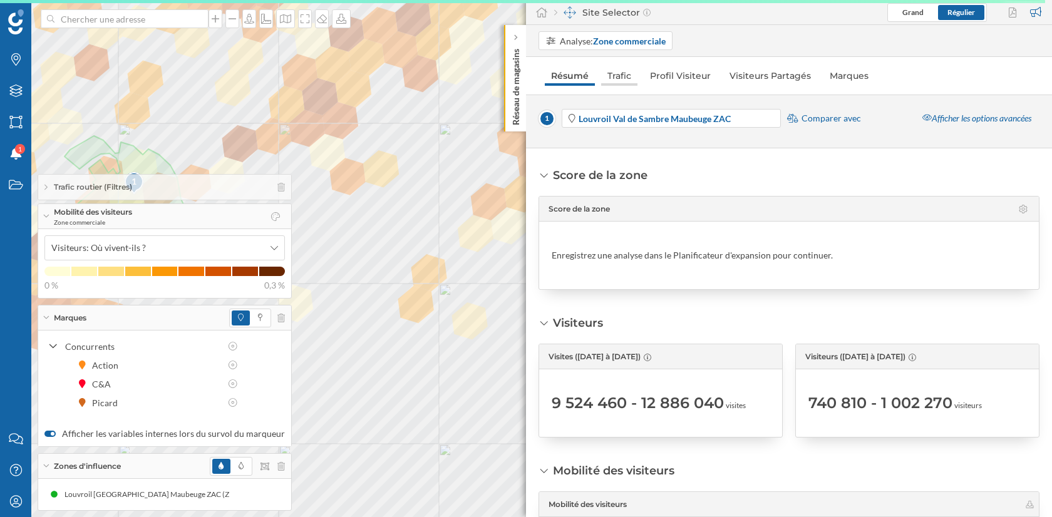
click at [621, 72] on link "Trafic" at bounding box center [619, 76] width 36 height 20
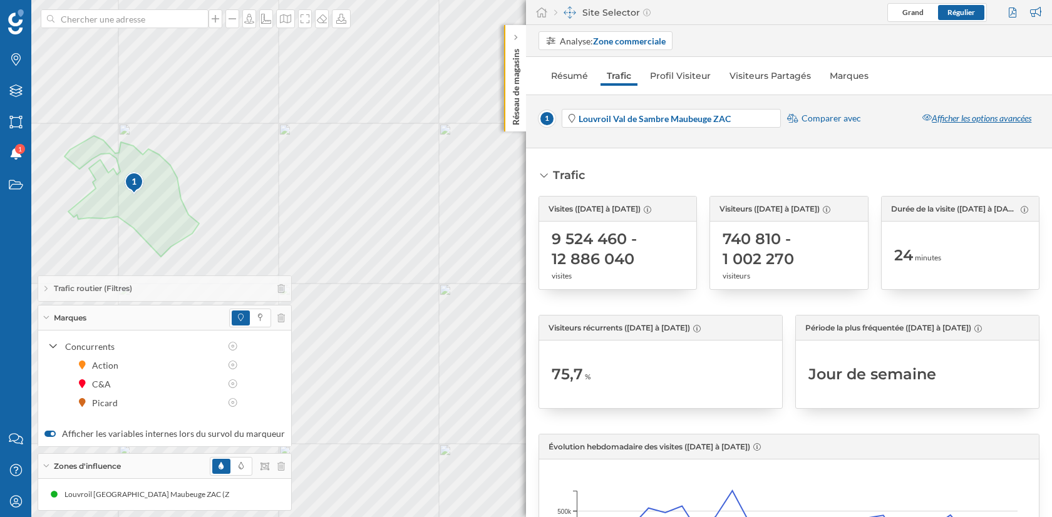
click at [982, 114] on div "Afficher les options avancées" at bounding box center [977, 118] width 125 height 19
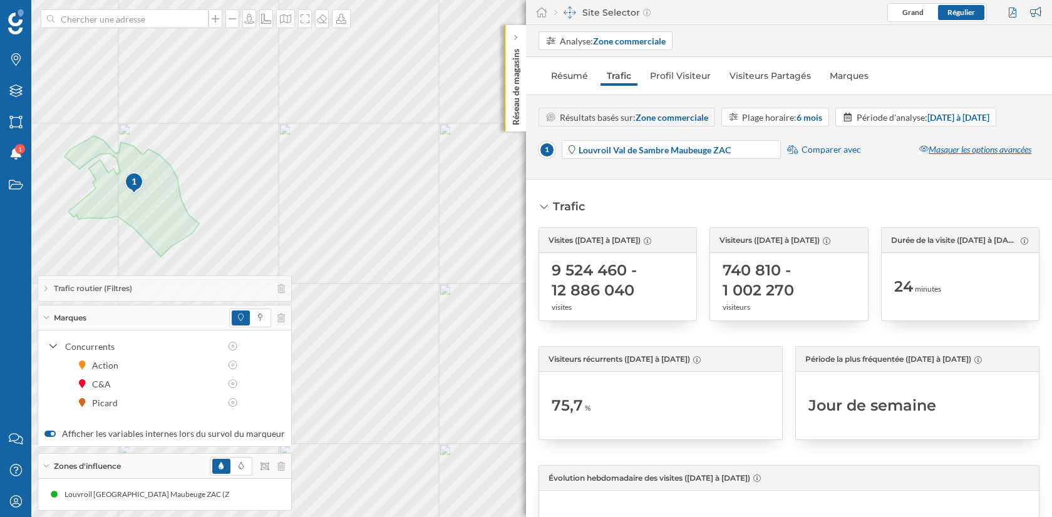
click at [947, 148] on div "Masquer les options avancées" at bounding box center [975, 149] width 128 height 19
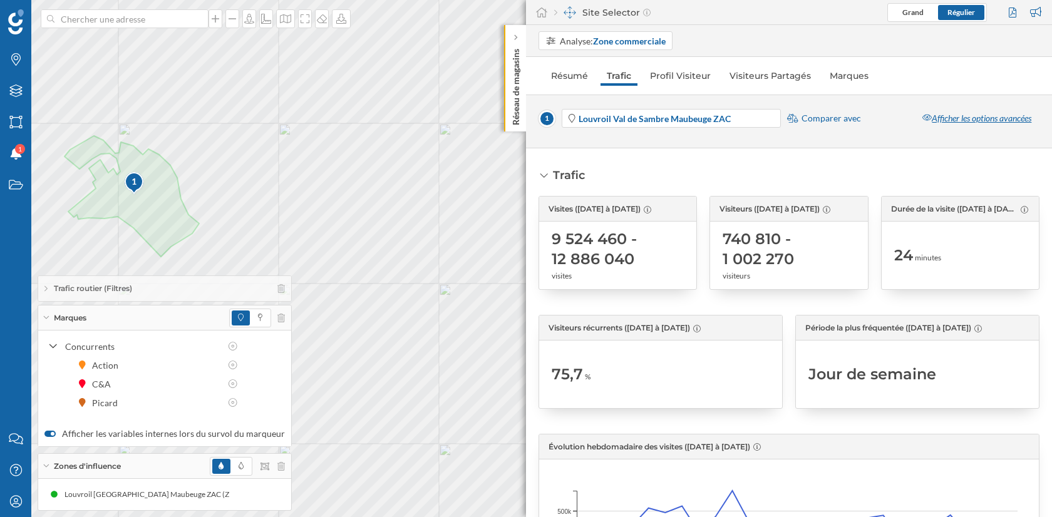
click at [944, 115] on div "Afficher les options avancées" at bounding box center [977, 118] width 125 height 19
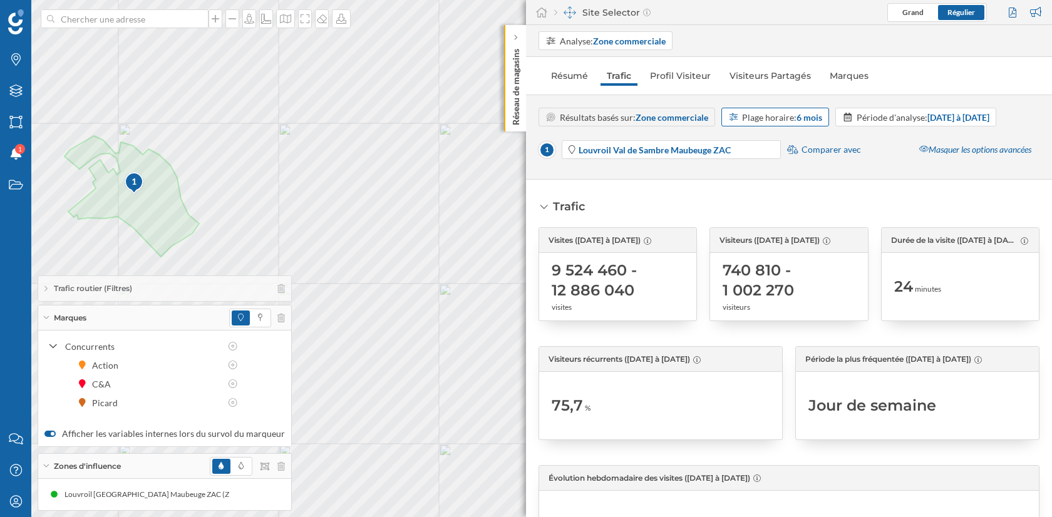
click at [817, 114] on strong "6 mois" at bounding box center [810, 117] width 26 height 11
click at [785, 227] on div "12 mois" at bounding box center [775, 233] width 92 height 13
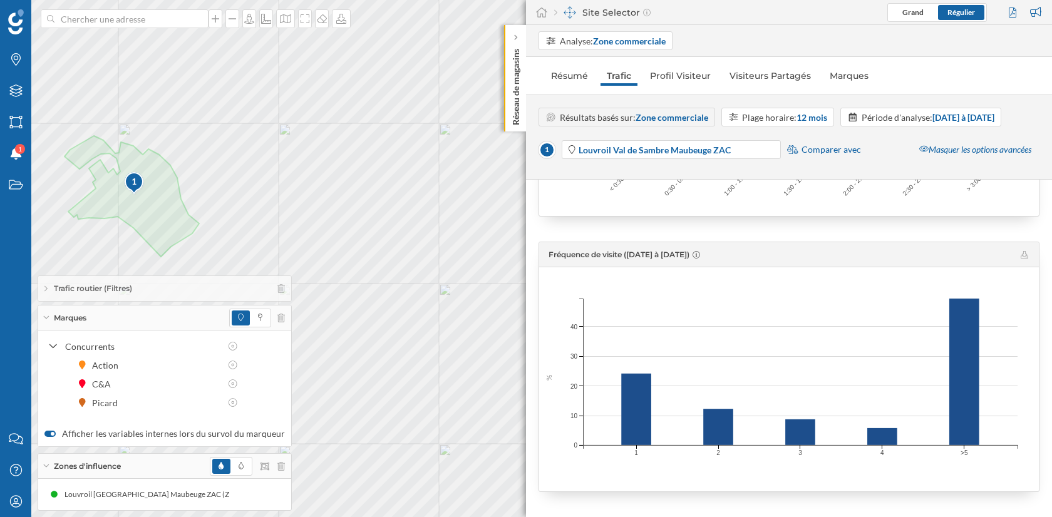
scroll to position [1413, 0]
click at [692, 75] on link "Profil Visiteur" at bounding box center [680, 76] width 73 height 20
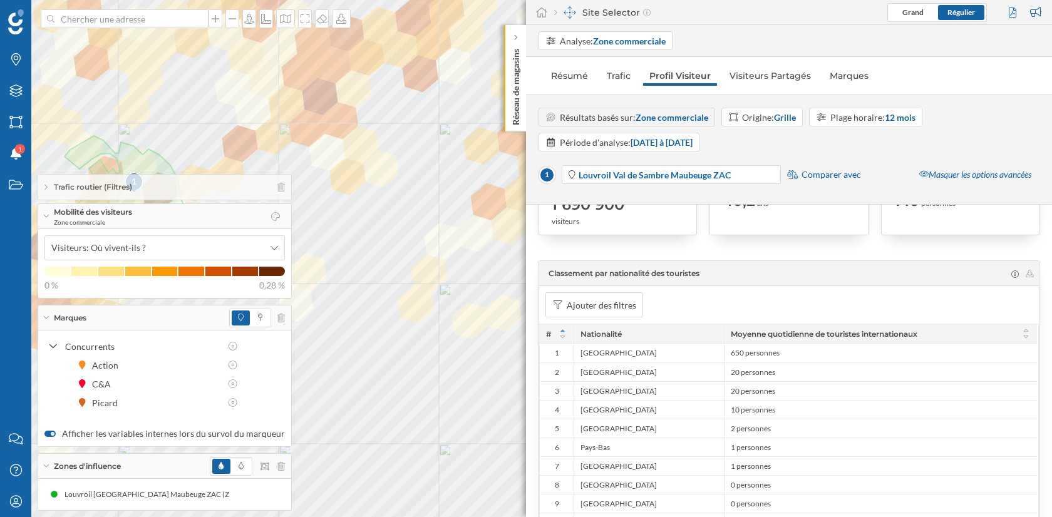
scroll to position [0, 0]
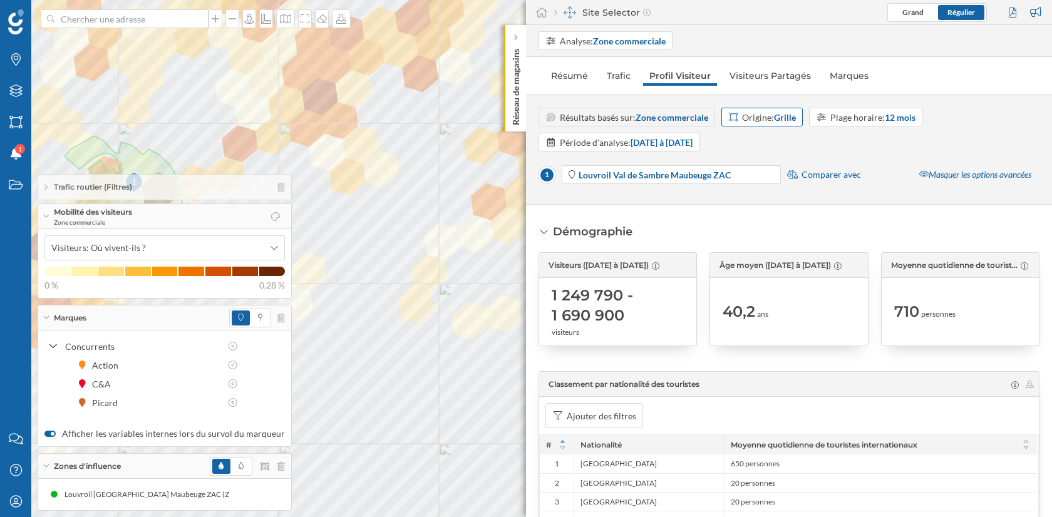
click at [758, 112] on div "Origine: Grille" at bounding box center [769, 117] width 54 height 13
click at [758, 183] on div "Iris" at bounding box center [769, 189] width 80 height 13
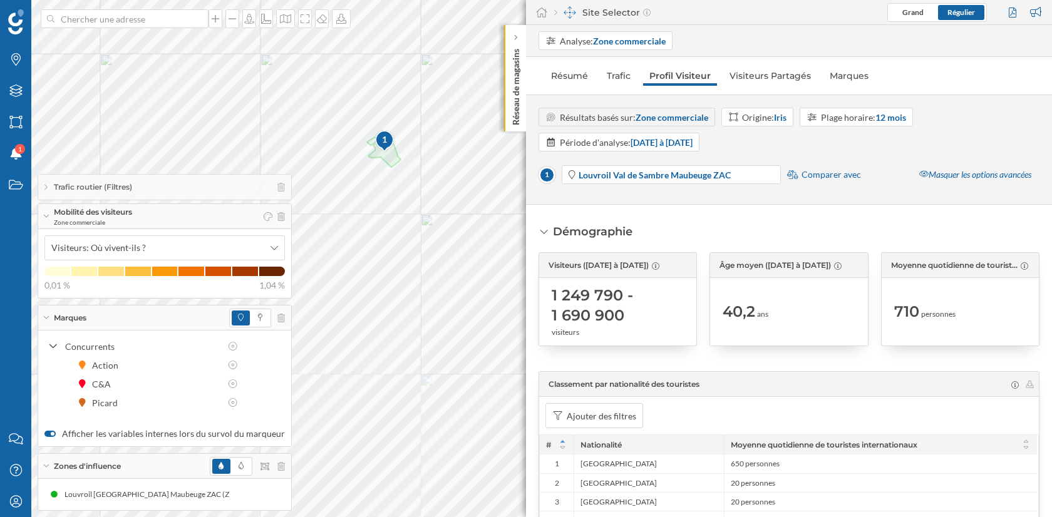
click at [516, 31] on div "Réseau de magasins" at bounding box center [515, 78] width 22 height 106
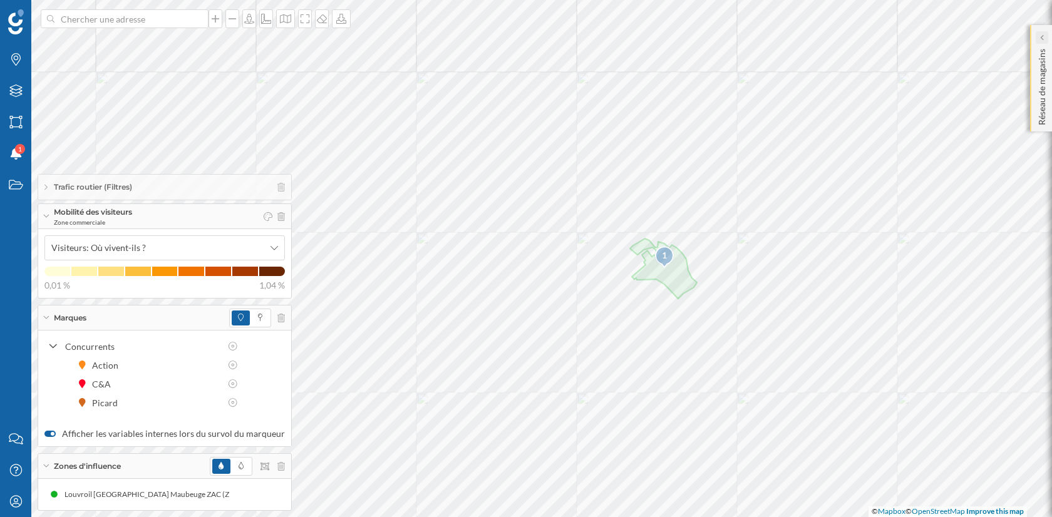
click at [1040, 37] on icon at bounding box center [1041, 37] width 3 height 6
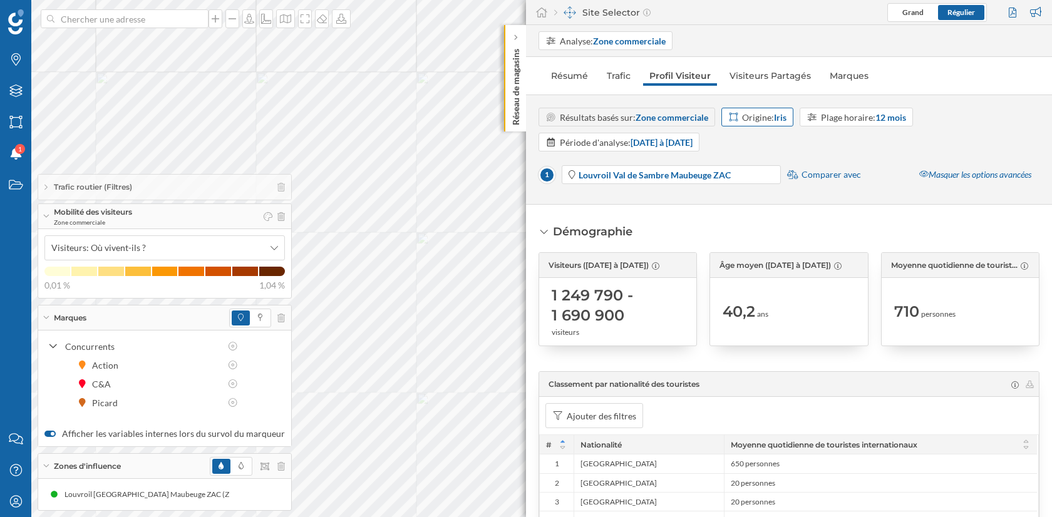
click at [786, 115] on strong "Iris" at bounding box center [780, 117] width 13 height 11
click at [748, 209] on div "Code postal" at bounding box center [752, 211] width 46 height 11
click at [518, 38] on div at bounding box center [516, 37] width 13 height 13
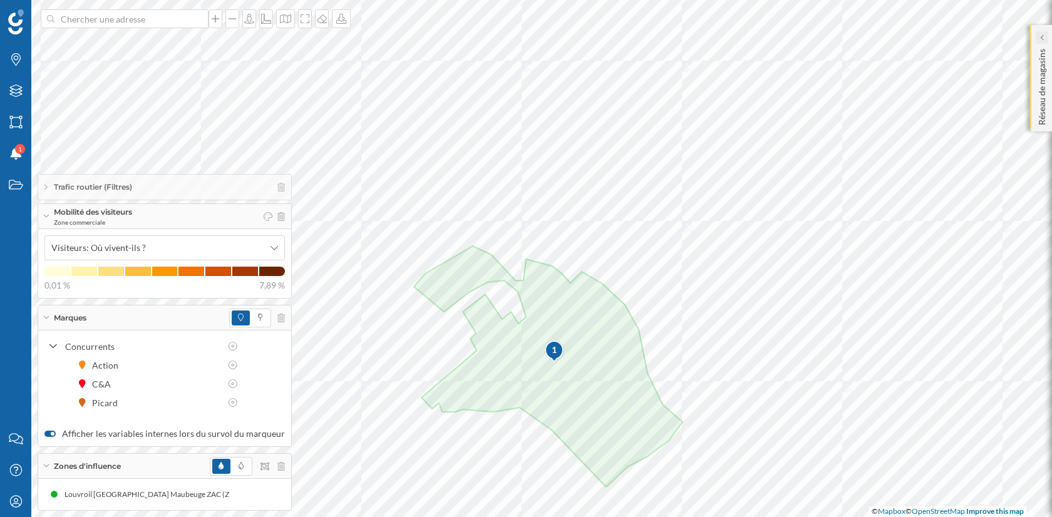
click at [1042, 36] on icon at bounding box center [1041, 37] width 3 height 6
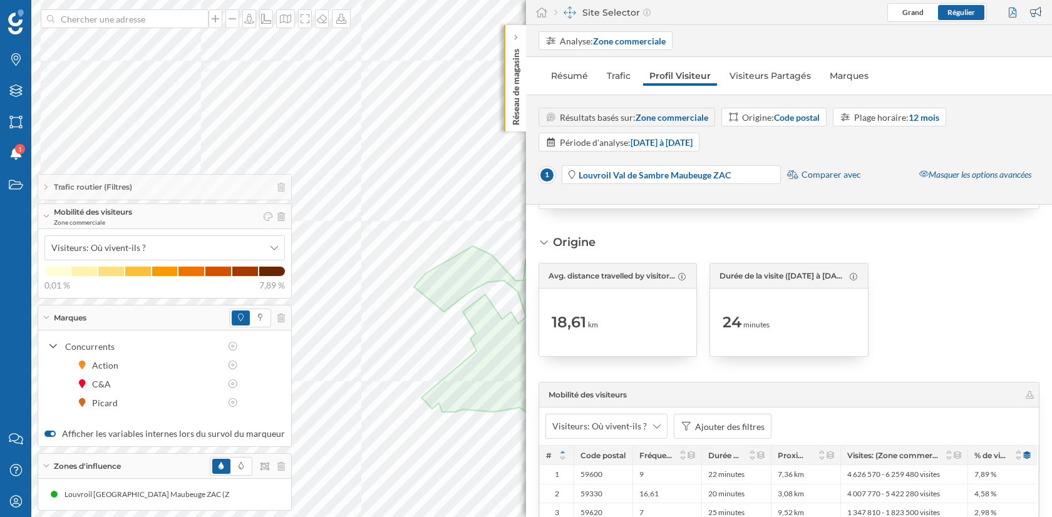
scroll to position [2139, 0]
click at [842, 78] on link "Marques" at bounding box center [849, 76] width 51 height 20
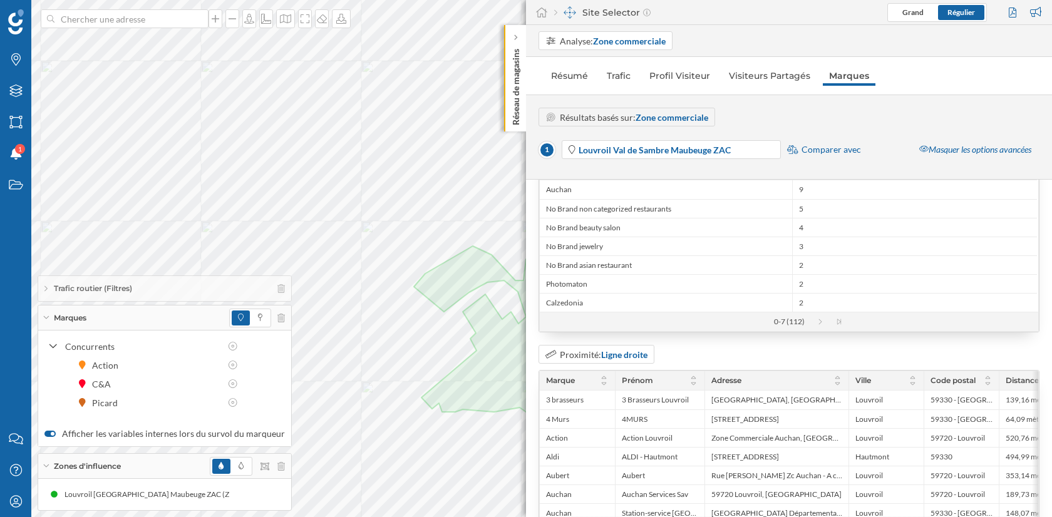
scroll to position [0, 0]
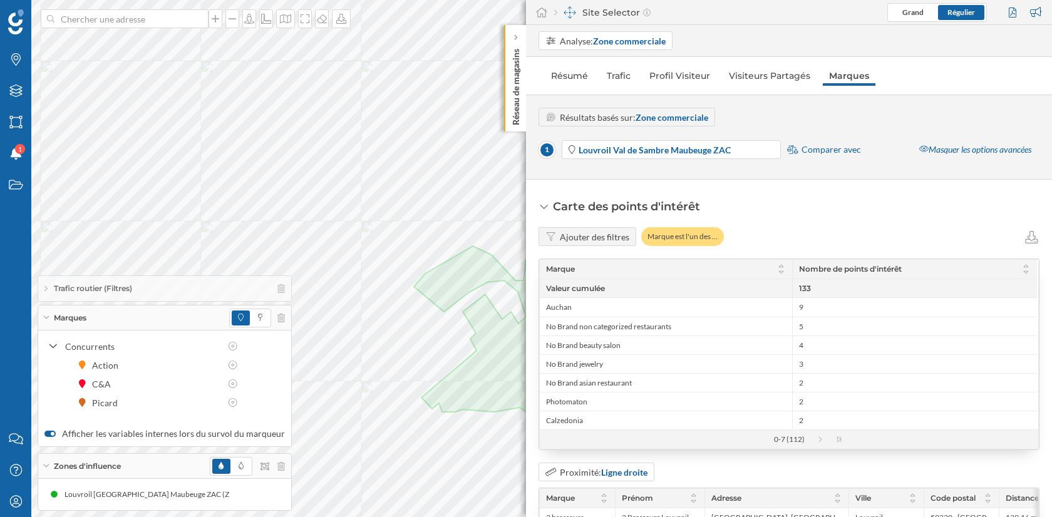
click at [668, 112] on strong "Zone commerciale" at bounding box center [672, 117] width 73 height 11
click at [682, 76] on link "Profil Visiteur" at bounding box center [679, 76] width 73 height 20
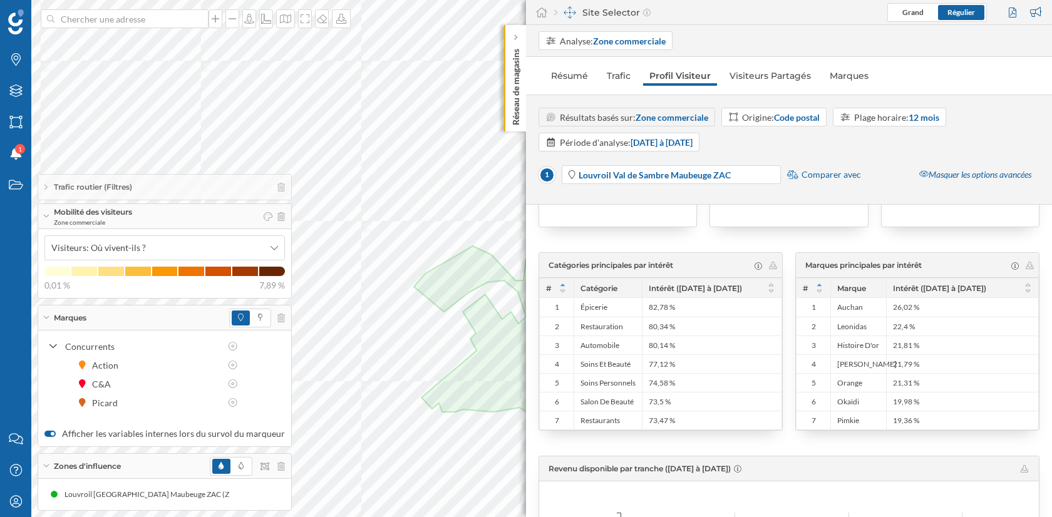
scroll to position [1242, 0]
click at [828, 76] on link "Marques" at bounding box center [849, 76] width 51 height 20
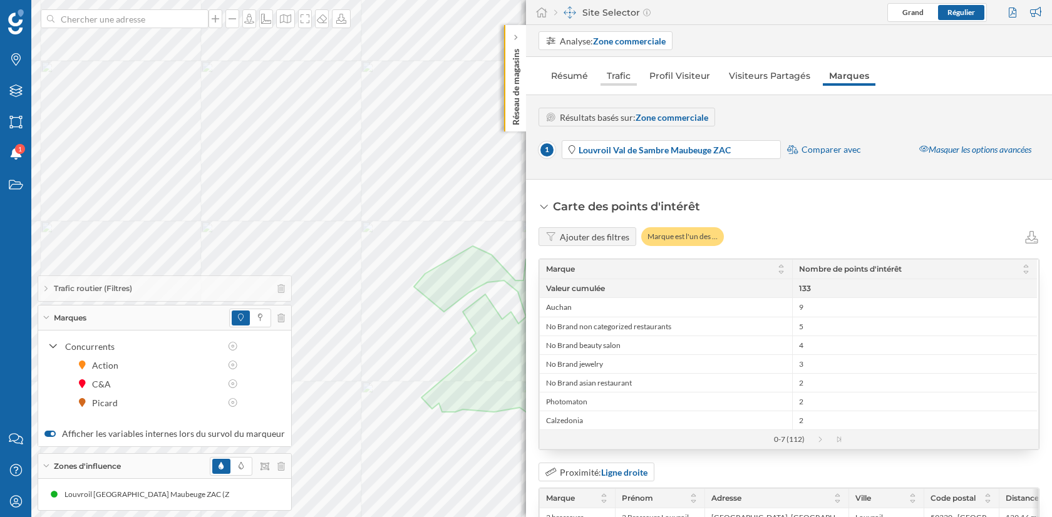
click at [630, 75] on link "Trafic" at bounding box center [619, 76] width 36 height 20
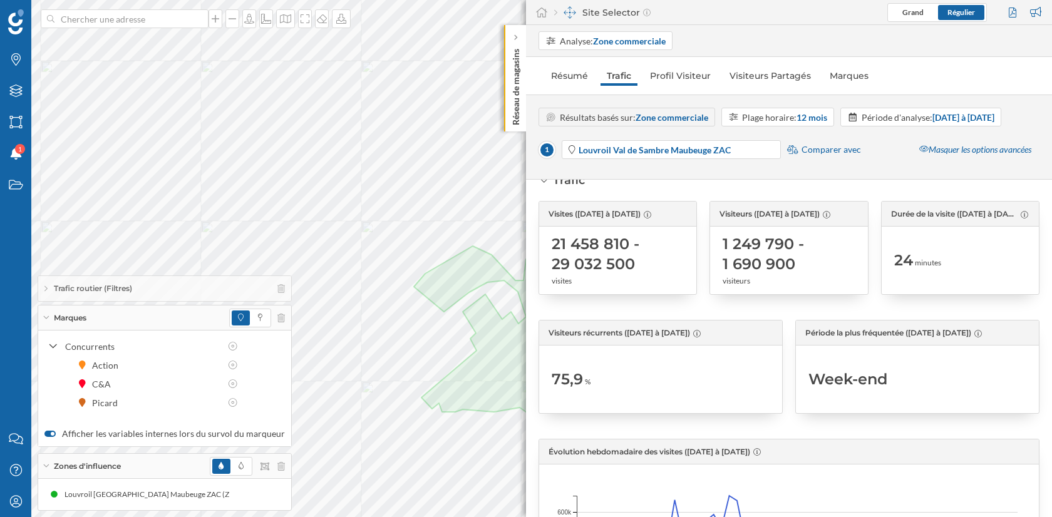
scroll to position [23, 0]
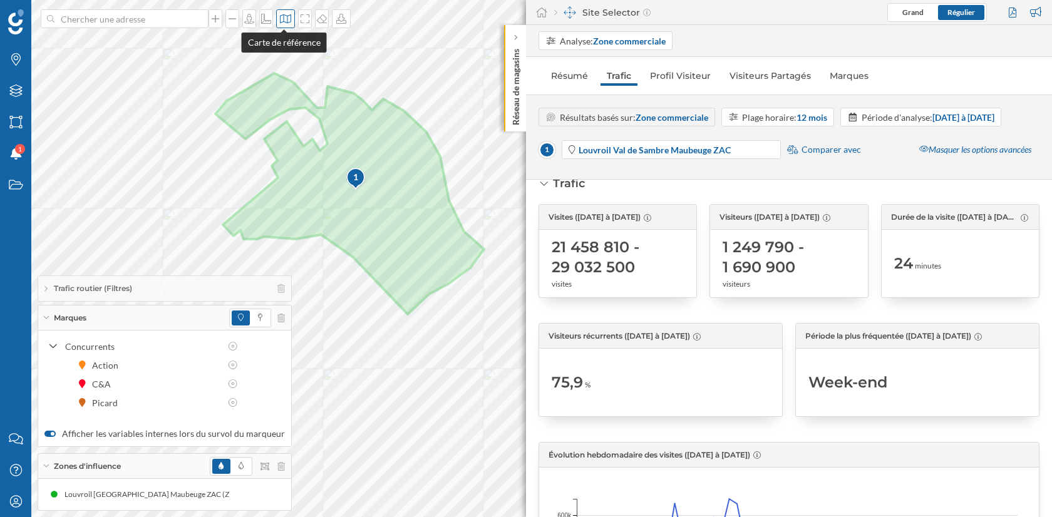
click at [283, 26] on div at bounding box center [285, 18] width 19 height 19
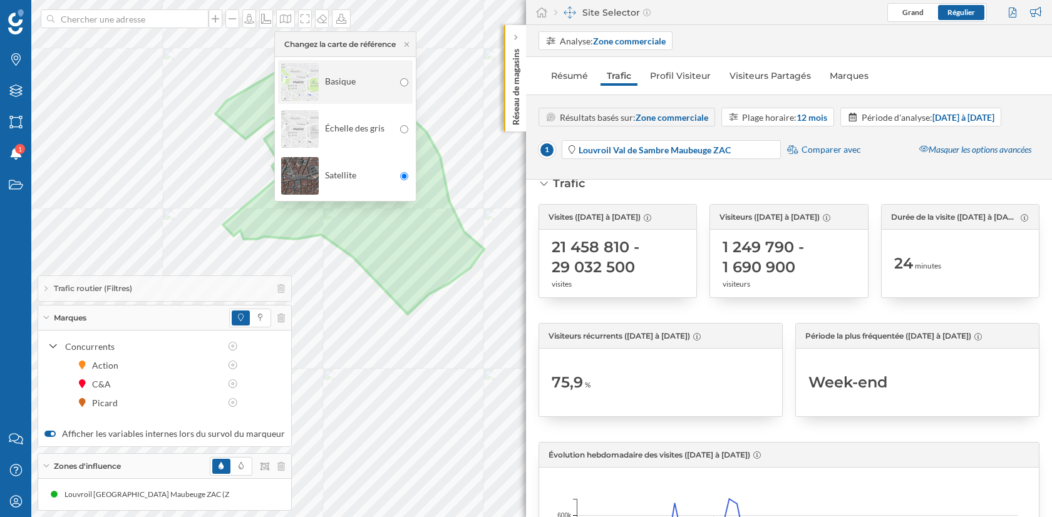
click at [346, 80] on div "Basique" at bounding box center [337, 82] width 113 height 44
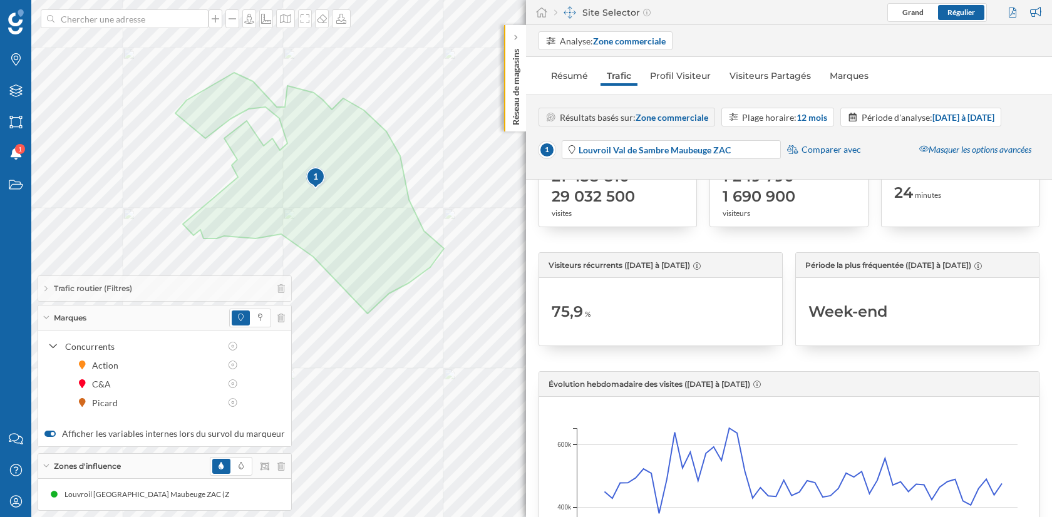
scroll to position [0, 0]
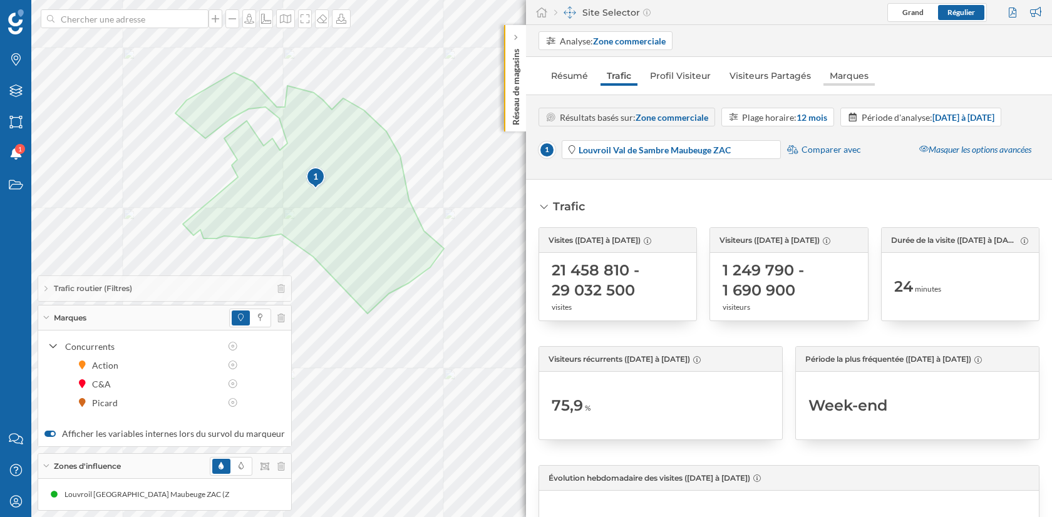
click at [845, 79] on link "Marques" at bounding box center [849, 76] width 51 height 20
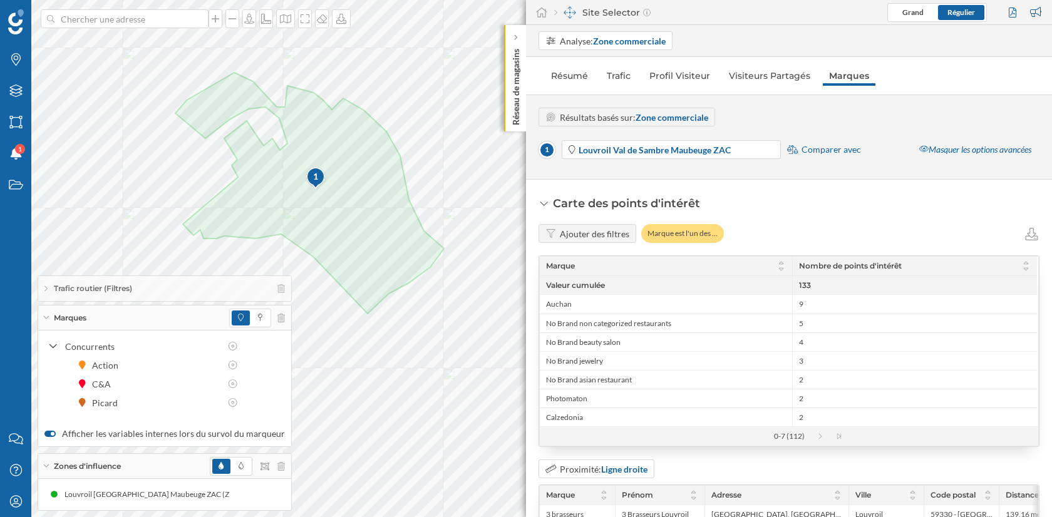
scroll to position [2, 0]
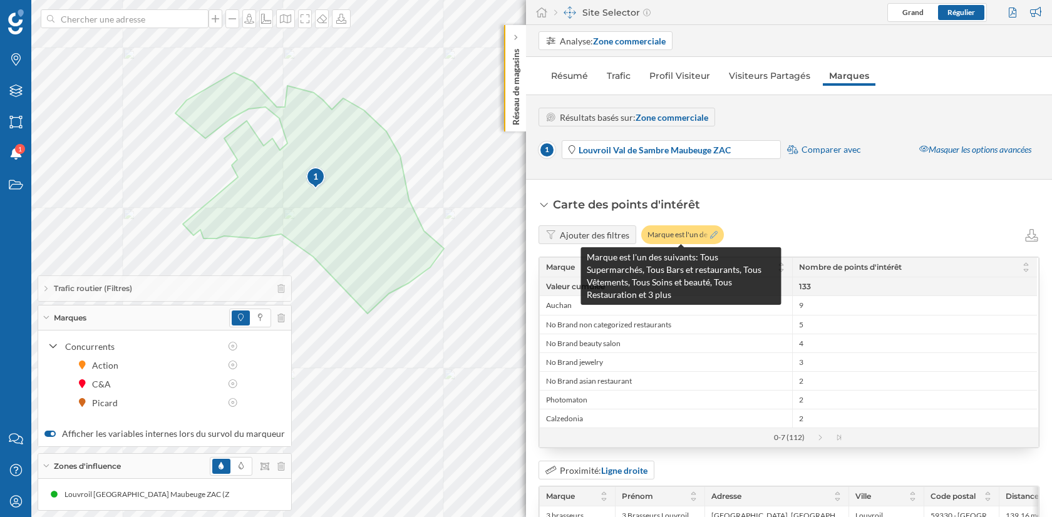
click at [711, 232] on icon at bounding box center [714, 235] width 8 height 8
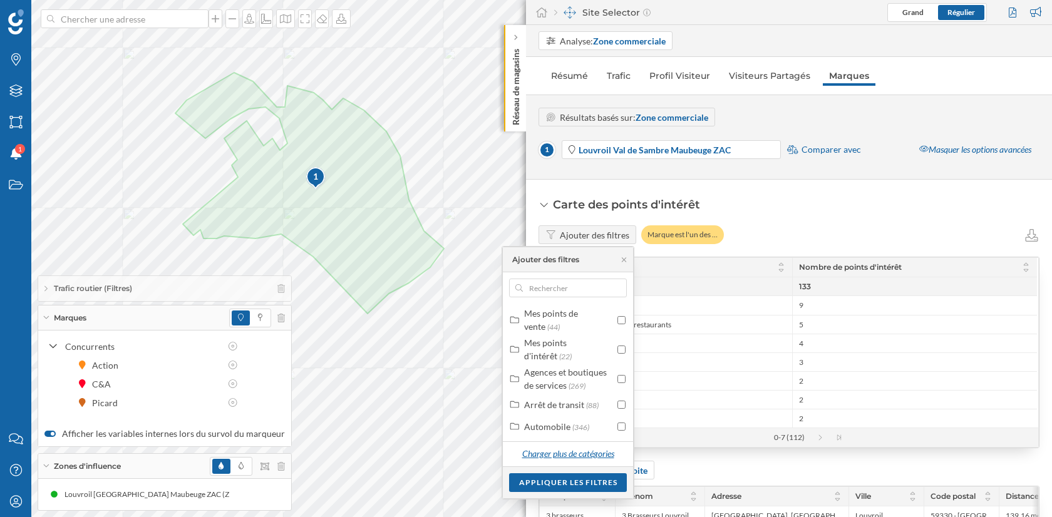
click at [578, 451] on div "Charger plus de catégories" at bounding box center [568, 454] width 108 height 19
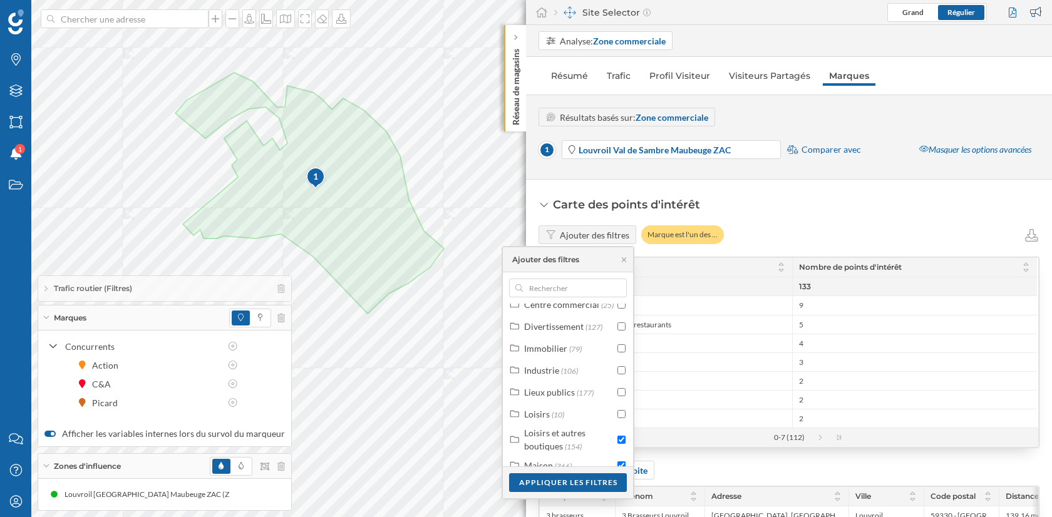
click at [603, 235] on div "Ajouter des filtres" at bounding box center [595, 235] width 70 height 13
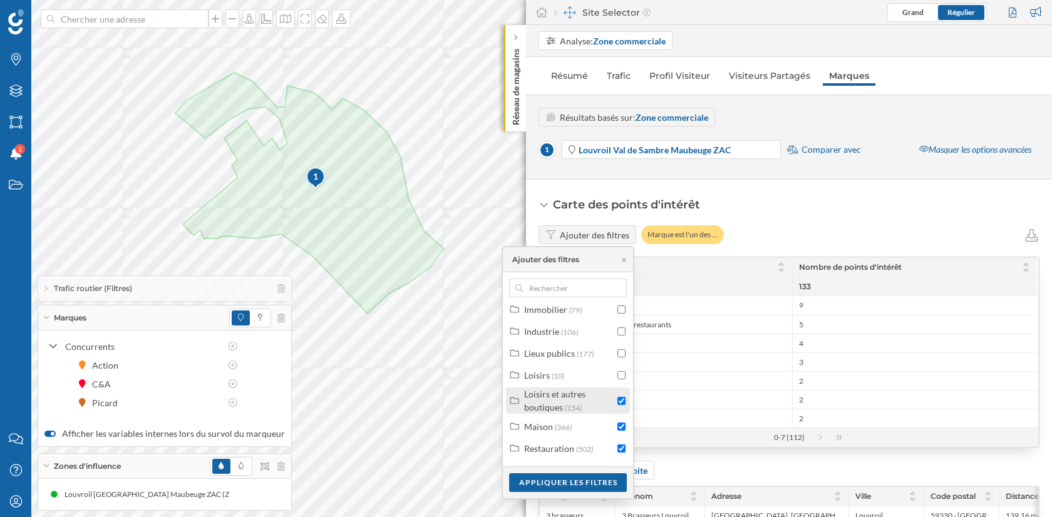
scroll to position [220, 0]
click at [618, 386] on input "checkbox" at bounding box center [622, 382] width 8 height 8
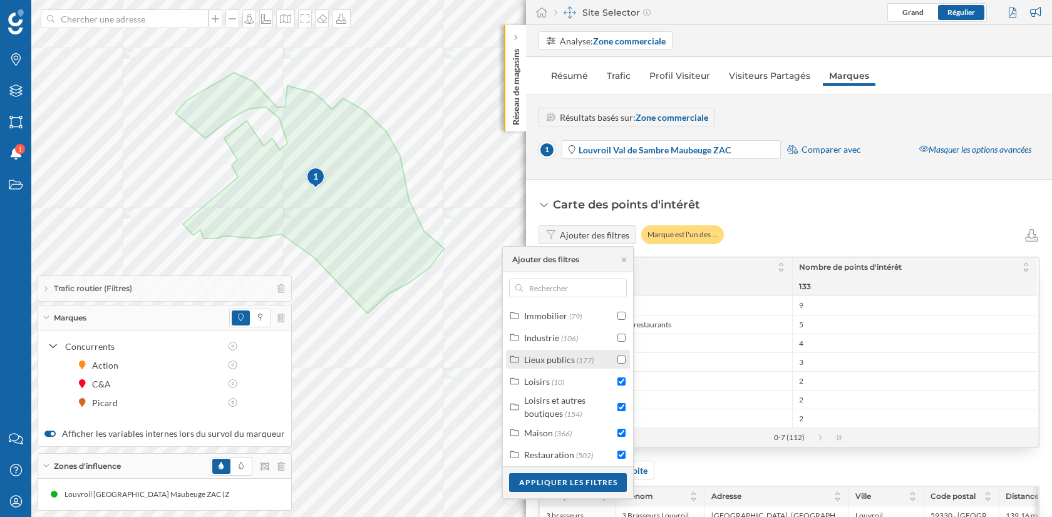
click at [618, 364] on input "checkbox" at bounding box center [622, 360] width 8 height 8
click at [619, 342] on input "checkbox" at bounding box center [622, 338] width 8 height 8
click at [620, 319] on input "checkbox" at bounding box center [622, 316] width 8 height 8
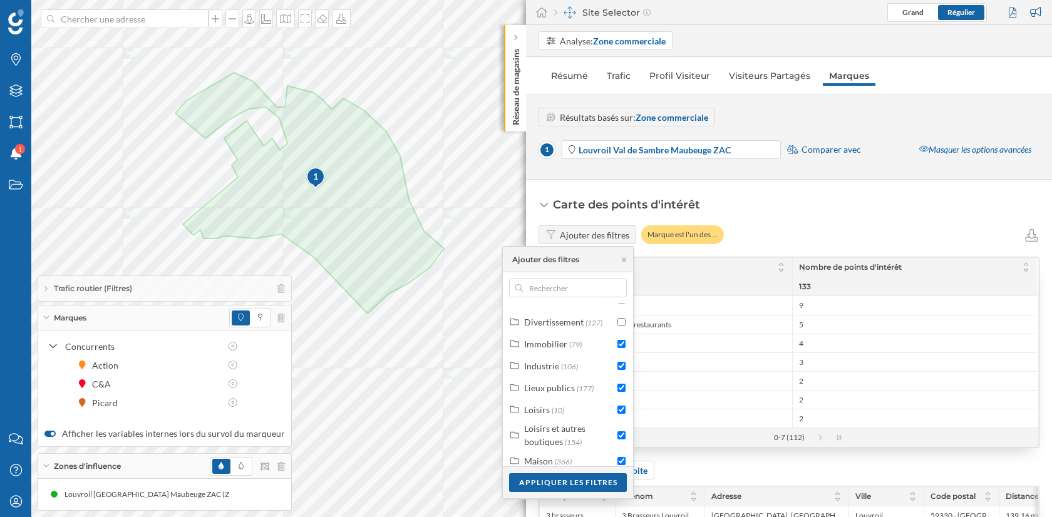
scroll to position [179, 0]
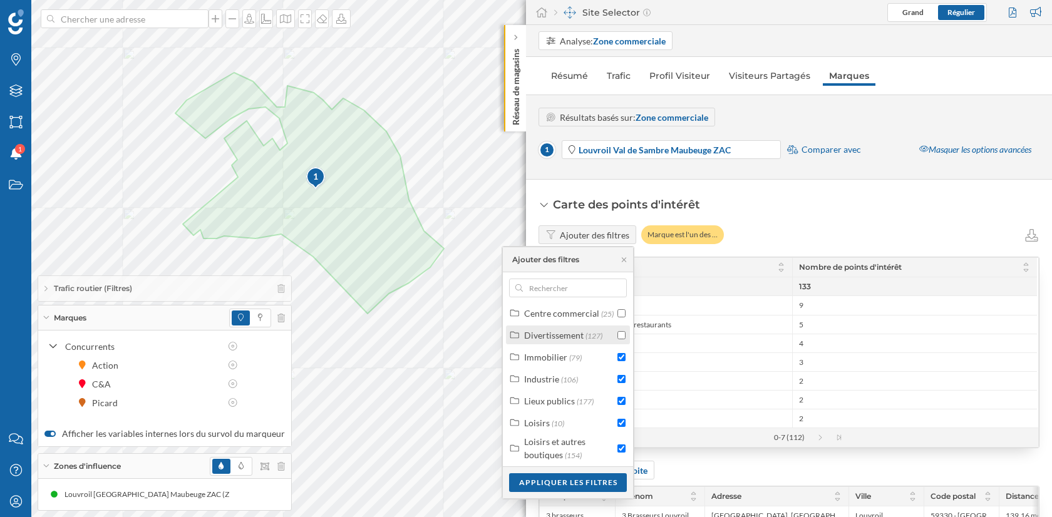
click at [619, 340] on input "checkbox" at bounding box center [622, 335] width 8 height 8
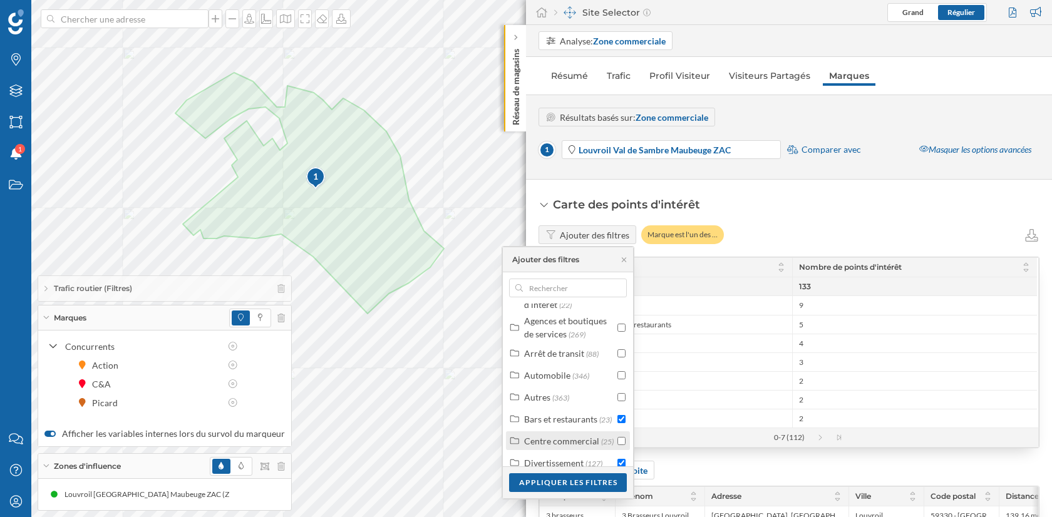
click at [618, 444] on input "checkbox" at bounding box center [622, 441] width 8 height 8
click at [618, 401] on div at bounding box center [622, 397] width 8 height 13
click at [618, 371] on input "checkbox" at bounding box center [622, 375] width 8 height 8
click at [618, 350] on input "checkbox" at bounding box center [622, 354] width 8 height 8
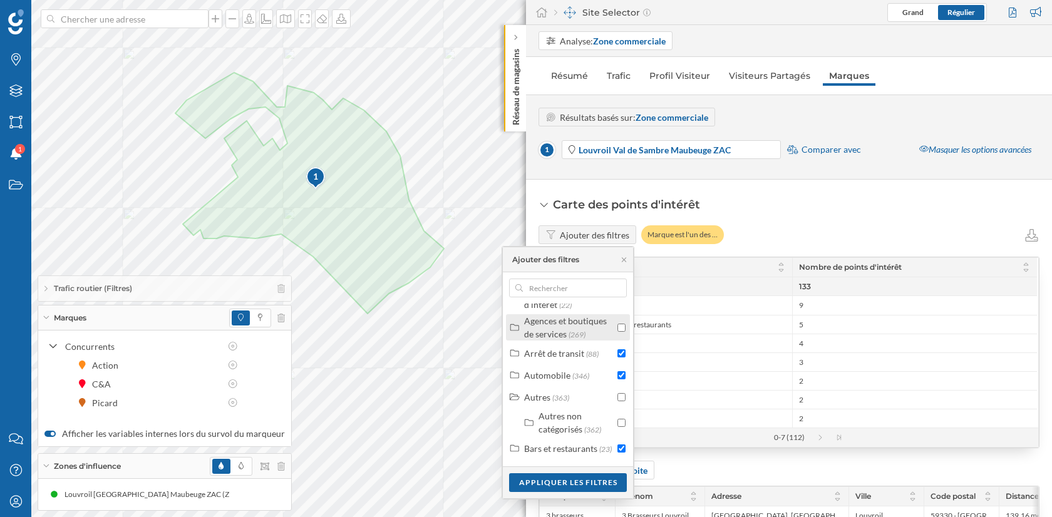
click at [618, 331] on input "checkbox" at bounding box center [622, 328] width 8 height 8
click at [618, 395] on input "checkbox" at bounding box center [622, 397] width 8 height 8
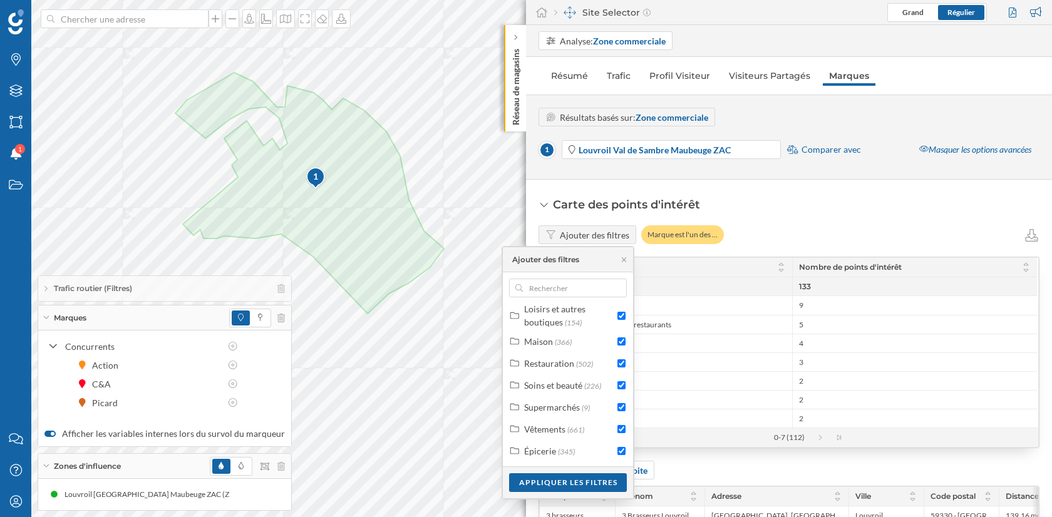
scroll to position [0, 0]
click at [574, 291] on input "text" at bounding box center [568, 288] width 90 height 19
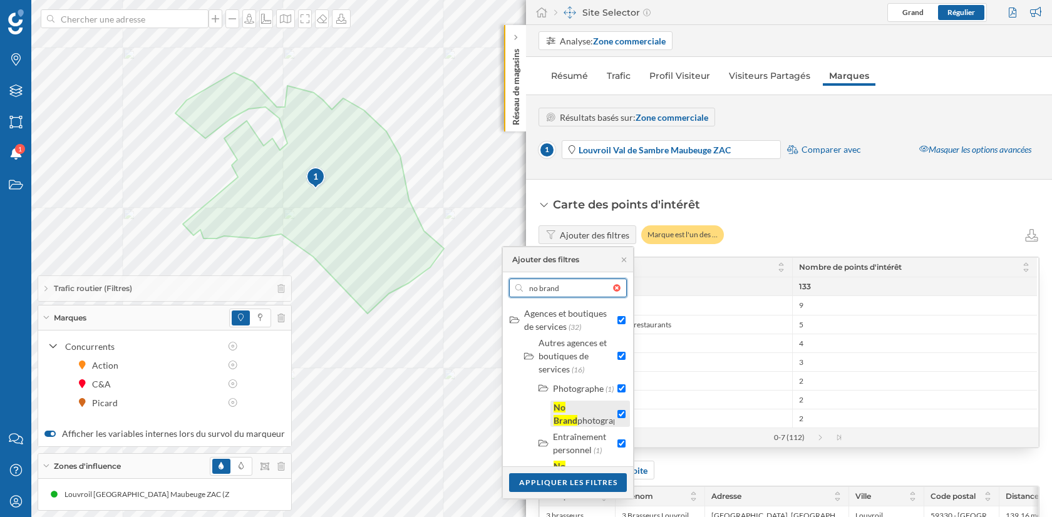
type input "no brand"
click at [618, 415] on input "checkbox" at bounding box center [622, 414] width 8 height 8
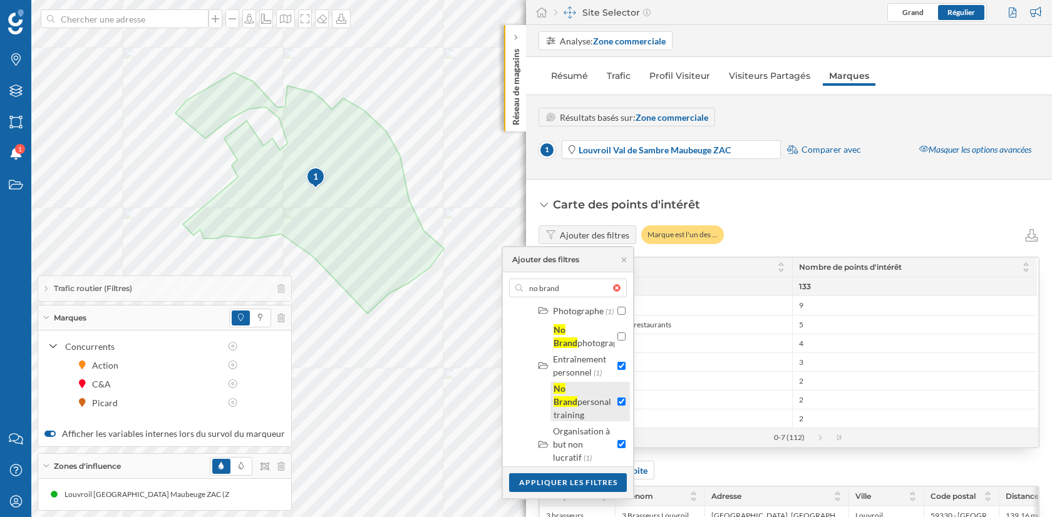
click at [620, 405] on input "checkbox" at bounding box center [622, 402] width 8 height 8
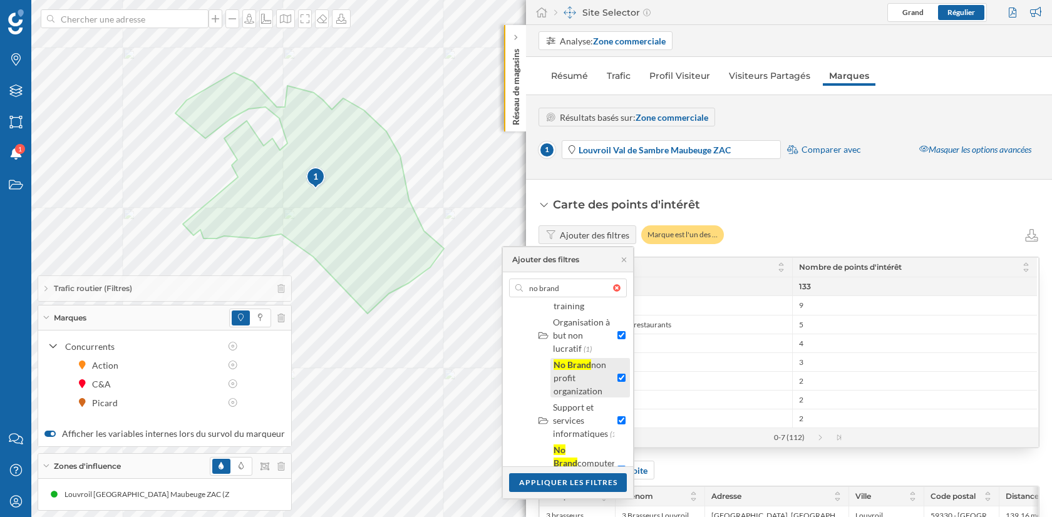
click at [618, 375] on input "checkbox" at bounding box center [622, 378] width 8 height 8
click at [618, 373] on input "checkbox" at bounding box center [622, 377] width 8 height 8
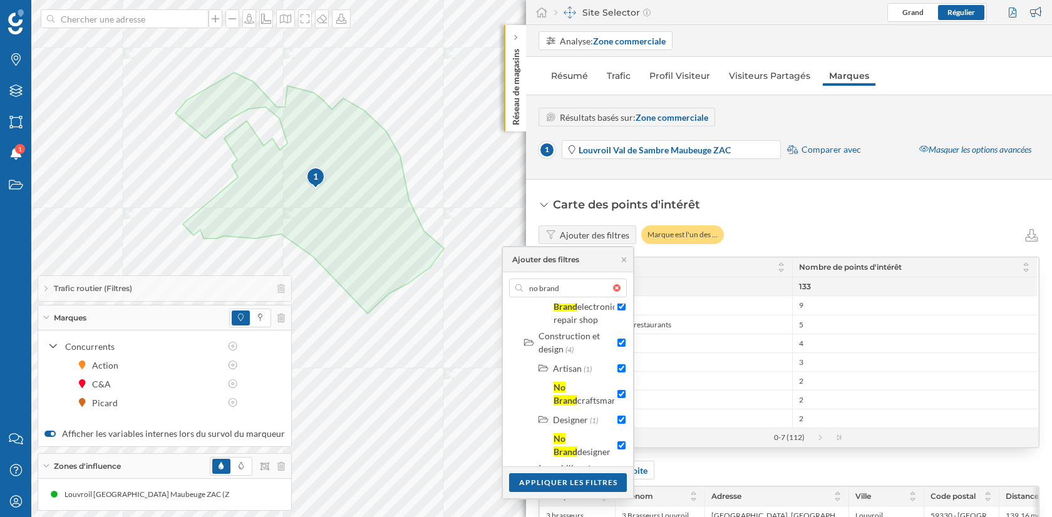
scroll to position [815, 0]
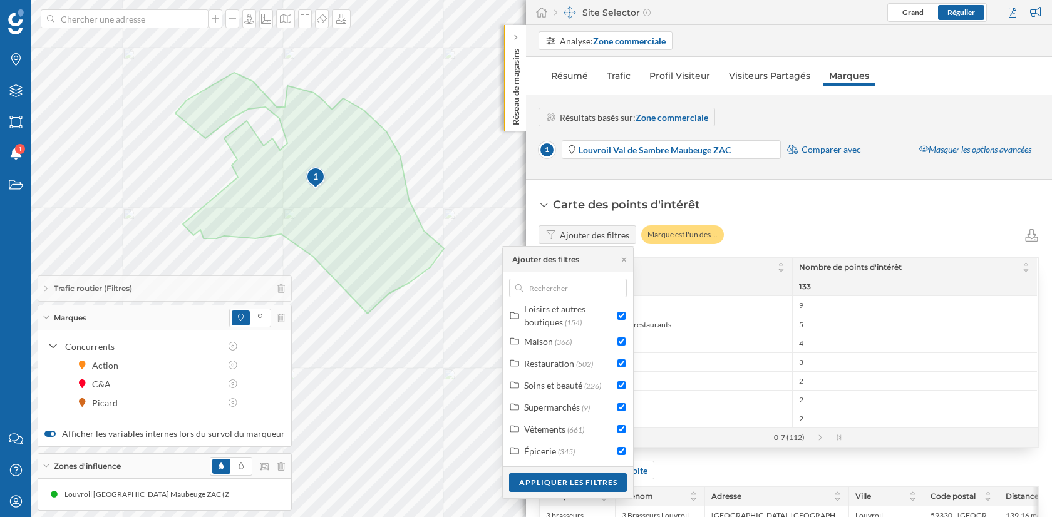
click at [615, 288] on div at bounding box center [620, 288] width 14 height 8
click at [613, 288] on input "text" at bounding box center [568, 288] width 90 height 19
click at [581, 475] on div "Appliquer les filtres" at bounding box center [568, 482] width 118 height 19
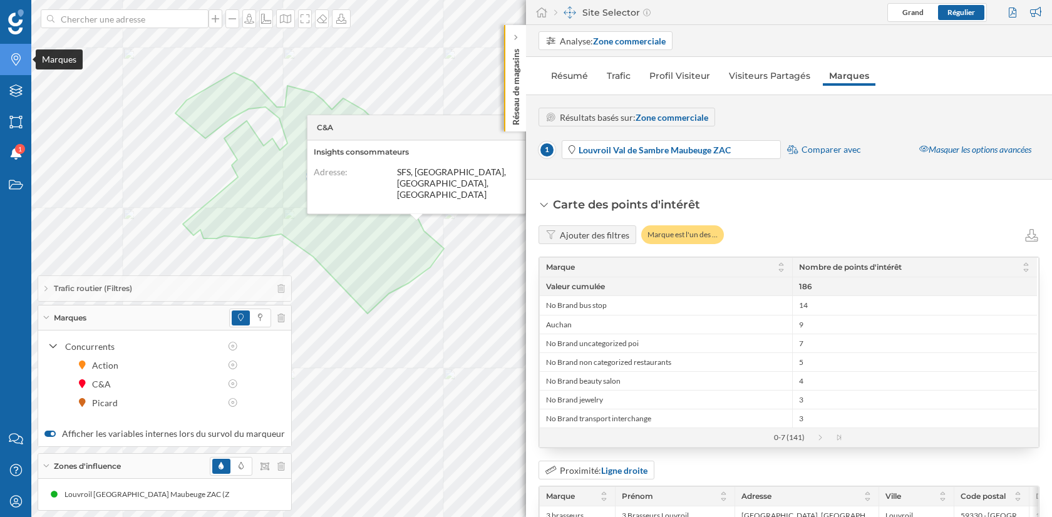
click at [14, 58] on icon "Marques" at bounding box center [16, 59] width 16 height 13
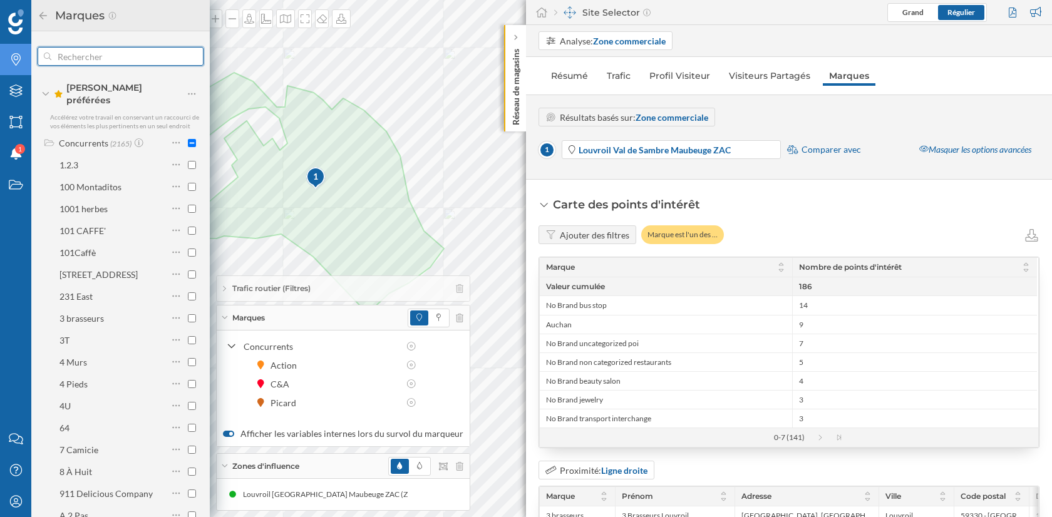
click at [102, 59] on input "text" at bounding box center [120, 56] width 138 height 25
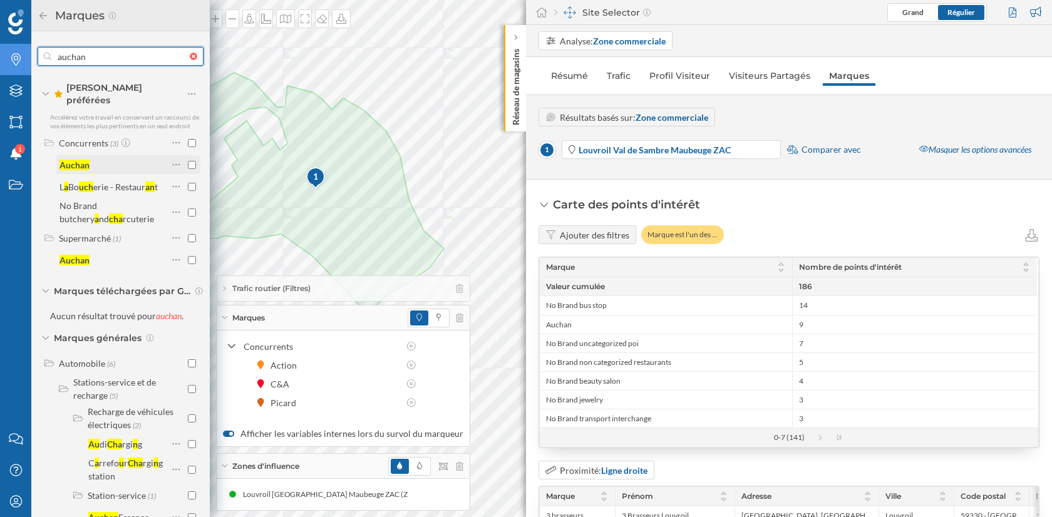
type input "auchan"
click at [189, 161] on input "checkbox" at bounding box center [192, 165] width 8 height 8
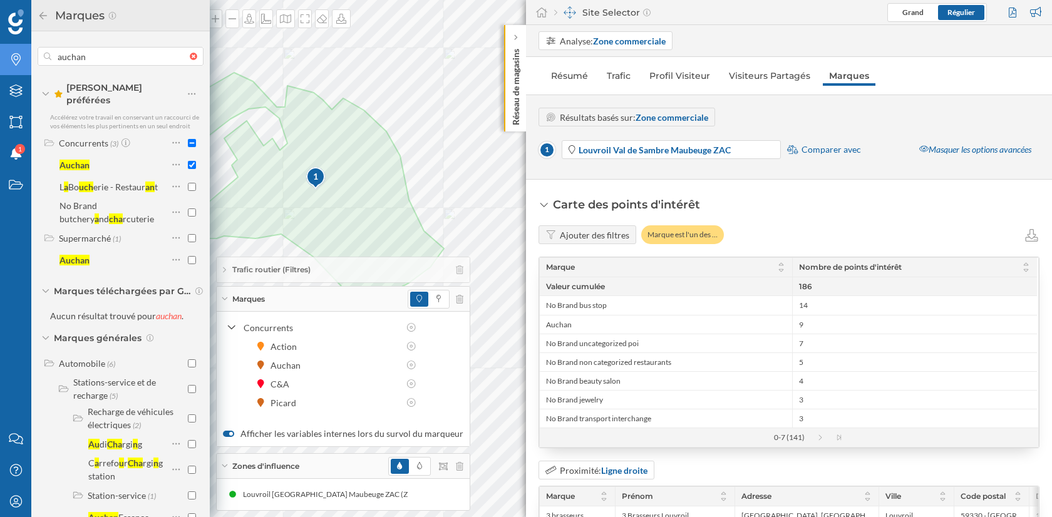
click at [189, 161] on input "checkbox" at bounding box center [192, 165] width 8 height 8
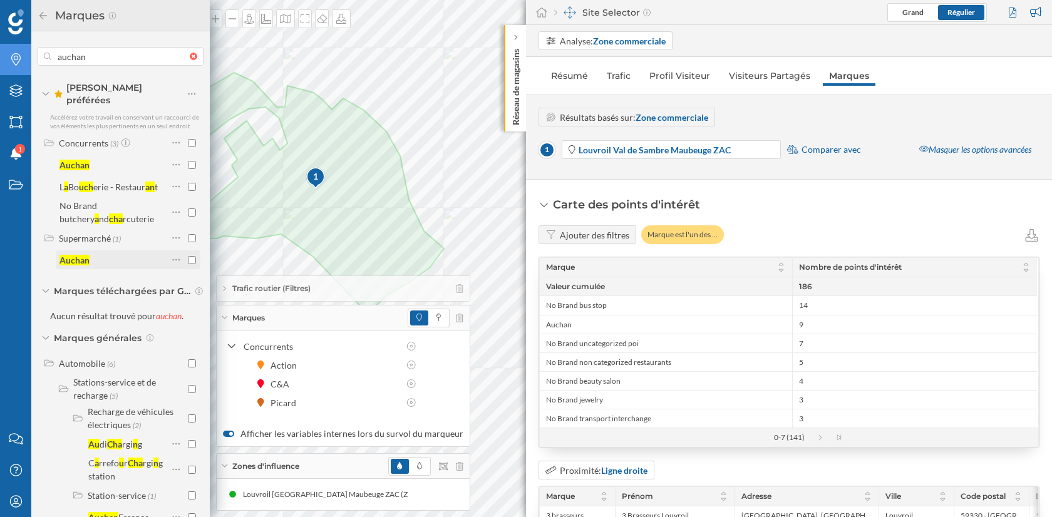
click at [188, 256] on input "checkbox" at bounding box center [192, 260] width 8 height 8
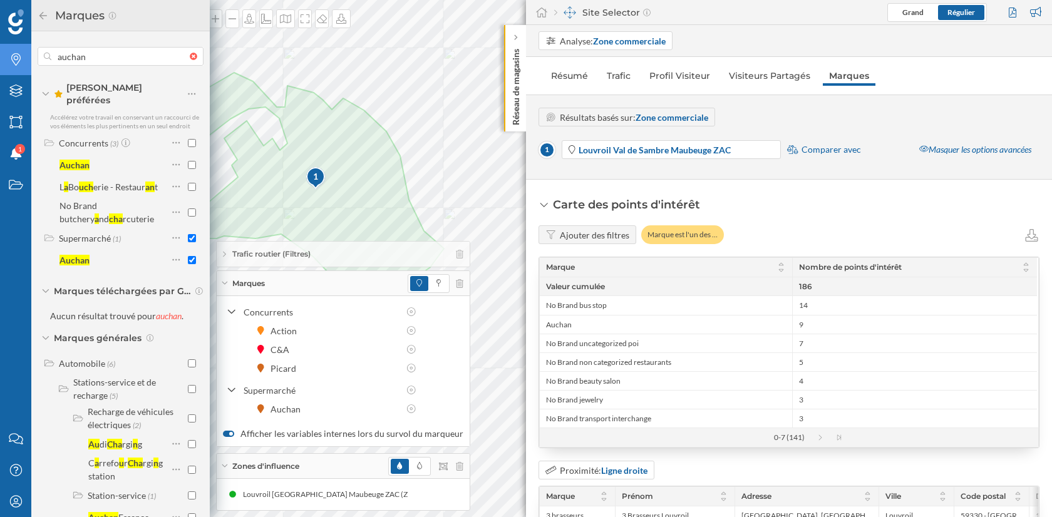
click at [188, 256] on input "checkbox" at bounding box center [192, 260] width 8 height 8
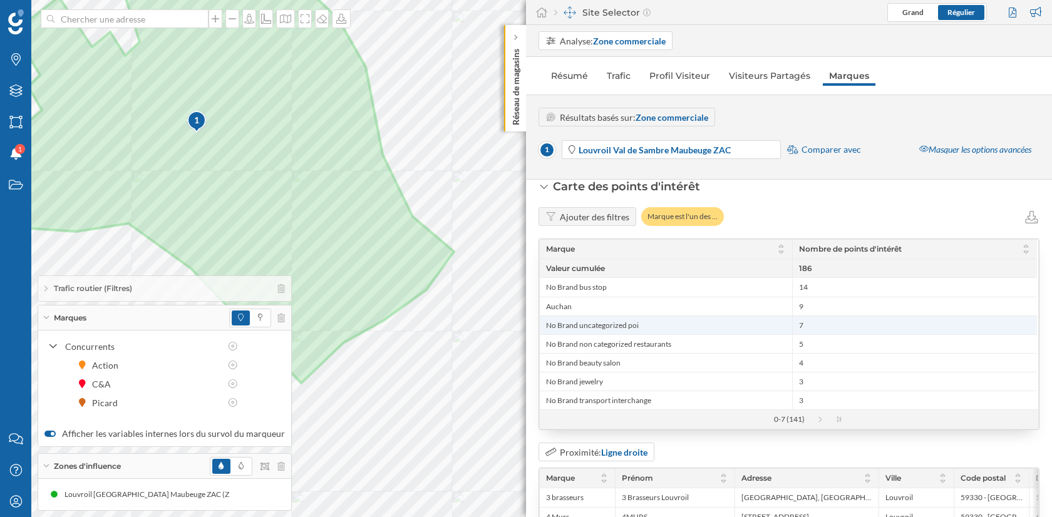
scroll to position [0, 0]
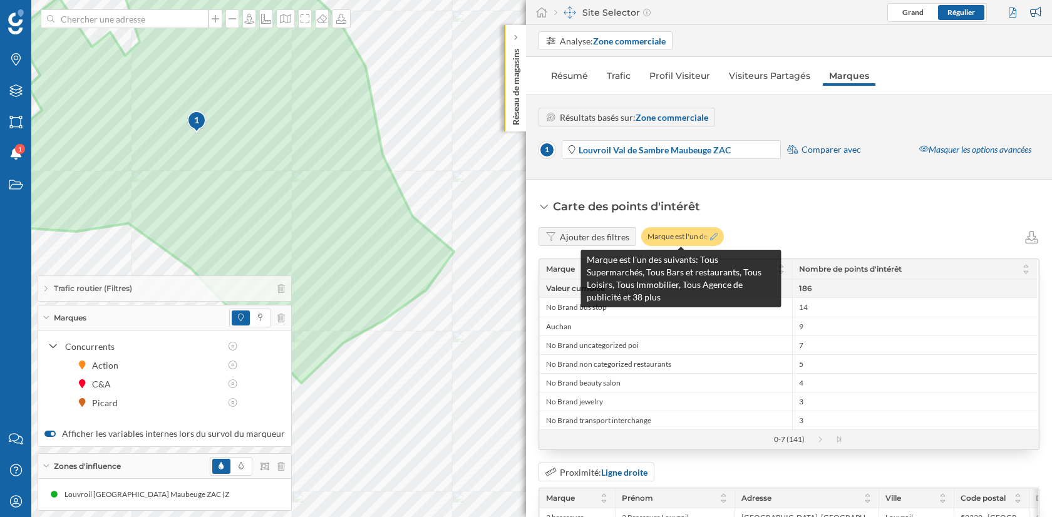
click at [710, 236] on icon at bounding box center [714, 237] width 8 height 8
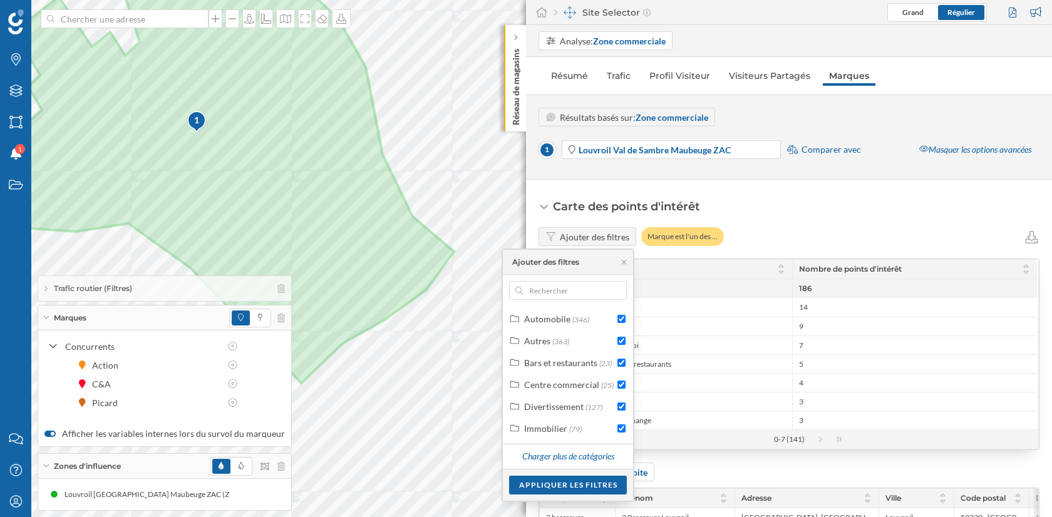
scroll to position [117, 0]
click at [623, 428] on input "checkbox" at bounding box center [622, 429] width 8 height 8
click at [586, 485] on div "Appliquer les filtres" at bounding box center [568, 484] width 118 height 19
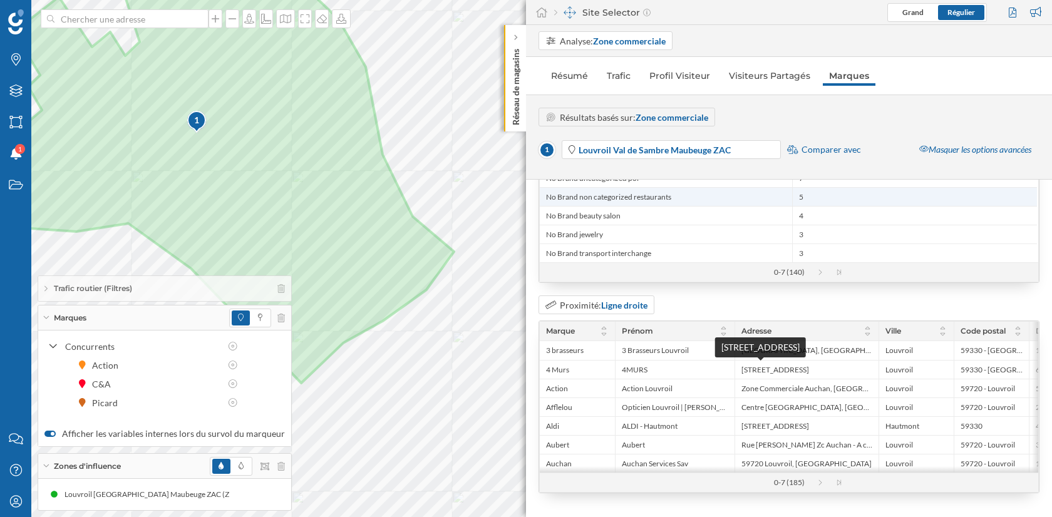
scroll to position [0, 0]
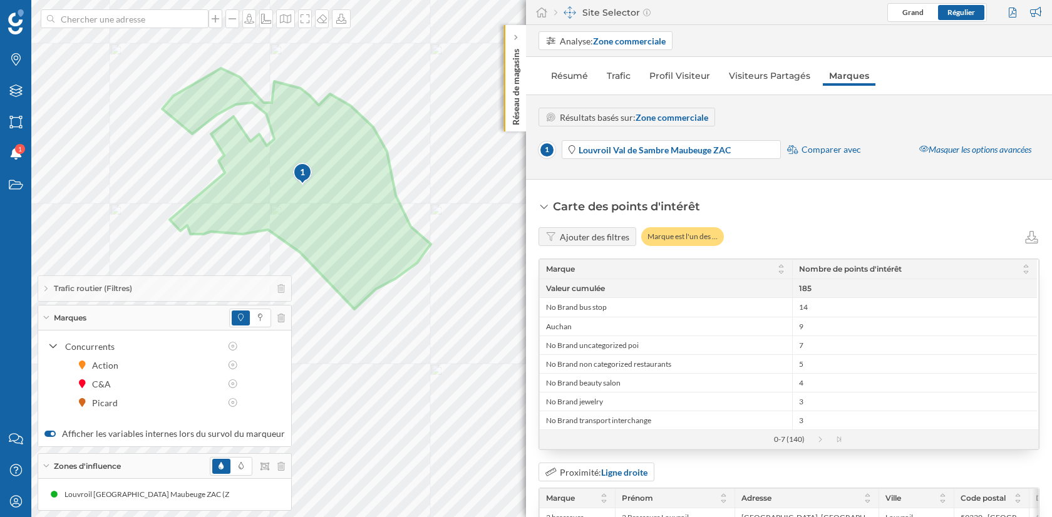
click at [249, 95] on div at bounding box center [249, 95] width 0 height 0
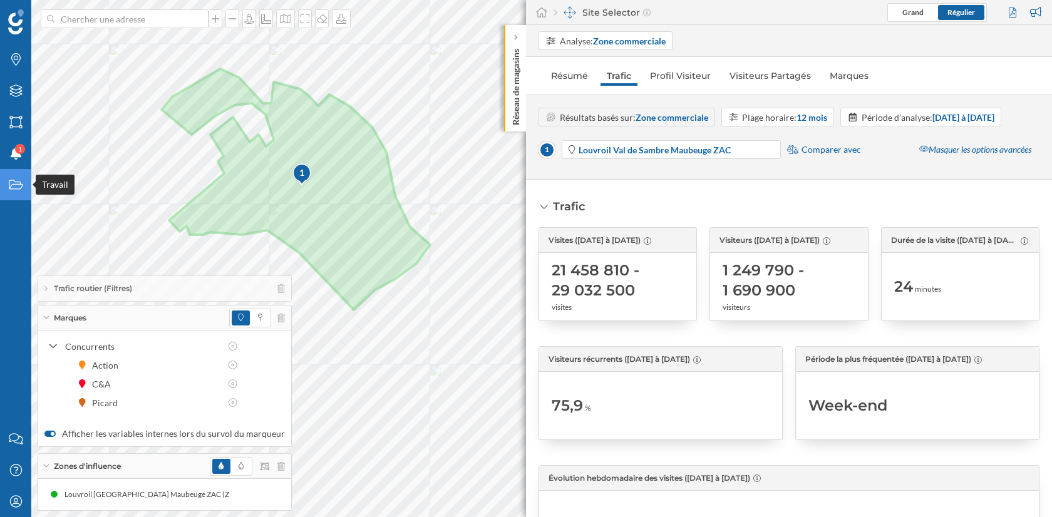
click at [13, 184] on icon "Travail" at bounding box center [16, 185] width 16 height 13
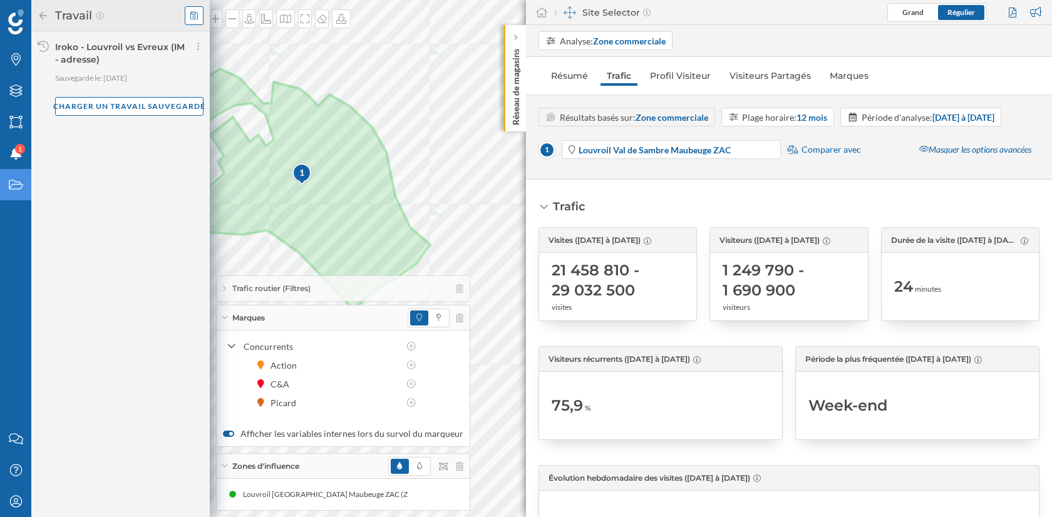
click at [194, 11] on icon at bounding box center [194, 15] width 8 height 9
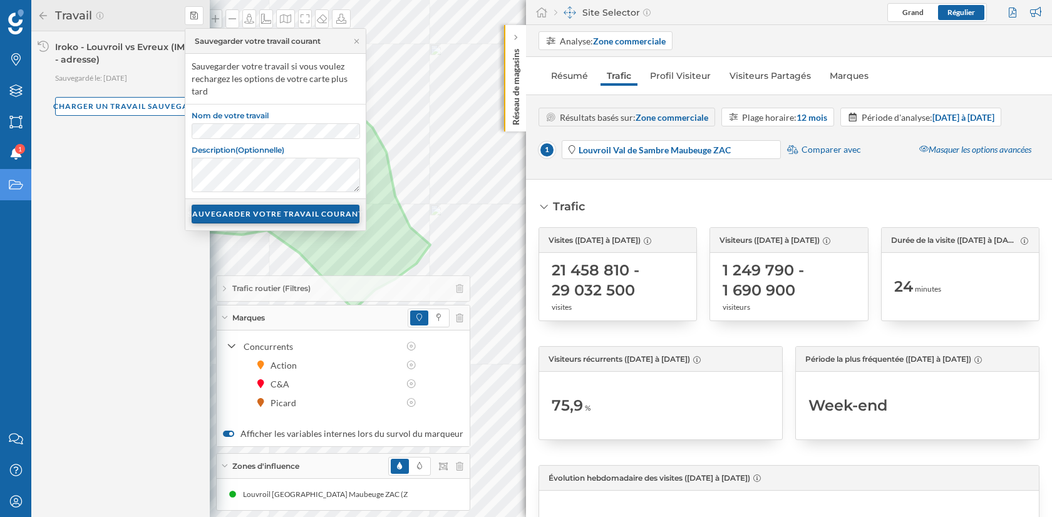
click at [244, 215] on div "SAUVEGARDER VOTRE TRAVAIL COURANT" at bounding box center [276, 214] width 168 height 19
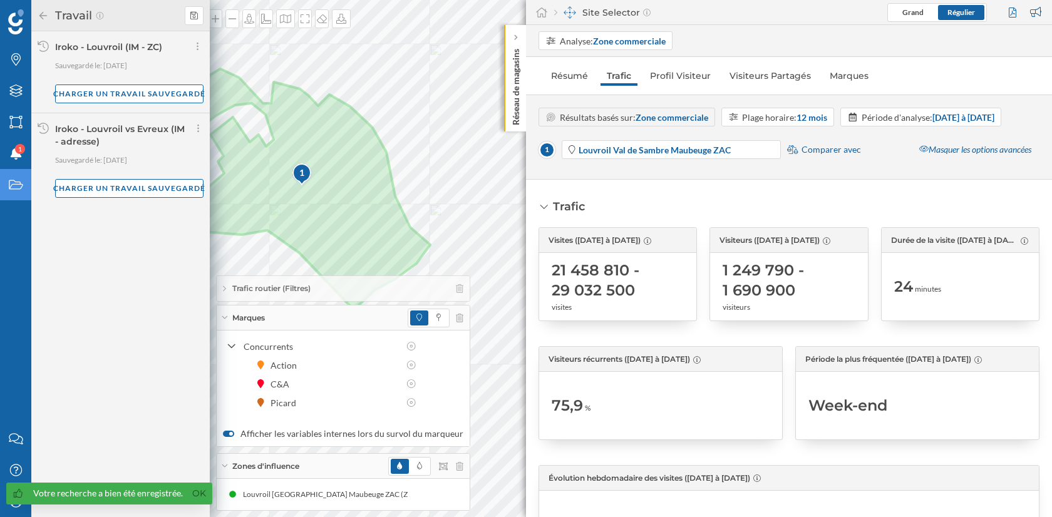
click at [44, 18] on icon at bounding box center [43, 15] width 11 height 9
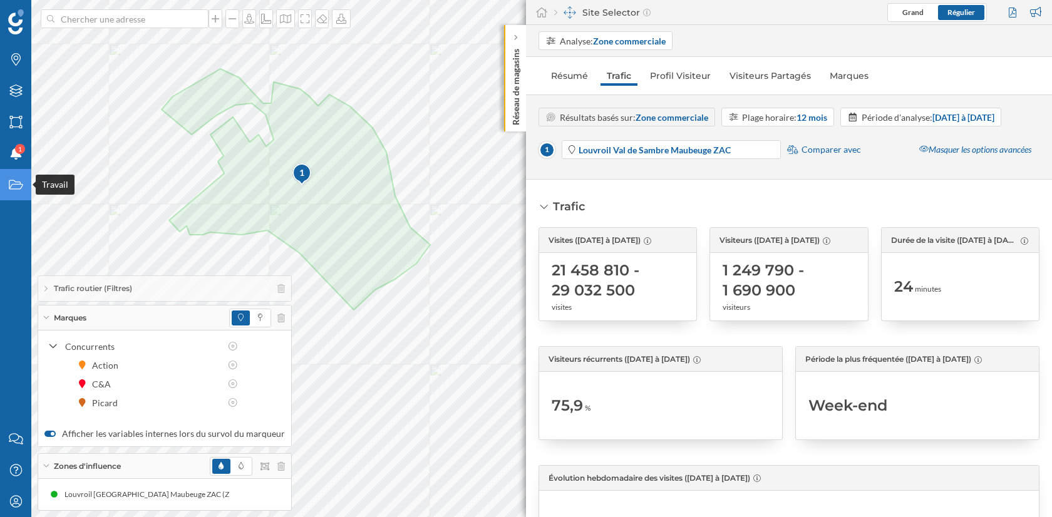
click at [16, 192] on div "Travail" at bounding box center [15, 184] width 31 height 31
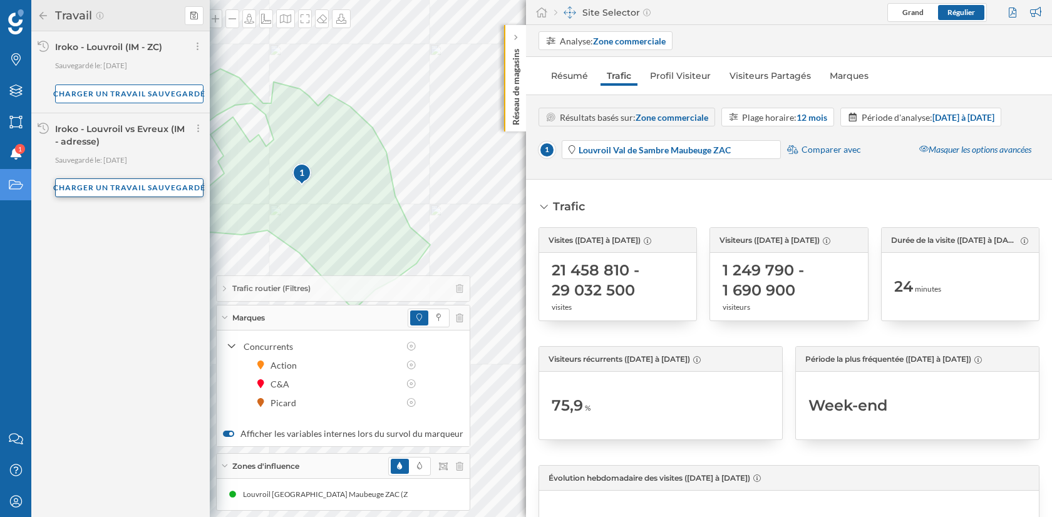
click at [147, 191] on div "Charger un travail sauvegardé" at bounding box center [129, 188] width 148 height 19
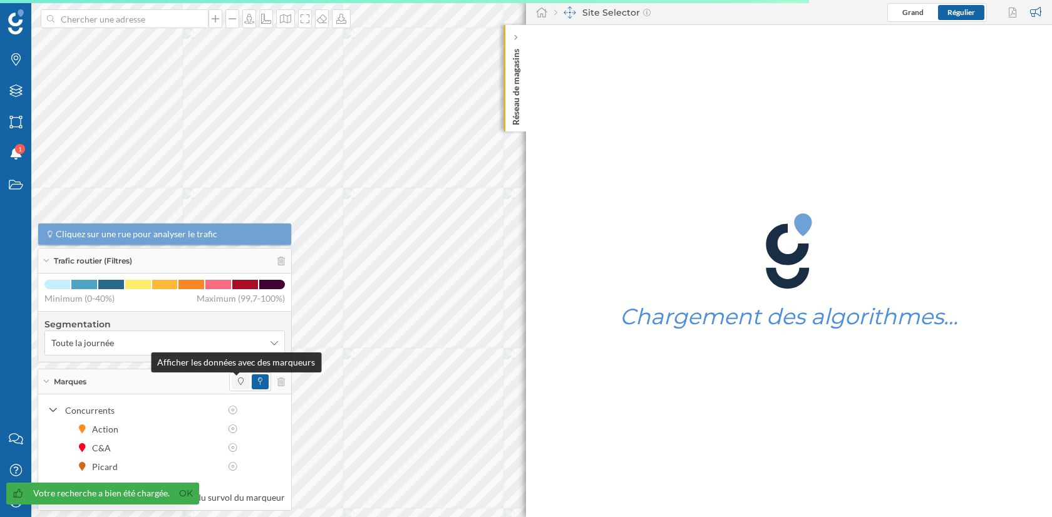
click at [238, 381] on icon at bounding box center [241, 382] width 6 height 8
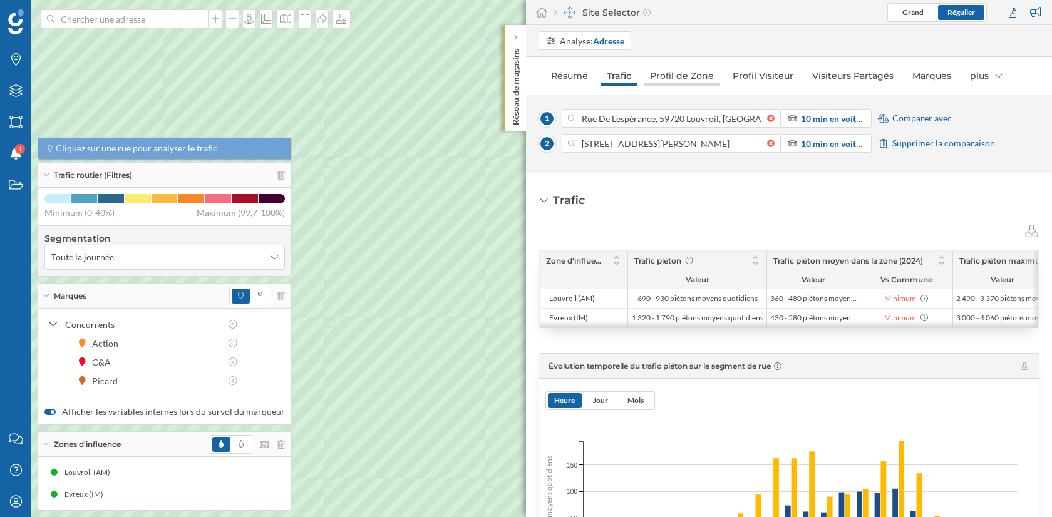
click at [665, 75] on link "Profil de Zone" at bounding box center [682, 76] width 76 height 20
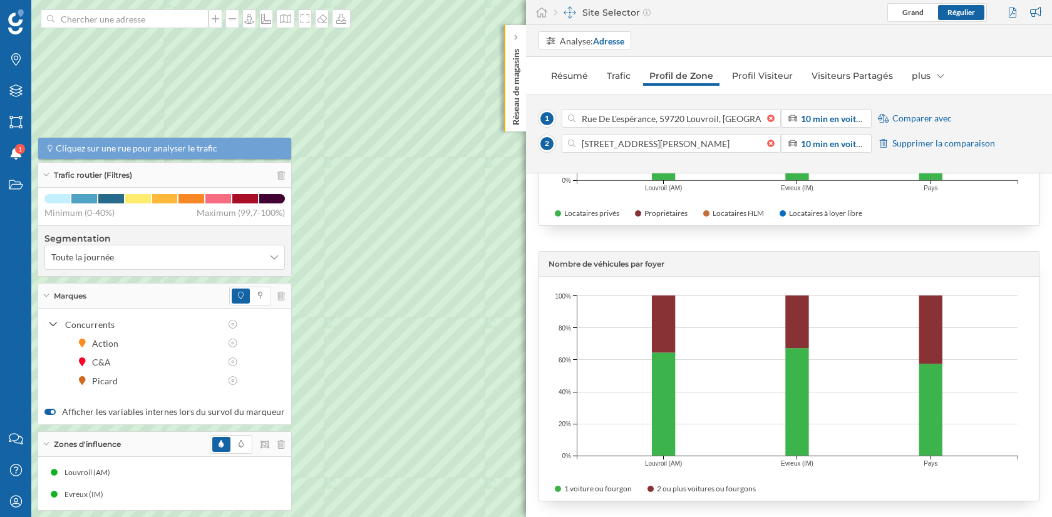
scroll to position [3648, 0]
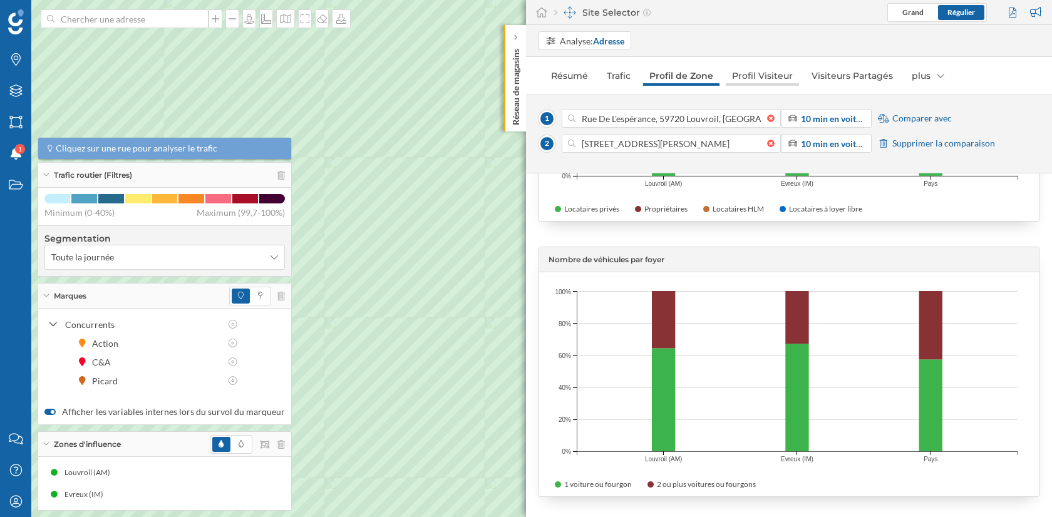
click at [750, 77] on link "Profil Visiteur" at bounding box center [762, 76] width 73 height 20
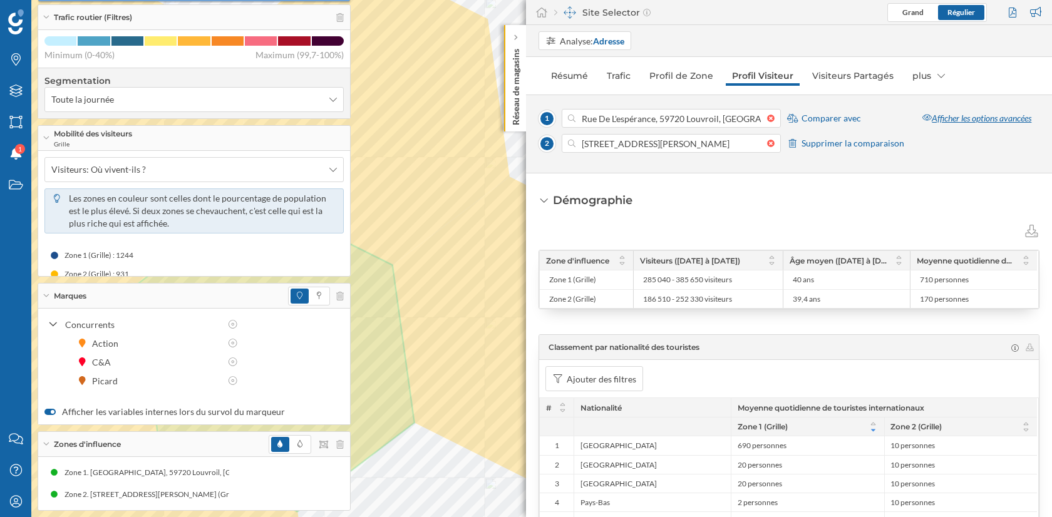
click at [945, 117] on div "Afficher les options avancées" at bounding box center [977, 118] width 125 height 19
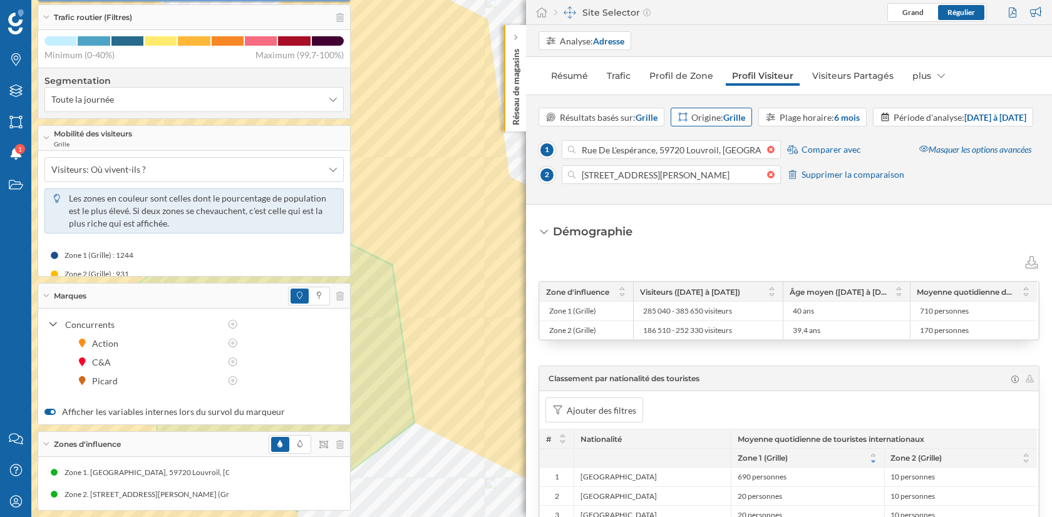
click at [741, 115] on strong "Grille" at bounding box center [735, 117] width 22 height 11
click at [711, 214] on div "Code postal" at bounding box center [701, 211] width 46 height 11
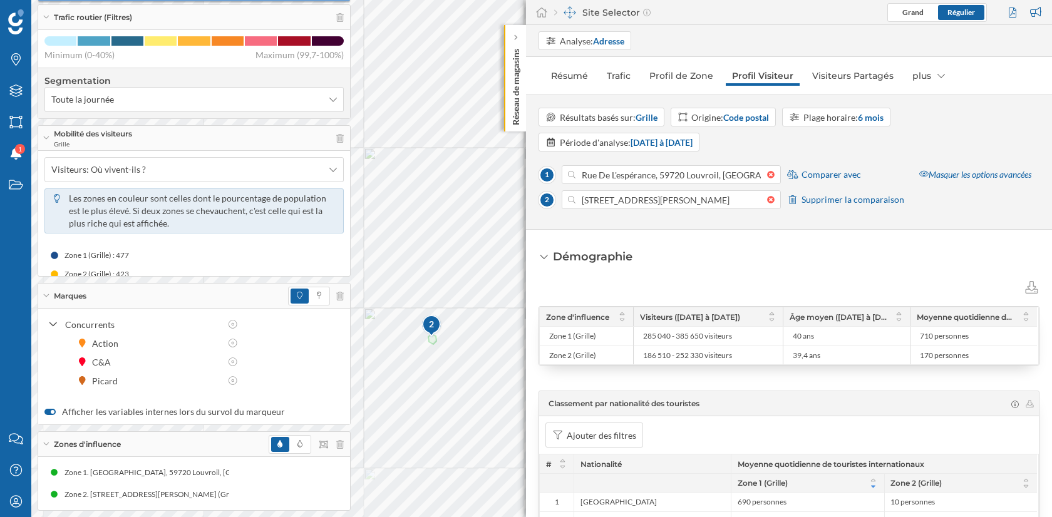
click at [49, 19] on div "Trafic routier (Filtres)" at bounding box center [194, 17] width 312 height 25
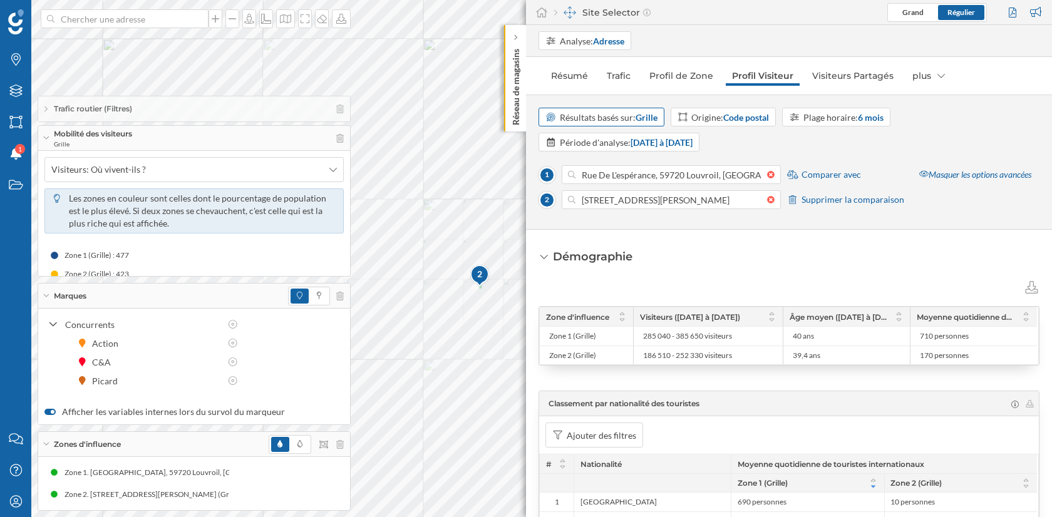
click at [640, 115] on strong "Grille" at bounding box center [647, 117] width 22 height 11
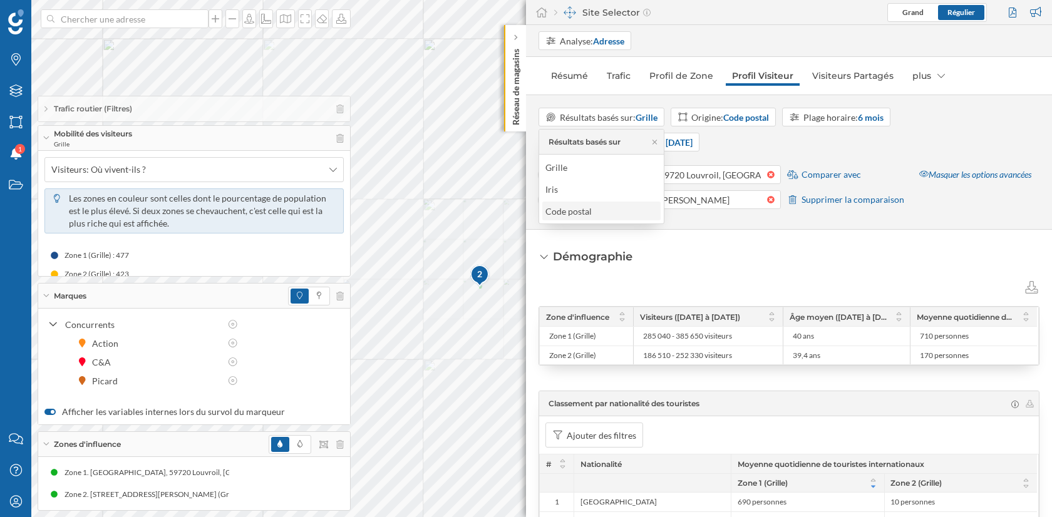
click at [606, 210] on div "Code postal" at bounding box center [601, 211] width 111 height 13
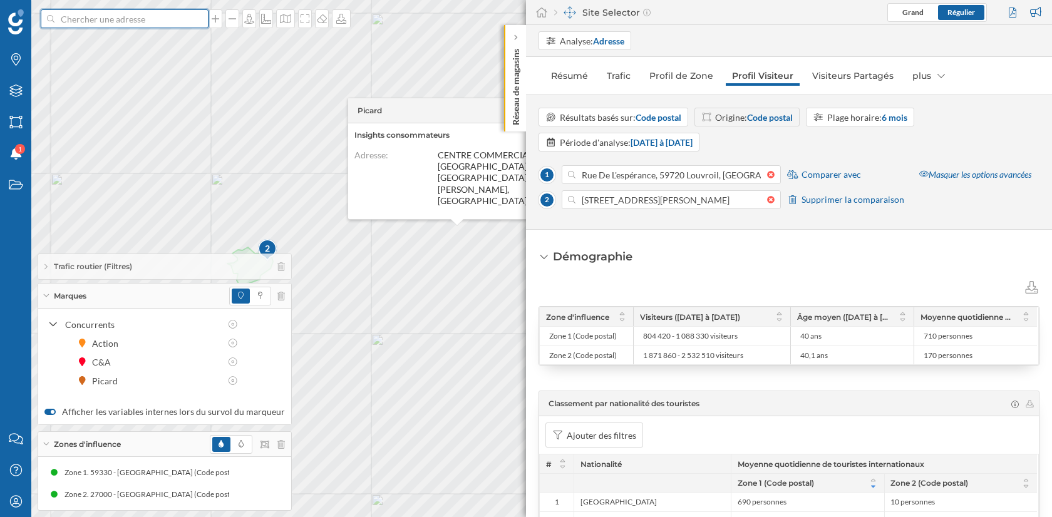
click at [175, 17] on input at bounding box center [124, 18] width 140 height 19
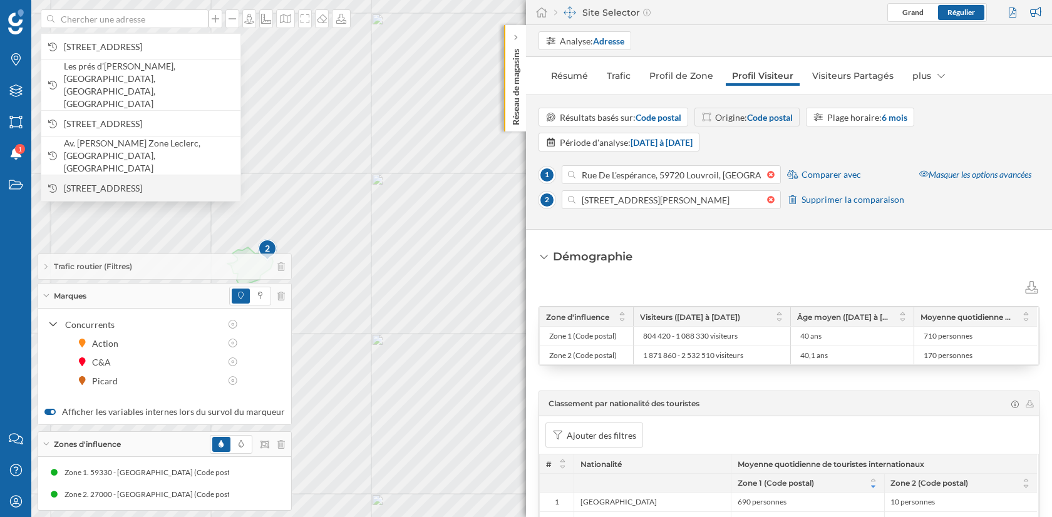
click at [182, 182] on span "9006 Rue de l'Espérance, 59720 Louvroil, France" at bounding box center [149, 188] width 170 height 13
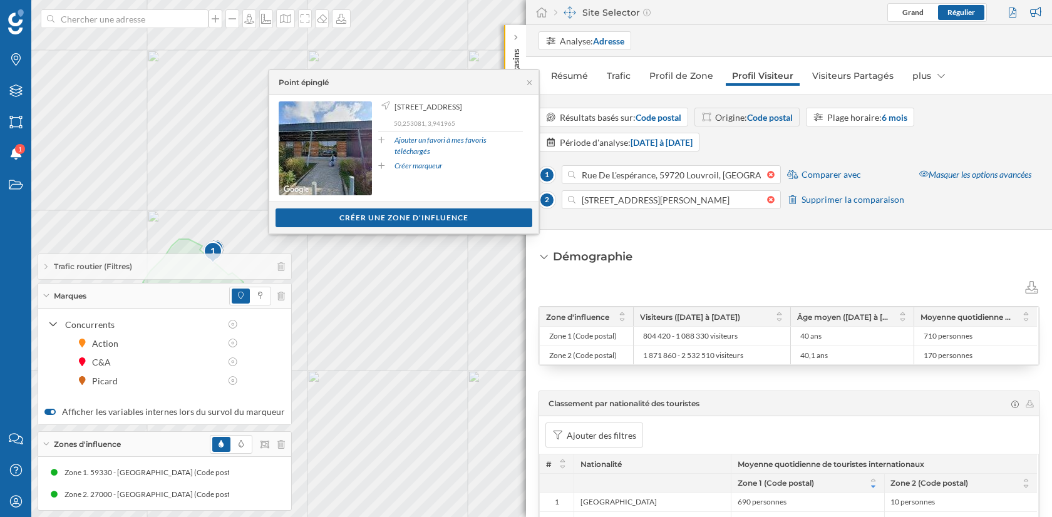
click at [778, 148] on div "Résultats basés sur: Code postal Origine: Code postal Plage horaire: 6 mois Pér…" at bounding box center [789, 130] width 501 height 44
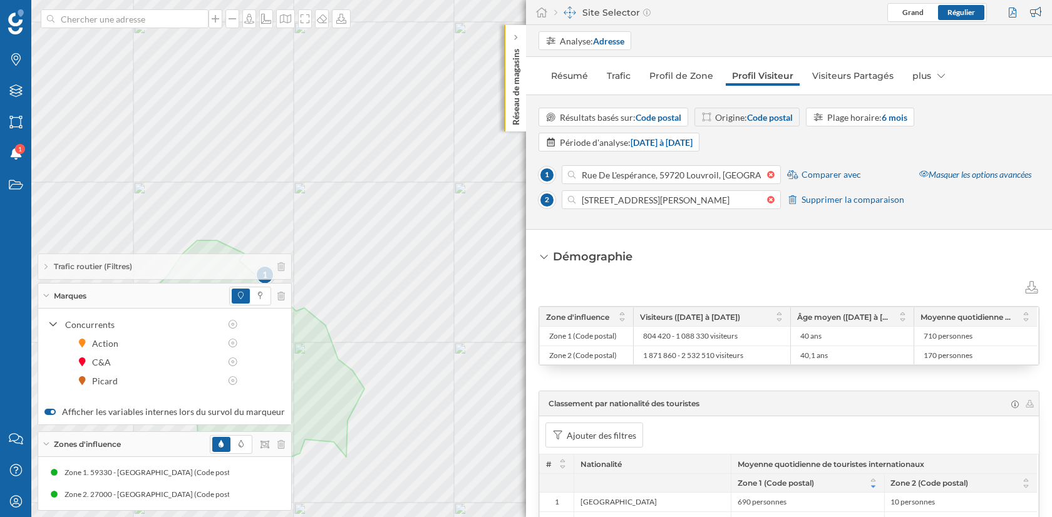
click at [48, 300] on div "Marques" at bounding box center [164, 296] width 253 height 25
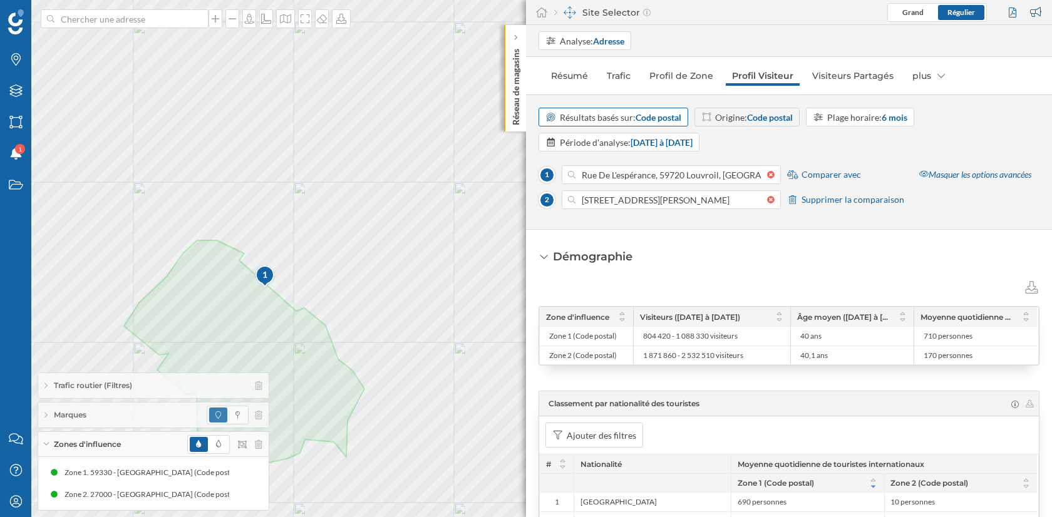
click at [626, 120] on div "Résultats basés sur: Code postal" at bounding box center [621, 117] width 122 height 13
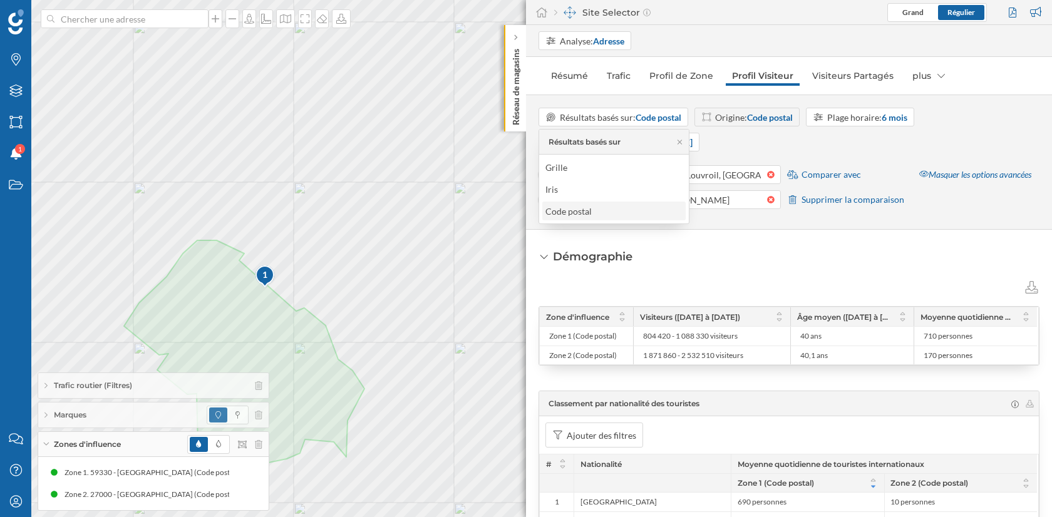
click at [590, 210] on div "Code postal" at bounding box center [569, 211] width 46 height 11
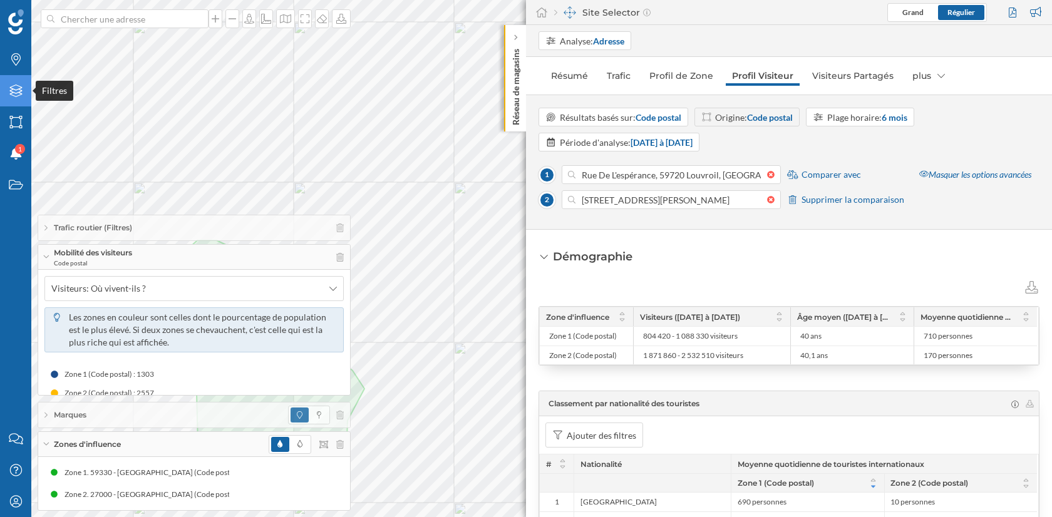
click at [13, 90] on icon "Filtres" at bounding box center [16, 91] width 16 height 13
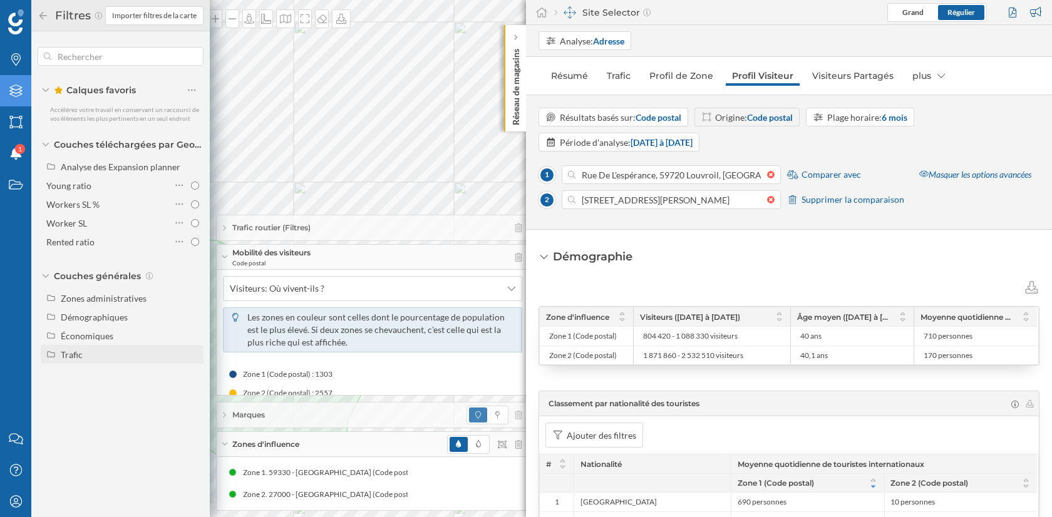
click at [88, 353] on div "Trafic" at bounding box center [130, 354] width 138 height 13
click at [518, 232] on icon at bounding box center [519, 228] width 8 height 9
radio input "false"
click at [41, 14] on icon at bounding box center [43, 15] width 8 height 8
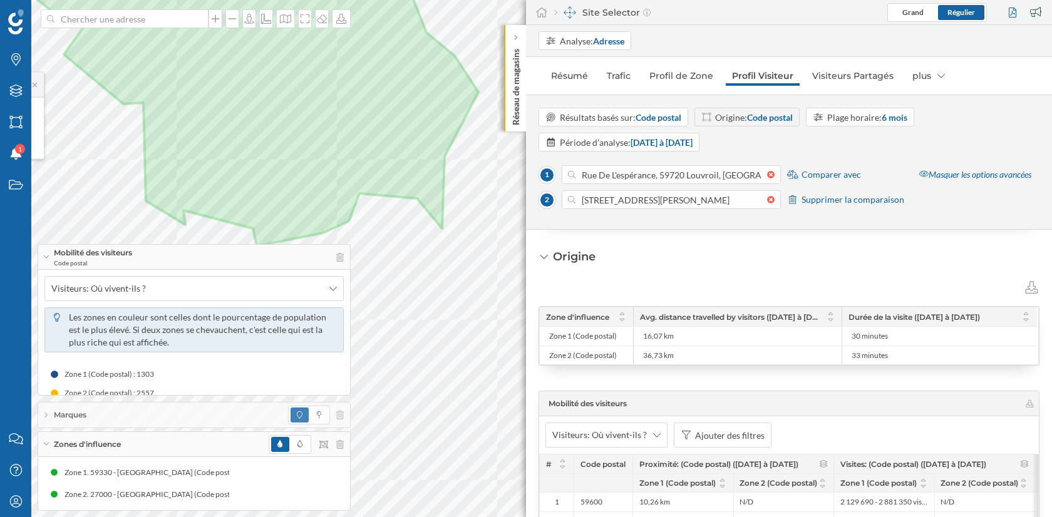
scroll to position [2565, 0]
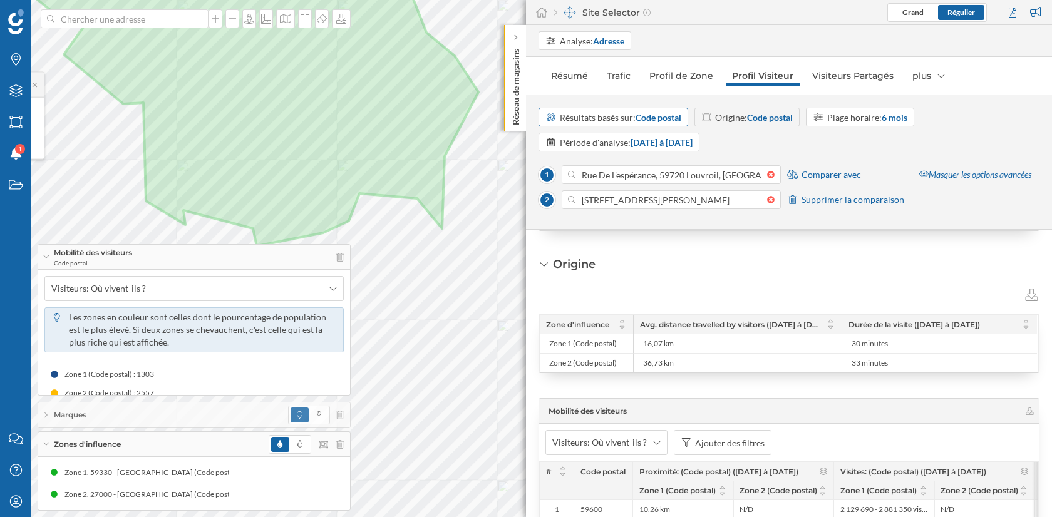
click at [670, 113] on strong "Code postal" at bounding box center [659, 117] width 46 height 11
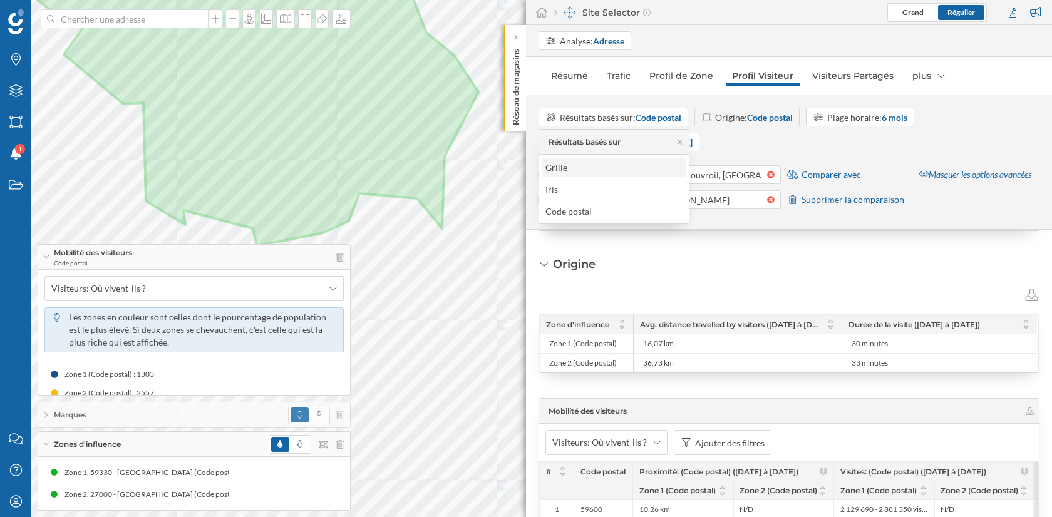
click at [606, 172] on div "Grille" at bounding box center [614, 167] width 136 height 13
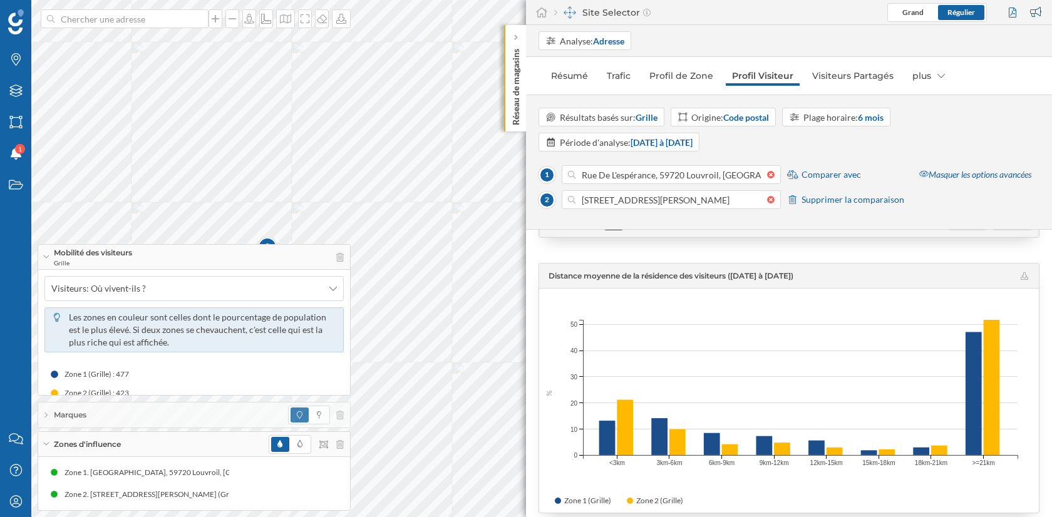
scroll to position [3064, 0]
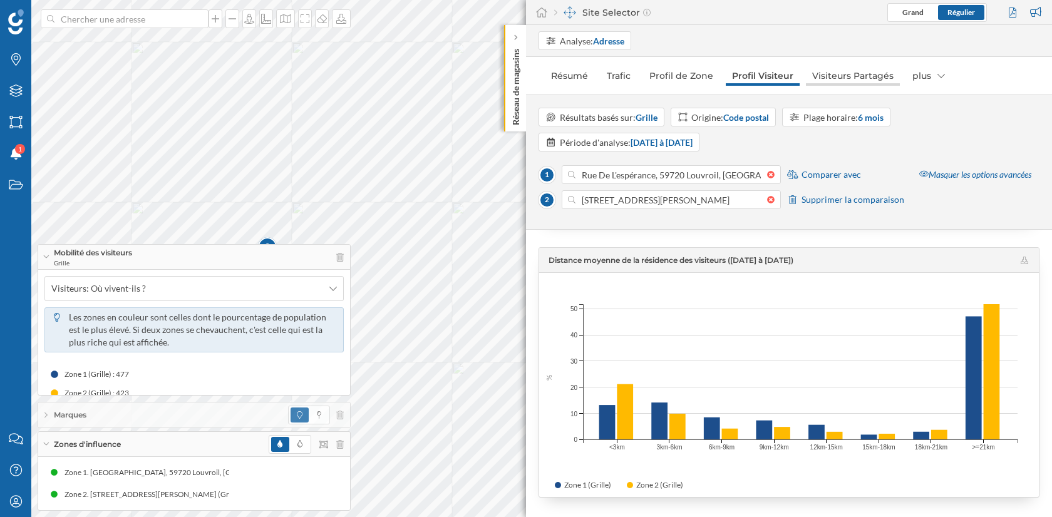
click at [839, 82] on link "Visiteurs Partagés" at bounding box center [853, 76] width 94 height 20
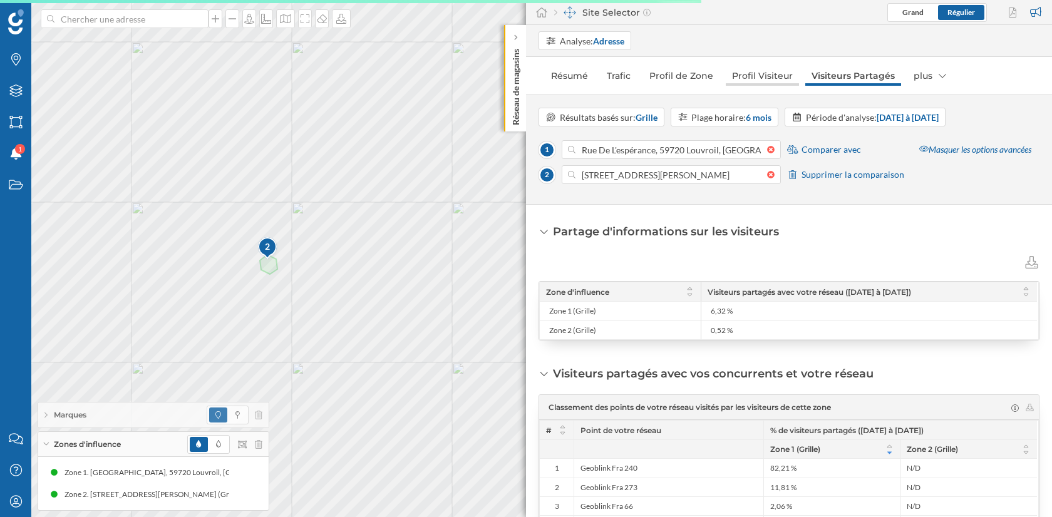
click at [756, 76] on link "Profil Visiteur" at bounding box center [762, 76] width 73 height 20
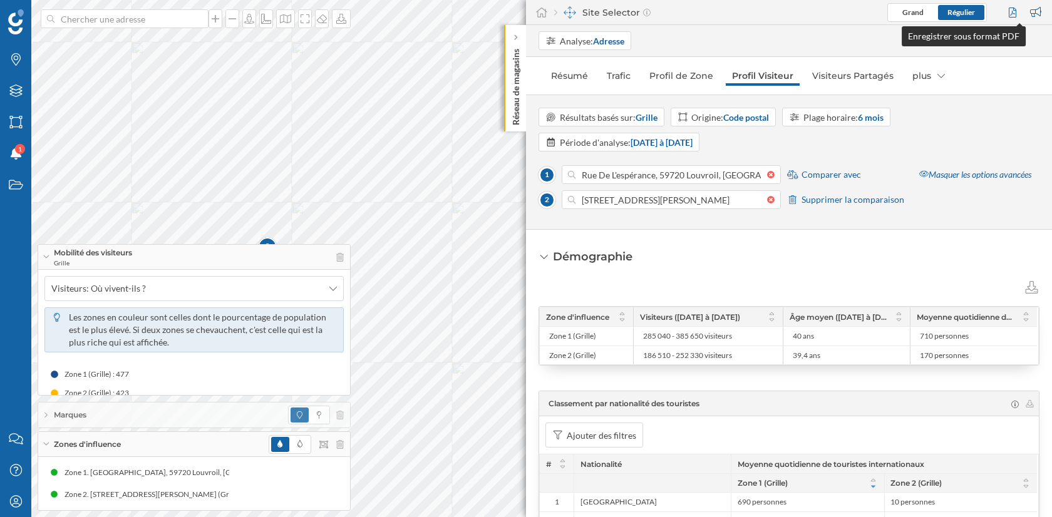
click at [1004, 5] on div "Grand Régulier" at bounding box center [967, 12] width 158 height 19
click at [1012, 13] on div at bounding box center [1014, 12] width 17 height 19
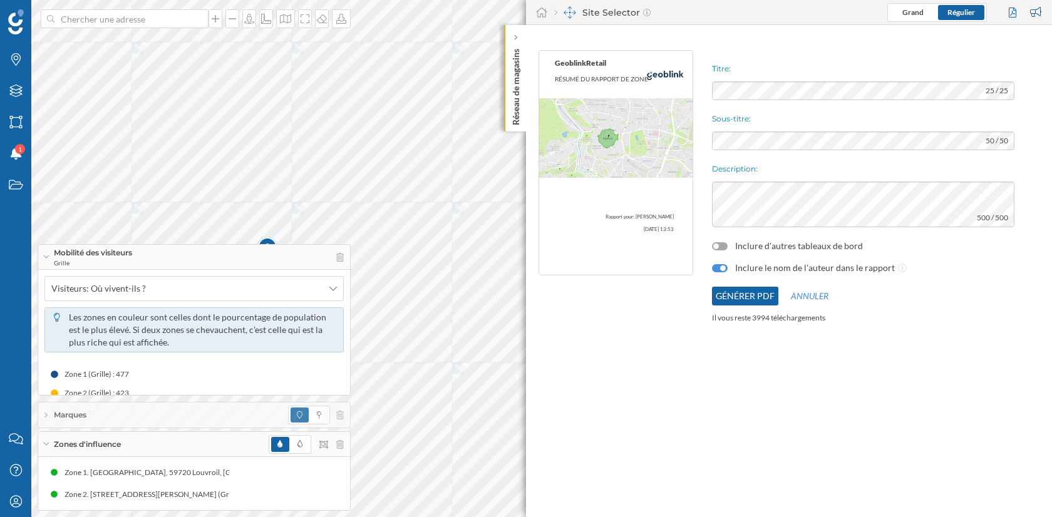
click at [718, 246] on div at bounding box center [720, 246] width 16 height 8
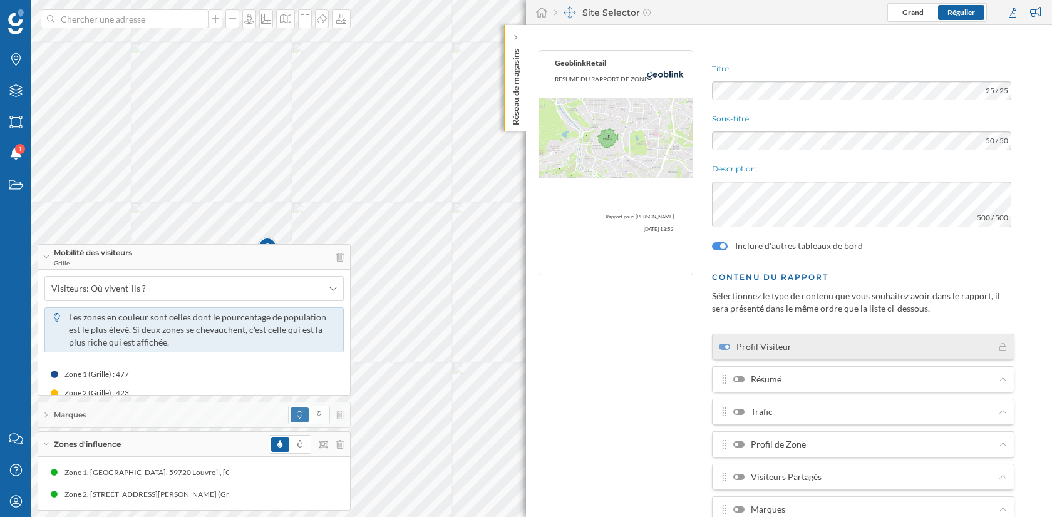
click at [854, 57] on div "Titre: 25 / 25 Sous-titre: 50 / 50 Description: 500 / 500 Inclure d'autres tabl…" at bounding box center [879, 358] width 346 height 629
click at [735, 411] on div at bounding box center [737, 412] width 4 height 4
click at [0, 0] on input "Trafic" at bounding box center [0, 0] width 0 height 0
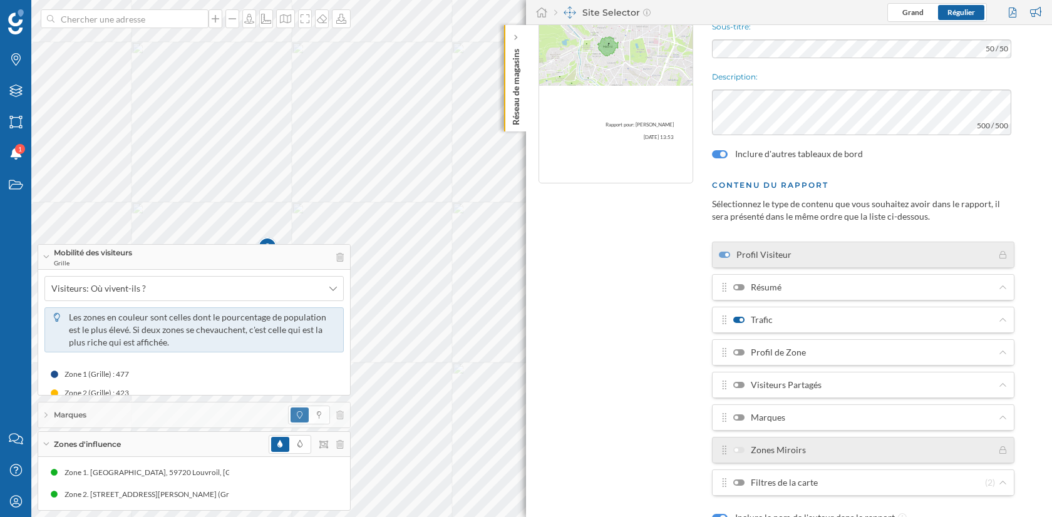
scroll to position [99, 0]
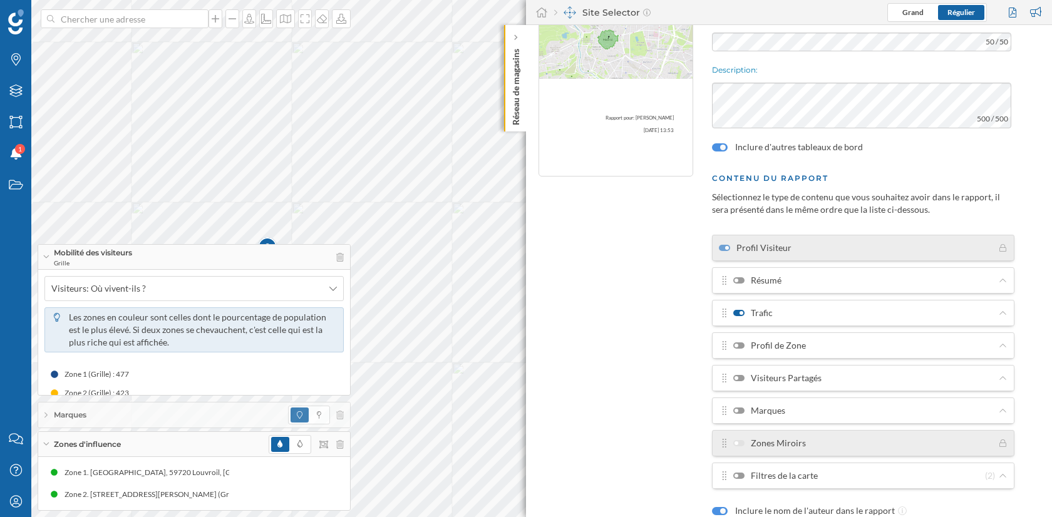
click at [740, 343] on div at bounding box center [739, 346] width 11 height 6
click at [0, 0] on input "Profil de Zone" at bounding box center [0, 0] width 0 height 0
click at [740, 408] on div at bounding box center [739, 411] width 11 height 6
click at [0, 0] on input "Marques" at bounding box center [0, 0] width 0 height 0
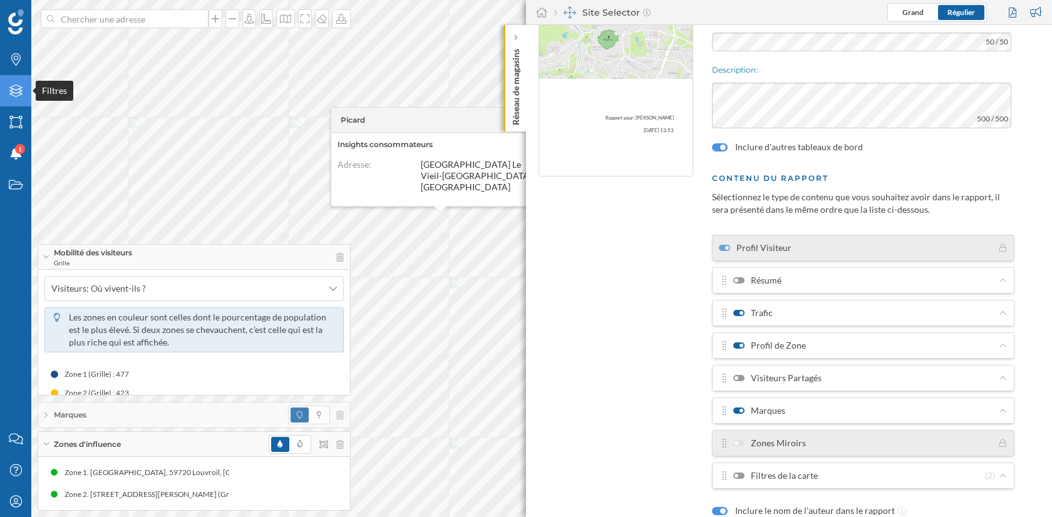
click at [18, 84] on div "Filtres" at bounding box center [15, 90] width 31 height 31
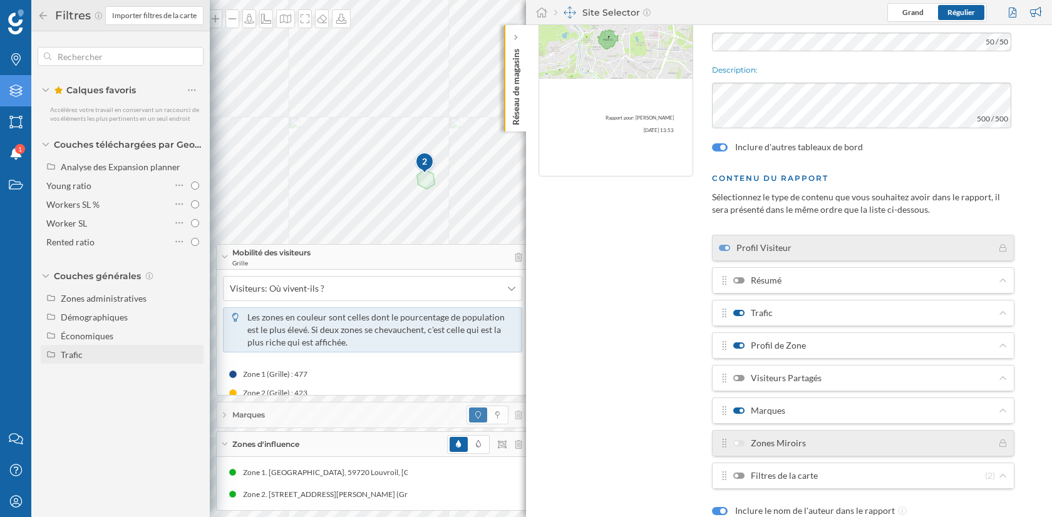
click at [108, 347] on div "Trafic" at bounding box center [122, 354] width 163 height 19
click at [195, 373] on input "Trafic routier" at bounding box center [195, 374] width 8 height 8
radio input "true"
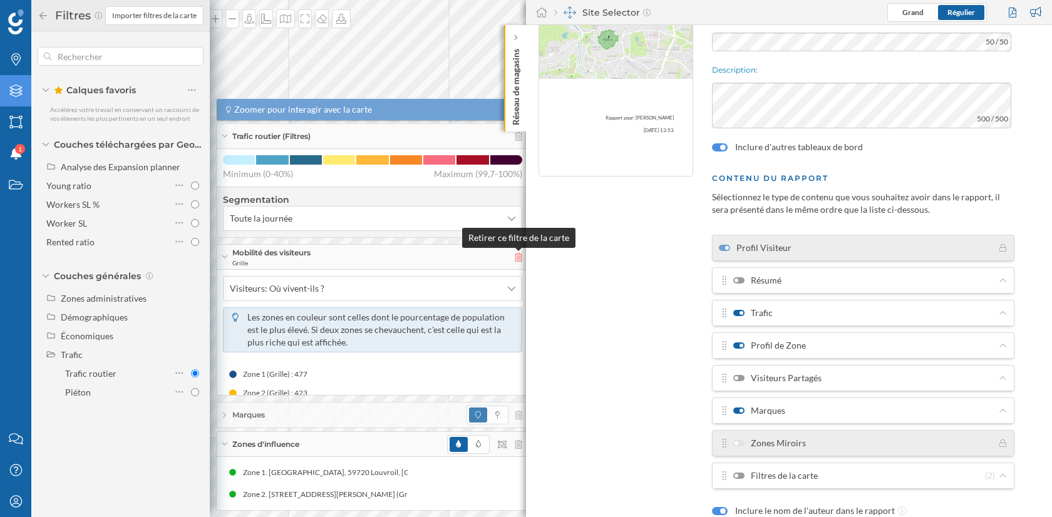
click at [518, 257] on icon at bounding box center [519, 257] width 8 height 9
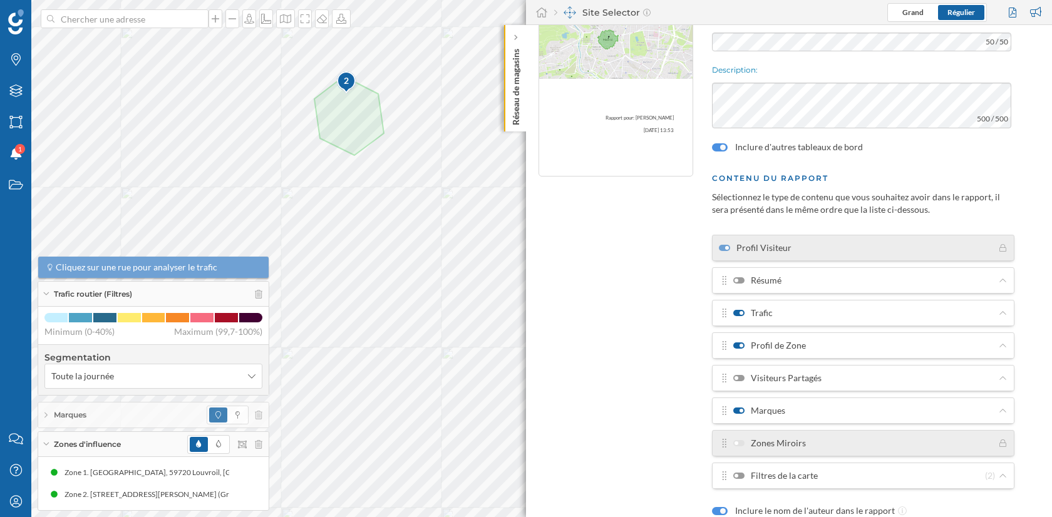
click at [742, 473] on div at bounding box center [739, 476] width 11 height 6
click at [0, 0] on input "Filtres de la carte" at bounding box center [0, 0] width 0 height 0
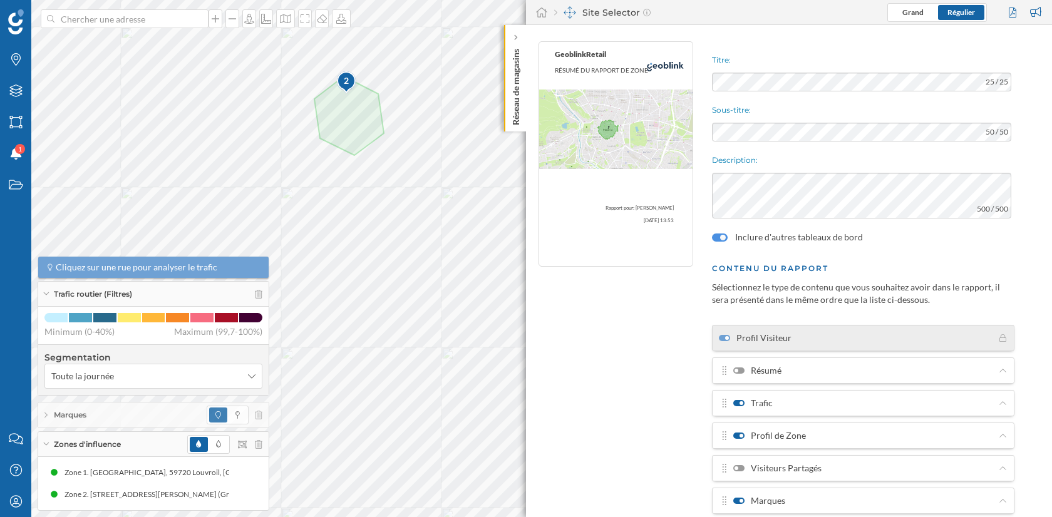
scroll to position [0, 0]
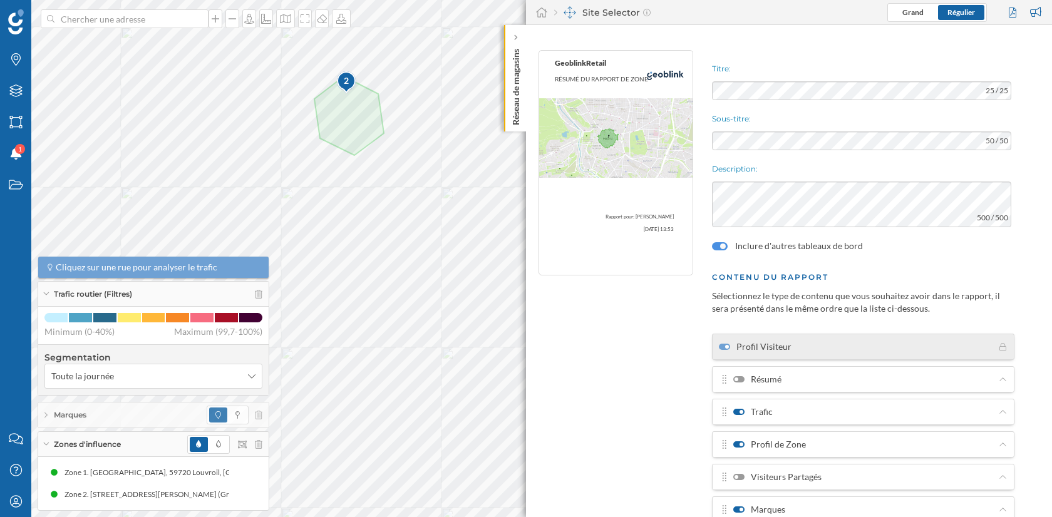
click at [730, 101] on div "Titre: 25 / 25 Sous-titre: 50 / 50 Description: 500 / 500 Inclure d'autres tabl…" at bounding box center [879, 358] width 346 height 629
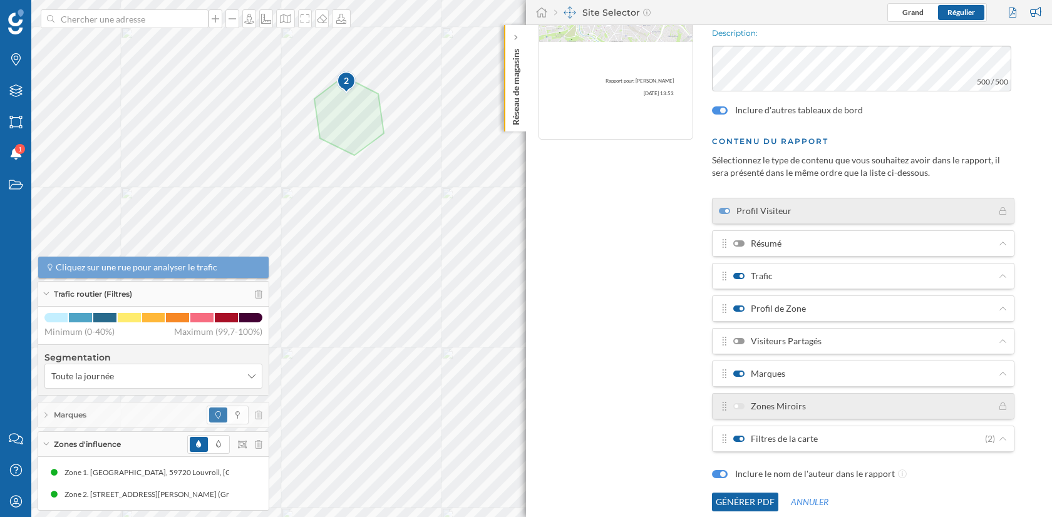
scroll to position [150, 0]
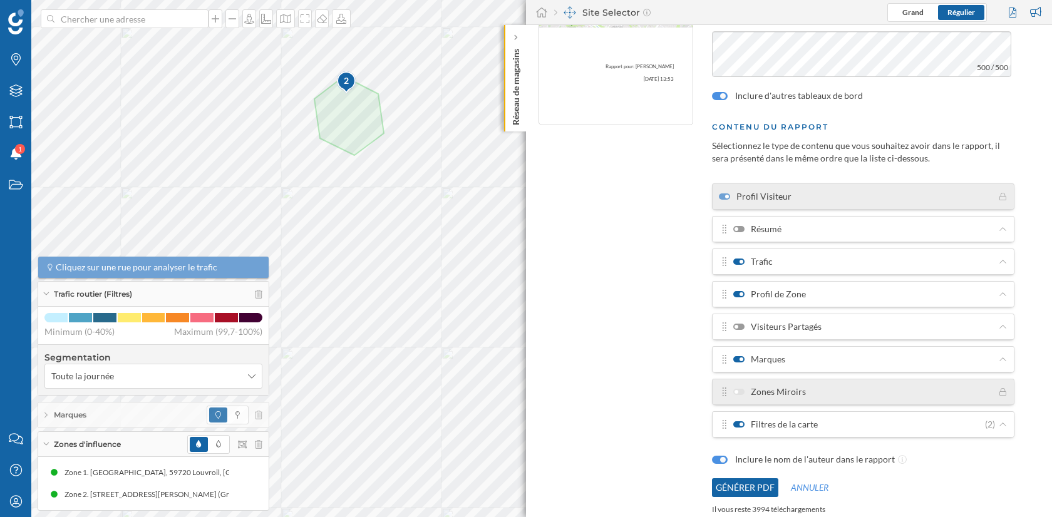
click at [751, 479] on button "Générer PDF" at bounding box center [745, 488] width 66 height 19
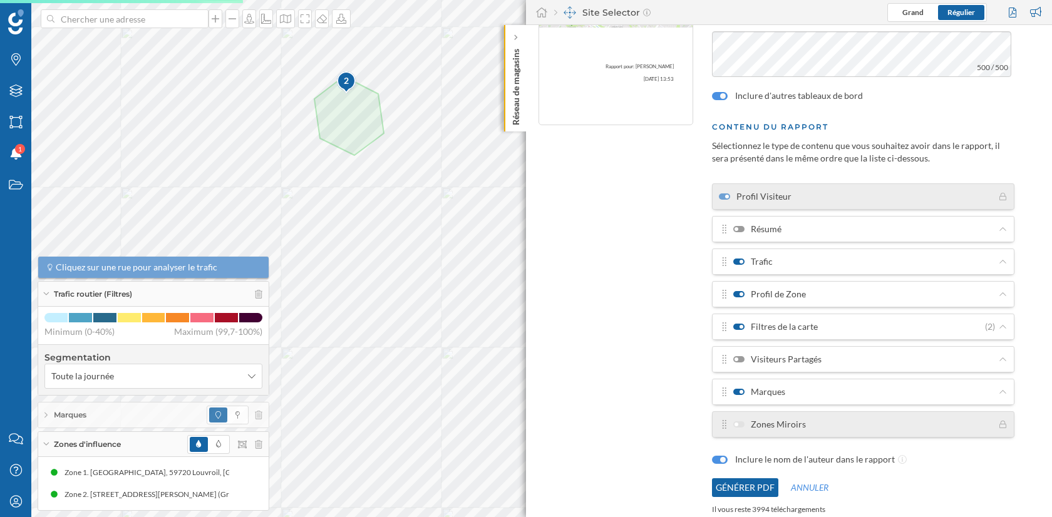
scroll to position [0, 0]
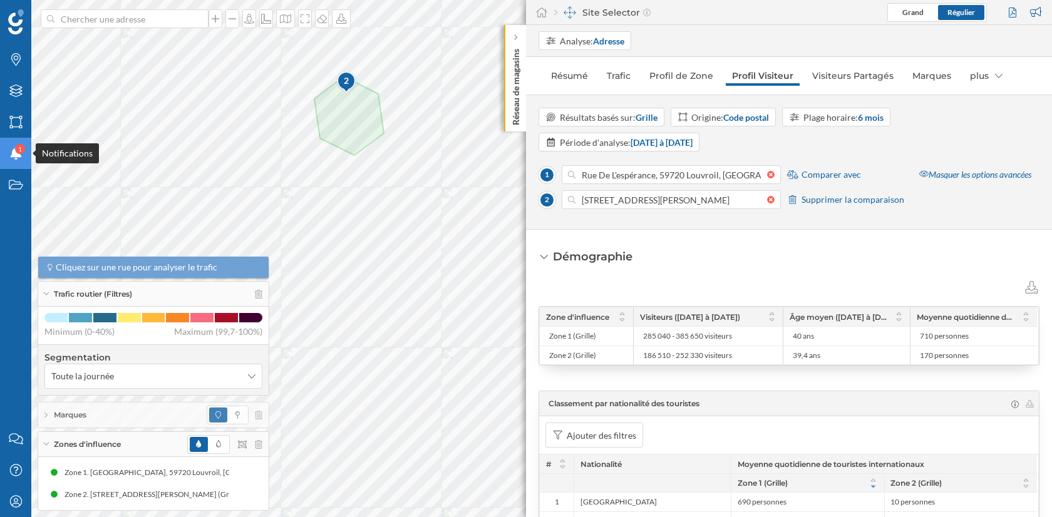
click at [11, 151] on icon "Notifications" at bounding box center [16, 153] width 16 height 13
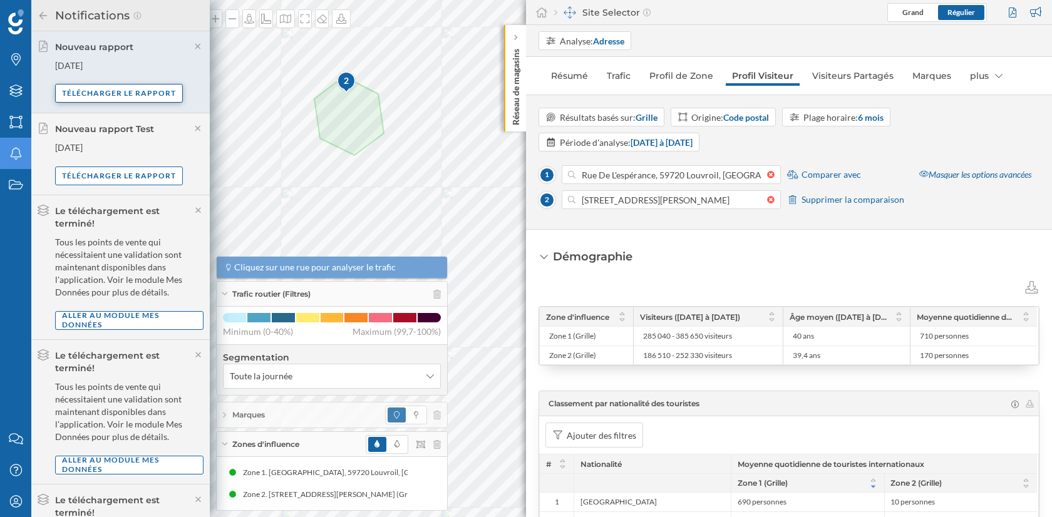
click at [157, 97] on div "Télécharger le rapport" at bounding box center [119, 93] width 128 height 19
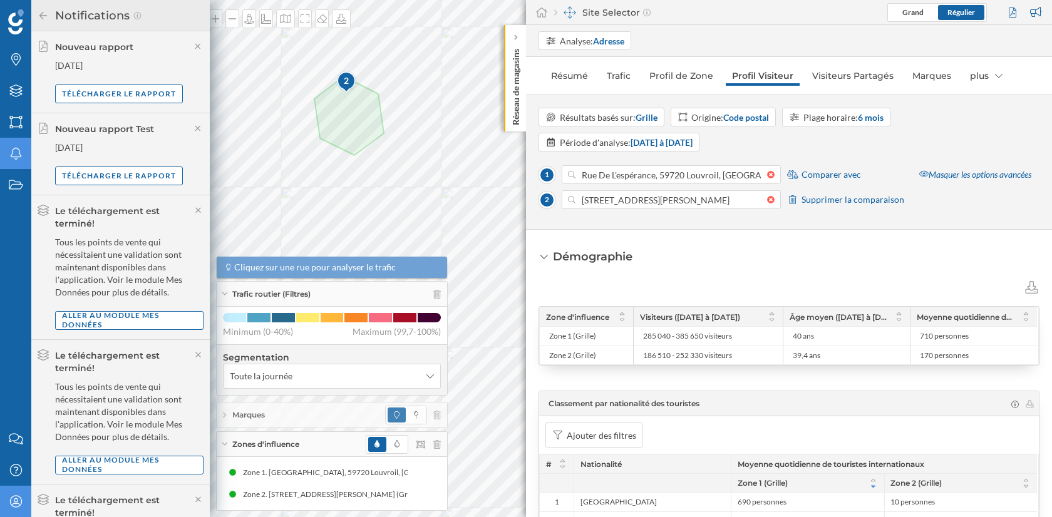
click at [21, 503] on icon at bounding box center [15, 501] width 12 height 12
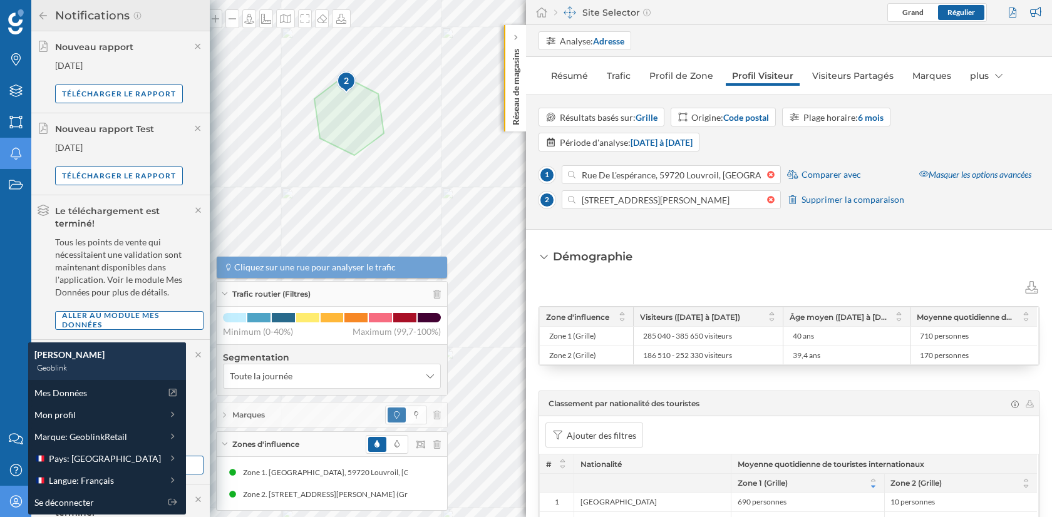
click at [16, 155] on icon "Notifications" at bounding box center [16, 153] width 16 height 13
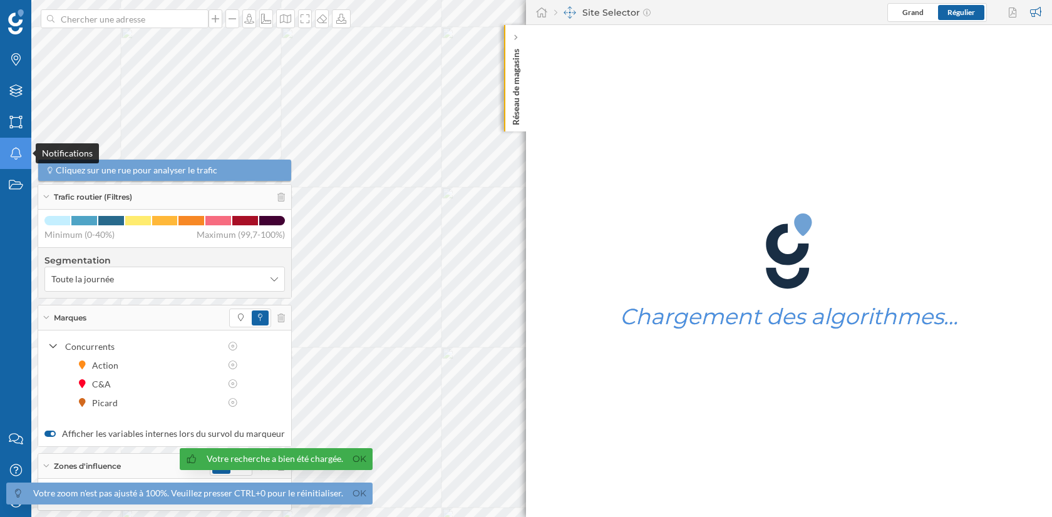
click at [16, 150] on icon "Notifications" at bounding box center [16, 153] width 16 height 13
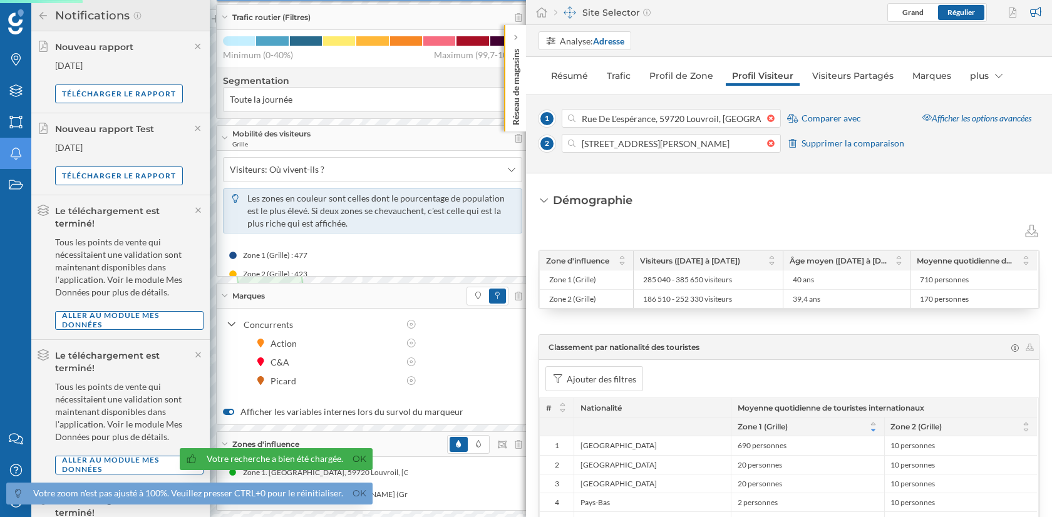
click at [39, 11] on icon at bounding box center [43, 15] width 11 height 9
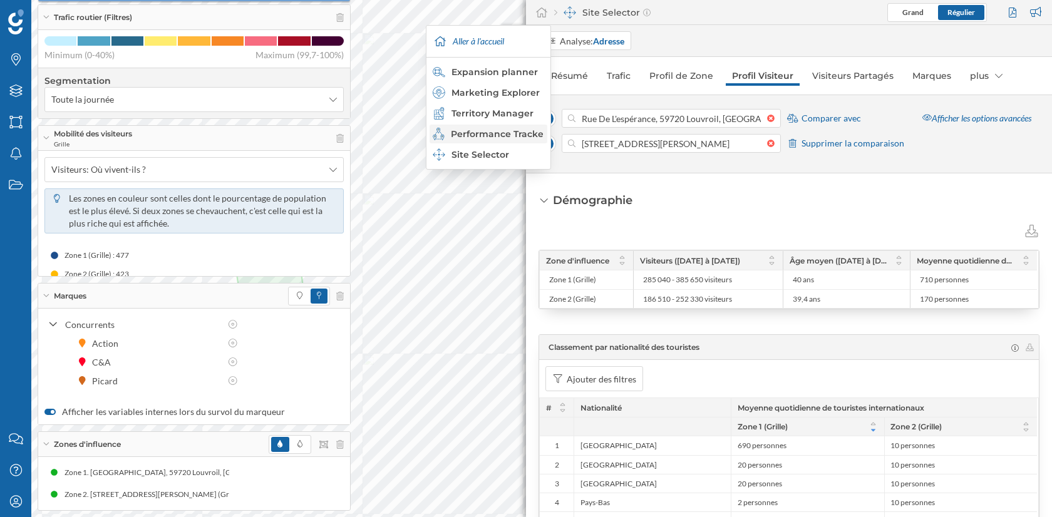
click at [525, 132] on div "Performance Tracker" at bounding box center [488, 134] width 110 height 13
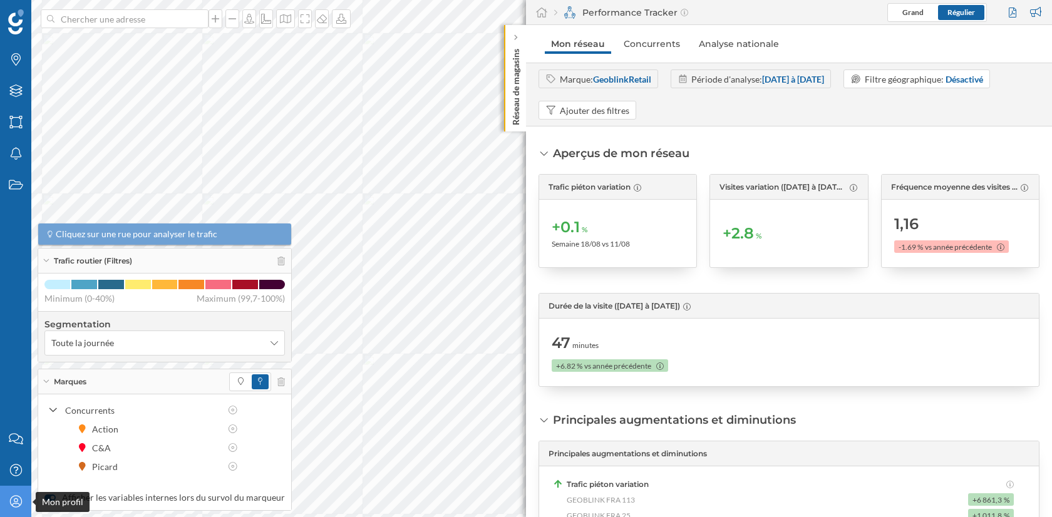
click at [8, 506] on icon "Mon profil" at bounding box center [16, 501] width 16 height 13
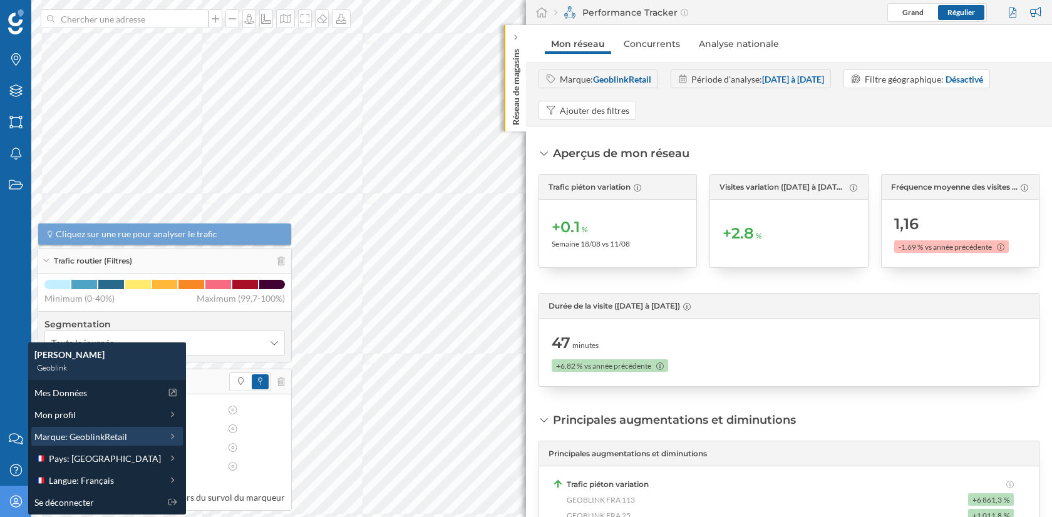
click at [108, 436] on span "Marque: GeoblinkRetail" at bounding box center [80, 436] width 93 height 13
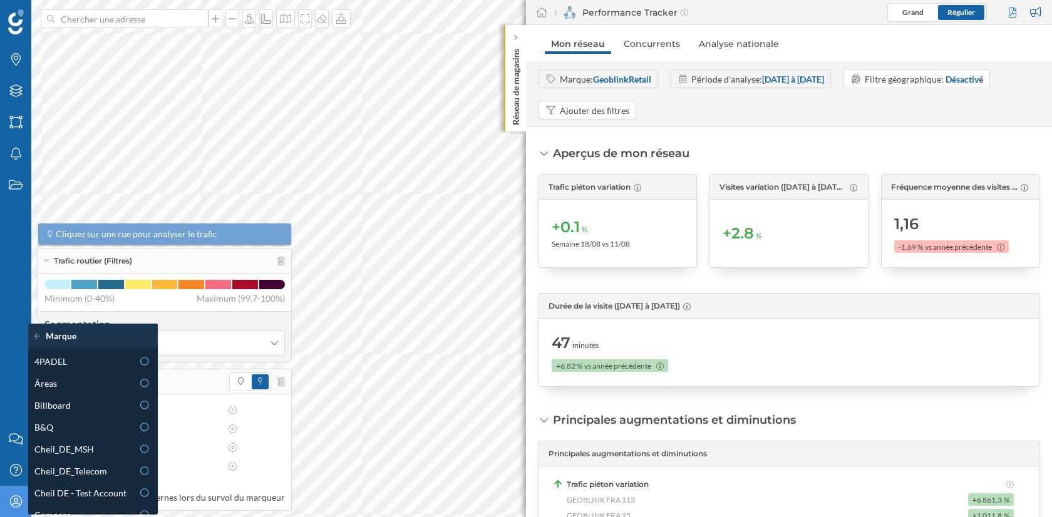
click at [36, 334] on icon at bounding box center [39, 336] width 11 height 9
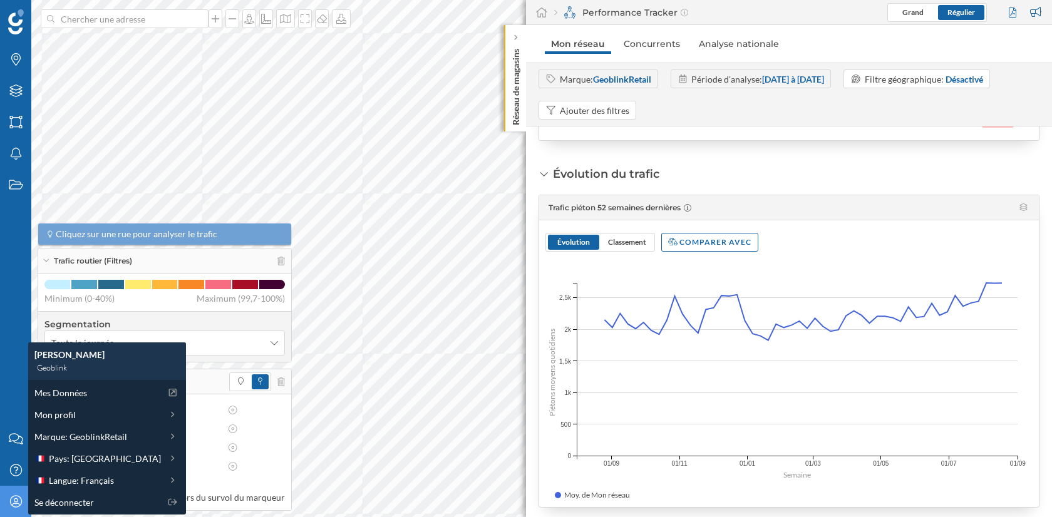
scroll to position [442, 0]
click at [640, 244] on span "Classement" at bounding box center [627, 242] width 38 height 9
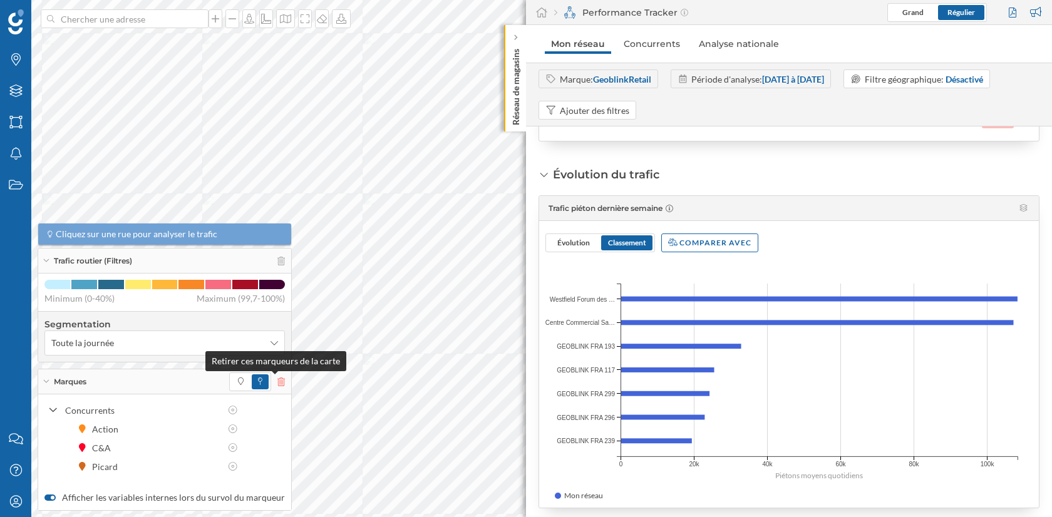
click at [278, 385] on icon at bounding box center [282, 382] width 8 height 9
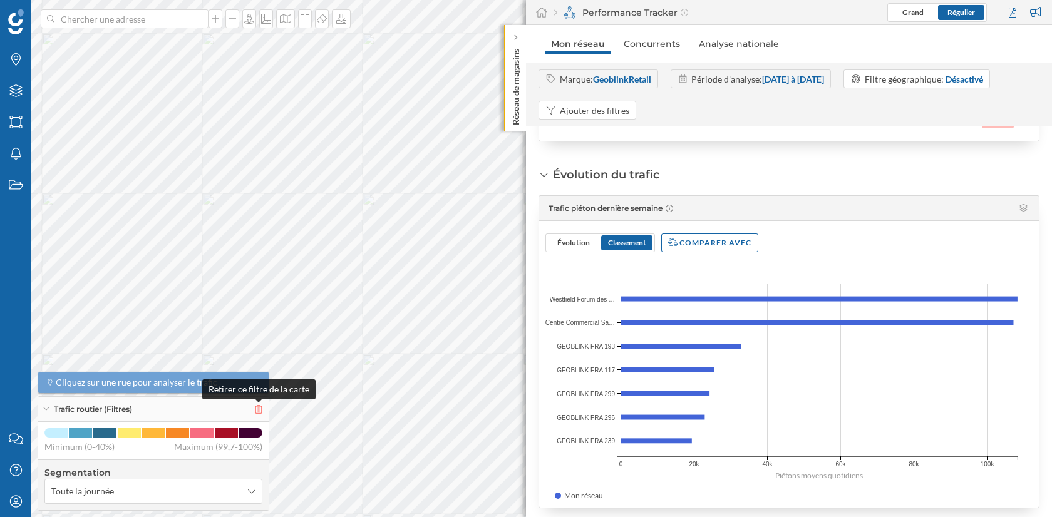
click at [256, 413] on icon at bounding box center [259, 409] width 8 height 9
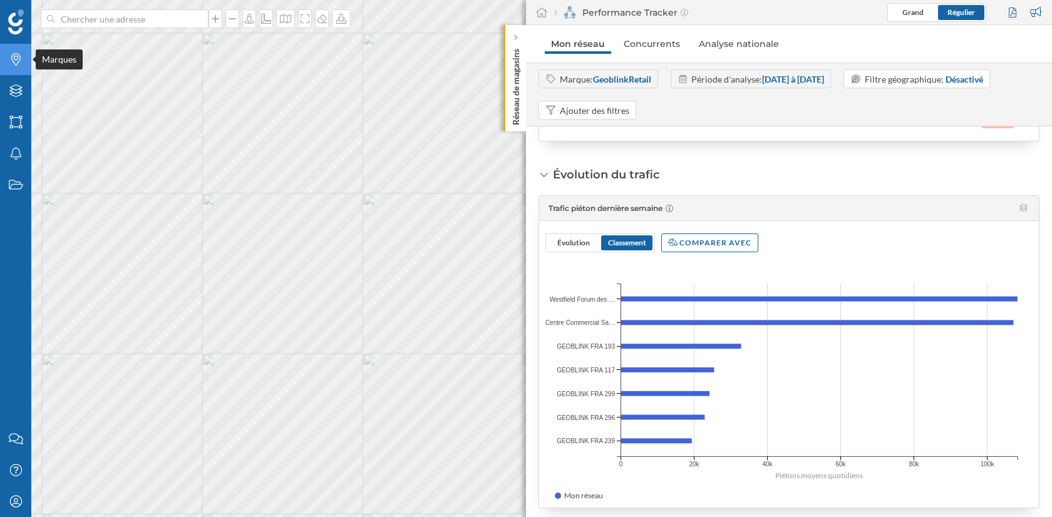
click at [20, 65] on icon "Marques" at bounding box center [16, 59] width 16 height 13
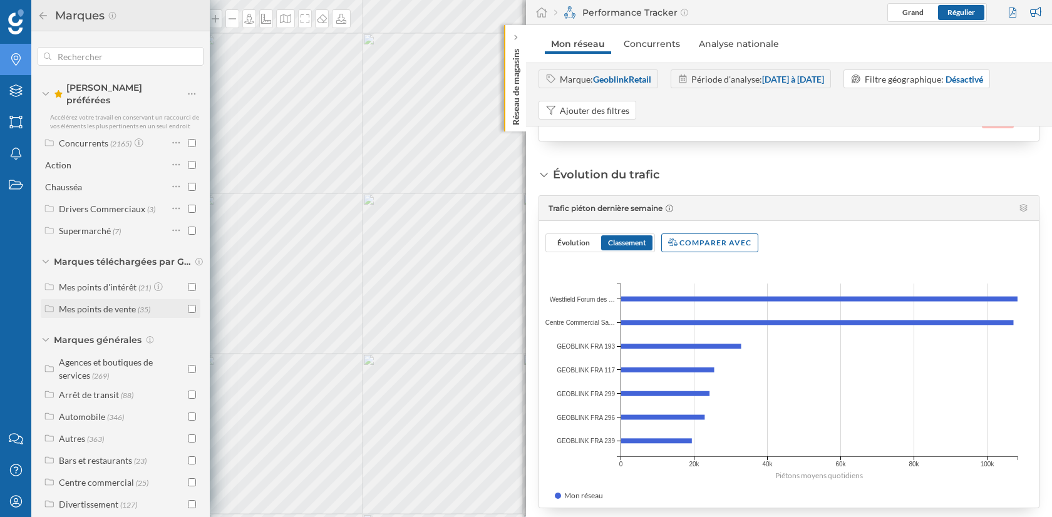
click at [189, 305] on input "checkbox" at bounding box center [192, 309] width 8 height 8
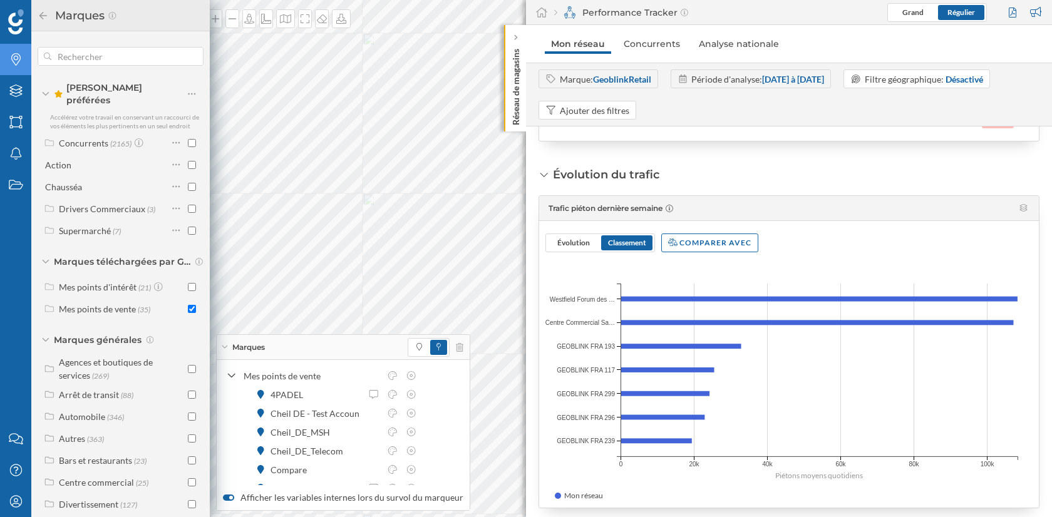
click at [43, 18] on icon at bounding box center [43, 15] width 11 height 9
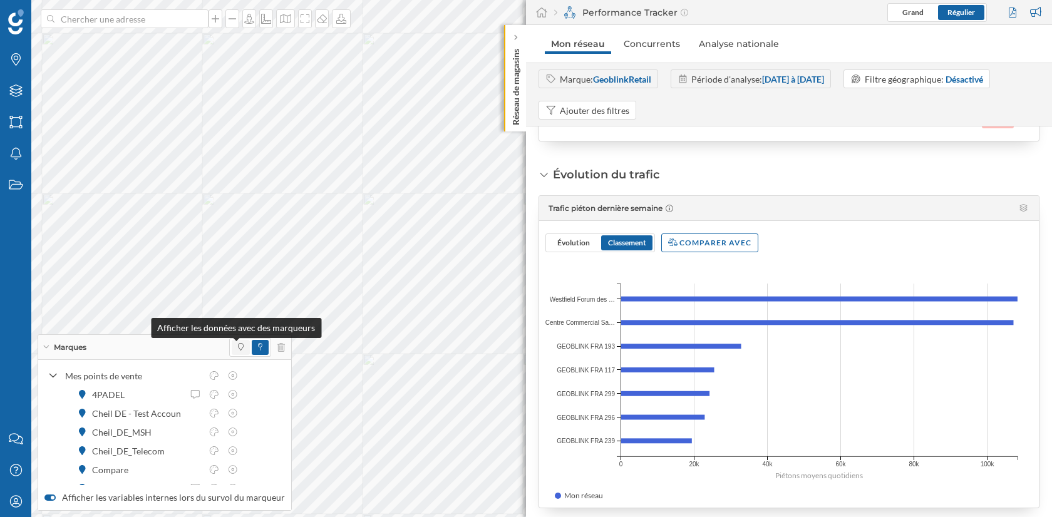
click at [238, 348] on icon at bounding box center [241, 347] width 6 height 8
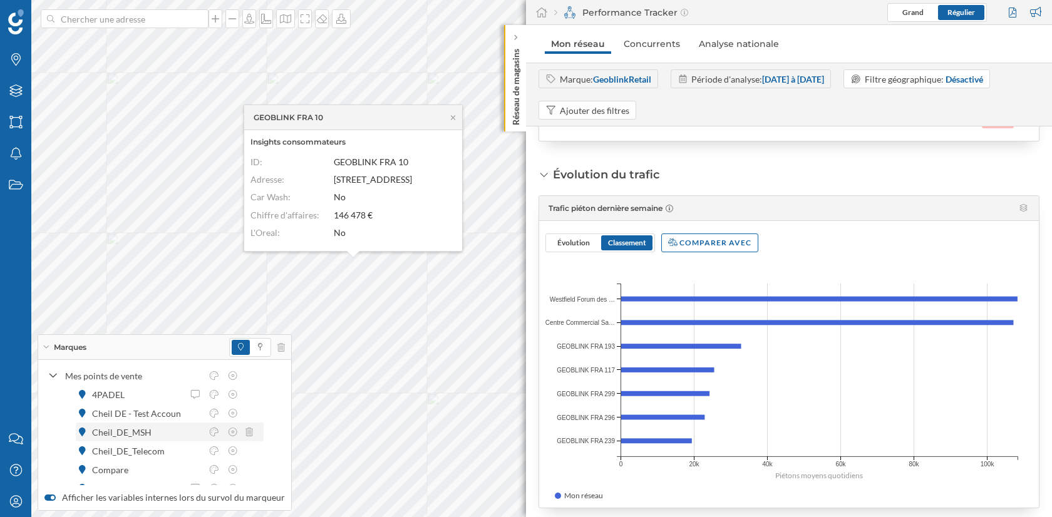
scroll to position [122, 0]
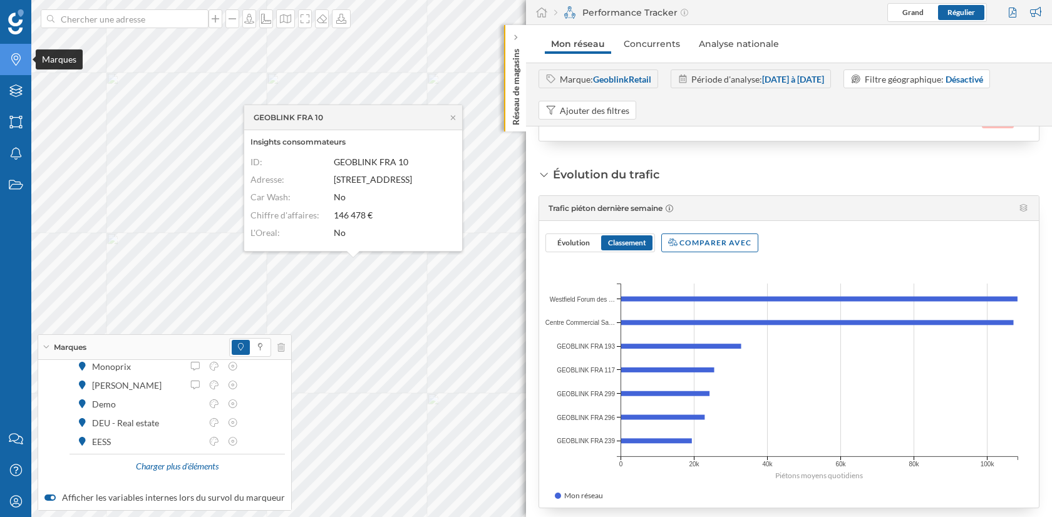
click at [16, 55] on icon "Marques" at bounding box center [16, 59] width 16 height 13
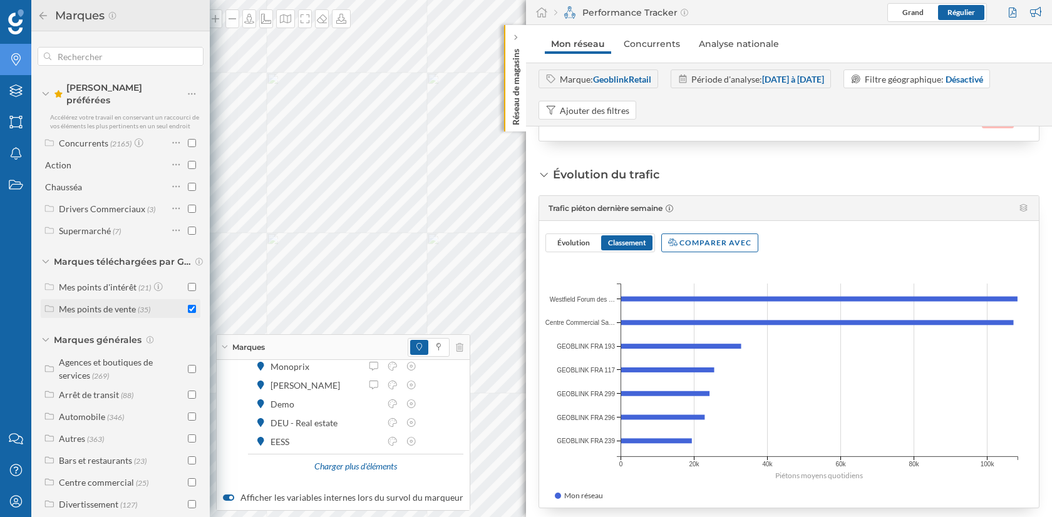
click at [192, 305] on input "checkbox" at bounding box center [192, 309] width 8 height 8
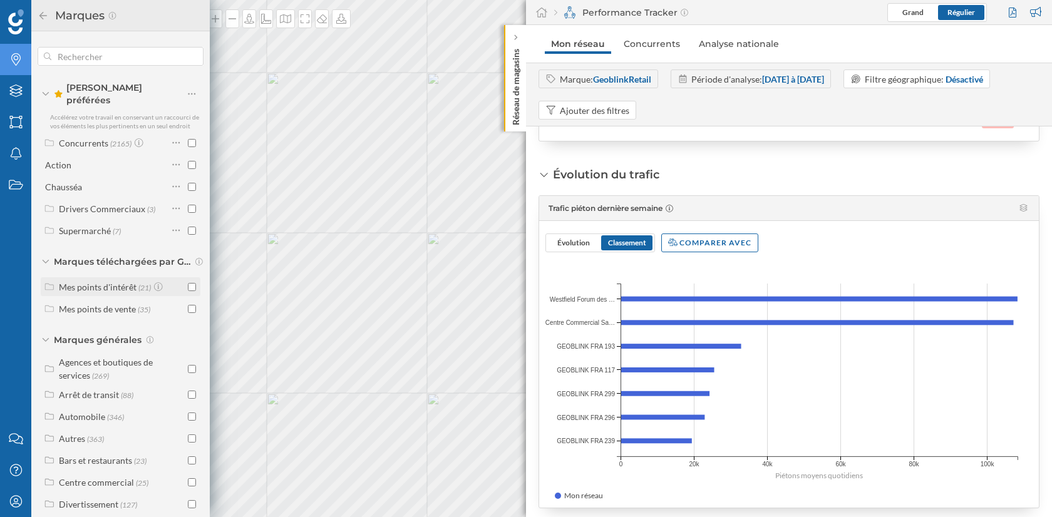
click at [190, 283] on input "checkbox" at bounding box center [192, 287] width 8 height 8
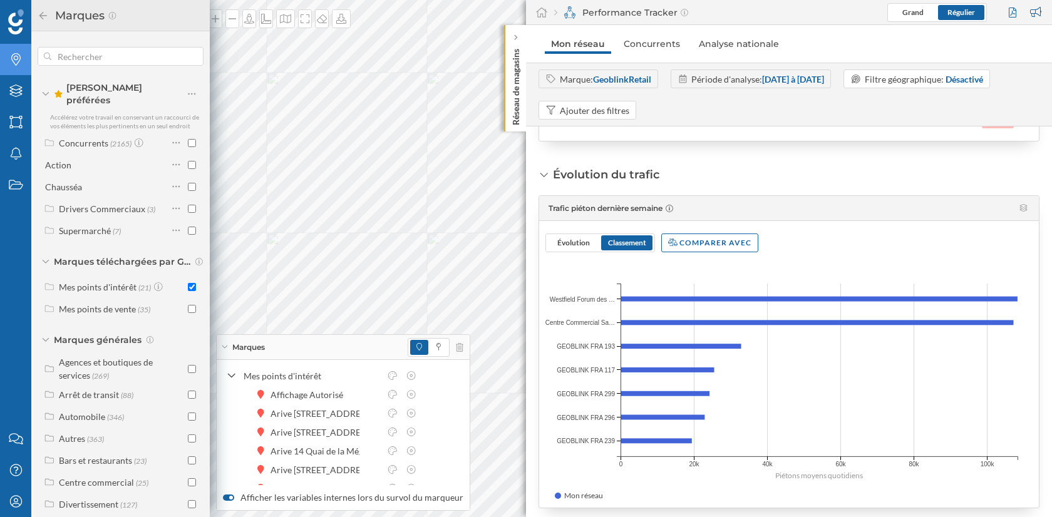
click at [190, 283] on input "checkbox" at bounding box center [192, 287] width 8 height 8
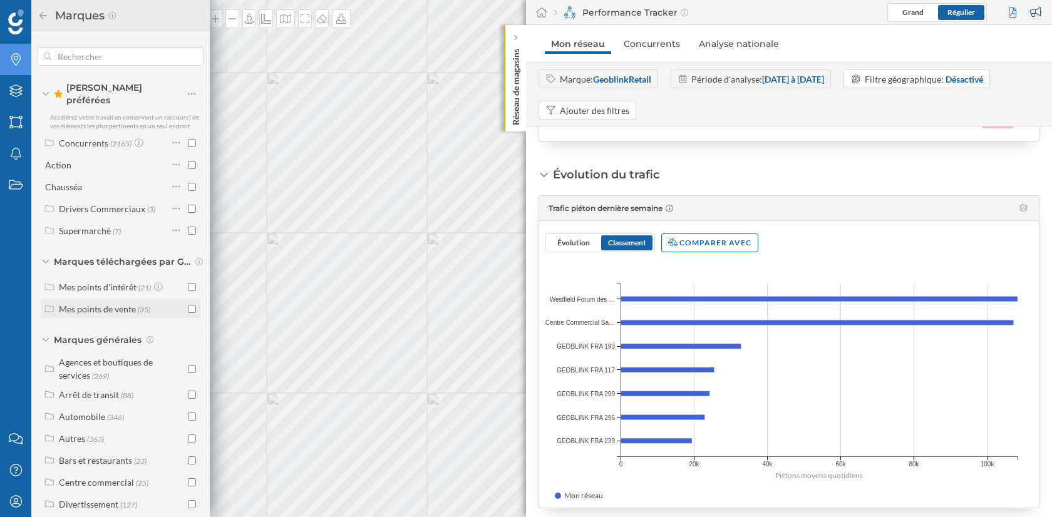
click at [189, 305] on input "checkbox" at bounding box center [192, 309] width 8 height 8
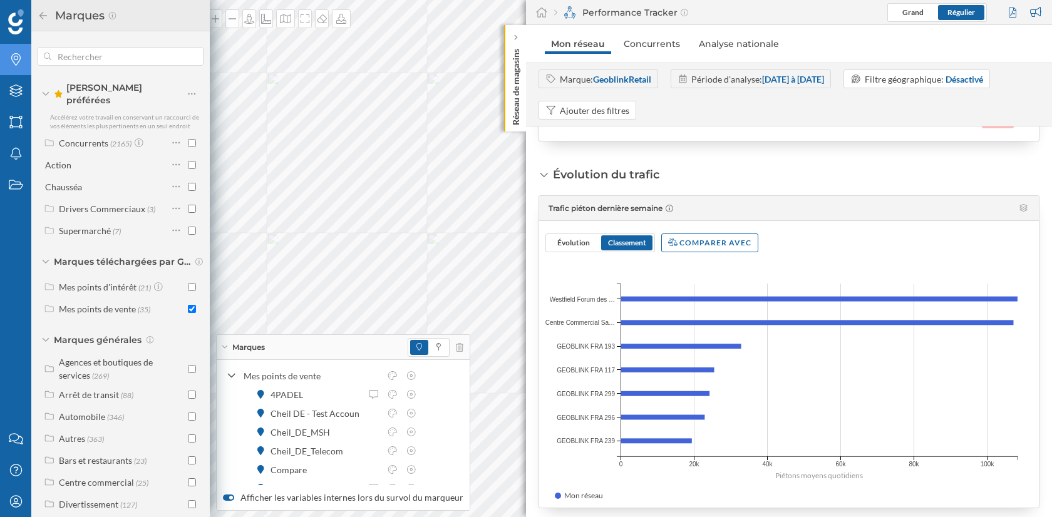
click at [43, 11] on icon at bounding box center [43, 15] width 11 height 9
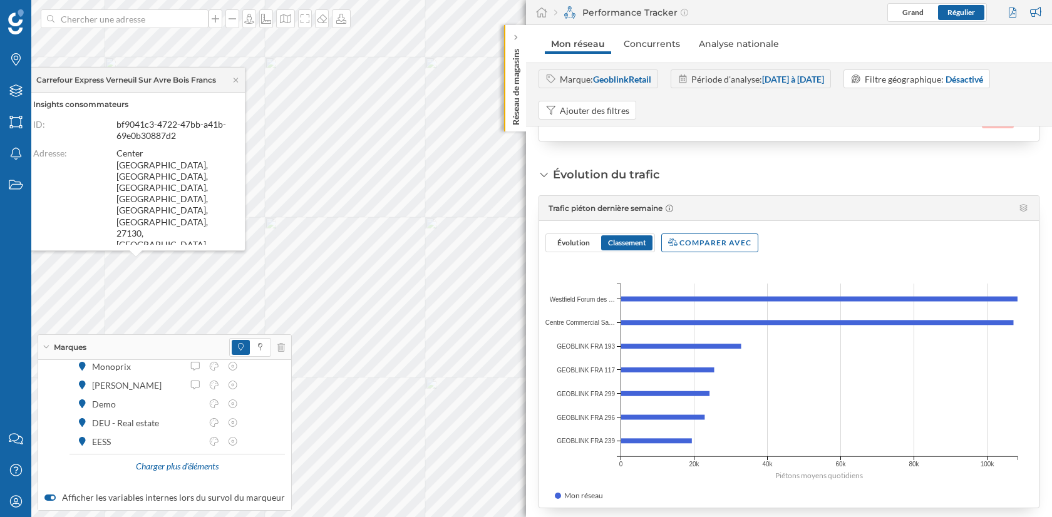
click at [189, 464] on div "Charger plus d'éléments" at bounding box center [177, 467] width 98 height 19
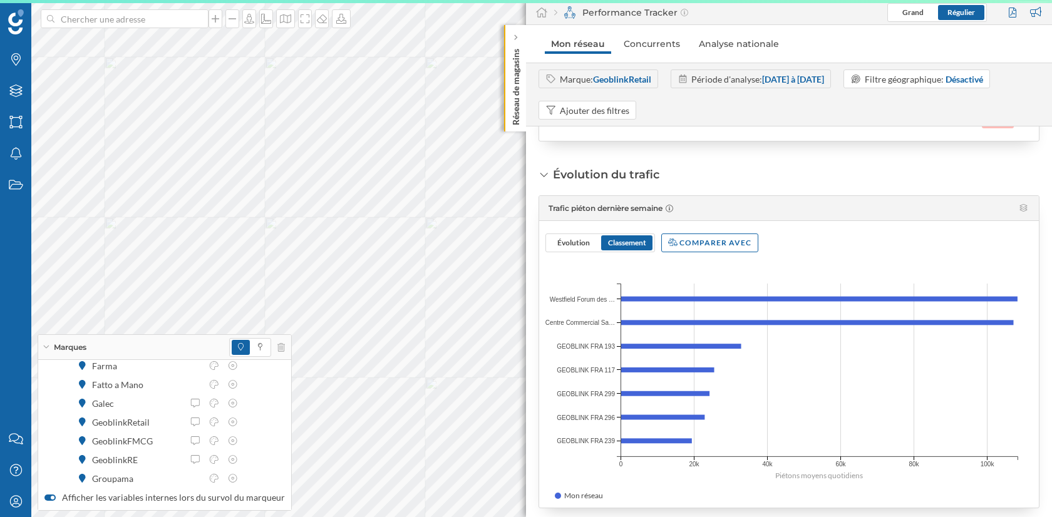
scroll to position [310, 0]
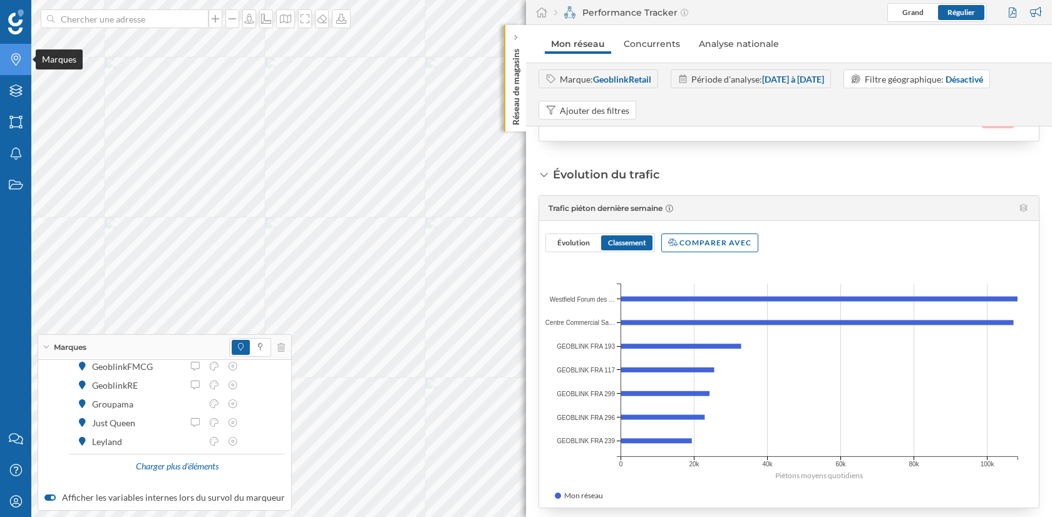
click at [19, 72] on div "Marques" at bounding box center [15, 59] width 31 height 31
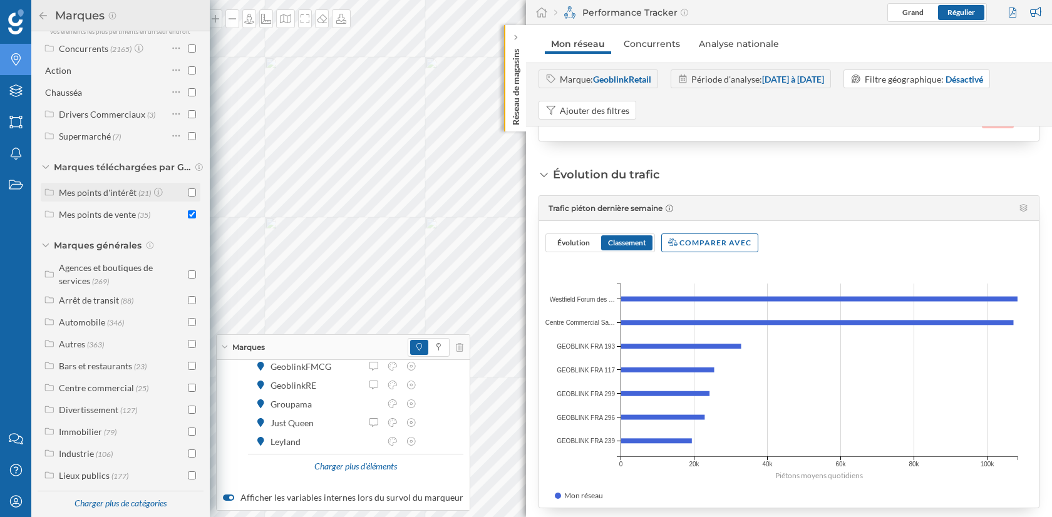
scroll to position [0, 0]
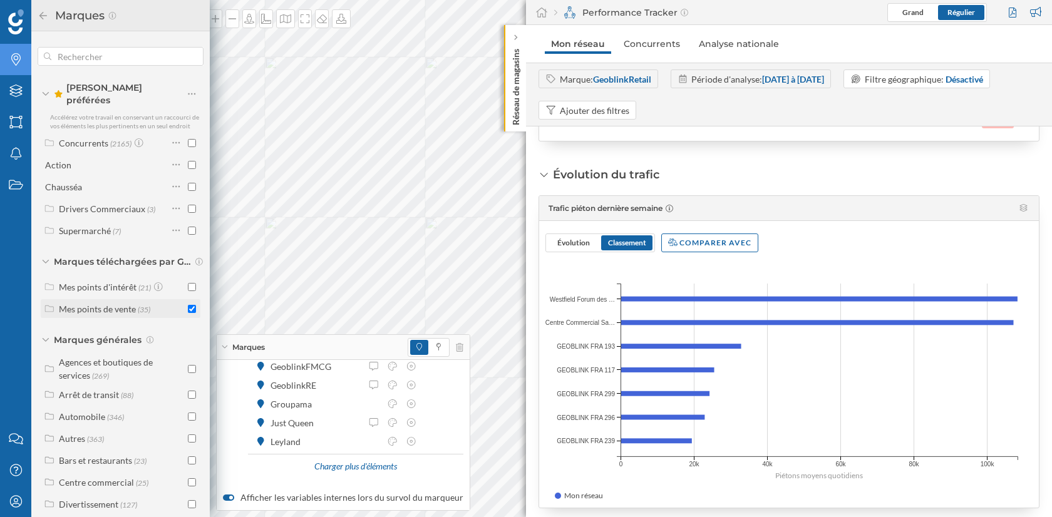
click at [188, 305] on input "checkbox" at bounding box center [192, 309] width 8 height 8
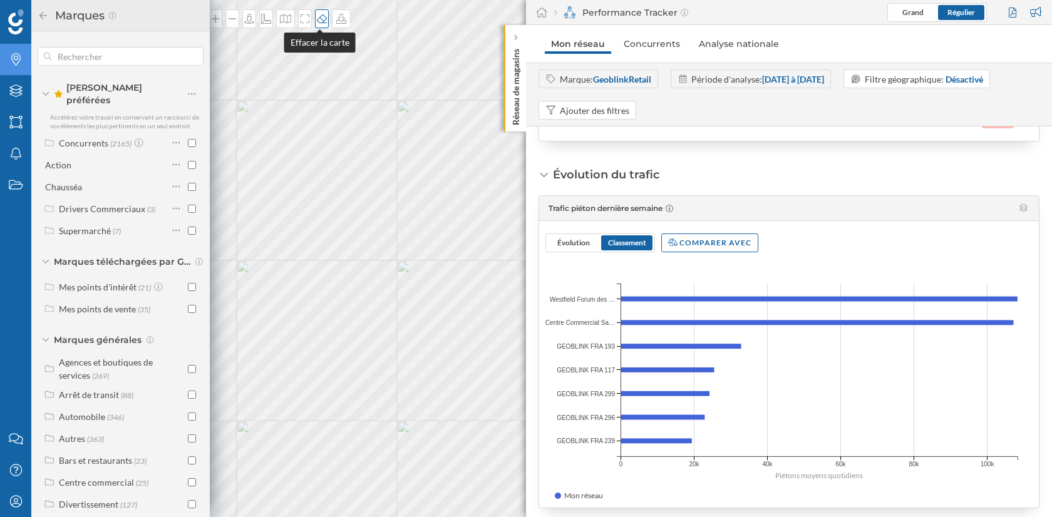
click at [321, 18] on icon at bounding box center [322, 19] width 13 height 10
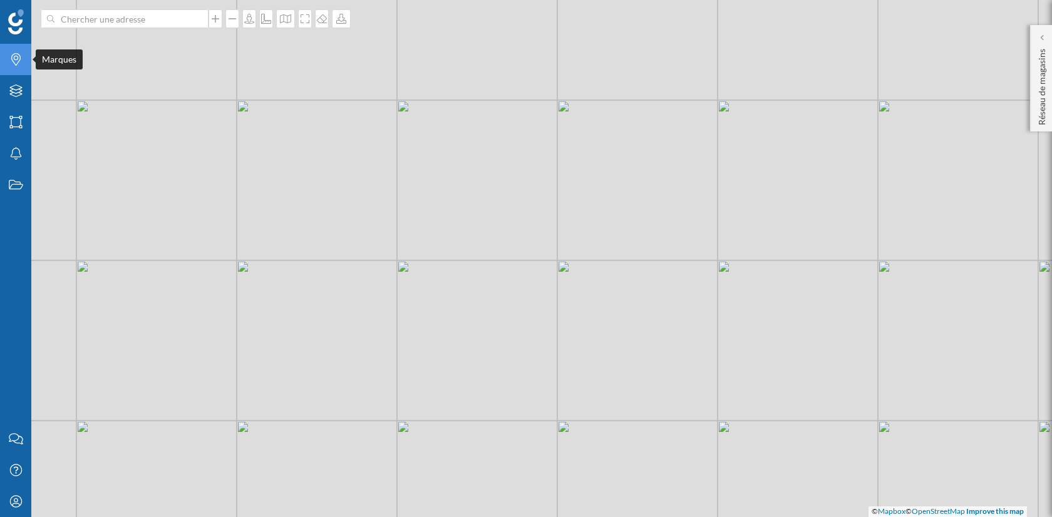
click at [18, 54] on icon at bounding box center [15, 59] width 9 height 13
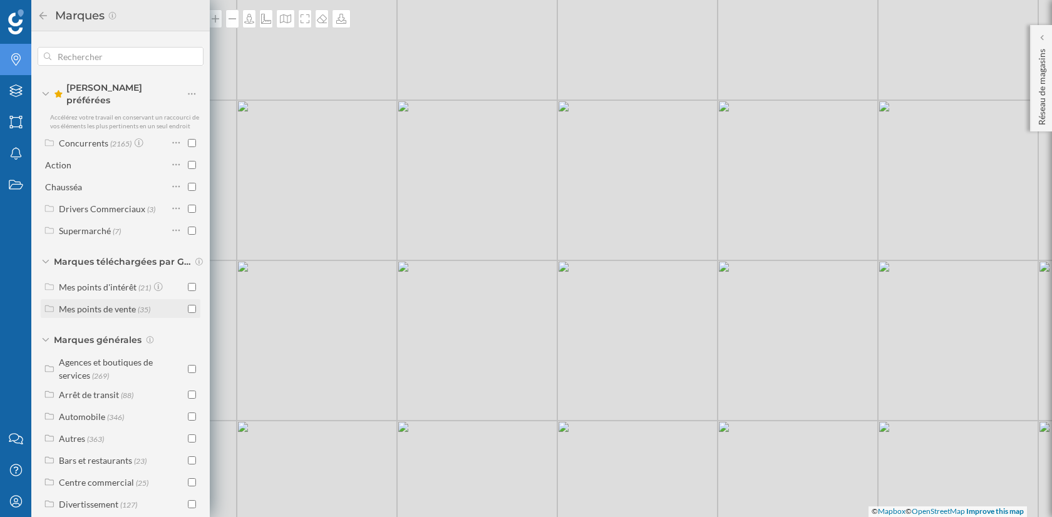
click at [188, 305] on input "checkbox" at bounding box center [192, 309] width 8 height 8
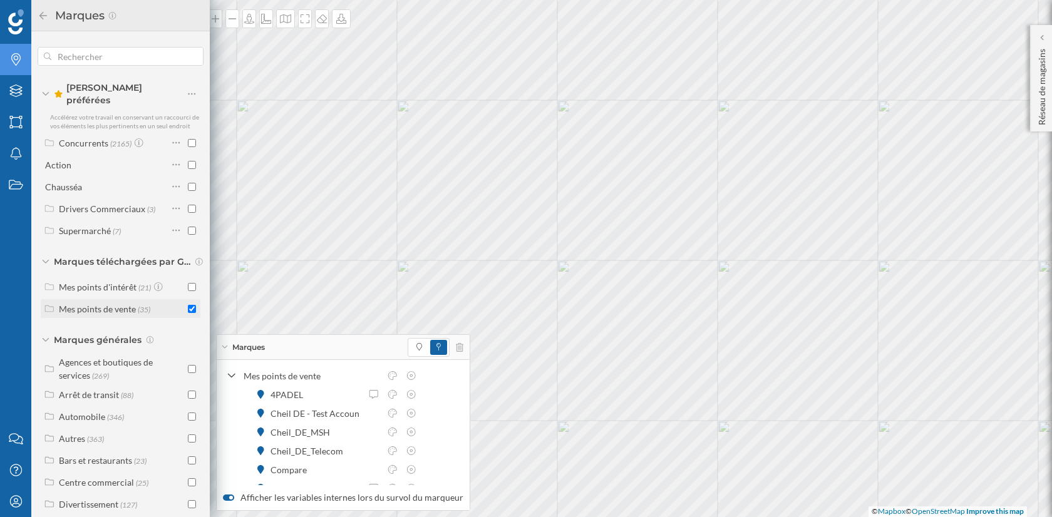
click at [188, 305] on input "checkbox" at bounding box center [192, 309] width 8 height 8
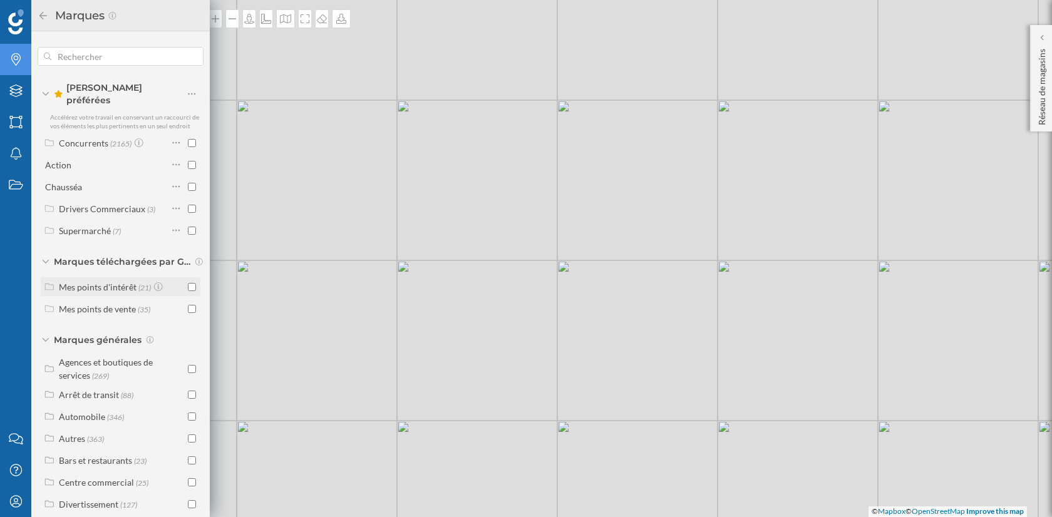
click at [190, 283] on input "checkbox" at bounding box center [192, 287] width 8 height 8
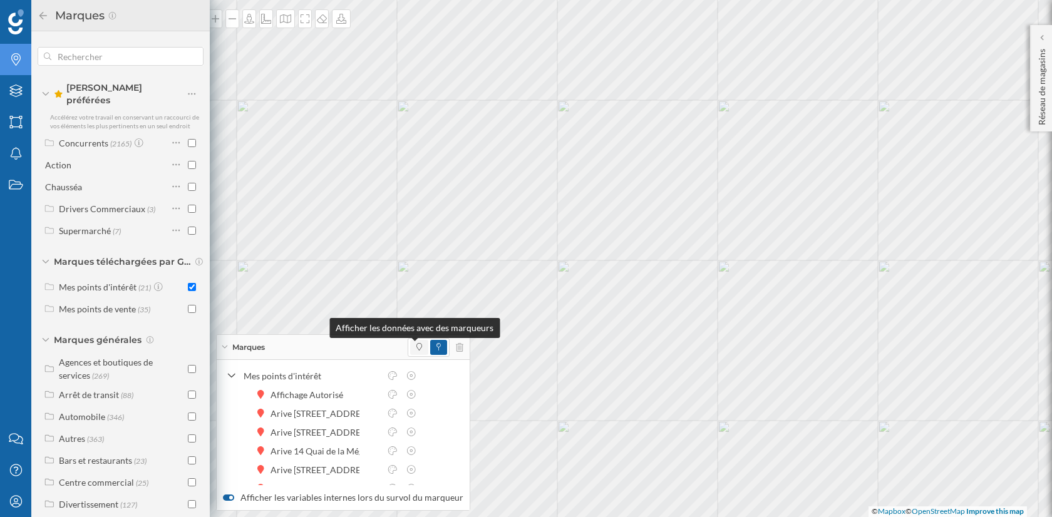
click at [417, 349] on icon at bounding box center [420, 347] width 6 height 8
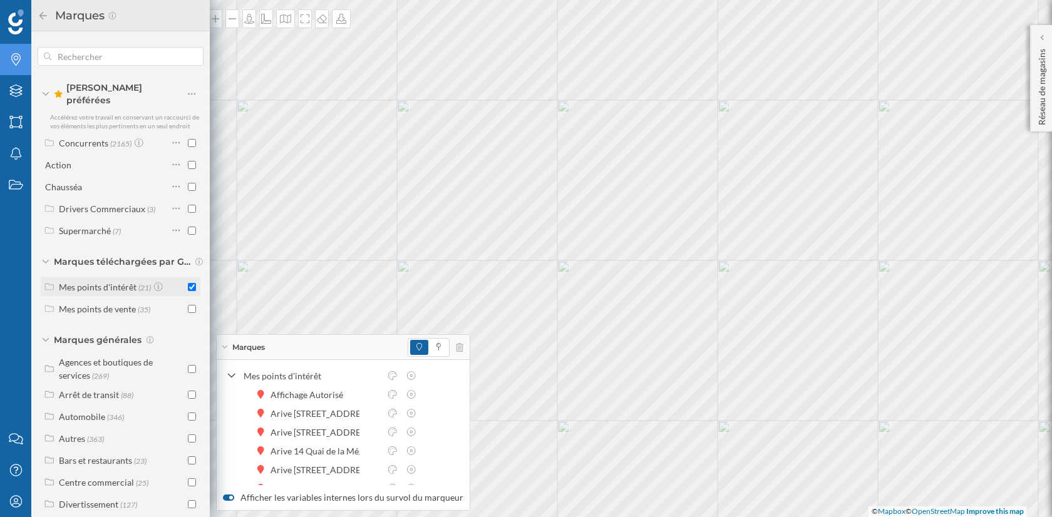
click at [188, 283] on input "checkbox" at bounding box center [192, 287] width 8 height 8
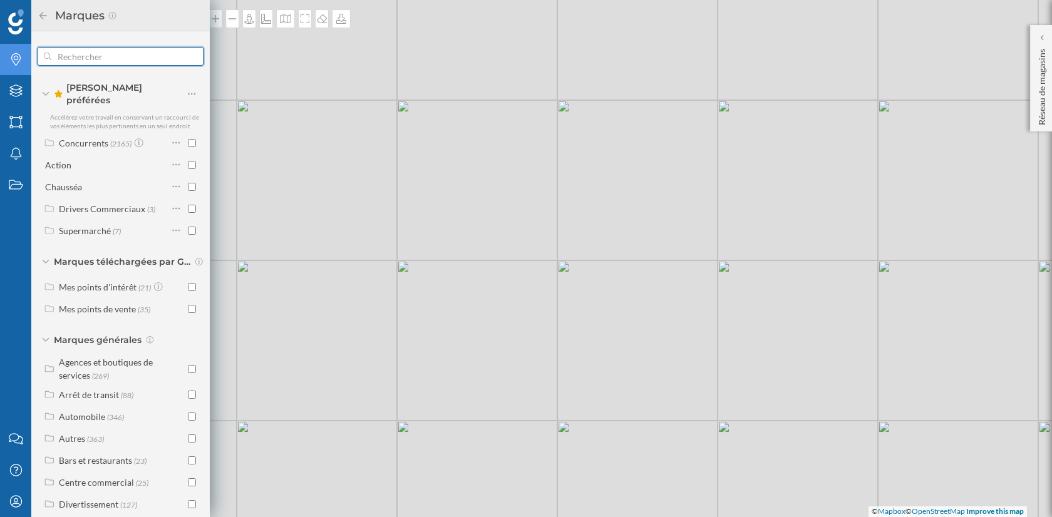
click at [101, 60] on input "text" at bounding box center [120, 56] width 138 height 25
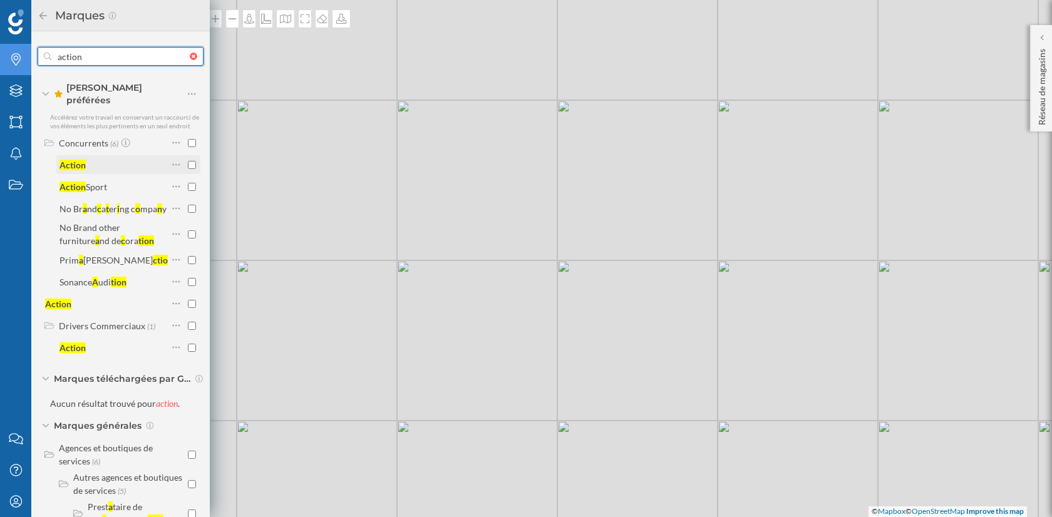
type input "action"
click at [188, 161] on input "checkbox" at bounding box center [192, 165] width 8 height 8
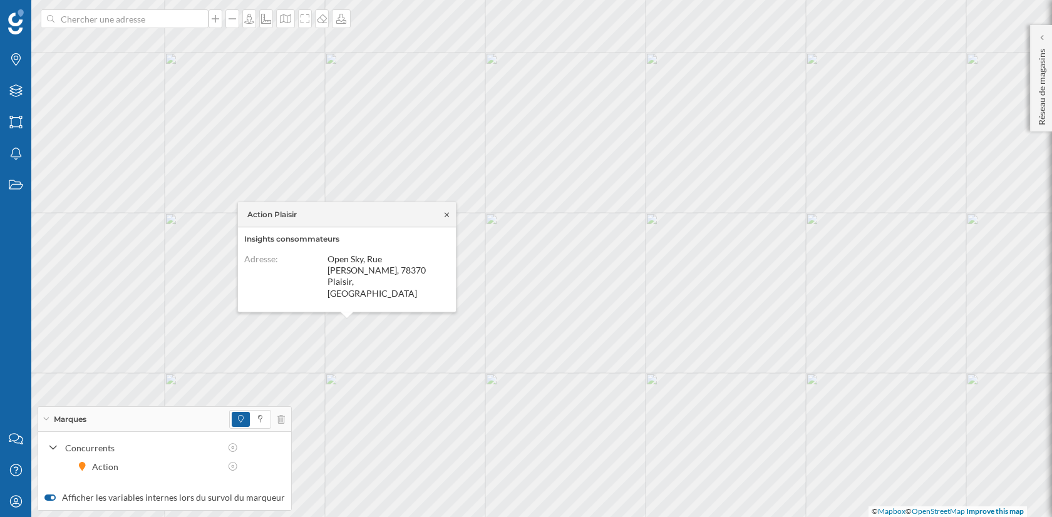
click at [447, 219] on icon at bounding box center [446, 215] width 9 height 8
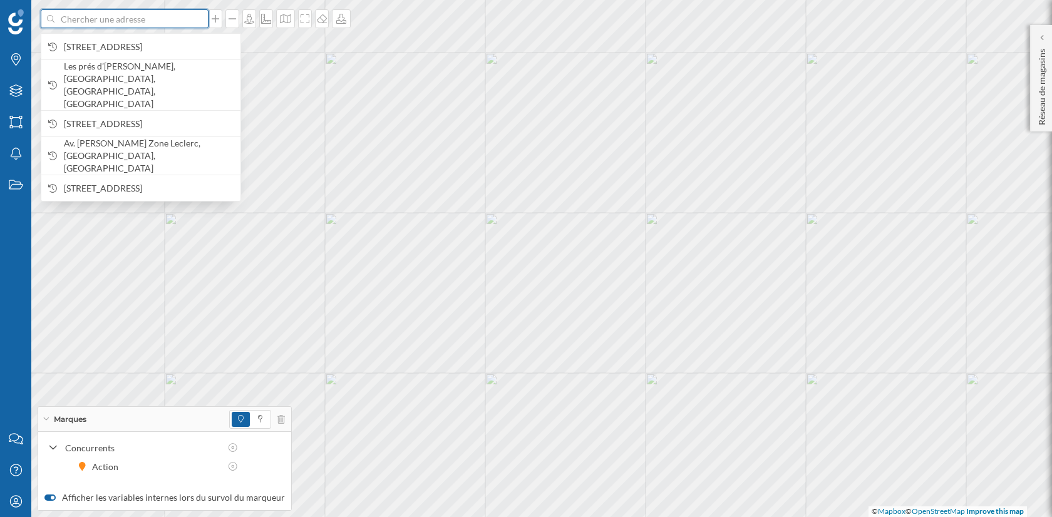
click at [145, 25] on input at bounding box center [124, 18] width 140 height 19
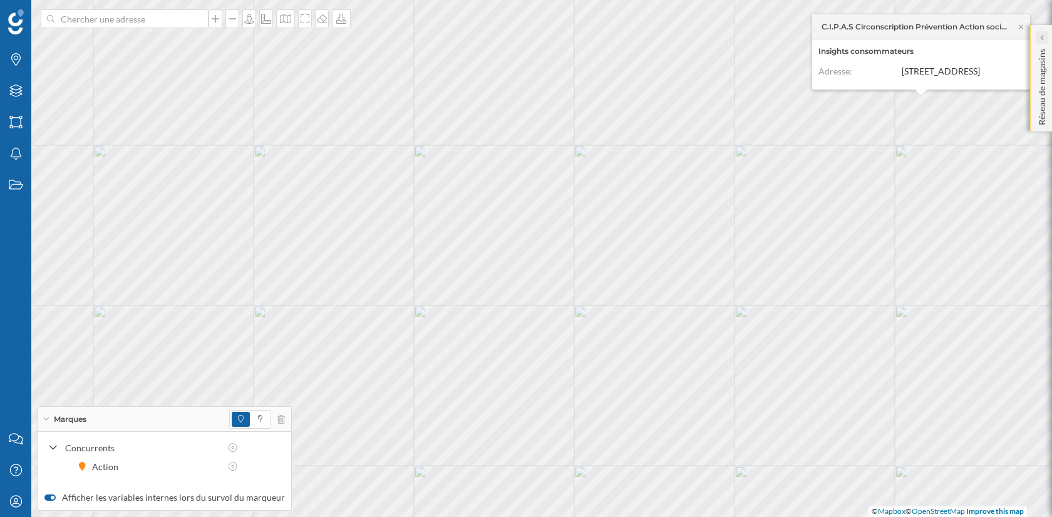
click at [1046, 38] on div at bounding box center [1042, 37] width 13 height 13
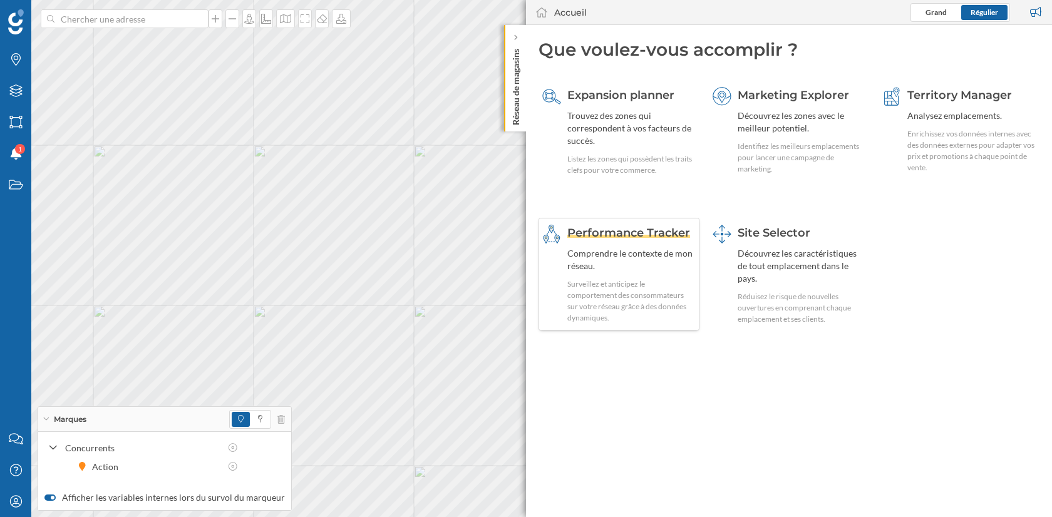
click at [655, 256] on div "Comprendre le contexte de mon réseau." at bounding box center [632, 259] width 128 height 25
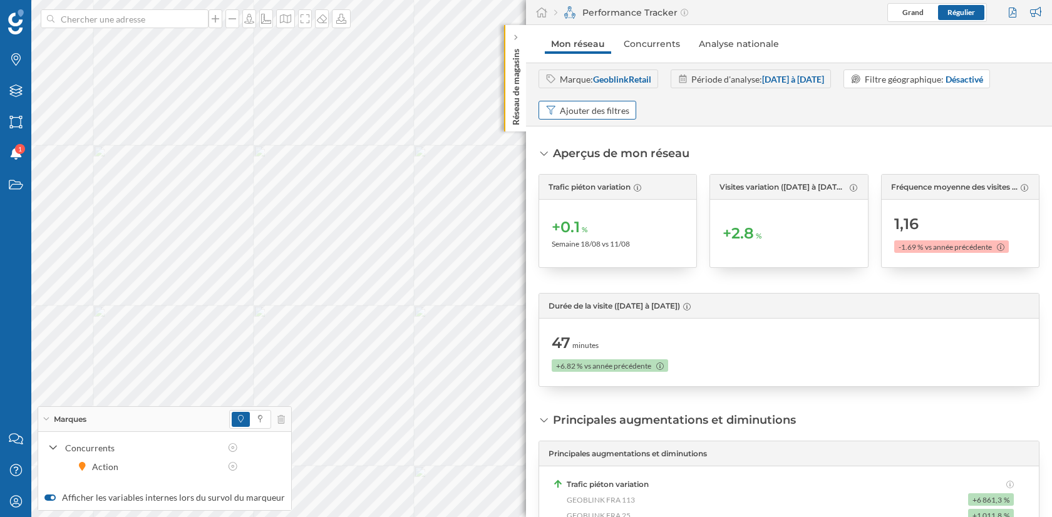
click at [605, 104] on div "Ajouter des filtres" at bounding box center [595, 110] width 70 height 13
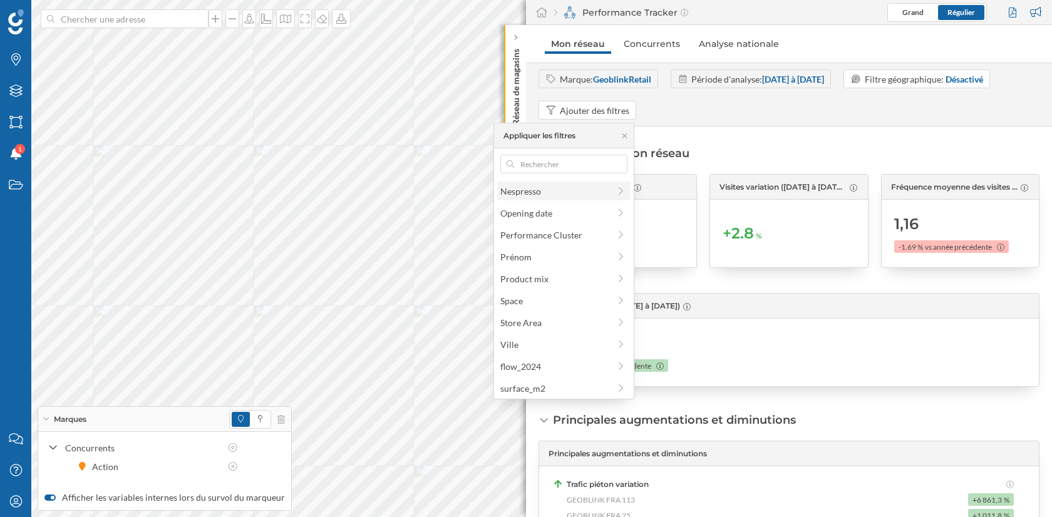
scroll to position [157, 0]
click at [599, 192] on span "Nespresso" at bounding box center [555, 189] width 109 height 13
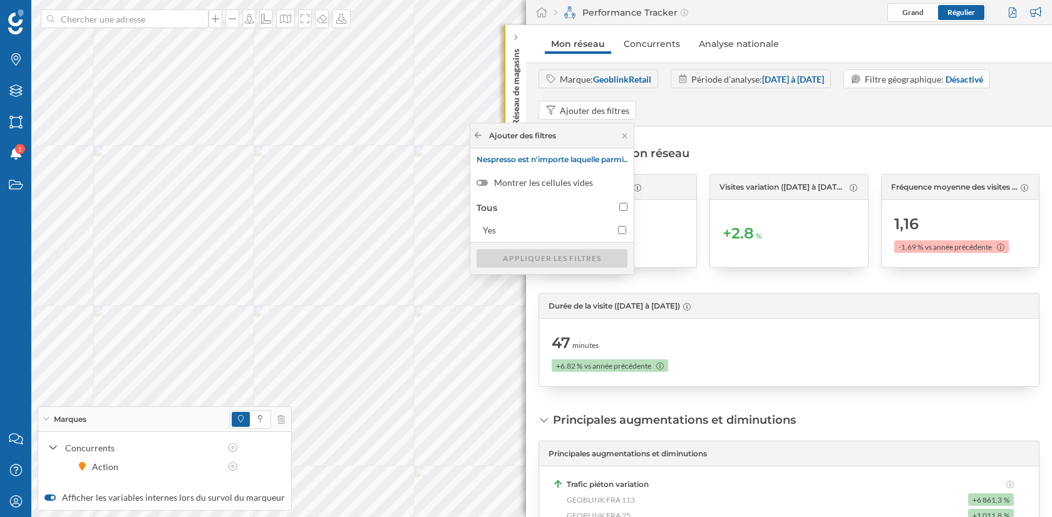
click at [475, 137] on icon at bounding box center [478, 135] width 7 height 6
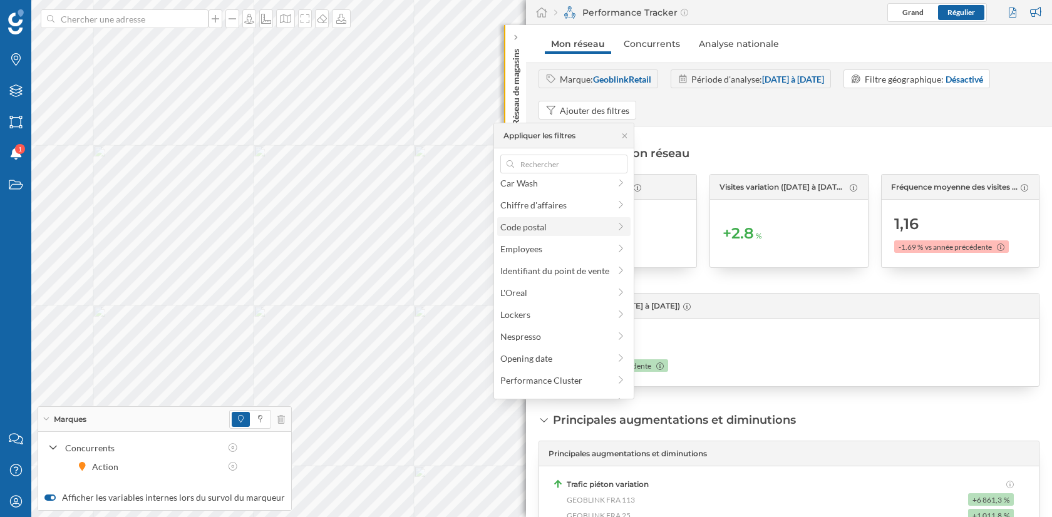
scroll to position [15, 0]
click at [566, 224] on span "Code postal" at bounding box center [555, 221] width 109 height 13
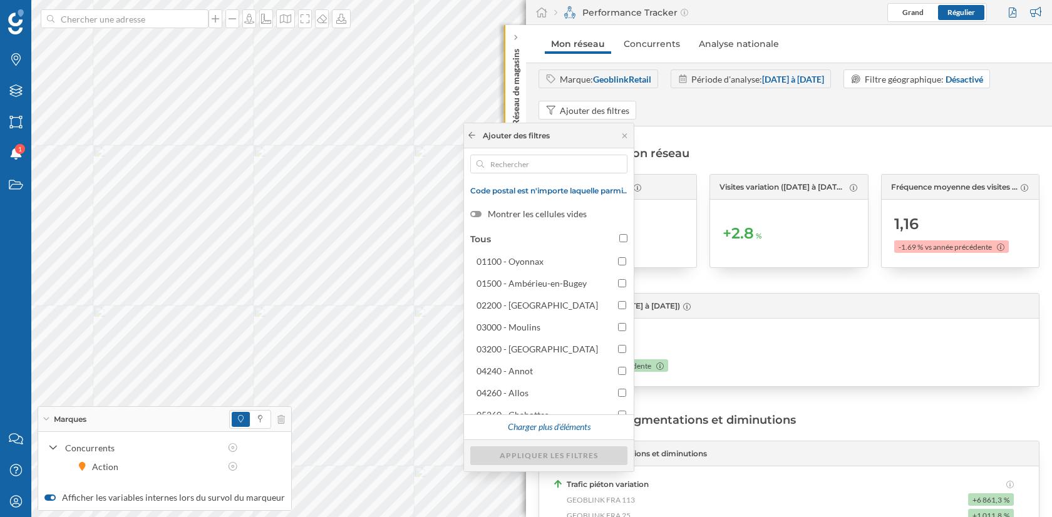
click at [467, 138] on icon at bounding box center [471, 136] width 9 height 8
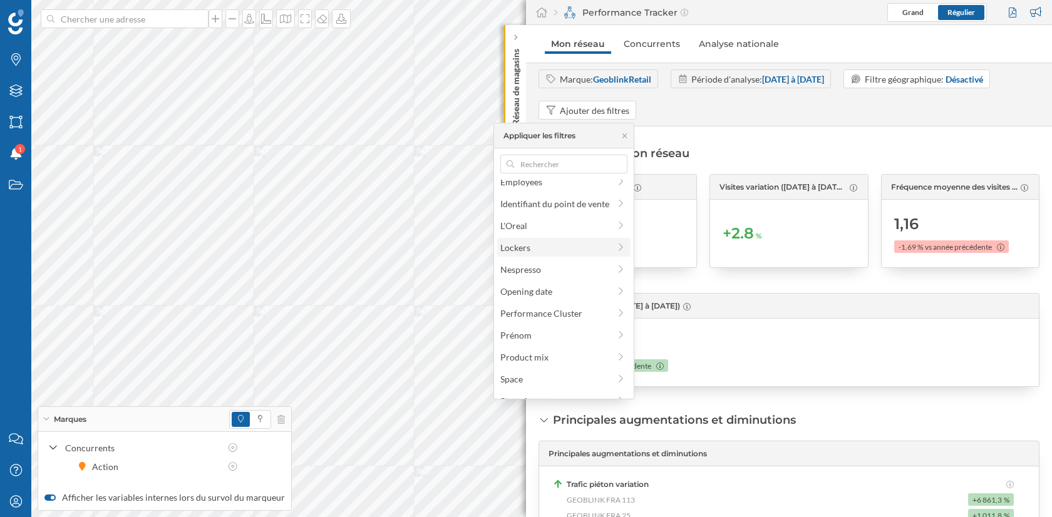
scroll to position [75, 0]
click at [575, 314] on div "Performance Cluster" at bounding box center [542, 314] width 82 height 11
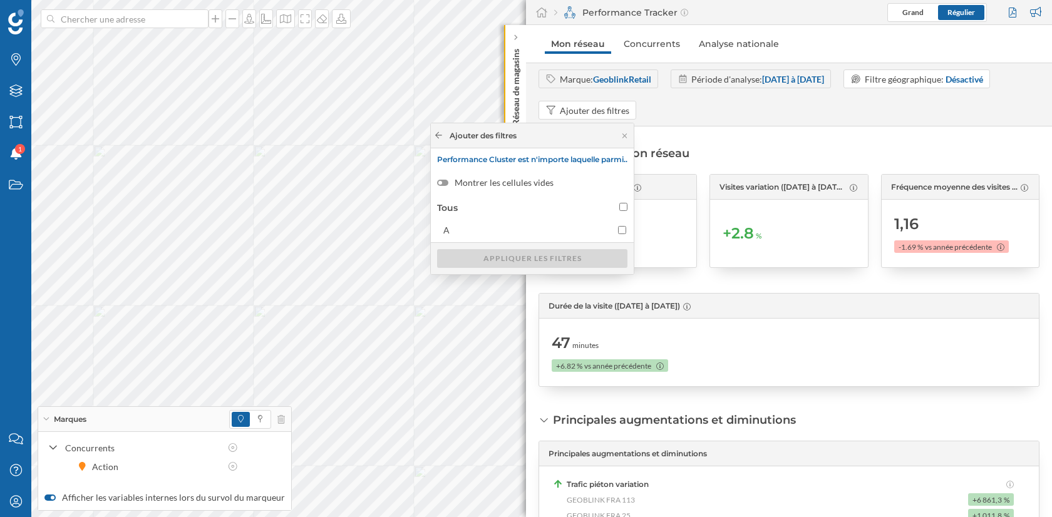
click at [434, 138] on icon at bounding box center [438, 136] width 9 height 8
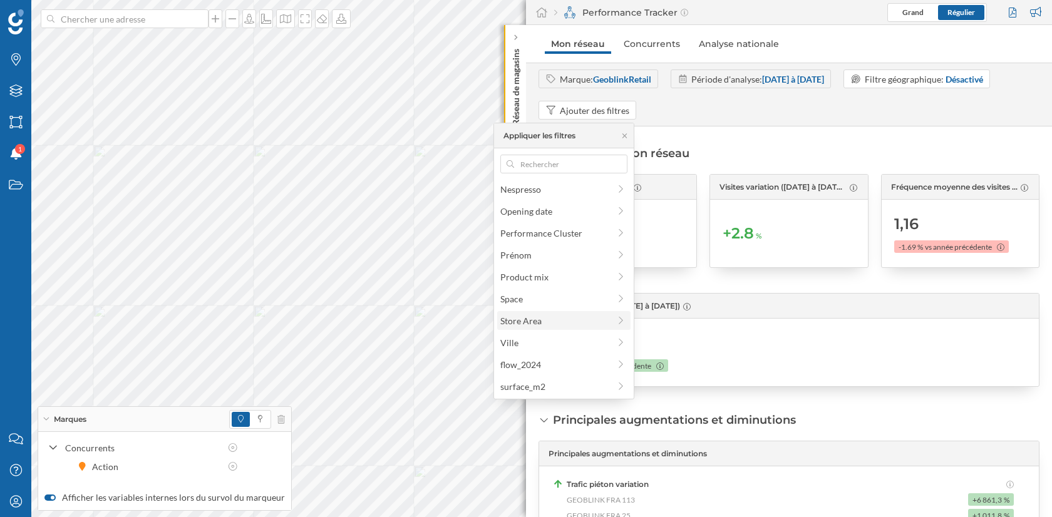
scroll to position [0, 0]
click at [553, 235] on span "Code postal" at bounding box center [555, 236] width 109 height 13
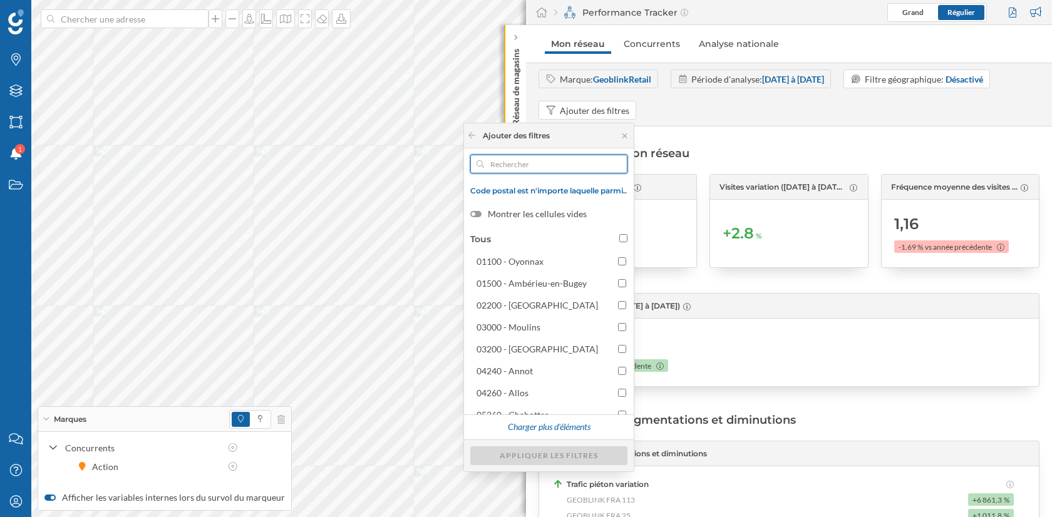
click at [506, 169] on input "text" at bounding box center [549, 164] width 130 height 19
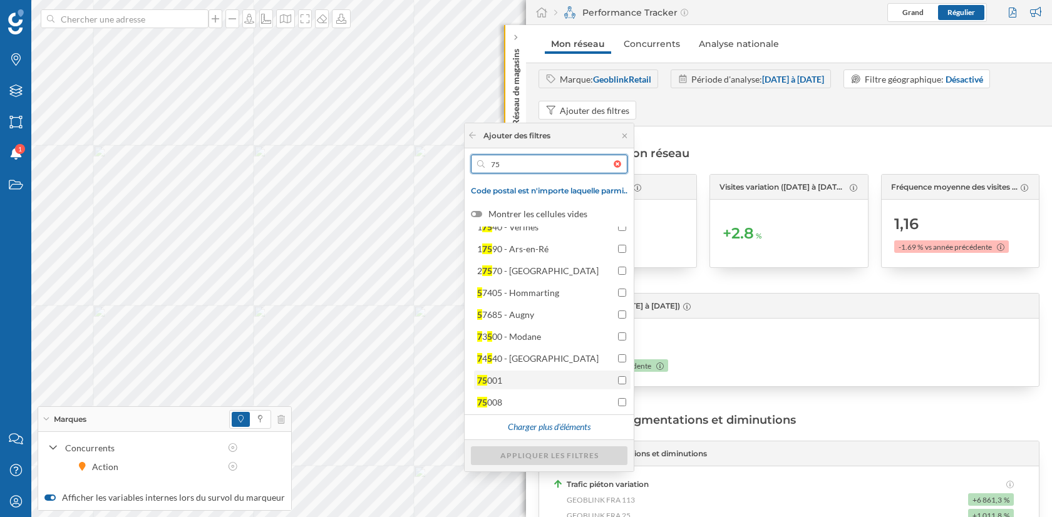
type input "75"
click at [618, 380] on input "75 001" at bounding box center [622, 380] width 8 height 8
checkbox input "true"
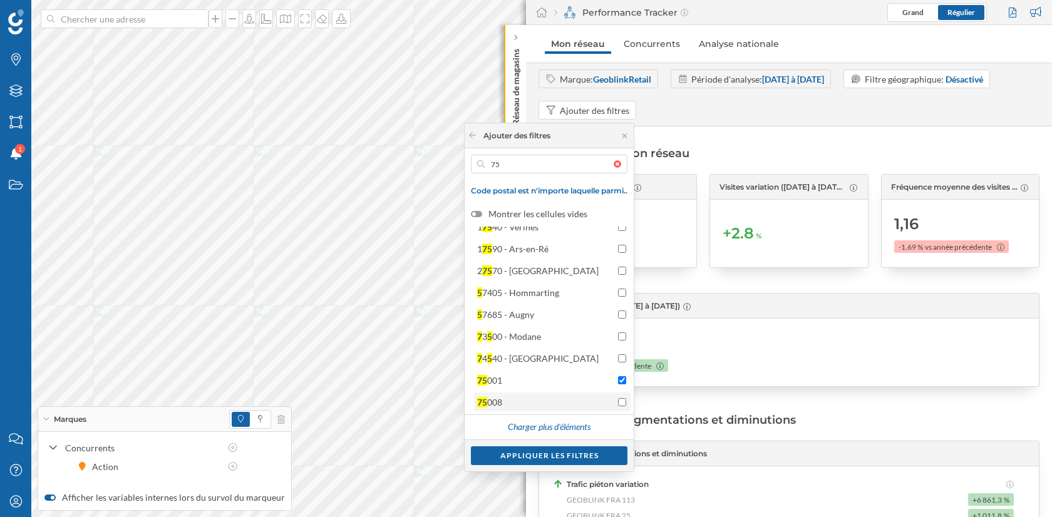
click at [618, 405] on input "75 008" at bounding box center [622, 402] width 8 height 8
checkbox input "true"
click at [569, 428] on div "Charger plus d'éléments" at bounding box center [549, 427] width 98 height 19
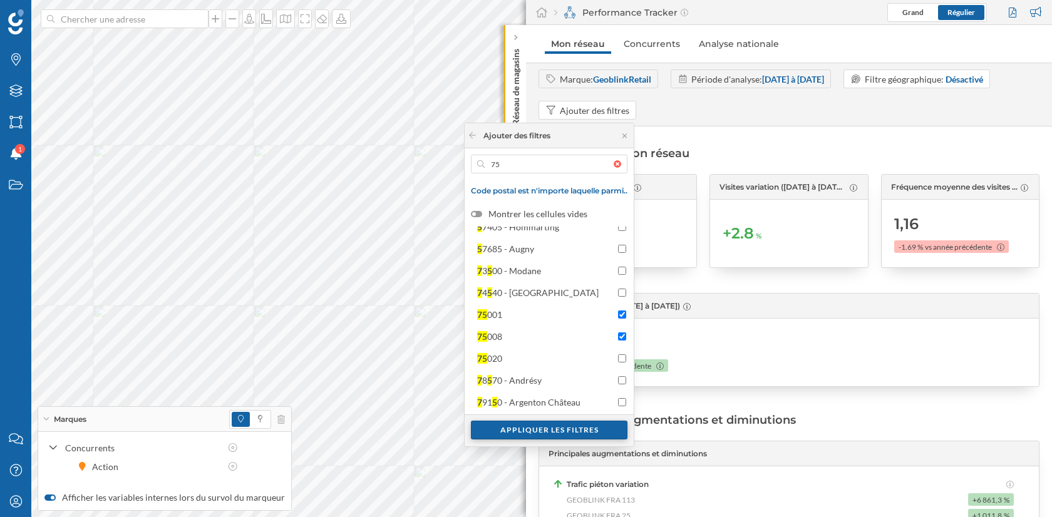
click at [574, 431] on div "Appliquer les filtres" at bounding box center [549, 430] width 157 height 19
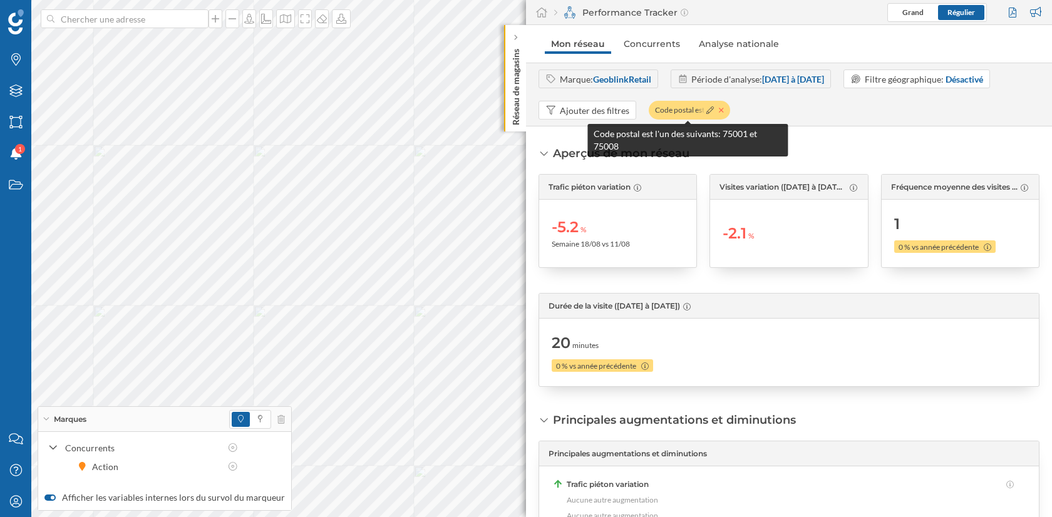
click at [720, 111] on icon at bounding box center [721, 110] width 5 height 8
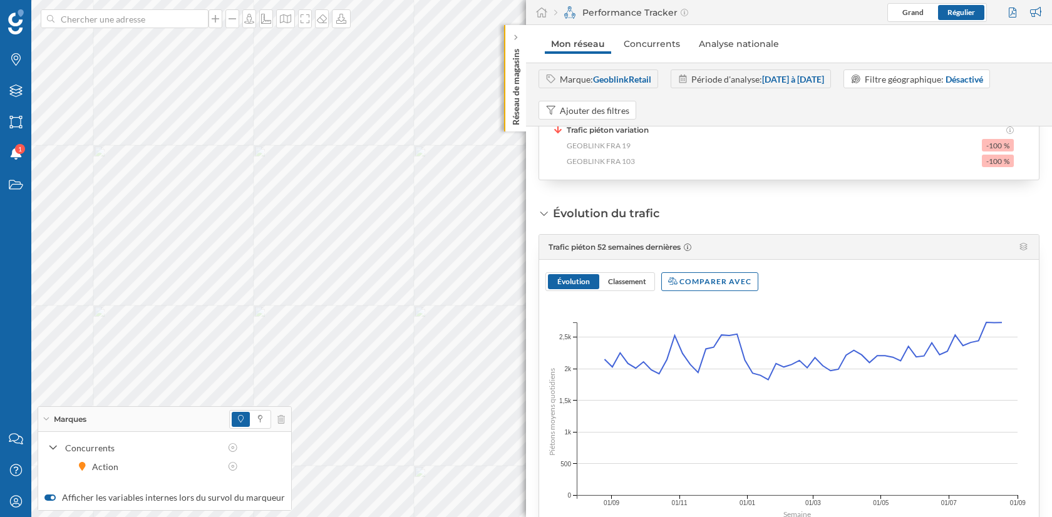
scroll to position [410, 0]
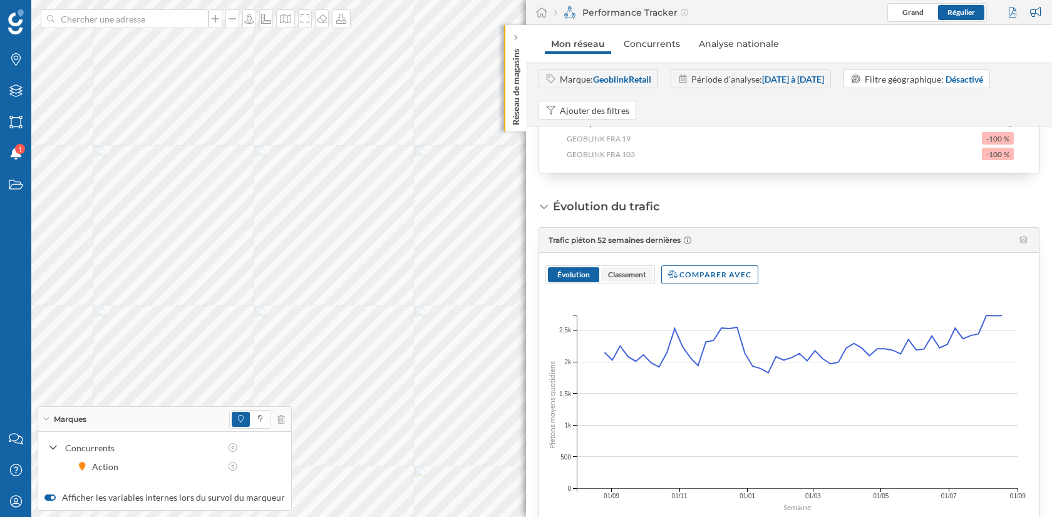
click at [633, 276] on span "Classement" at bounding box center [627, 274] width 38 height 9
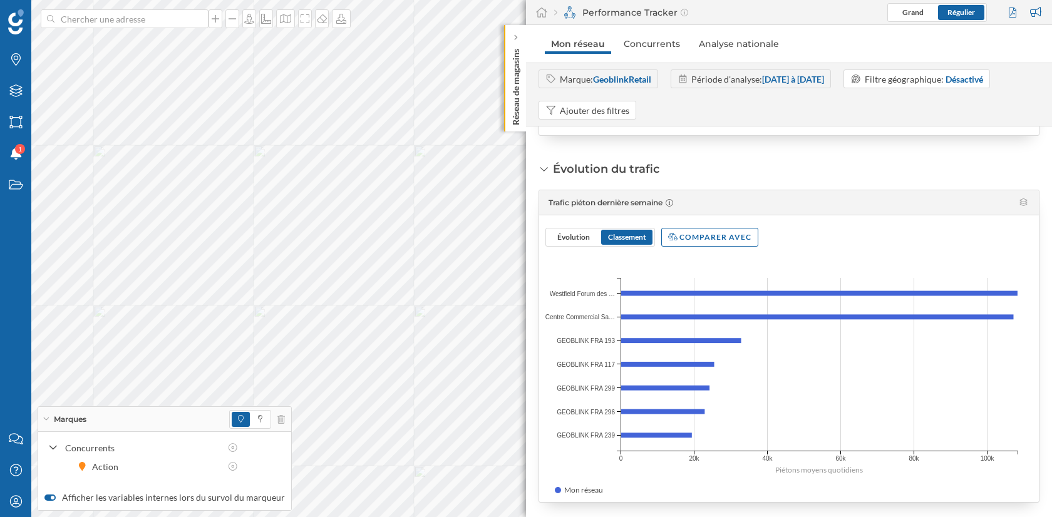
scroll to position [451, 0]
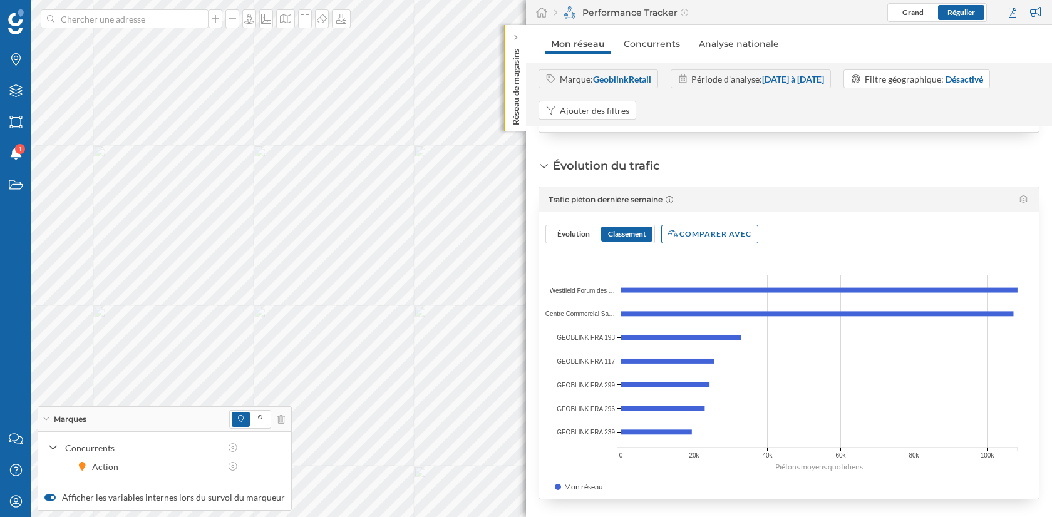
click at [708, 244] on div "Trafic piéton dernière semaine Évolution Classement Comparer avec Piétons moyen…" at bounding box center [789, 343] width 501 height 313
click at [708, 237] on div "Comparer avec" at bounding box center [709, 233] width 97 height 19
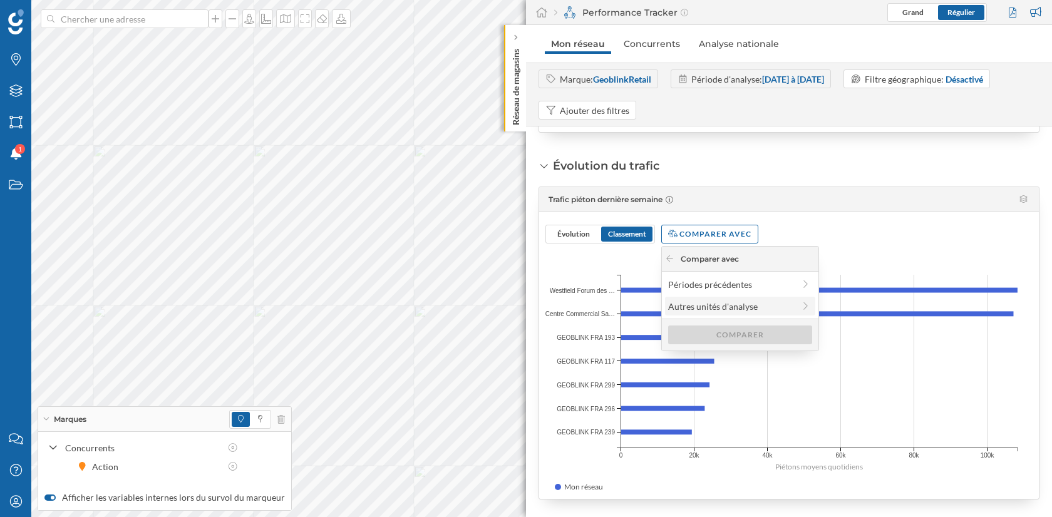
click at [727, 306] on div "Autres unités d'analyse" at bounding box center [731, 306] width 126 height 13
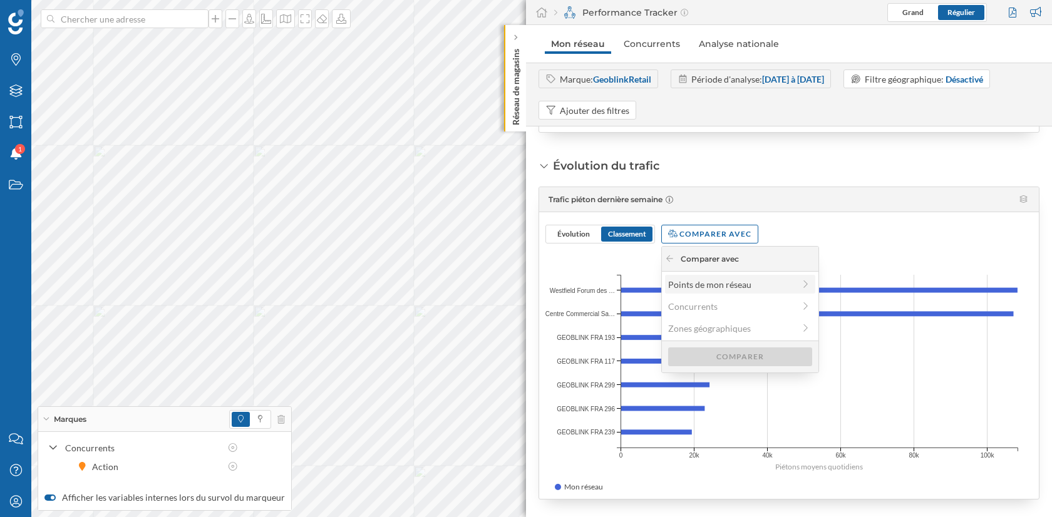
click at [747, 281] on div "Points de mon réseau" at bounding box center [731, 284] width 126 height 13
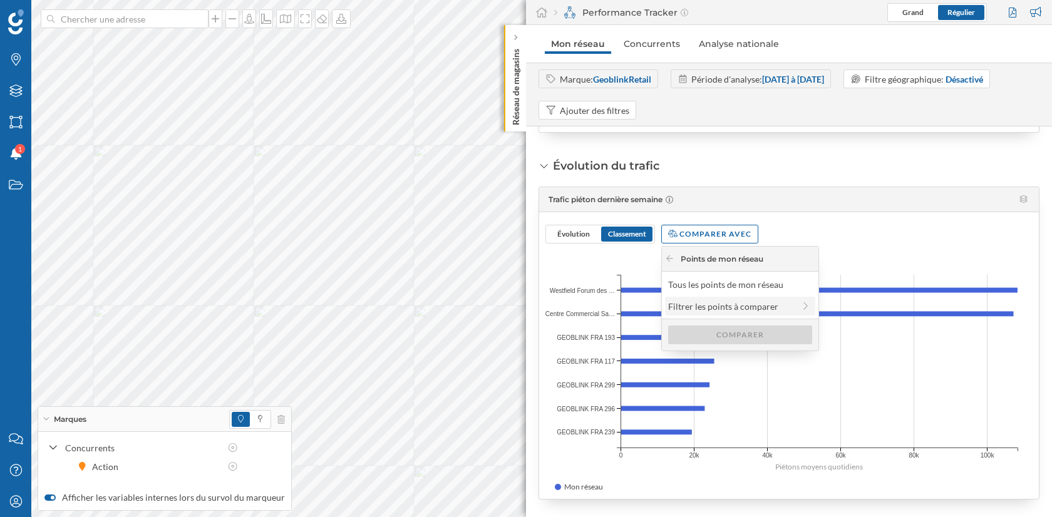
click at [785, 307] on div "Filtrer les points à comparer" at bounding box center [731, 306] width 126 height 13
click at [670, 257] on icon at bounding box center [669, 259] width 9 height 8
click at [732, 286] on div "Tous les points de mon réseau" at bounding box center [739, 284] width 143 height 13
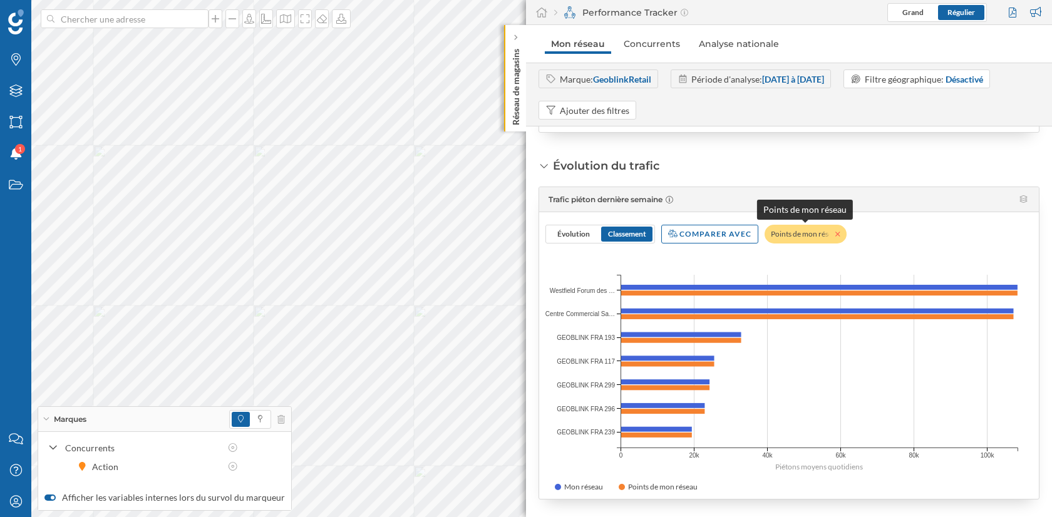
click at [838, 233] on icon at bounding box center [838, 235] width 5 height 8
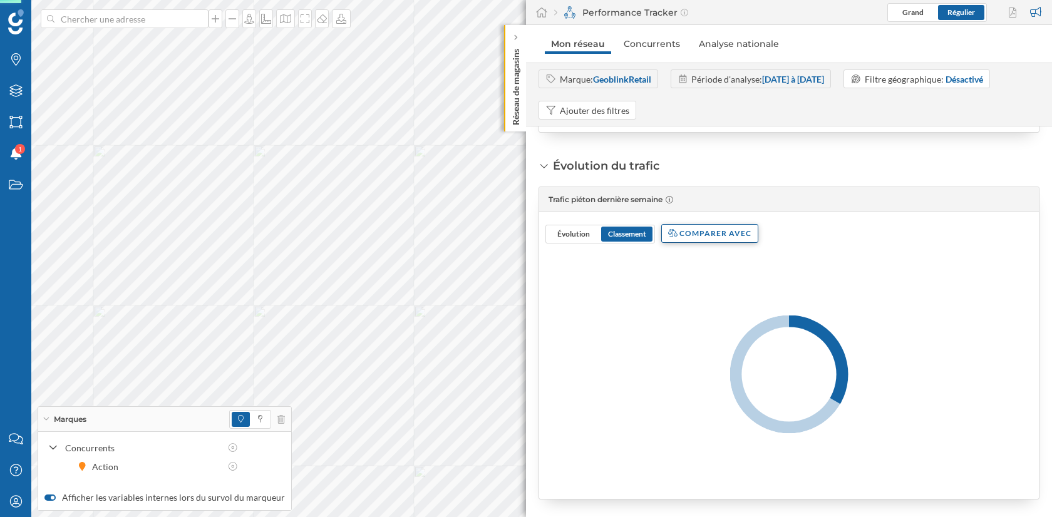
click at [708, 231] on div "Comparer avec" at bounding box center [709, 233] width 97 height 19
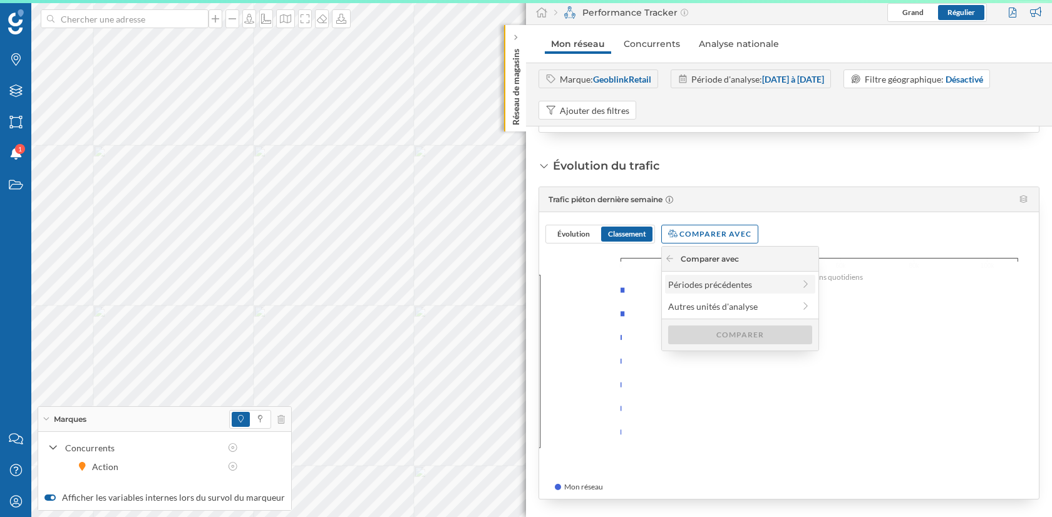
click at [718, 281] on div "Périodes précédentes" at bounding box center [731, 284] width 126 height 13
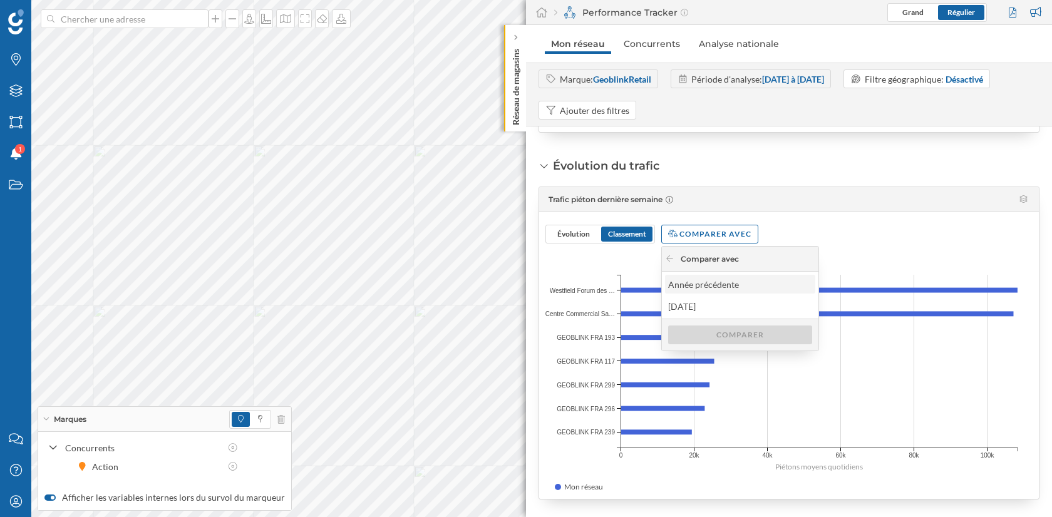
click at [717, 286] on div "Année précédente" at bounding box center [739, 284] width 143 height 13
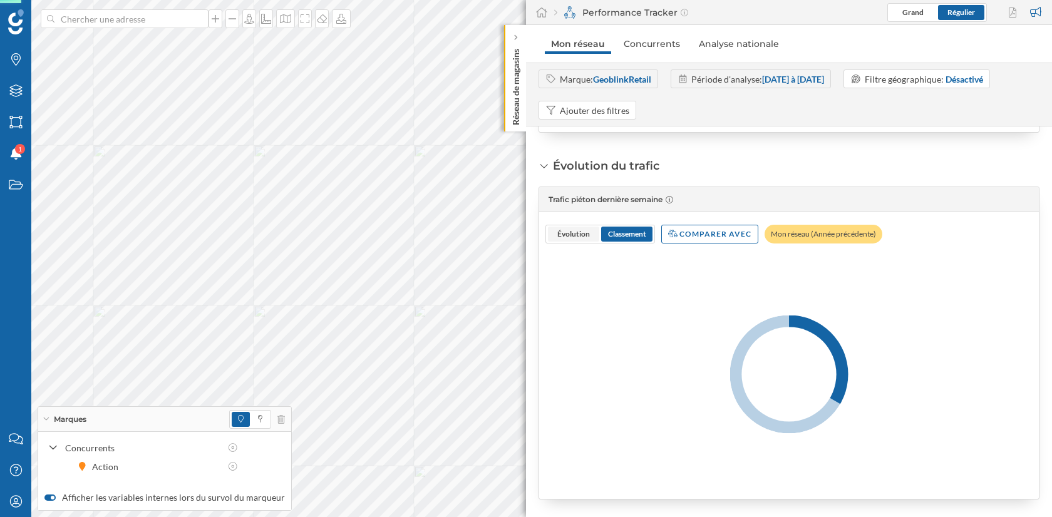
click at [575, 232] on span "Évolution" at bounding box center [574, 233] width 33 height 9
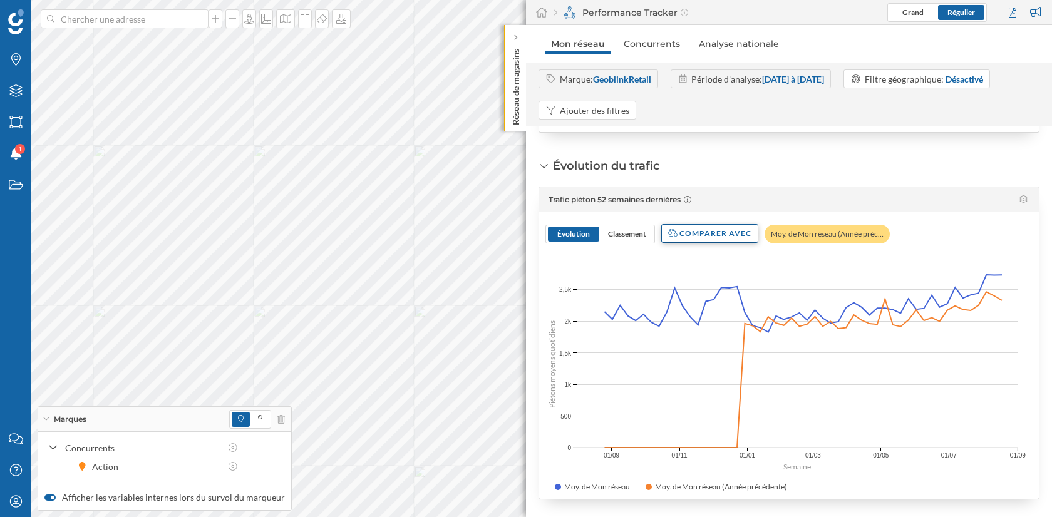
click at [740, 233] on div "Comparer avec" at bounding box center [709, 233] width 97 height 19
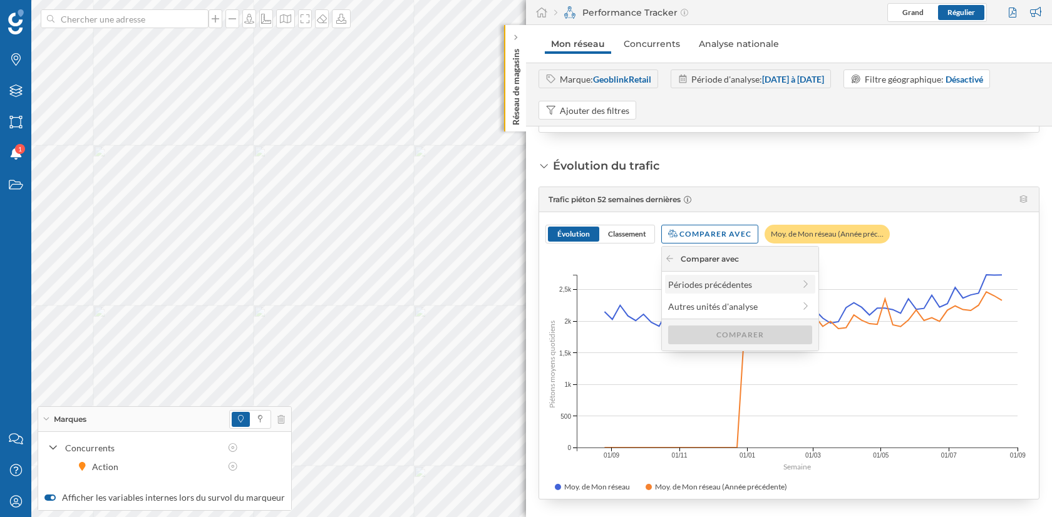
click at [752, 287] on div "Périodes précédentes" at bounding box center [731, 284] width 126 height 13
click at [716, 311] on div "Il y a 2 ans" at bounding box center [739, 306] width 143 height 13
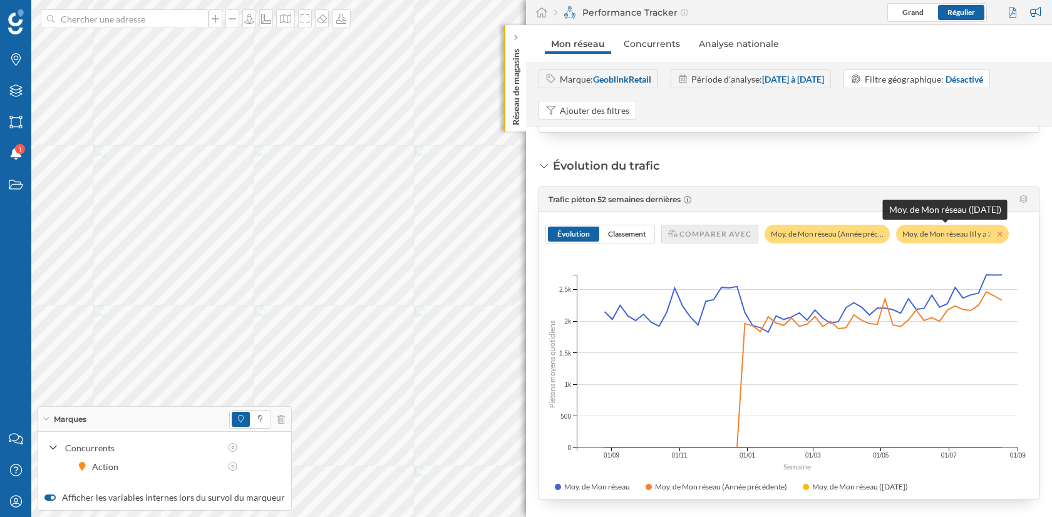
click at [998, 234] on icon at bounding box center [1000, 235] width 5 height 8
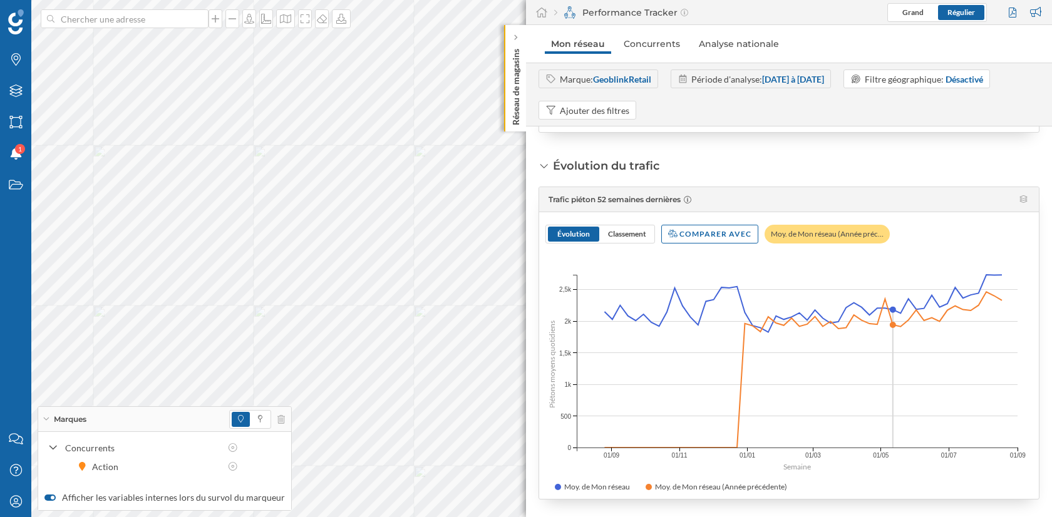
scroll to position [454, 0]
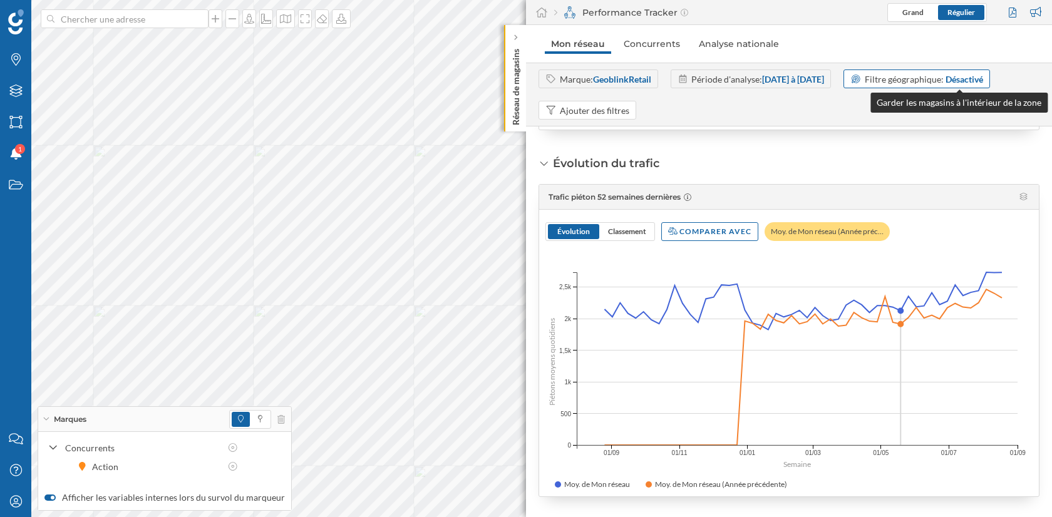
click at [944, 79] on span "Filtre géographique:" at bounding box center [904, 79] width 79 height 11
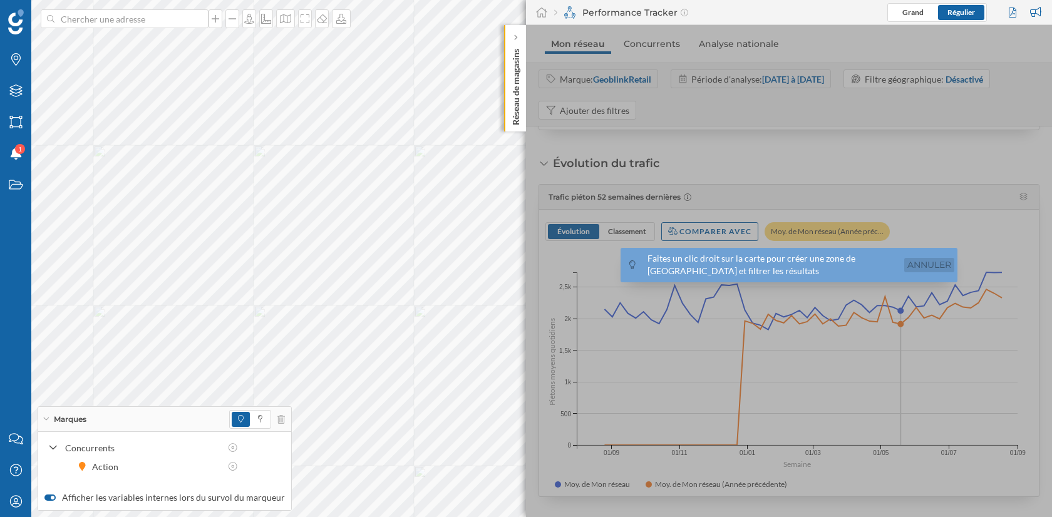
click at [931, 263] on link "Annuler" at bounding box center [930, 265] width 50 height 14
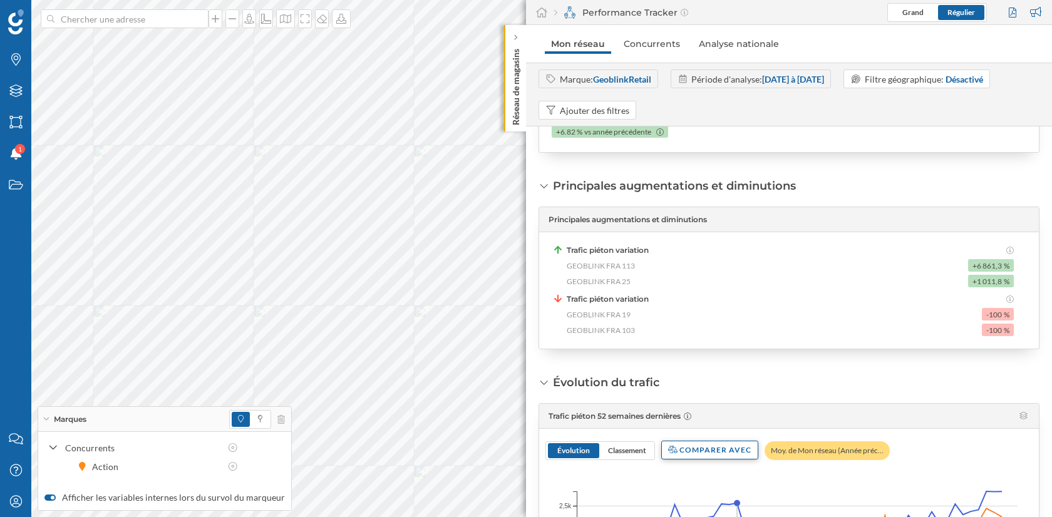
scroll to position [0, 0]
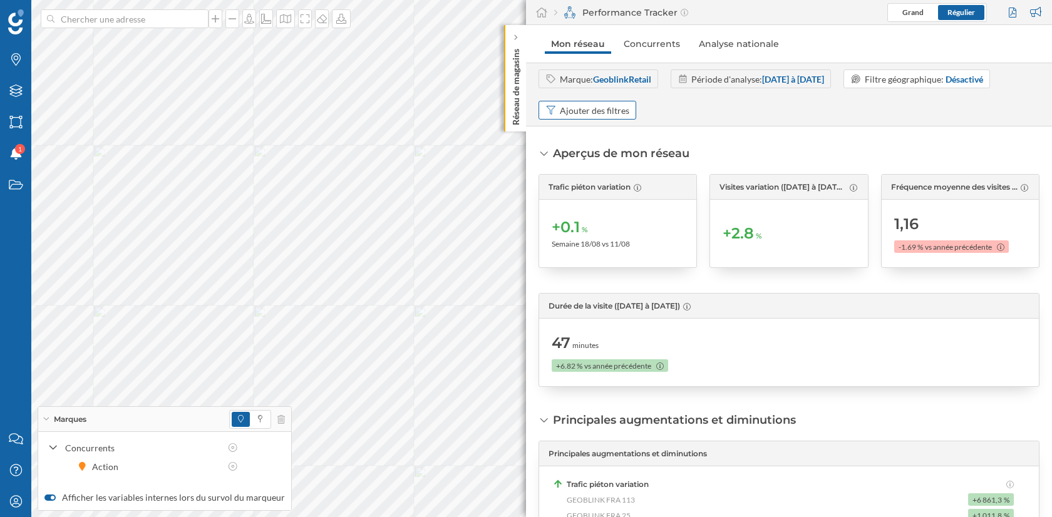
click at [591, 105] on div "Ajouter des filtres" at bounding box center [595, 110] width 70 height 13
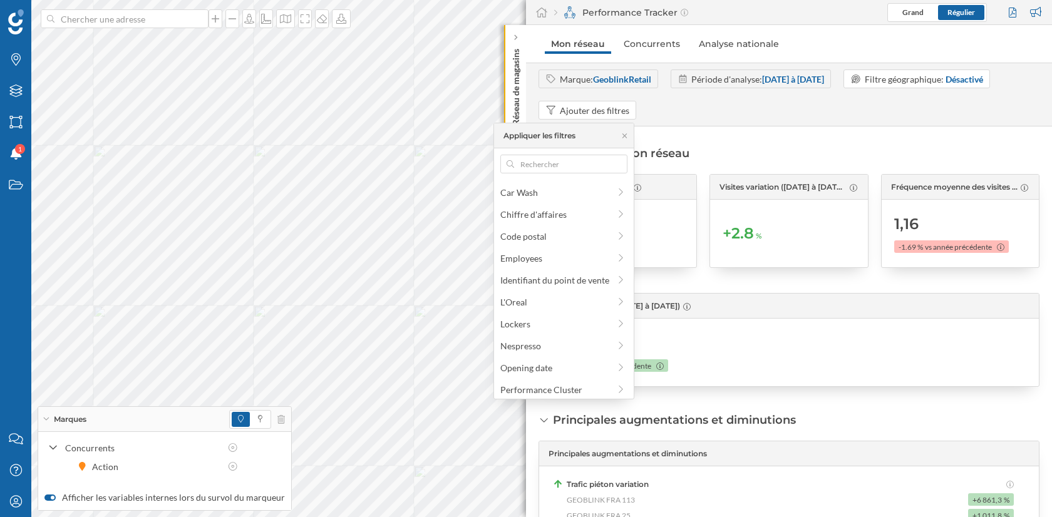
click at [761, 141] on div "Aperçus de mon réseau Trafic piéton variation +0.1 % Semaine 18/08 vs 11/08 Vis…" at bounding box center [789, 322] width 526 height 391
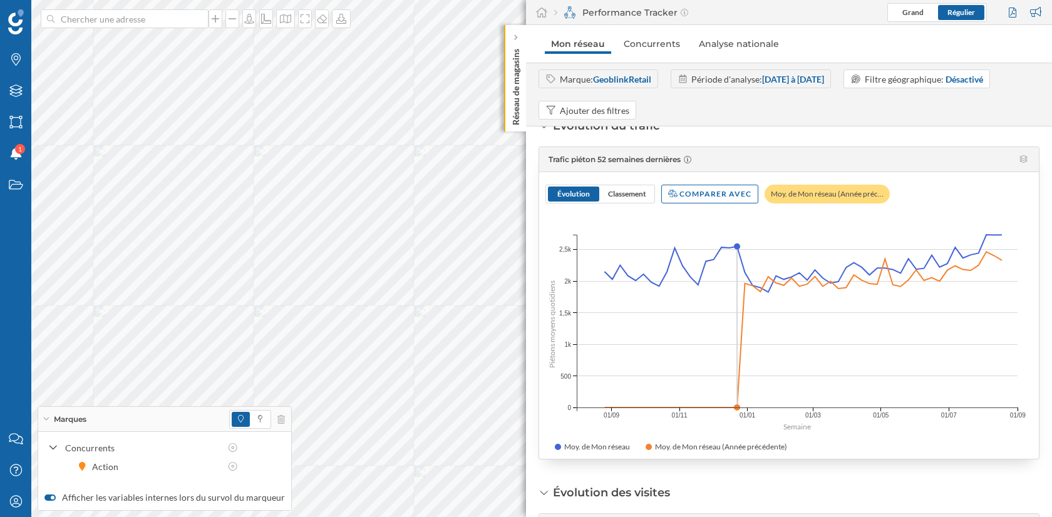
scroll to position [495, 0]
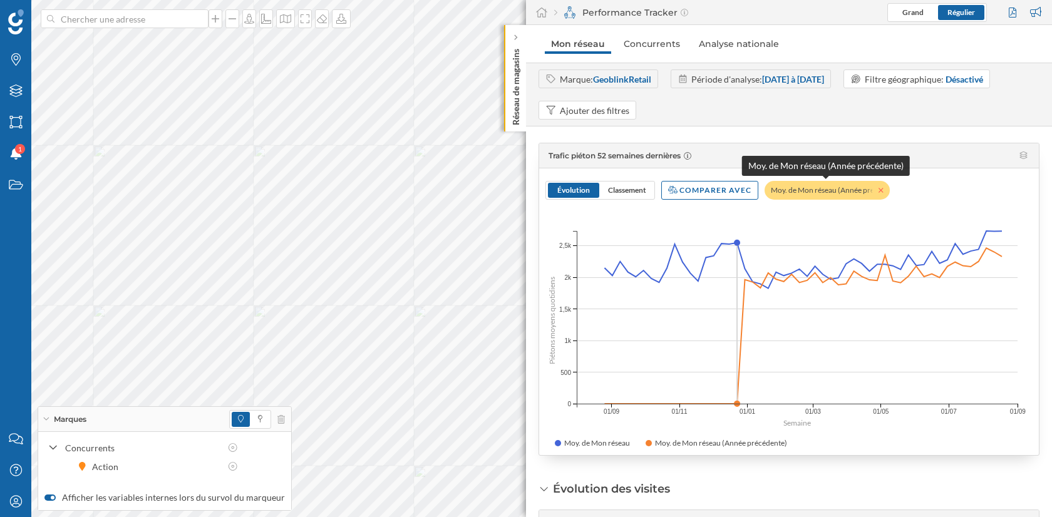
click at [879, 190] on icon at bounding box center [881, 190] width 4 height 4
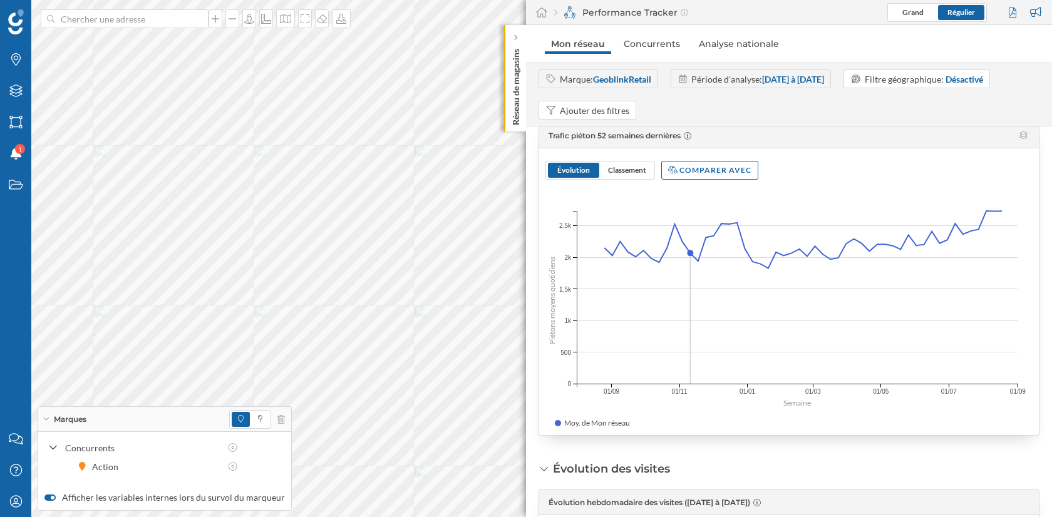
scroll to position [492, 0]
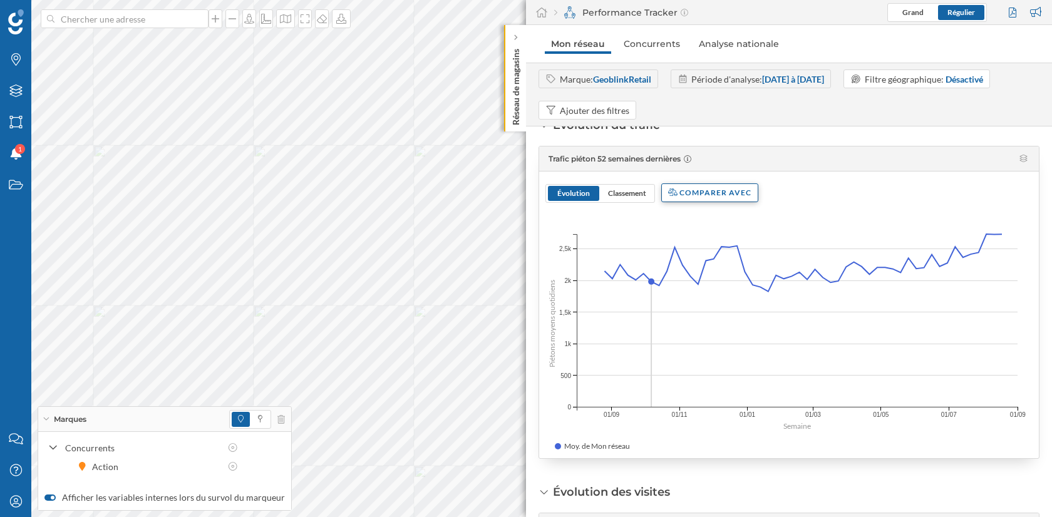
click at [698, 197] on div "Comparer avec" at bounding box center [709, 193] width 97 height 19
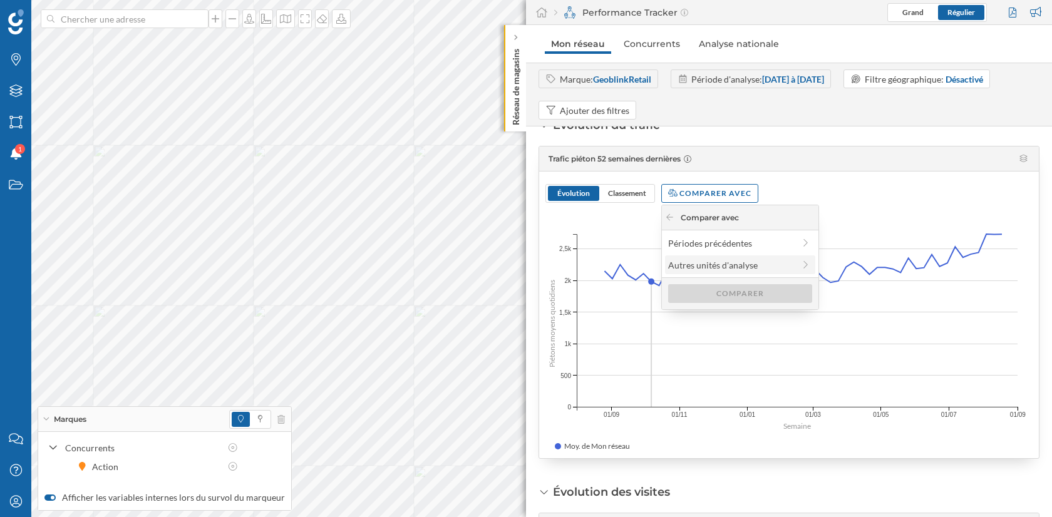
click at [720, 267] on div "Autres unités d'analyse" at bounding box center [731, 265] width 126 height 13
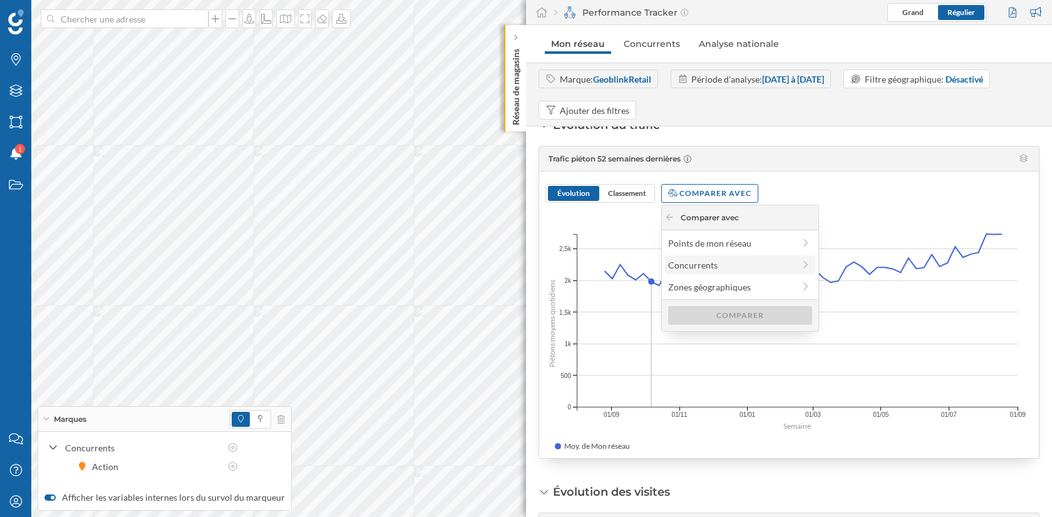
click at [726, 269] on div "Concurrents" at bounding box center [731, 265] width 126 height 13
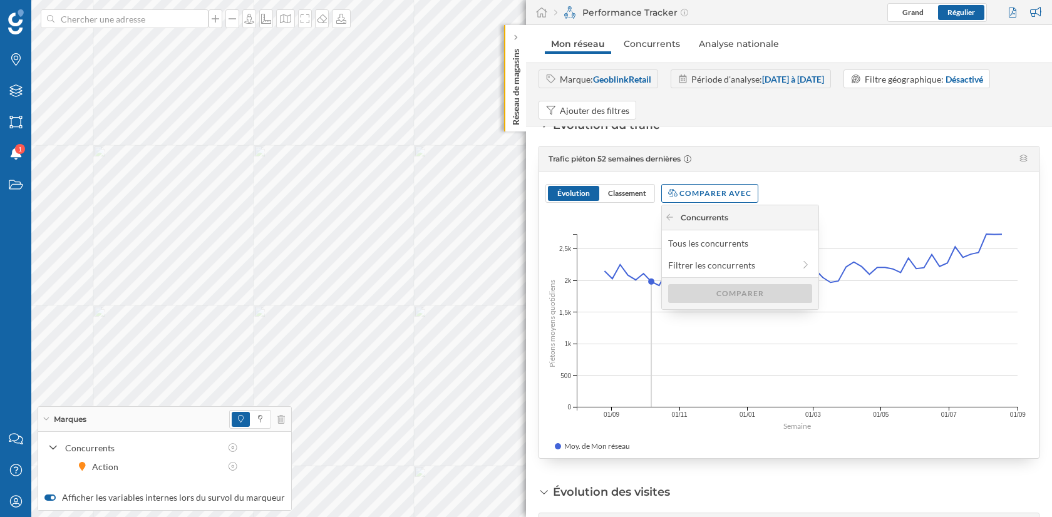
click at [670, 223] on div "Concurrents" at bounding box center [740, 217] width 157 height 25
click at [670, 218] on icon at bounding box center [669, 218] width 9 height 8
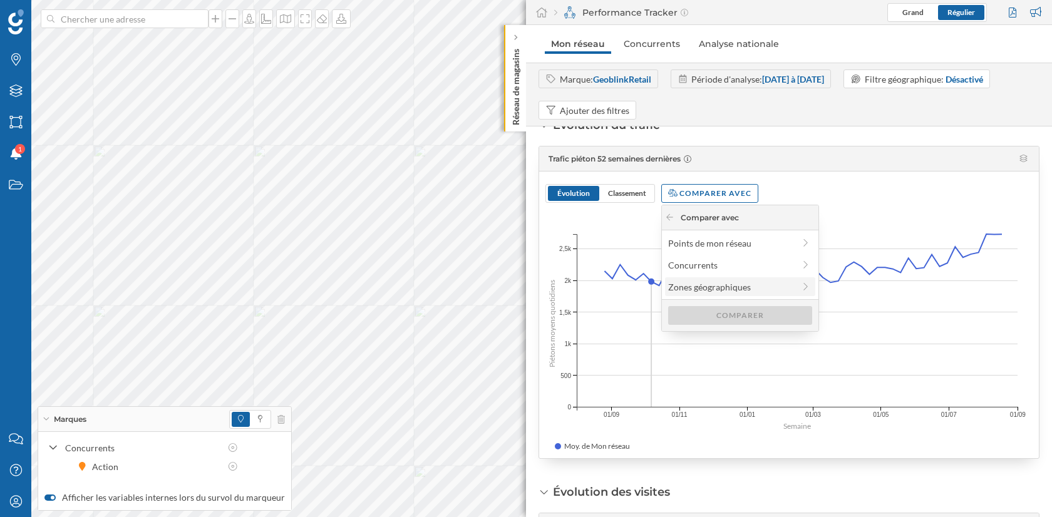
click at [716, 293] on div "Zones géographiques" at bounding box center [731, 287] width 126 height 13
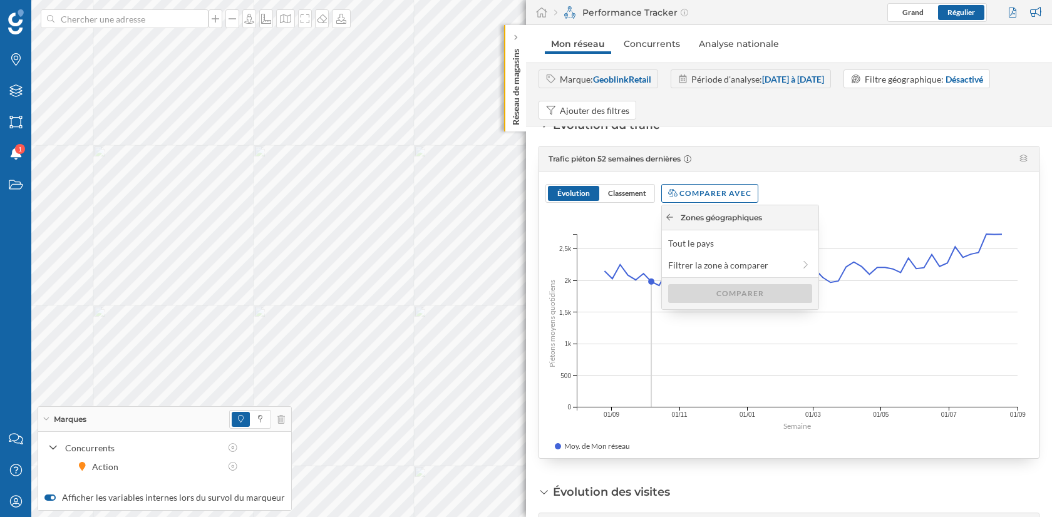
click at [670, 220] on icon at bounding box center [669, 218] width 9 height 8
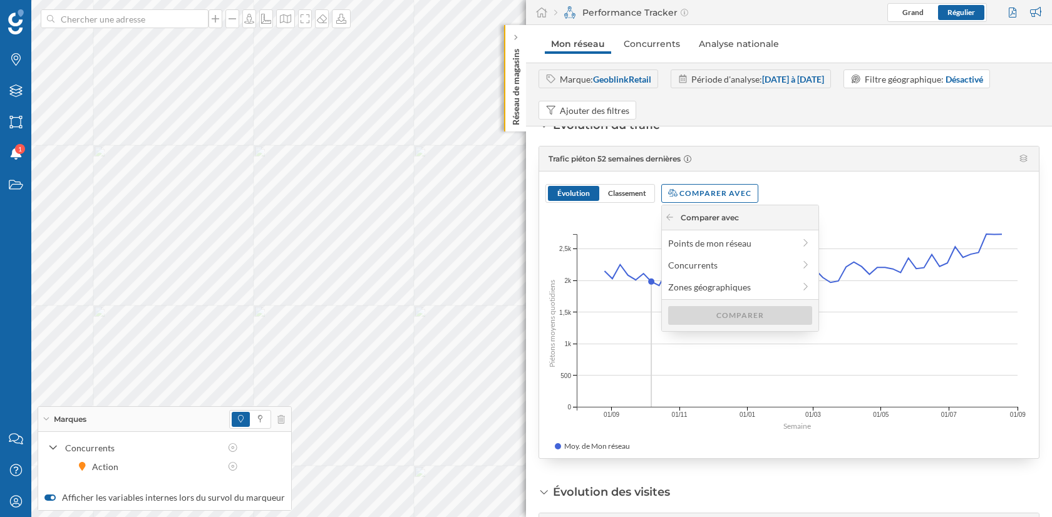
click at [839, 173] on div "Évolution Classement Comparer avec" at bounding box center [789, 187] width 487 height 31
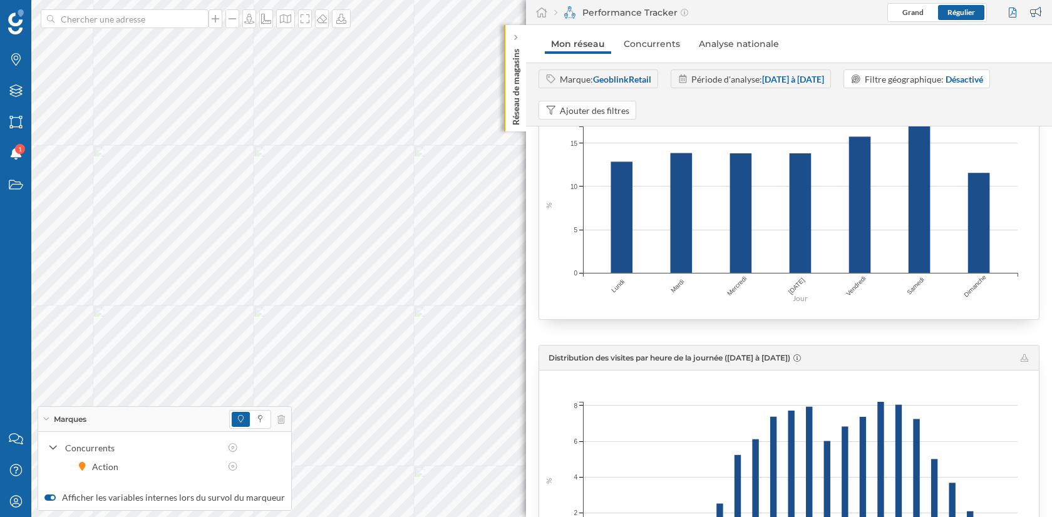
scroll to position [1376, 0]
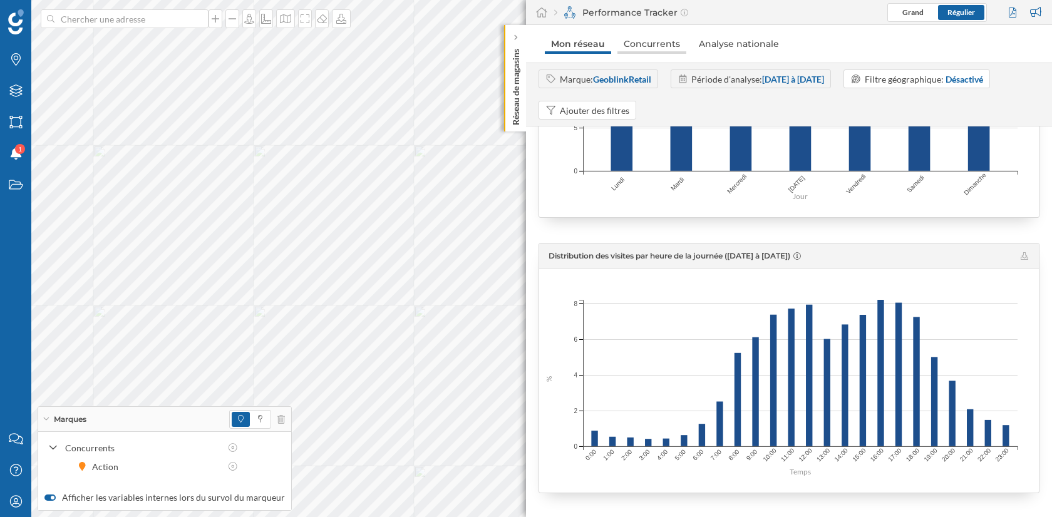
click at [647, 34] on link "Concurrents" at bounding box center [652, 44] width 69 height 20
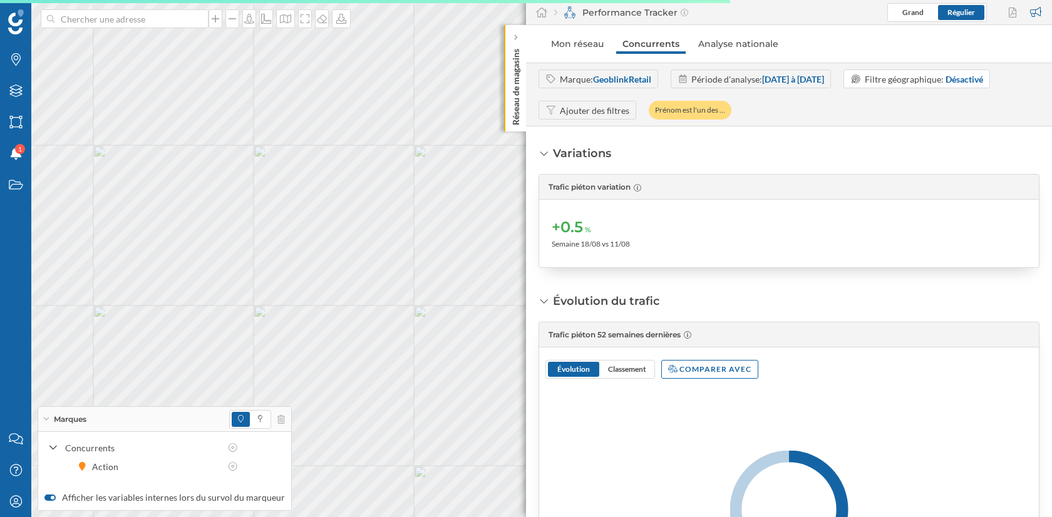
scroll to position [142, 0]
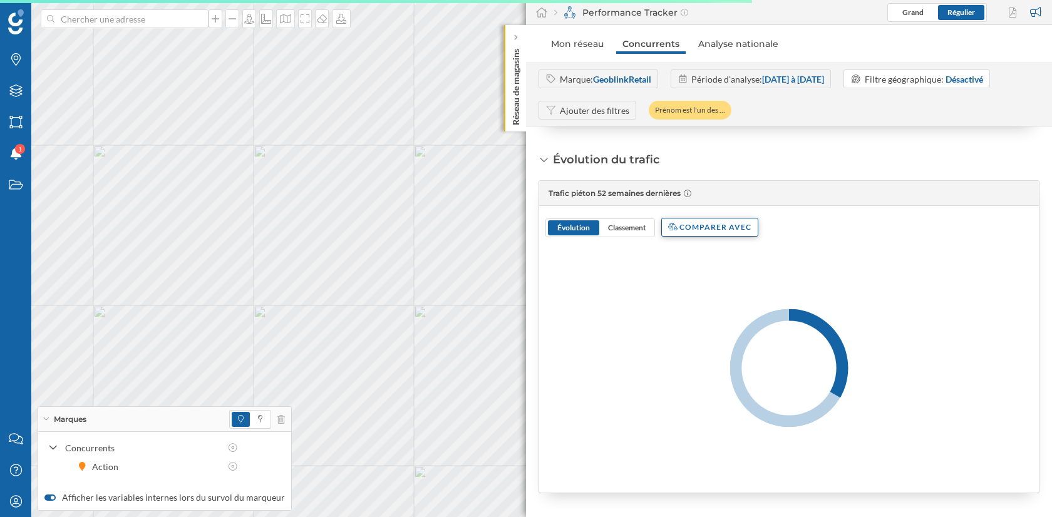
click at [717, 225] on div "Comparer avec" at bounding box center [709, 227] width 97 height 19
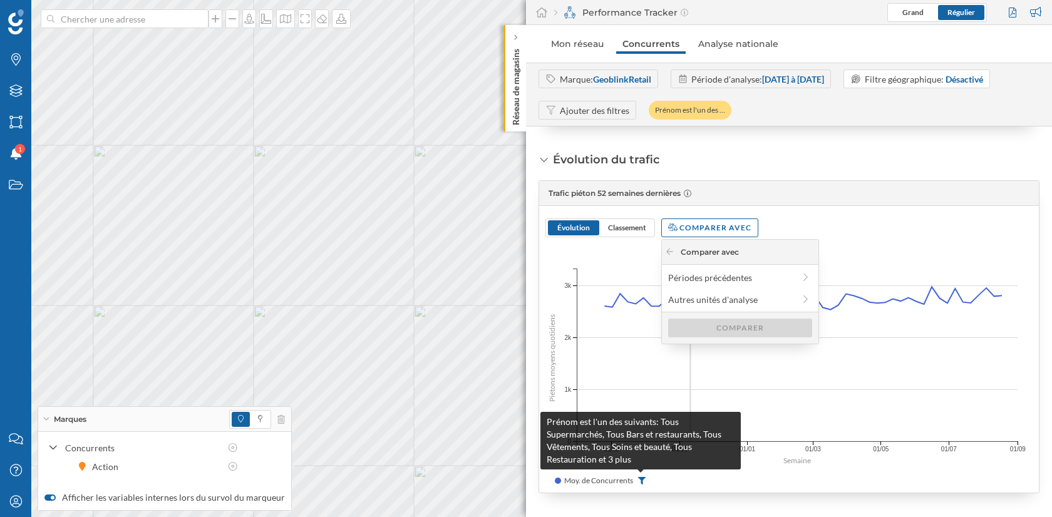
click at [641, 477] on icon at bounding box center [642, 481] width 8 height 8
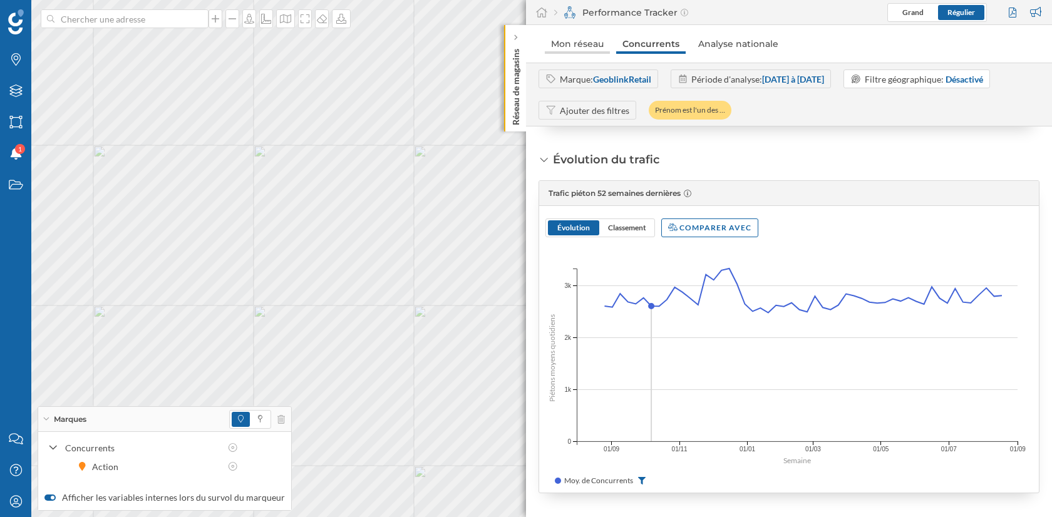
click at [572, 46] on link "Mon réseau" at bounding box center [577, 44] width 65 height 20
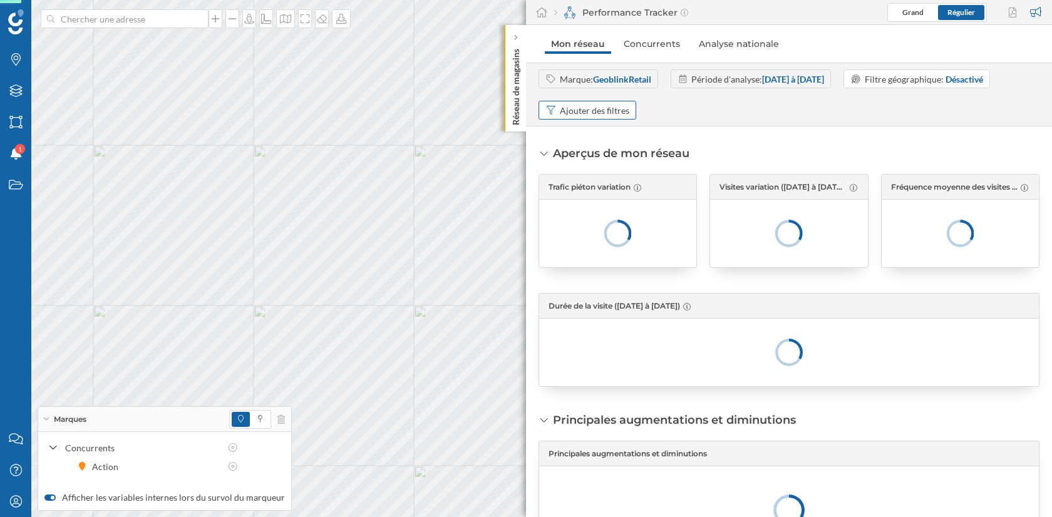
click at [592, 110] on div "Ajouter des filtres" at bounding box center [595, 110] width 70 height 13
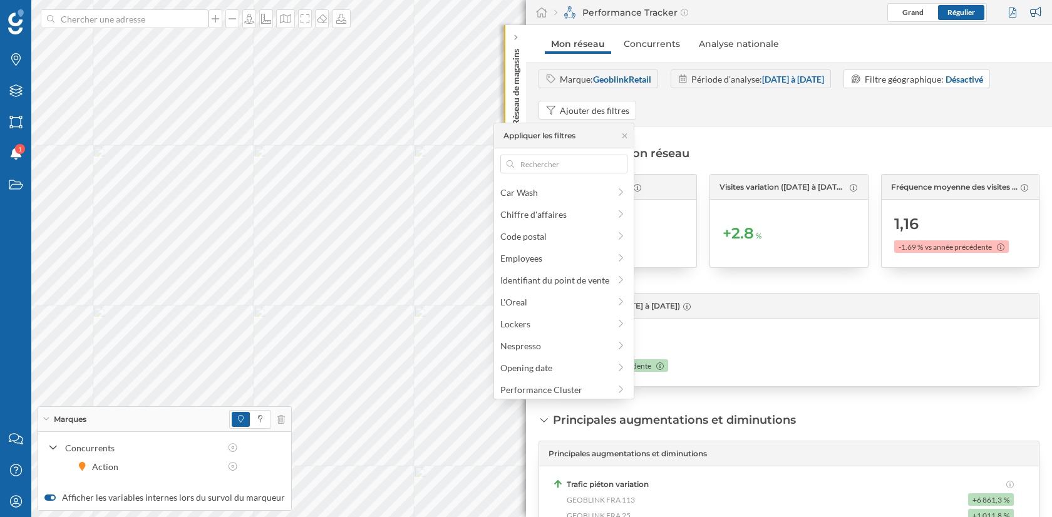
click at [730, 160] on div "Aperçus de mon réseau Trafic piéton variation +0.1 % Semaine 18/08 vs 11/08 Vis…" at bounding box center [789, 266] width 501 height 242
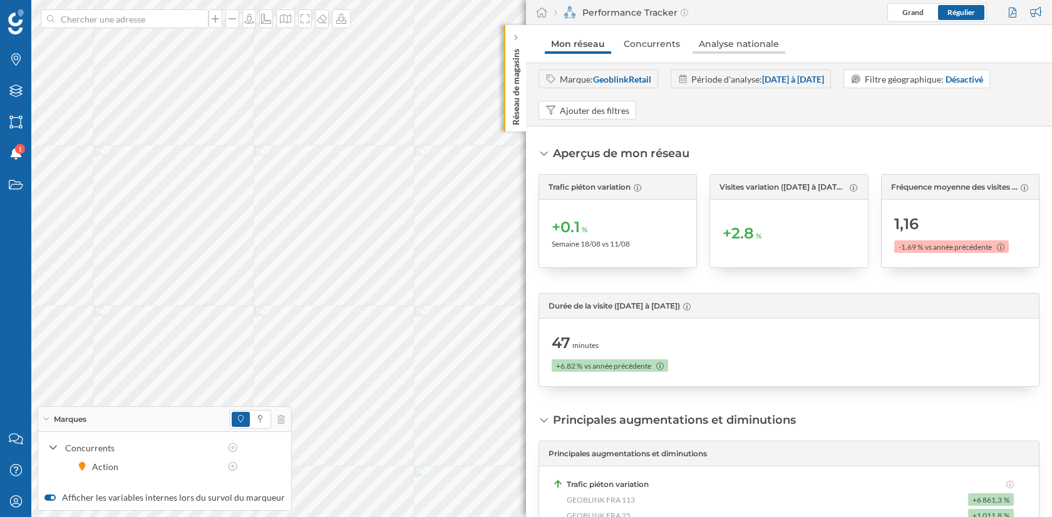
click at [735, 48] on link "Analyse nationale" at bounding box center [739, 44] width 93 height 20
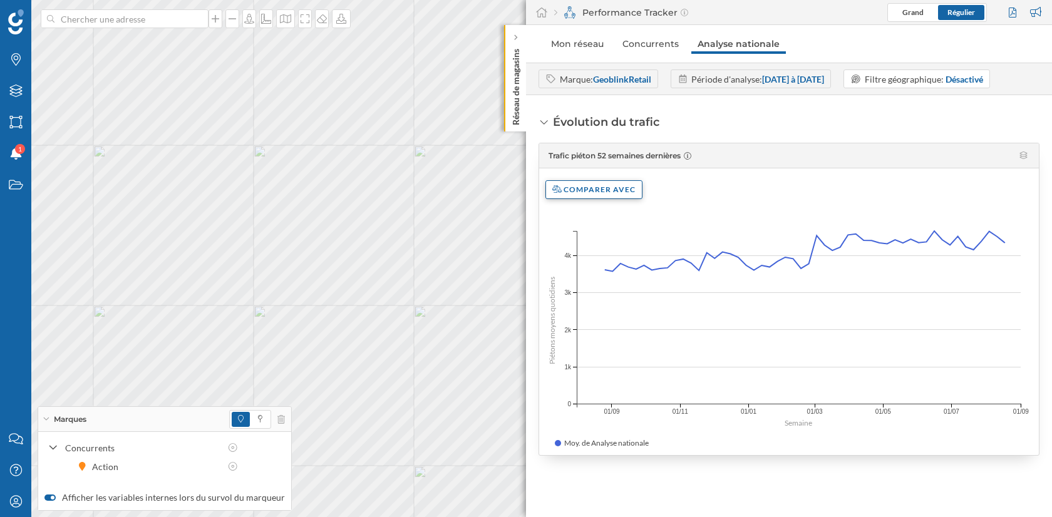
click at [599, 187] on div "Comparer avec" at bounding box center [594, 189] width 97 height 19
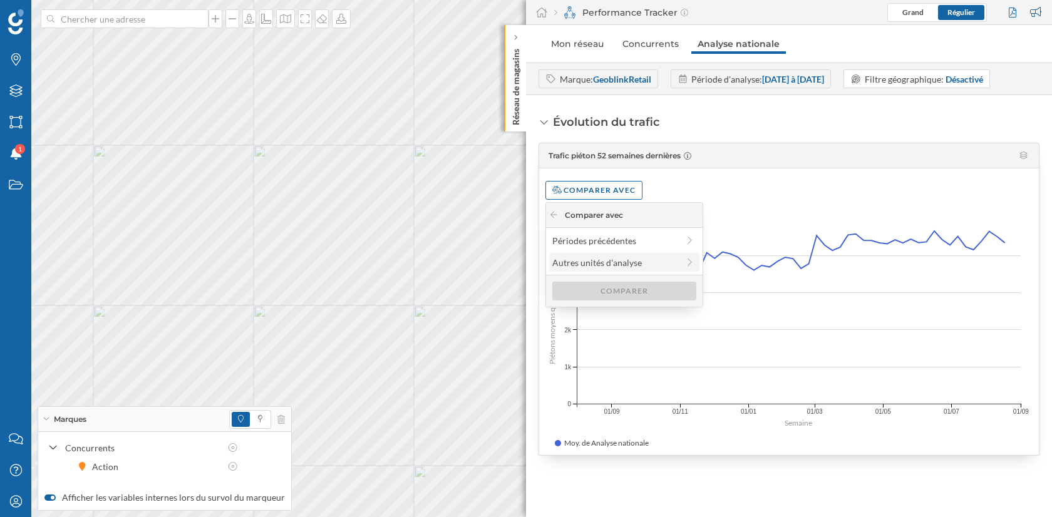
click at [627, 271] on label "Autres unités d'analyse" at bounding box center [624, 262] width 150 height 19
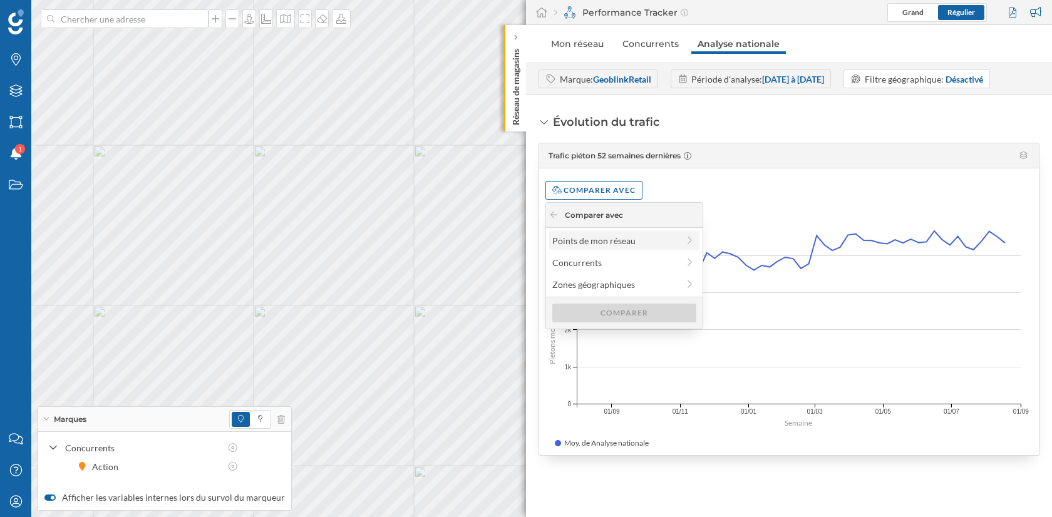
click at [637, 244] on div "Points de mon réseau" at bounding box center [615, 240] width 126 height 13
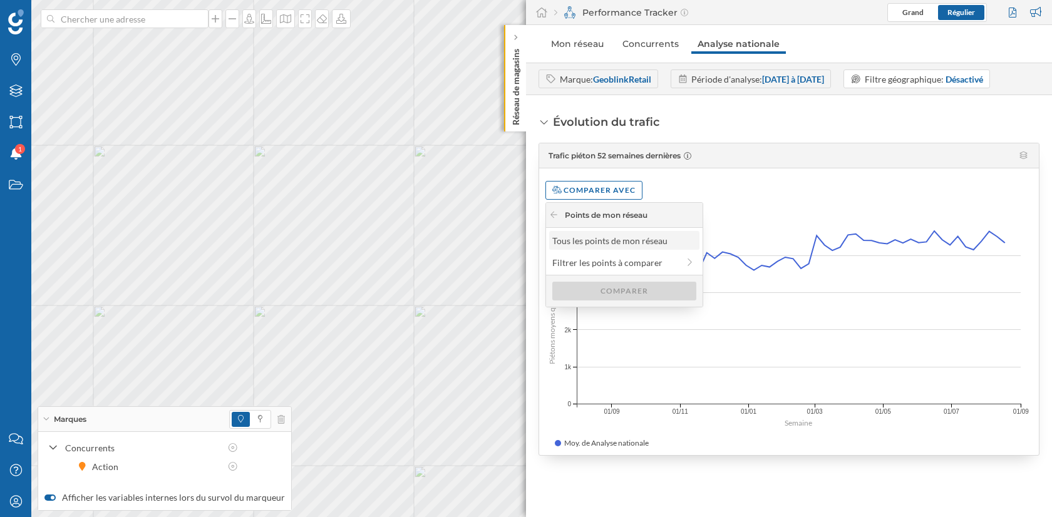
click at [660, 235] on div "Tous les points de mon réseau" at bounding box center [623, 240] width 143 height 13
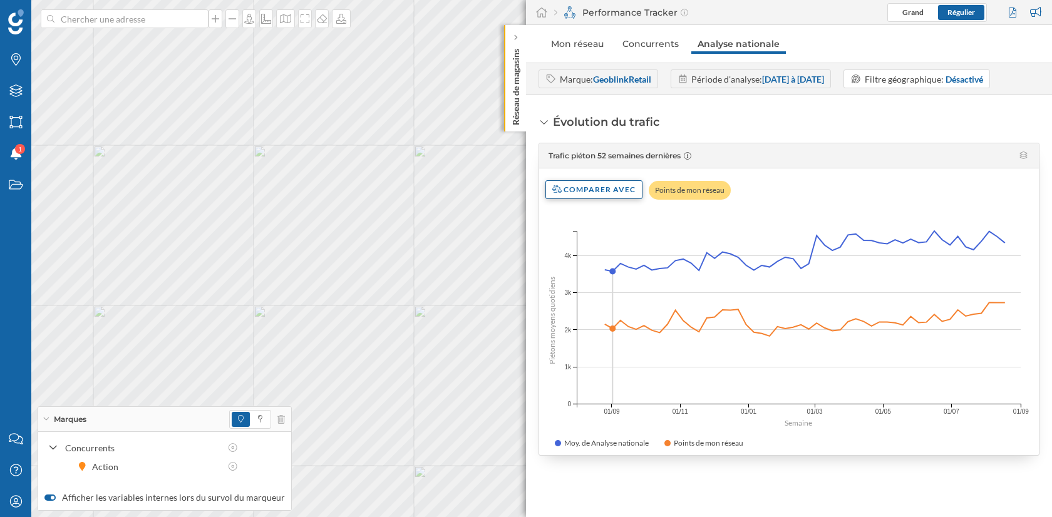
click at [604, 190] on div "Comparer avec" at bounding box center [594, 189] width 97 height 19
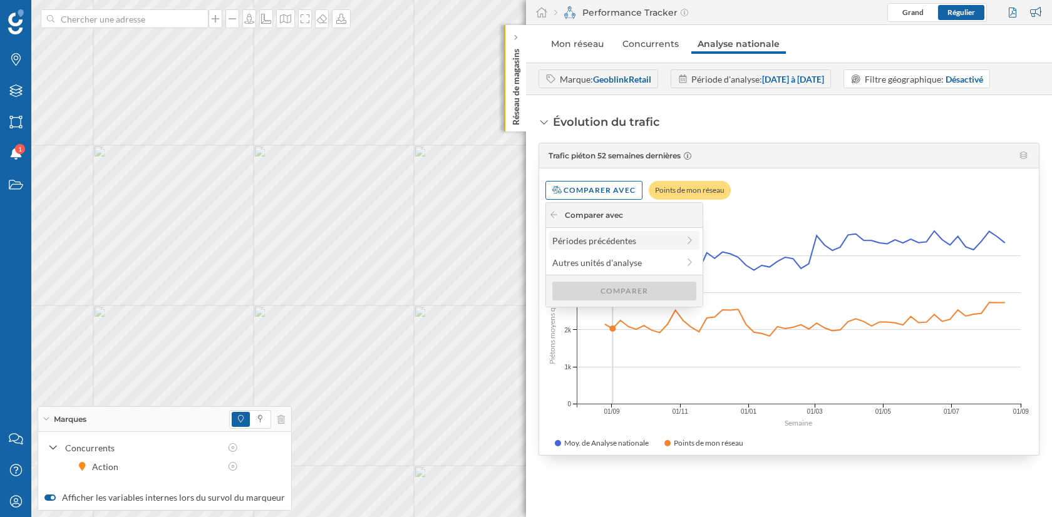
click at [626, 241] on div "Périodes précédentes" at bounding box center [615, 240] width 126 height 13
click at [646, 241] on div "Année précédente" at bounding box center [623, 240] width 143 height 13
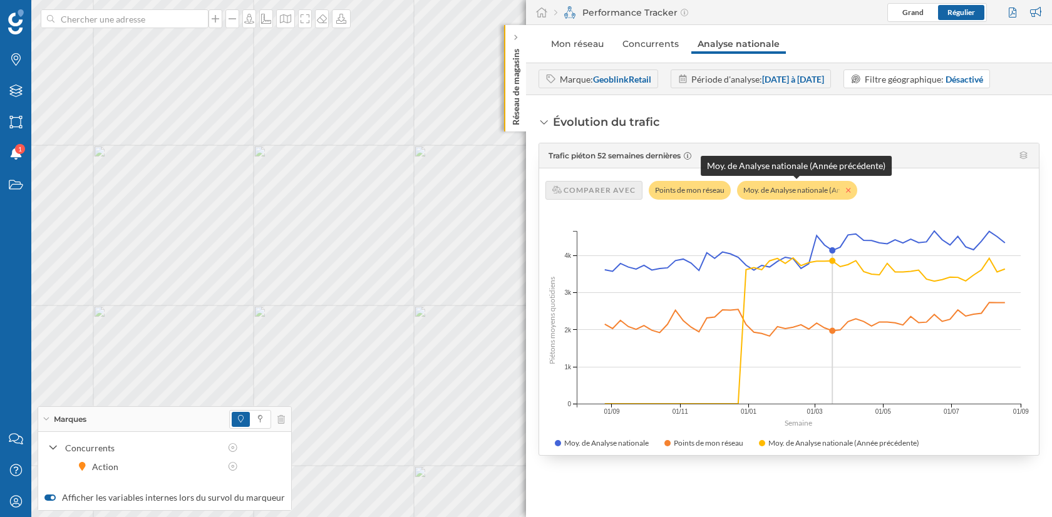
click at [847, 190] on icon at bounding box center [848, 191] width 5 height 8
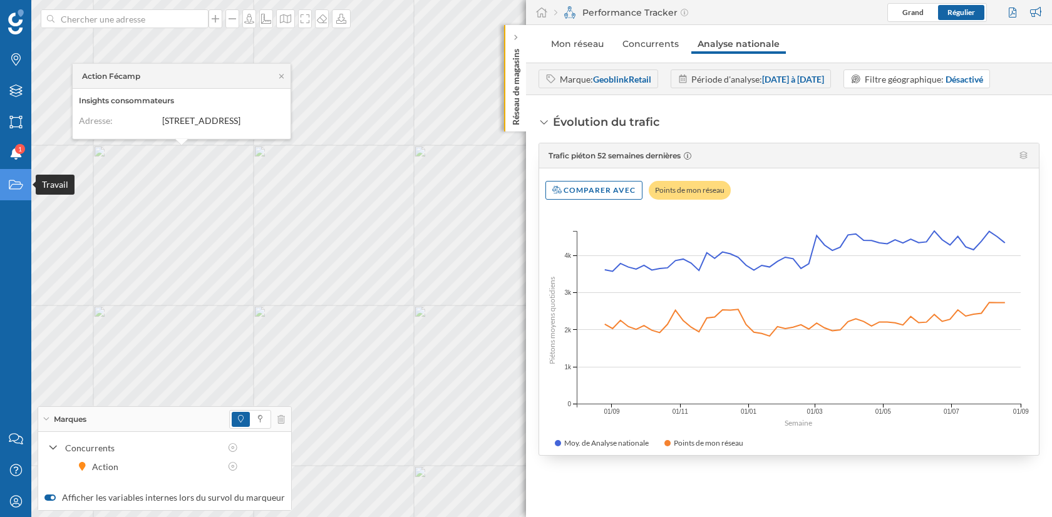
click at [14, 182] on icon at bounding box center [16, 184] width 14 height 9
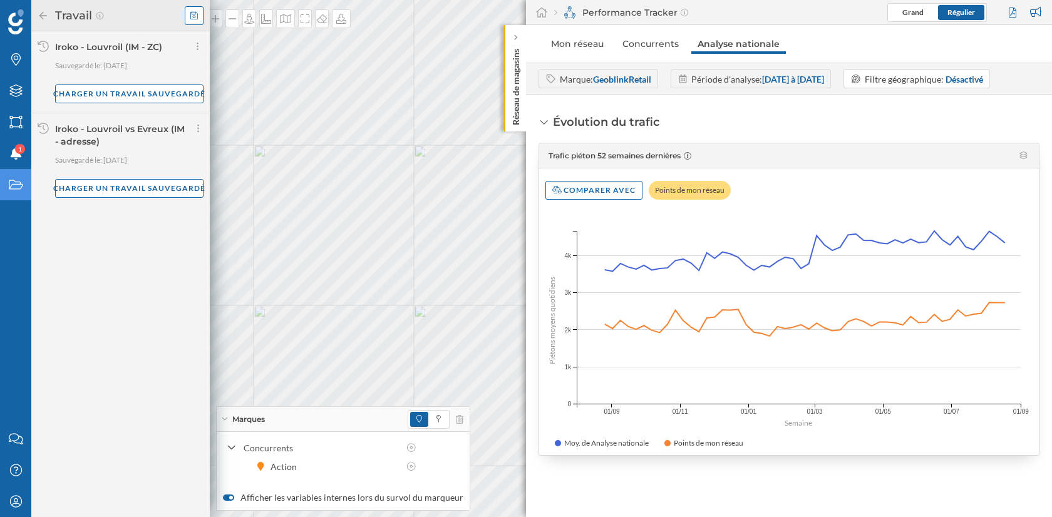
click at [196, 16] on icon at bounding box center [194, 15] width 8 height 9
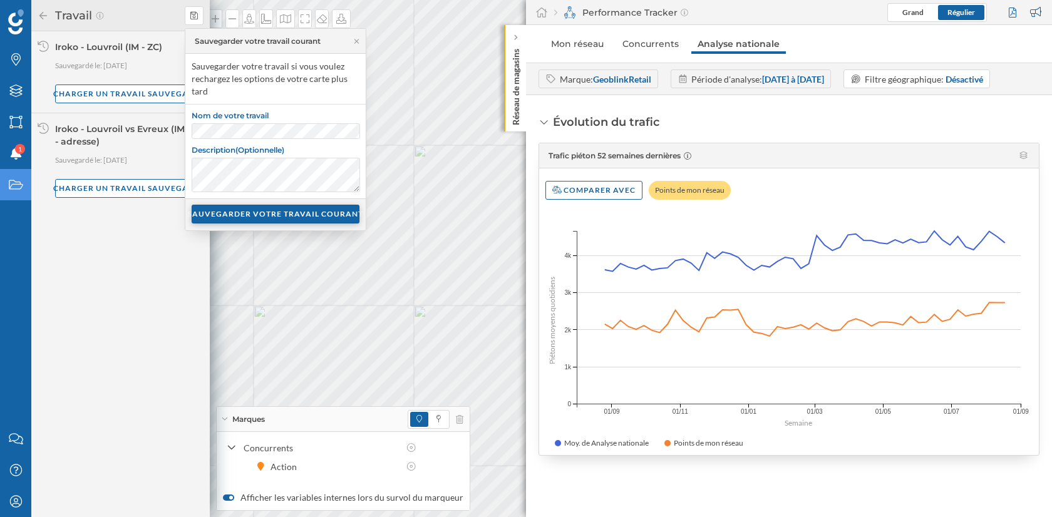
click at [272, 214] on div "SAUVEGARDER VOTRE TRAVAIL COURANT" at bounding box center [276, 214] width 168 height 19
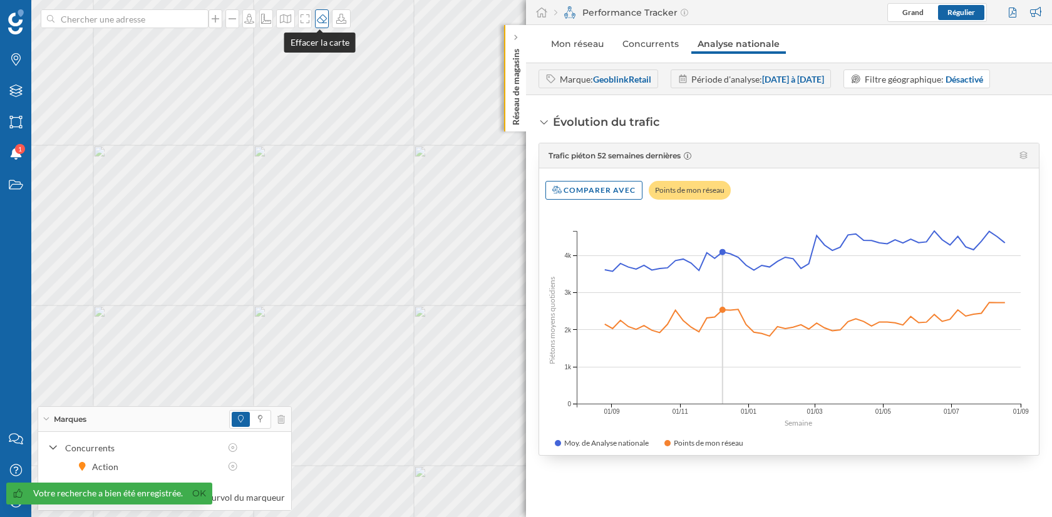
click at [317, 17] on icon at bounding box center [322, 18] width 10 height 9
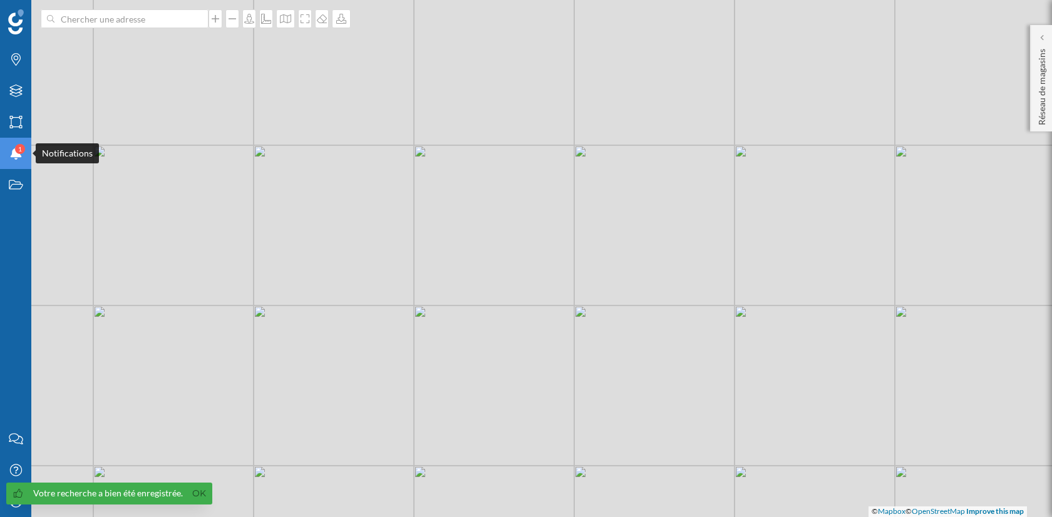
click at [16, 151] on div "1" at bounding box center [20, 149] width 10 height 10
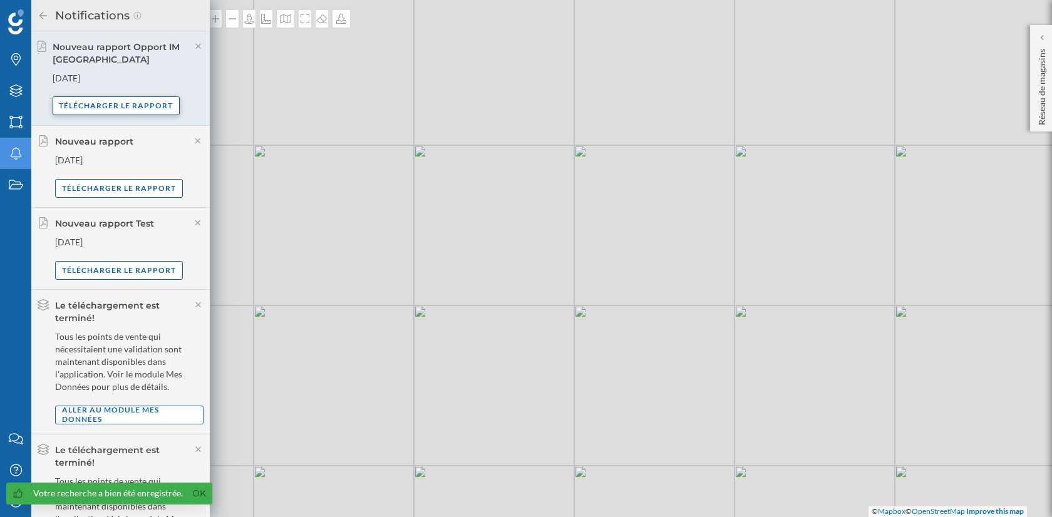
click at [113, 110] on div "Télécharger le rapport" at bounding box center [117, 105] width 128 height 19
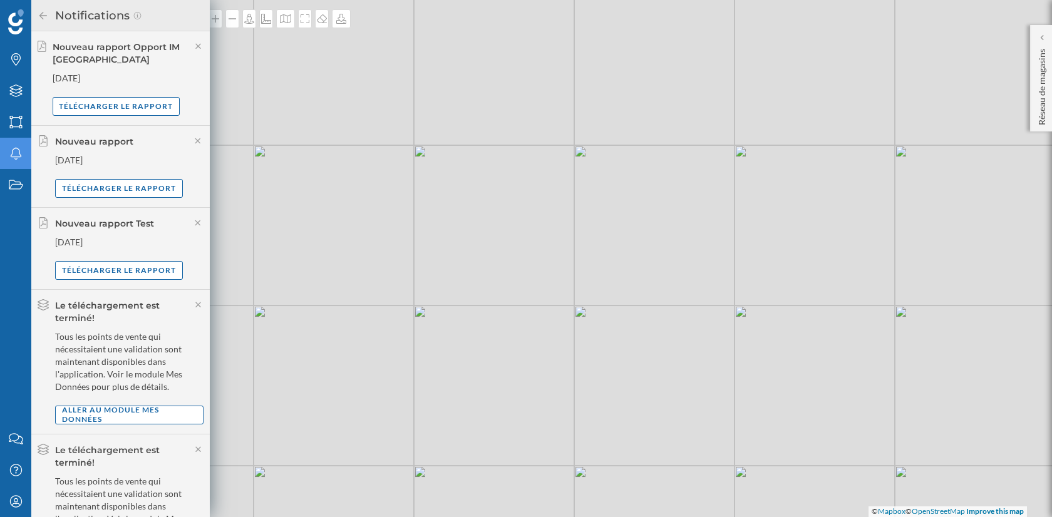
click at [42, 16] on icon at bounding box center [43, 15] width 11 height 9
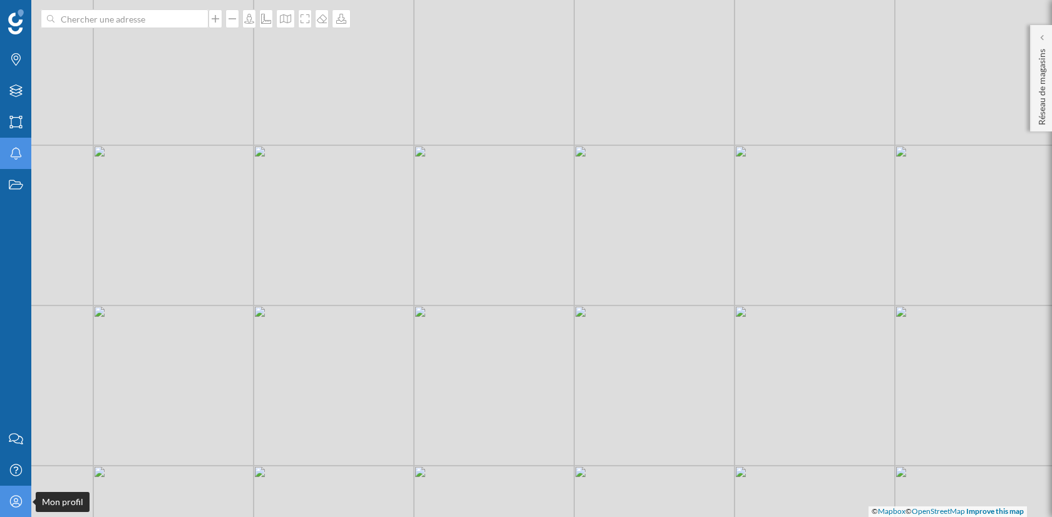
click at [20, 504] on icon "Mon profil" at bounding box center [16, 501] width 16 height 13
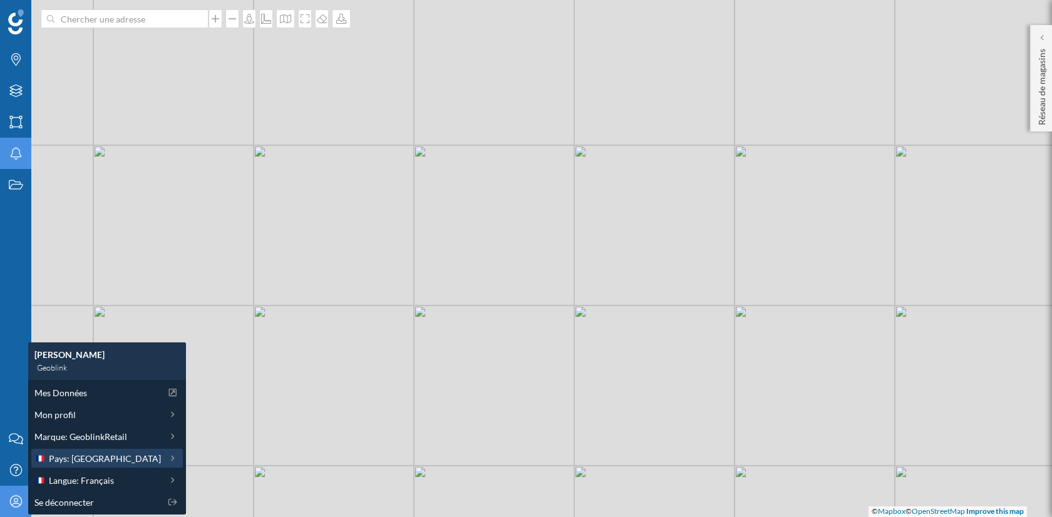
click at [81, 464] on span "Pays: [GEOGRAPHIC_DATA]" at bounding box center [105, 458] width 112 height 13
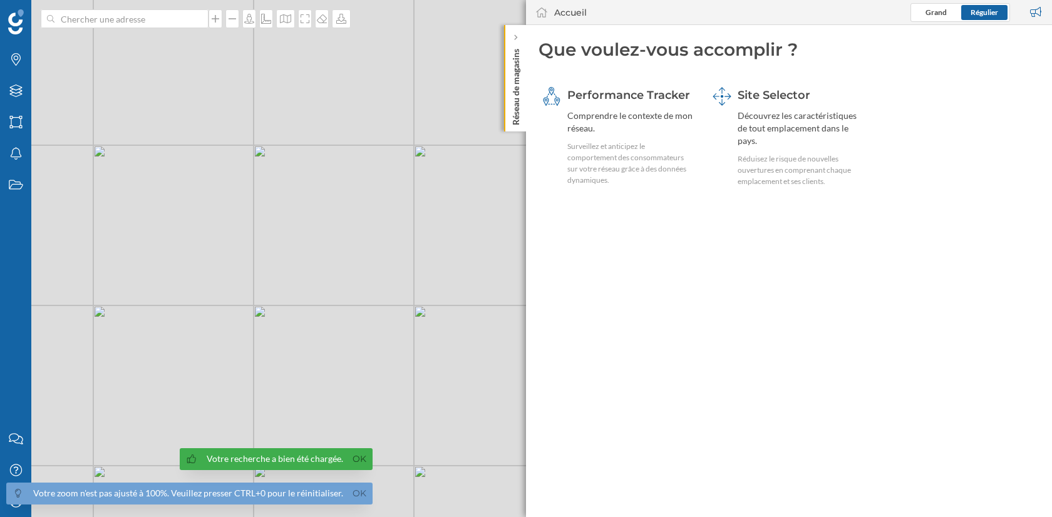
click at [357, 470] on div "Votre recherche a bien été chargée. Ok" at bounding box center [276, 460] width 193 height 22
click at [357, 467] on div "Votre recherche a bien été chargée. Ok" at bounding box center [276, 460] width 193 height 22
click at [357, 462] on link "Ok" at bounding box center [360, 459] width 20 height 14
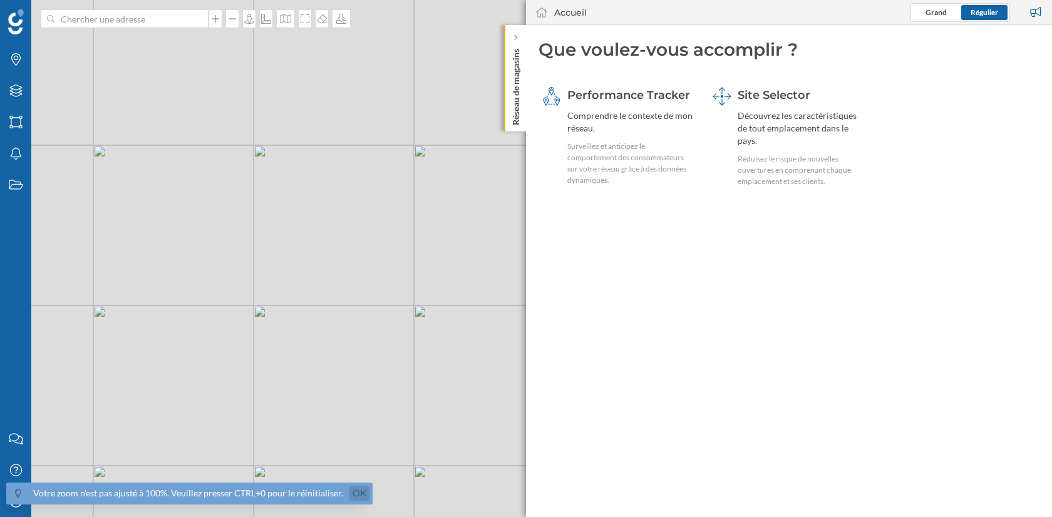
click at [357, 492] on link "Ok" at bounding box center [360, 494] width 20 height 14
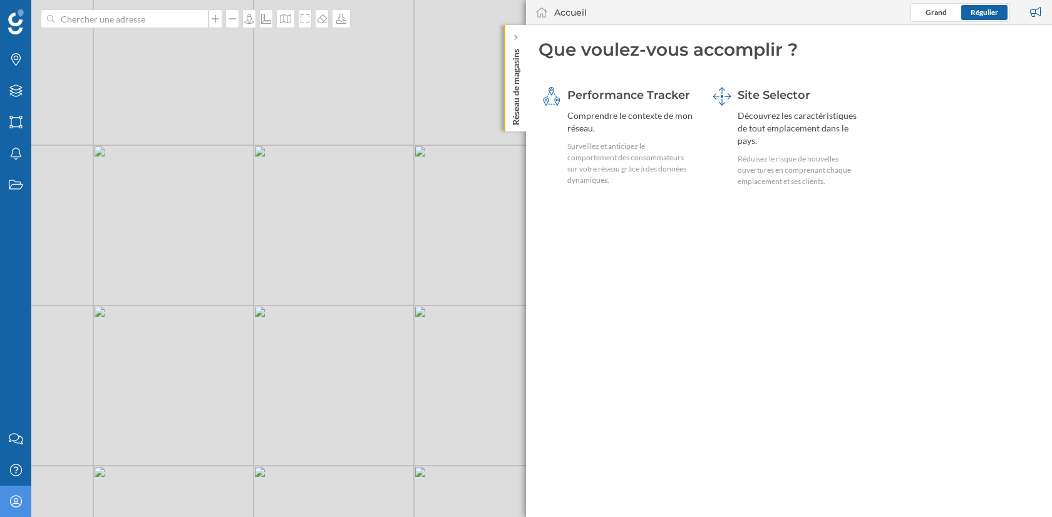
click at [19, 501] on icon "Mon profil" at bounding box center [16, 501] width 16 height 13
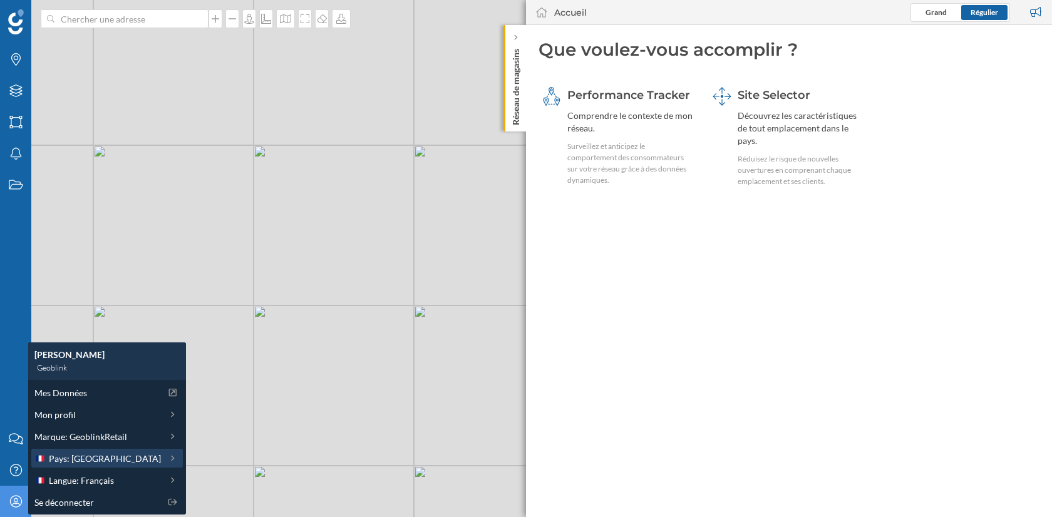
click at [88, 459] on span "Pays: [GEOGRAPHIC_DATA]" at bounding box center [105, 458] width 112 height 13
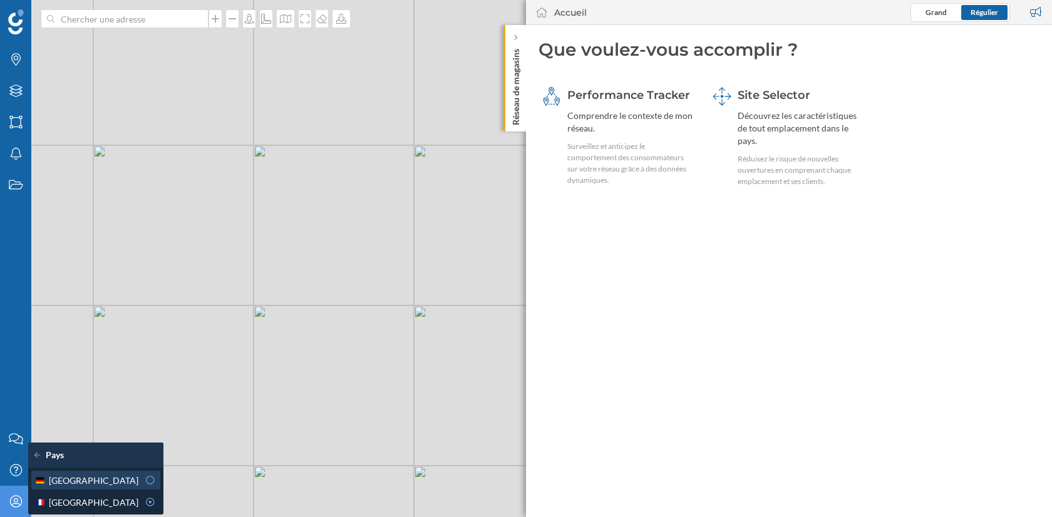
click at [107, 479] on div "[GEOGRAPHIC_DATA]" at bounding box center [86, 480] width 104 height 13
